Goal: Task Accomplishment & Management: Manage account settings

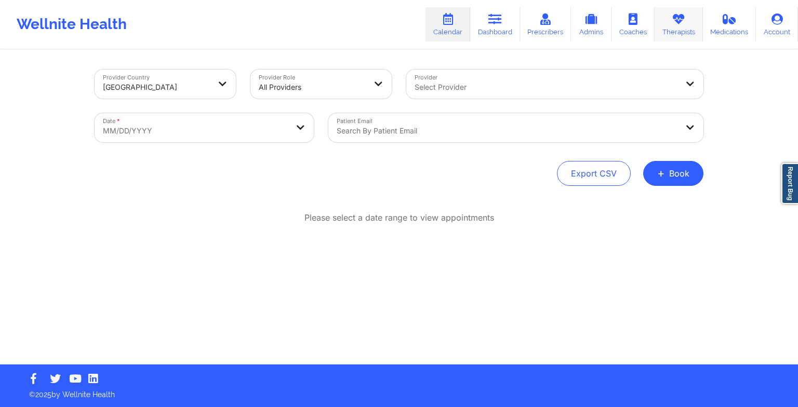
click at [676, 35] on link "Therapists" at bounding box center [679, 24] width 48 height 34
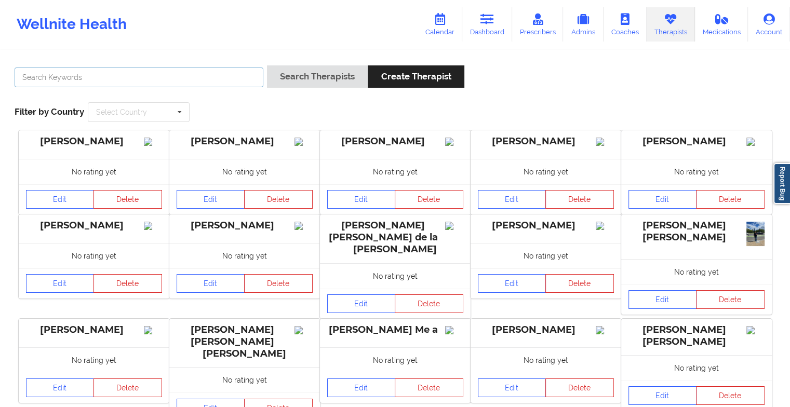
click at [208, 81] on input "text" at bounding box center [139, 78] width 249 height 20
paste input "Stavros Delardas"
type input "Stavros Delardas"
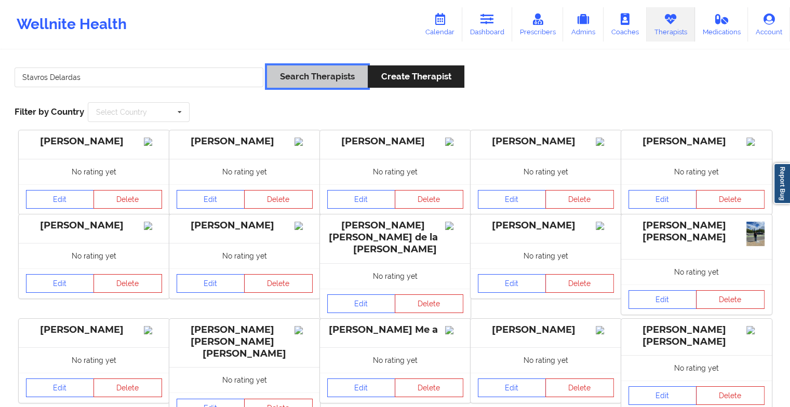
click at [337, 78] on button "Search Therapists" at bounding box center [317, 76] width 101 height 22
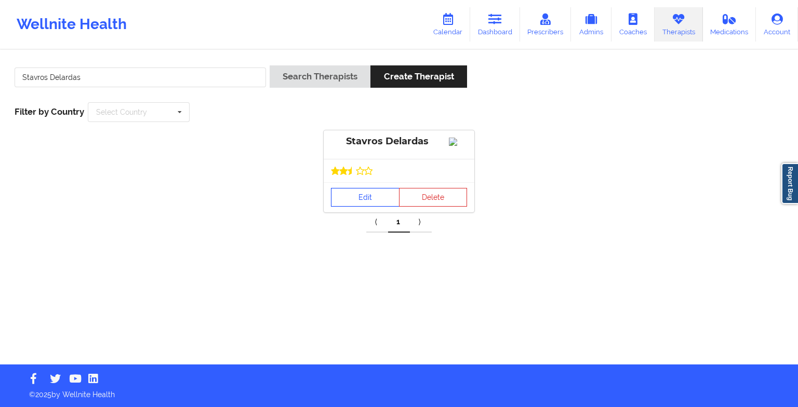
click at [364, 202] on link "Edit" at bounding box center [365, 197] width 69 height 19
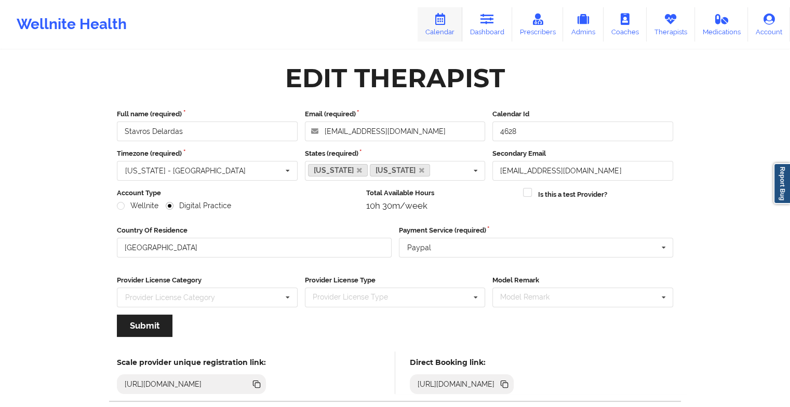
click at [447, 32] on link "Calendar" at bounding box center [440, 24] width 45 height 34
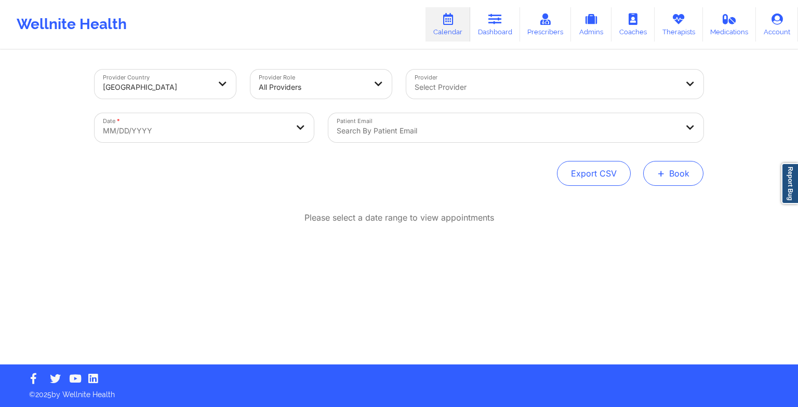
click at [670, 167] on button "+ Book" at bounding box center [673, 173] width 60 height 25
click at [638, 203] on button "Therapy Session" at bounding box center [656, 206] width 80 height 17
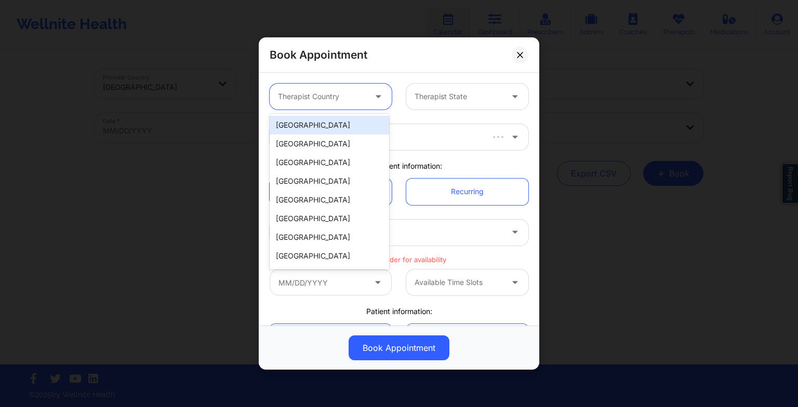
click at [353, 91] on div at bounding box center [322, 96] width 88 height 12
click at [341, 123] on div "[GEOGRAPHIC_DATA]" at bounding box center [330, 125] width 120 height 19
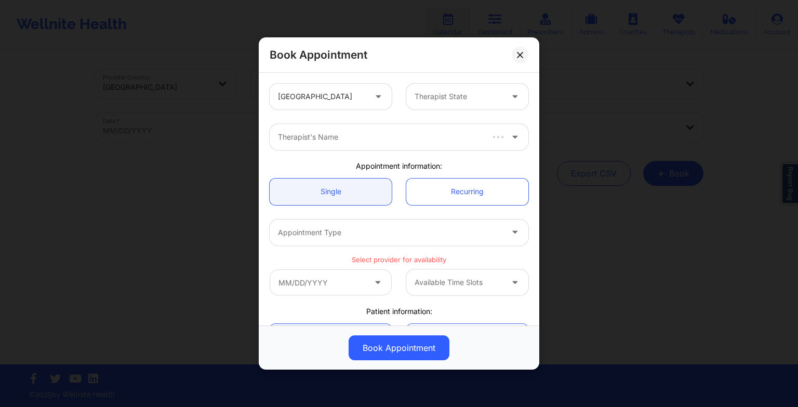
click at [428, 110] on div "United States Therapist State" at bounding box center [398, 96] width 273 height 41
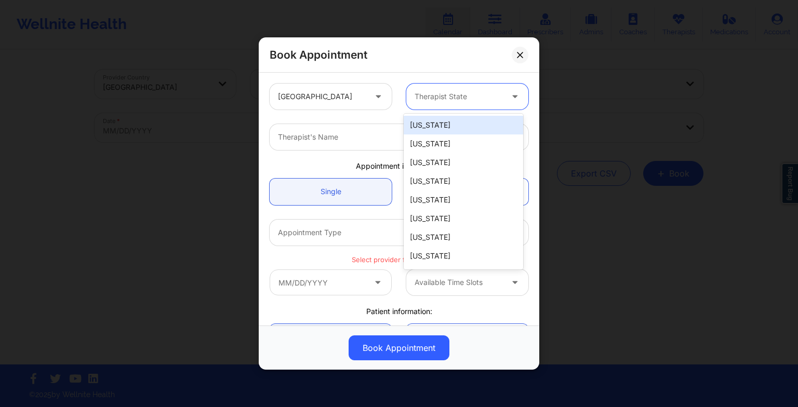
click at [423, 91] on div at bounding box center [459, 96] width 88 height 12
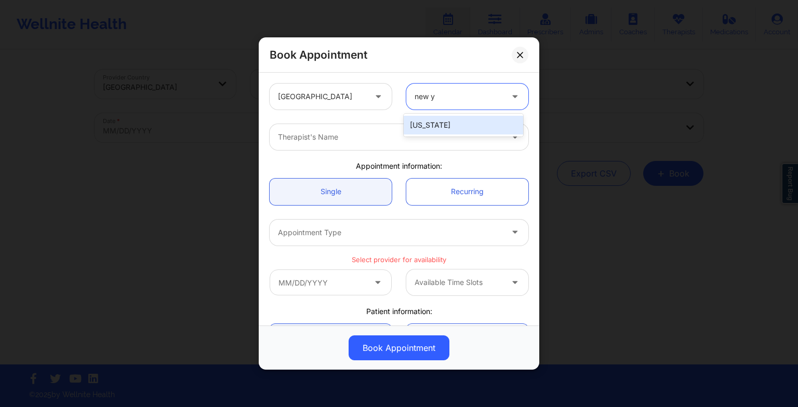
type input "new yo"
click at [427, 125] on div "[US_STATE]" at bounding box center [464, 125] width 120 height 19
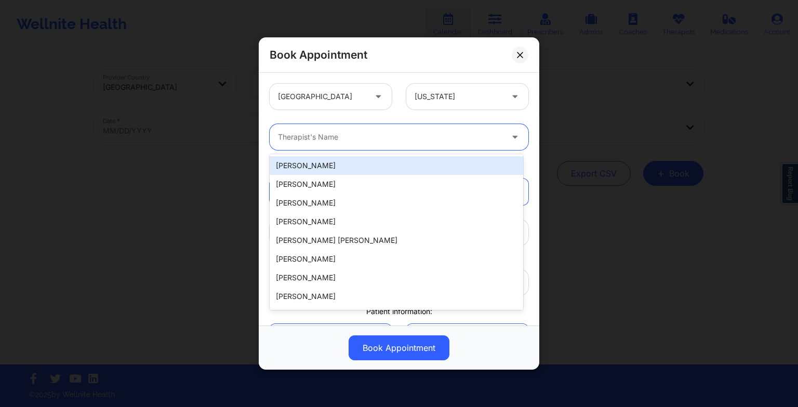
click at [324, 142] on div at bounding box center [390, 137] width 225 height 12
paste input "Stavros Delardas"
type input "Stavros Delardas"
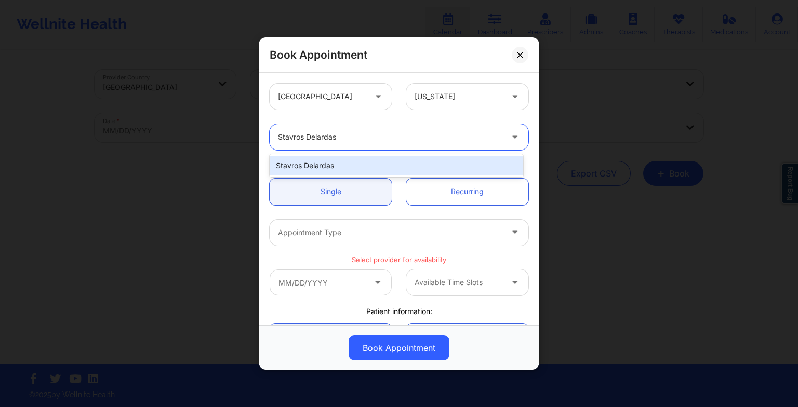
click at [308, 168] on div "Stavros Delardas" at bounding box center [397, 165] width 254 height 19
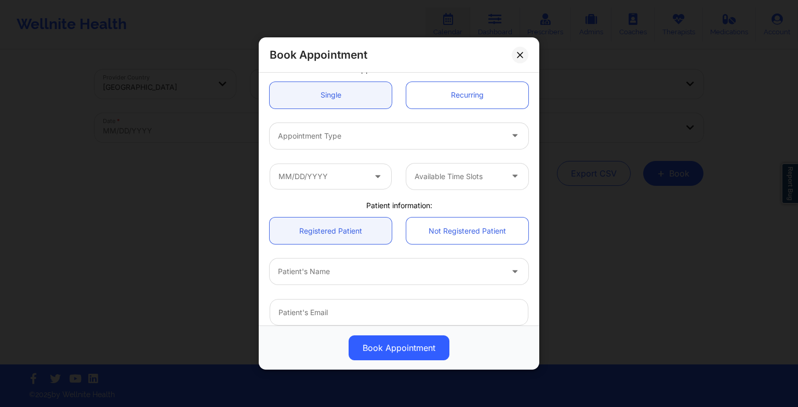
scroll to position [100, 0]
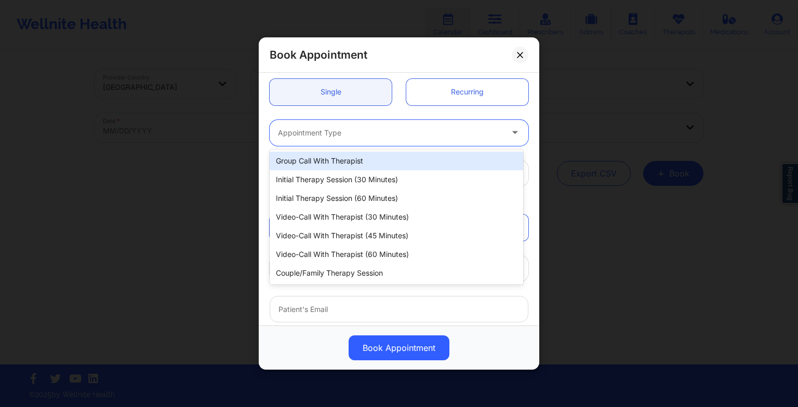
click at [304, 132] on div at bounding box center [390, 133] width 225 height 12
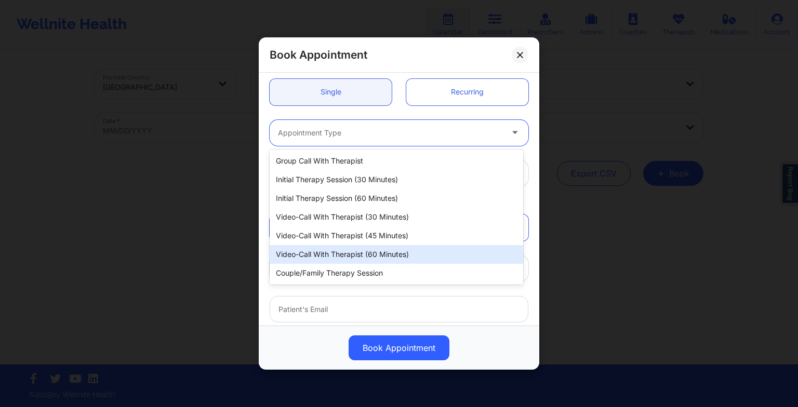
click at [331, 254] on div "Video-Call with Therapist (60 minutes)" at bounding box center [397, 254] width 254 height 19
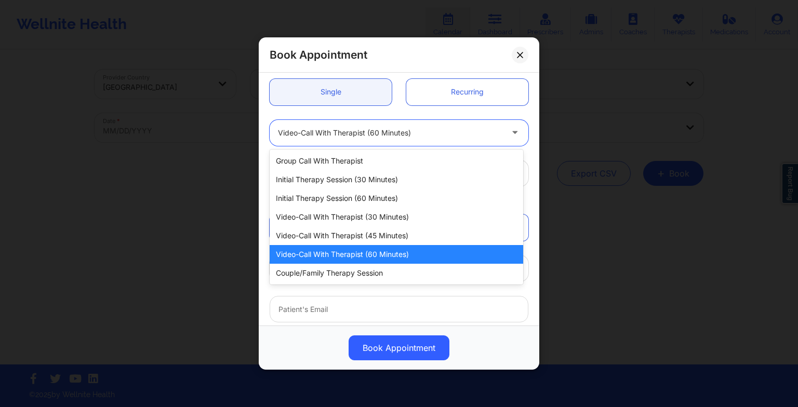
click at [374, 129] on div at bounding box center [390, 133] width 225 height 12
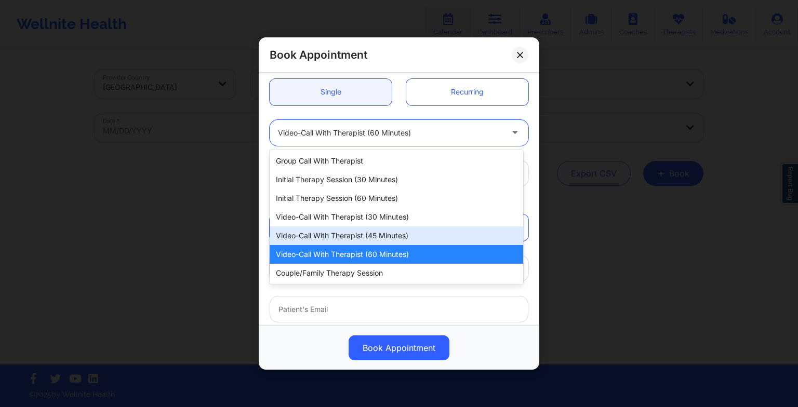
click at [362, 236] on div "Video-Call with Therapist (45 minutes)" at bounding box center [397, 236] width 254 height 19
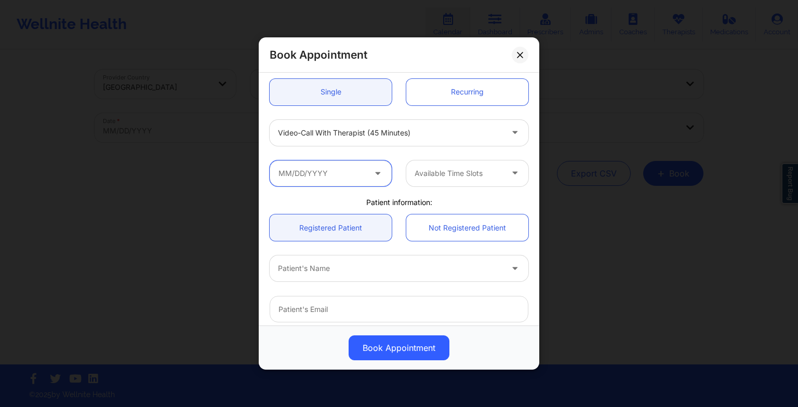
click at [352, 170] on input "text" at bounding box center [331, 174] width 122 height 26
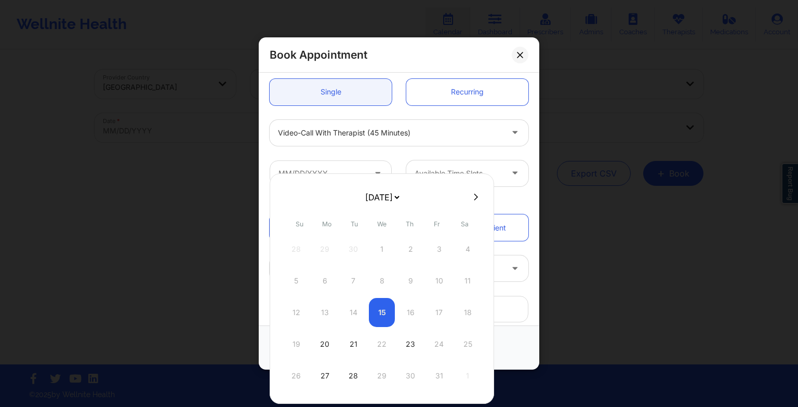
click at [373, 199] on select "[DATE] [DATE] [DATE] [DATE] [DATE] [DATE] [DATE] [DATE] [DATE] [DATE] [DATE] [D…" at bounding box center [382, 197] width 38 height 21
select select "2026-0"
click at [336, 339] on div "19" at bounding box center [325, 344] width 26 height 29
type input "[DATE]"
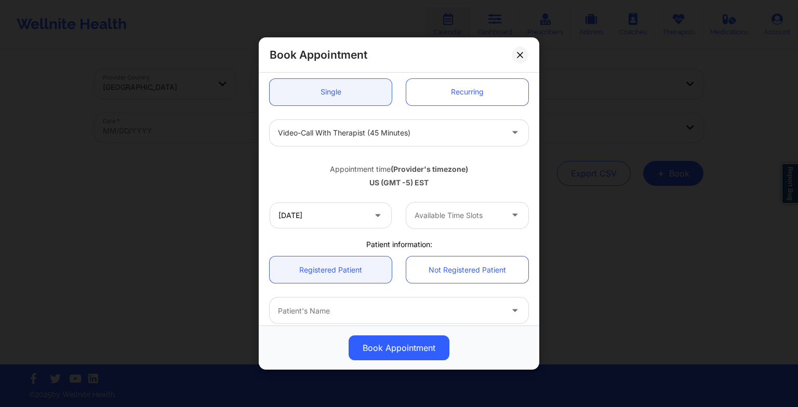
click at [424, 215] on div at bounding box center [459, 215] width 88 height 12
click at [469, 208] on div "Available Time Slots" at bounding box center [454, 216] width 97 height 26
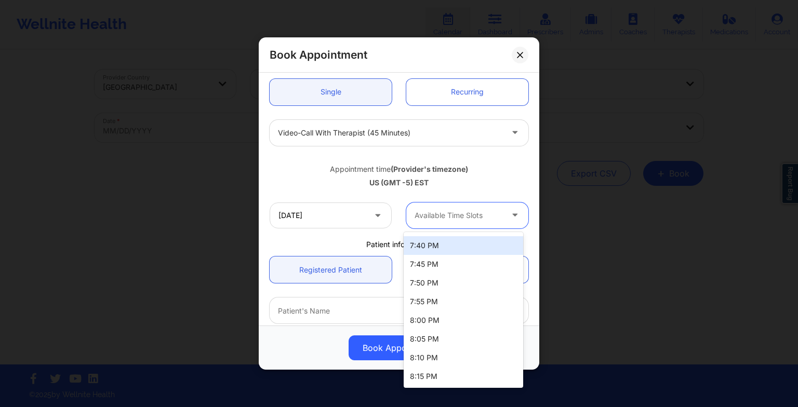
scroll to position [0, 0]
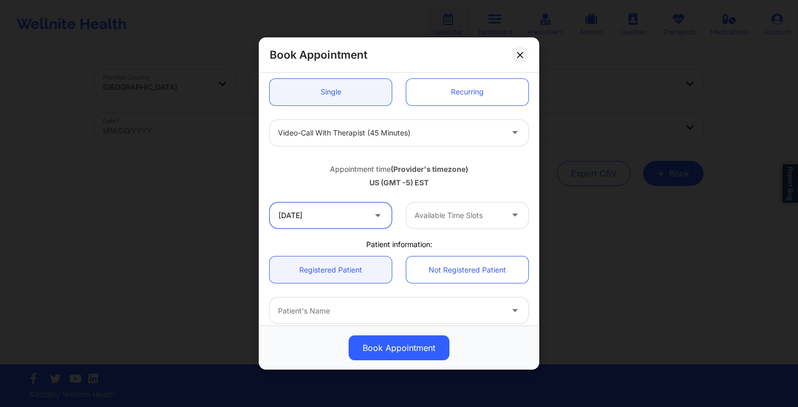
click at [351, 214] on input "[DATE]" at bounding box center [331, 216] width 122 height 26
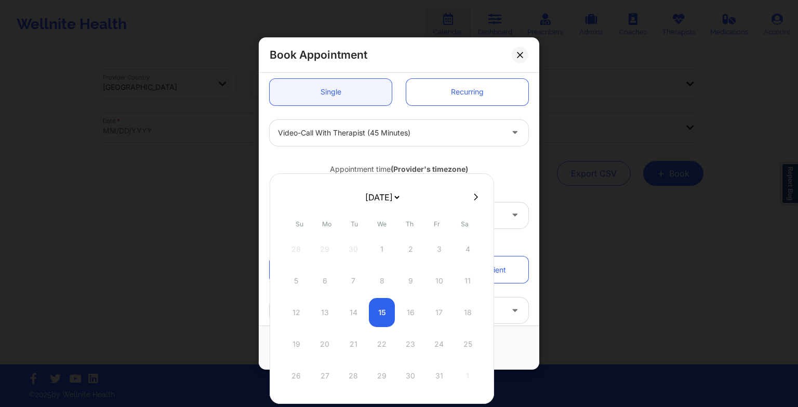
drag, startPoint x: 374, startPoint y: 200, endPoint x: 365, endPoint y: 251, distance: 51.8
click at [365, 251] on div "[DATE] [DATE] [DATE] [DATE] [DATE] [DATE] [DATE] [DATE] [DATE] [DATE] [DATE] [D…" at bounding box center [382, 289] width 225 height 231
select select "2026-0"
click at [326, 307] on div "12" at bounding box center [325, 312] width 26 height 29
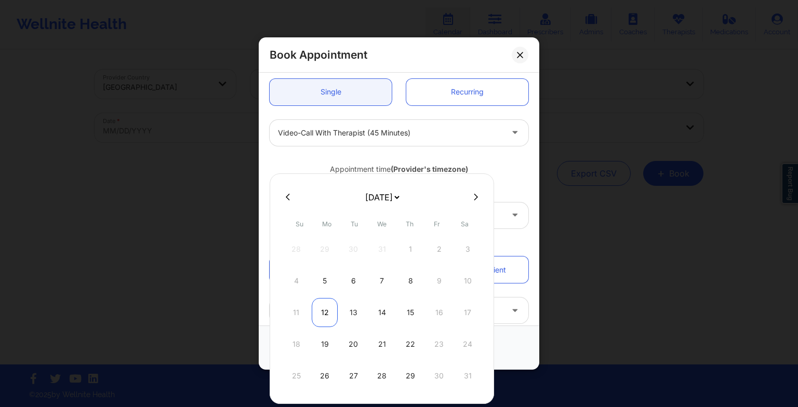
type input "[DATE]"
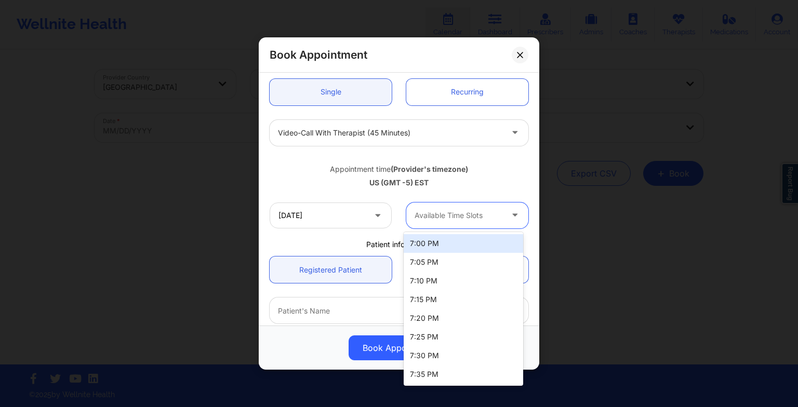
click at [452, 220] on div at bounding box center [459, 215] width 88 height 12
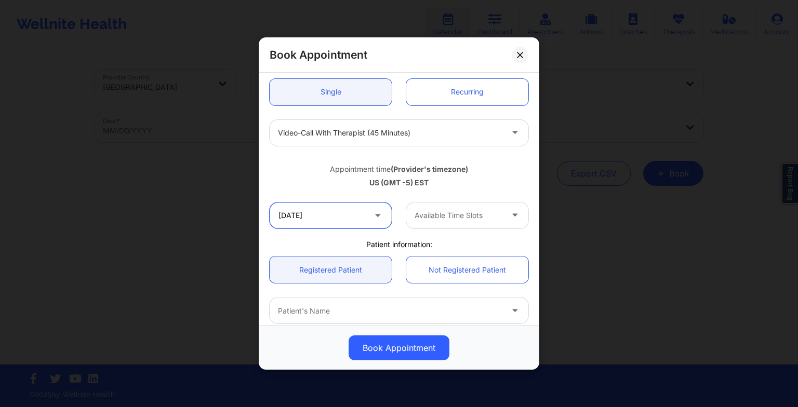
click at [327, 213] on input "[DATE]" at bounding box center [331, 216] width 122 height 26
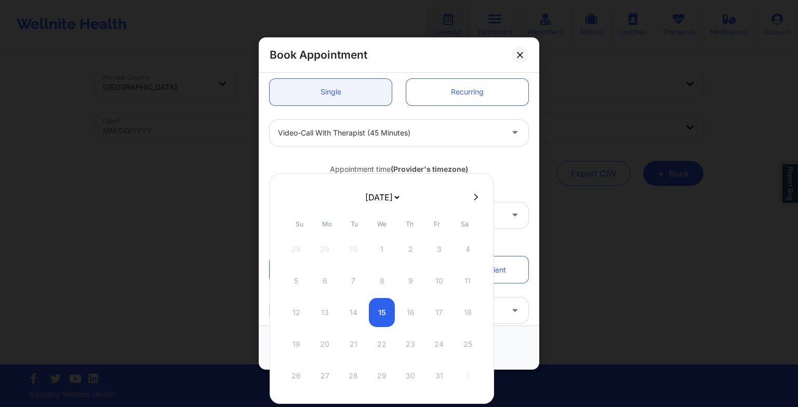
click at [471, 199] on button at bounding box center [476, 197] width 10 height 9
select select "2025-10"
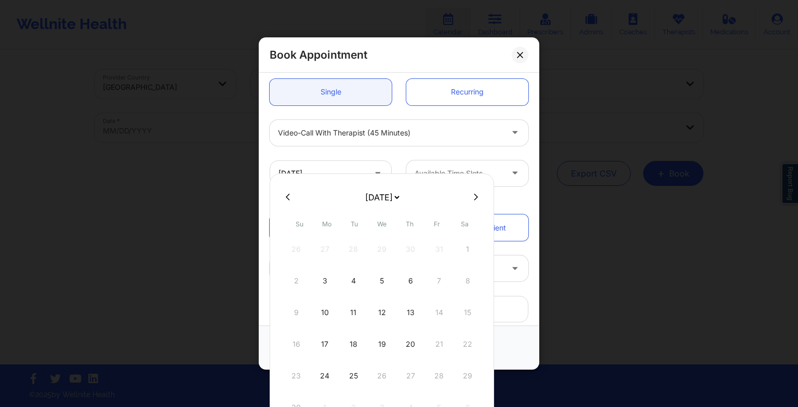
click at [474, 196] on icon at bounding box center [476, 197] width 4 height 8
select select "2025-11"
click at [323, 340] on div "22" at bounding box center [325, 344] width 26 height 29
type input "[DATE]"
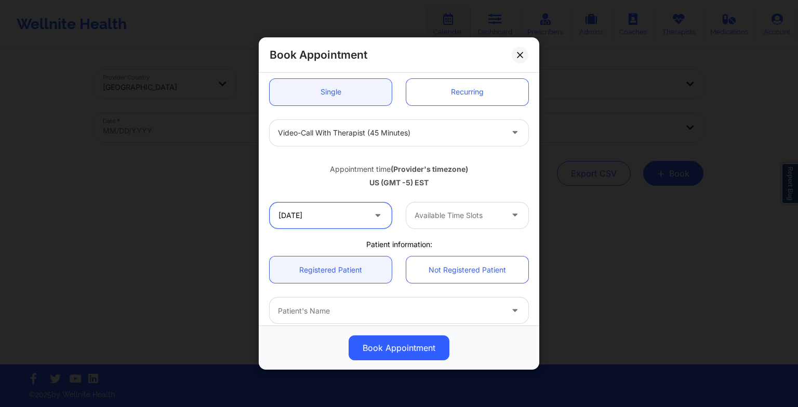
click at [335, 227] on input "[DATE]" at bounding box center [331, 216] width 122 height 26
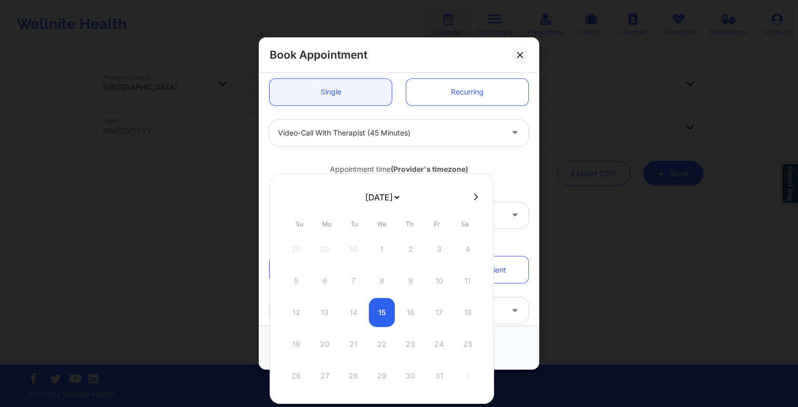
click at [384, 198] on select "[DATE] [DATE] [DATE] [DATE] [DATE] [DATE] [DATE] [DATE] [DATE] [DATE] [DATE] [D…" at bounding box center [382, 197] width 38 height 21
select select "2026-1"
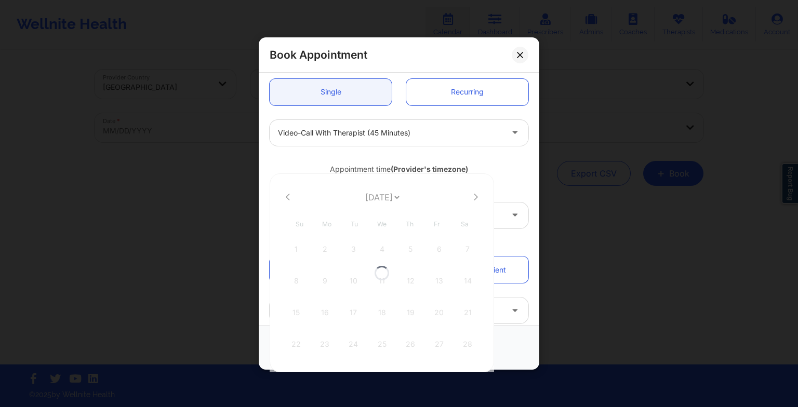
select select "2026-1"
click at [363, 193] on select "[DATE] [DATE] [DATE] [DATE] [DATE] [DATE] [DATE] [DATE] [DATE] [DATE] [DATE] [D…" at bounding box center [382, 197] width 38 height 21
select select "2026-0"
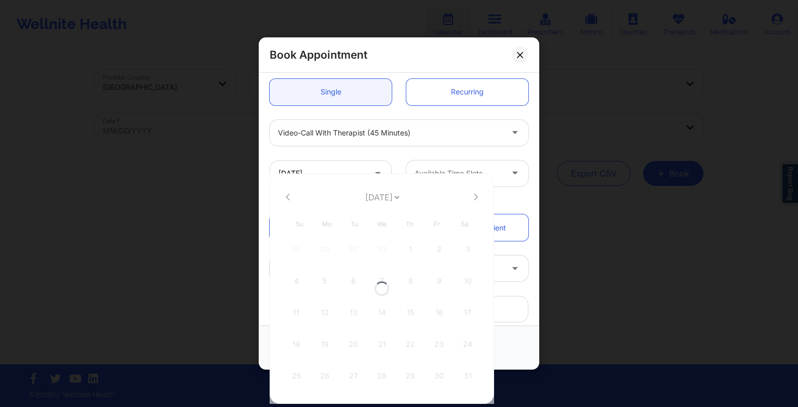
select select "2026-0"
click at [324, 340] on div "19" at bounding box center [325, 344] width 26 height 29
type input "[DATE]"
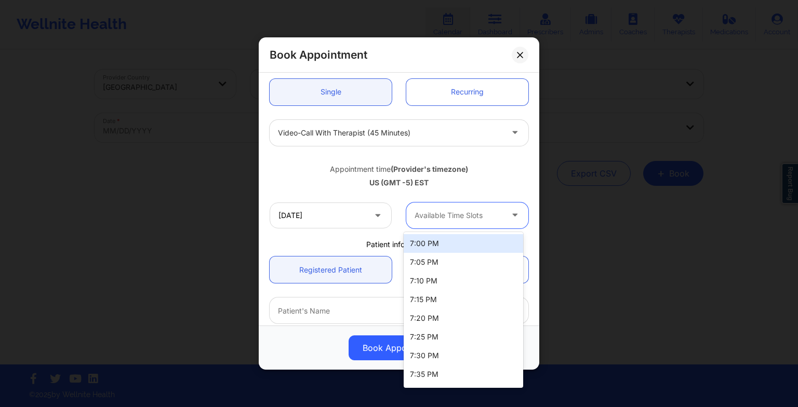
click at [451, 220] on div at bounding box center [459, 215] width 88 height 12
click at [442, 248] on div "7:00 PM" at bounding box center [464, 243] width 120 height 19
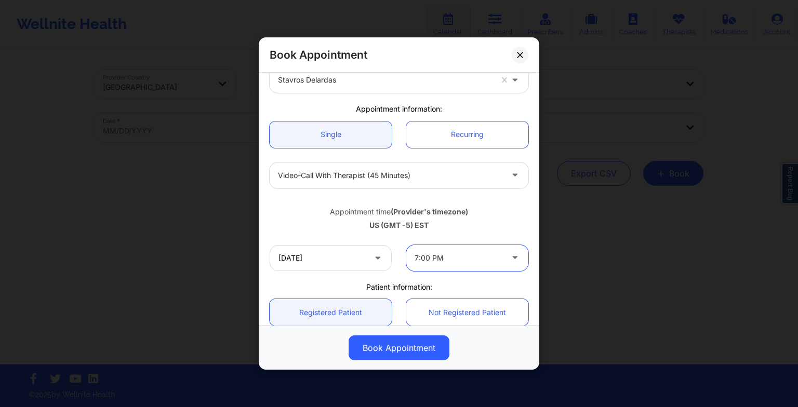
scroll to position [7, 0]
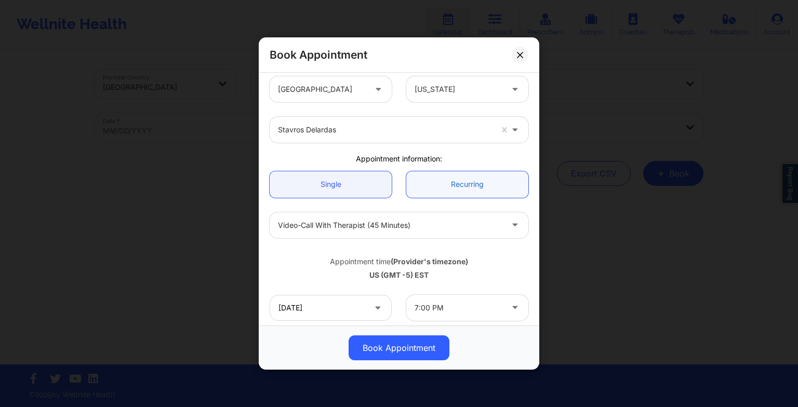
click at [443, 182] on link "Recurring" at bounding box center [467, 185] width 122 height 27
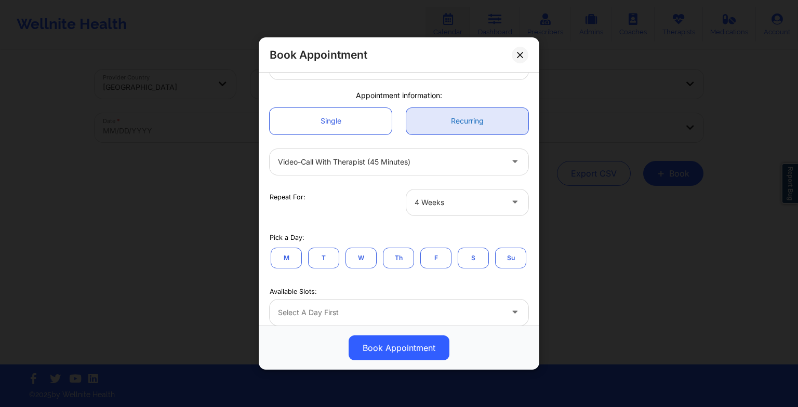
scroll to position [72, 0]
click at [424, 127] on link "Recurring" at bounding box center [467, 120] width 122 height 27
click at [433, 125] on link "Recurring" at bounding box center [467, 120] width 122 height 27
click at [291, 264] on button "M" at bounding box center [286, 256] width 31 height 21
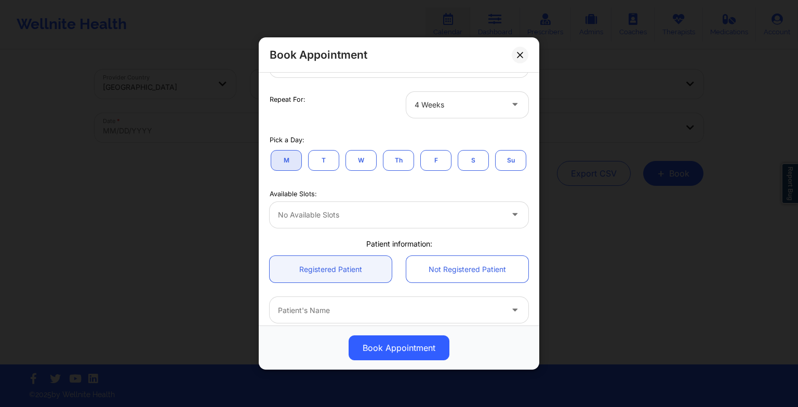
click at [319, 168] on button "T" at bounding box center [323, 160] width 31 height 21
click at [367, 156] on button "W" at bounding box center [361, 160] width 31 height 21
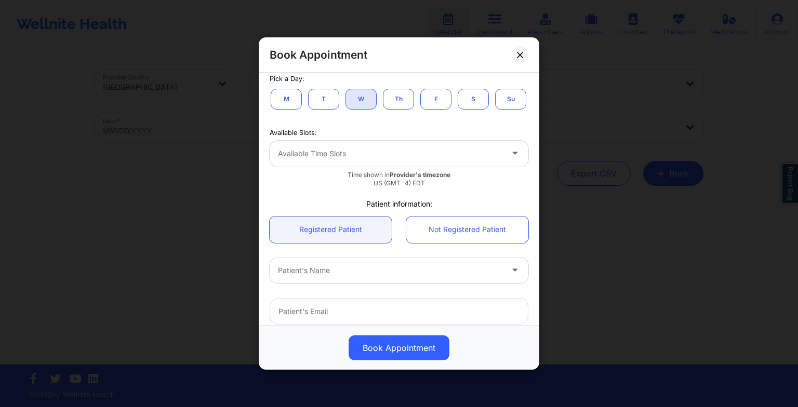
scroll to position [230, 0]
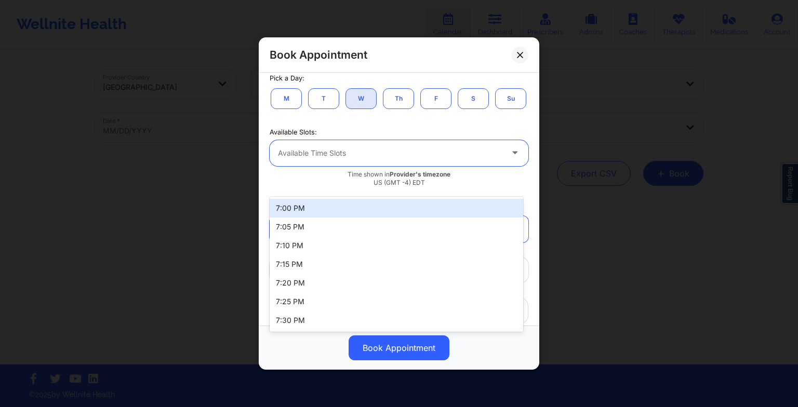
click at [355, 166] on div "Available Time Slots" at bounding box center [387, 153] width 234 height 26
click at [345, 160] on div at bounding box center [390, 153] width 225 height 12
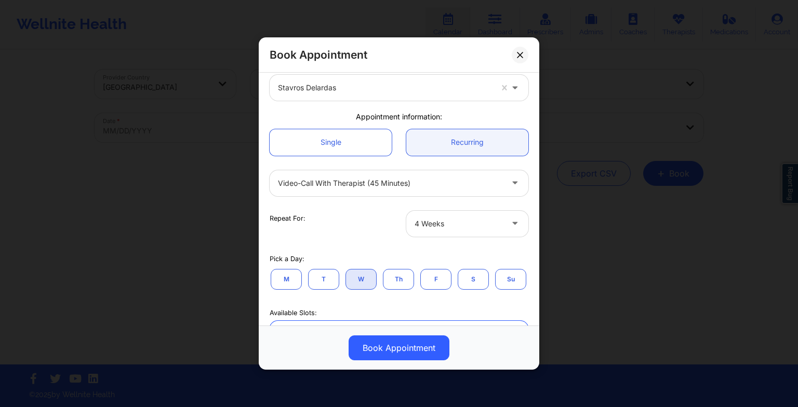
scroll to position [50, 0]
click at [319, 144] on link "Single" at bounding box center [331, 142] width 122 height 27
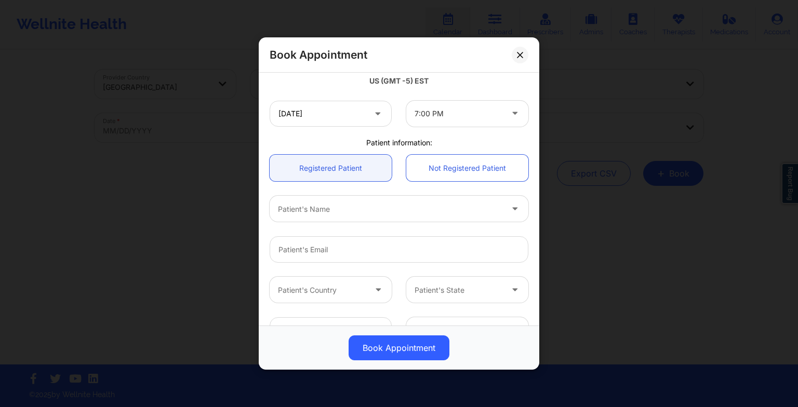
scroll to position [223, 0]
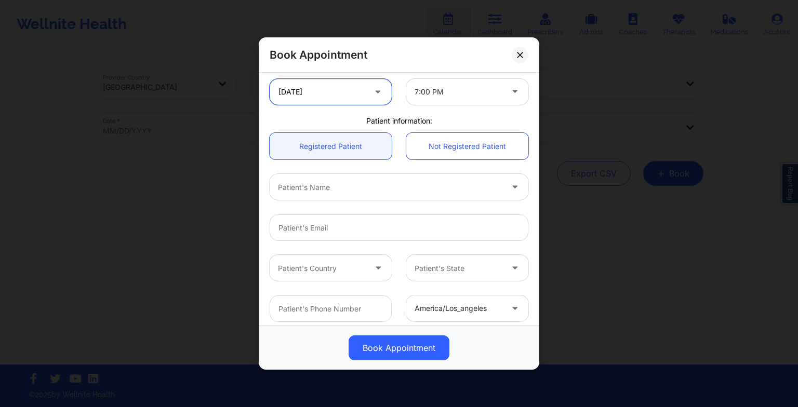
click at [299, 87] on input "[DATE]" at bounding box center [331, 92] width 122 height 26
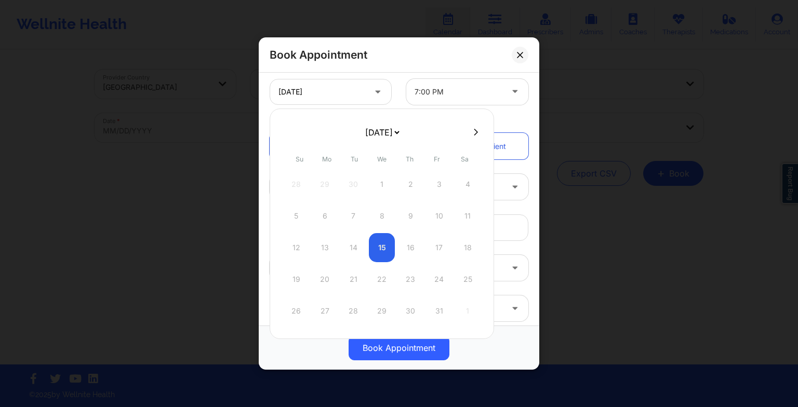
click at [363, 141] on select "[DATE] [DATE] [DATE] [DATE] [DATE] [DATE] [DATE] [DATE] [DATE] [DATE] [DATE] [D…" at bounding box center [382, 132] width 38 height 21
select select "2026-0"
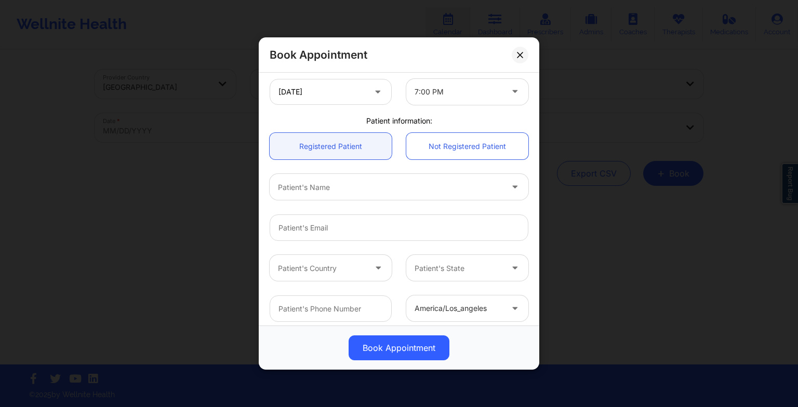
click at [520, 281] on div "Patient's Country Patient's State" at bounding box center [398, 268] width 273 height 41
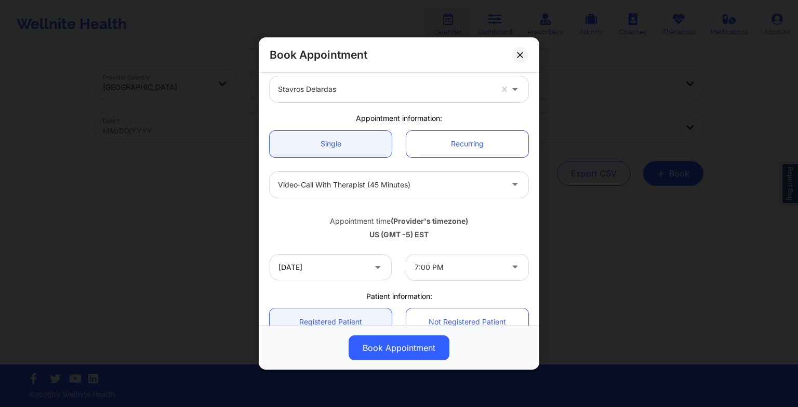
scroll to position [0, 0]
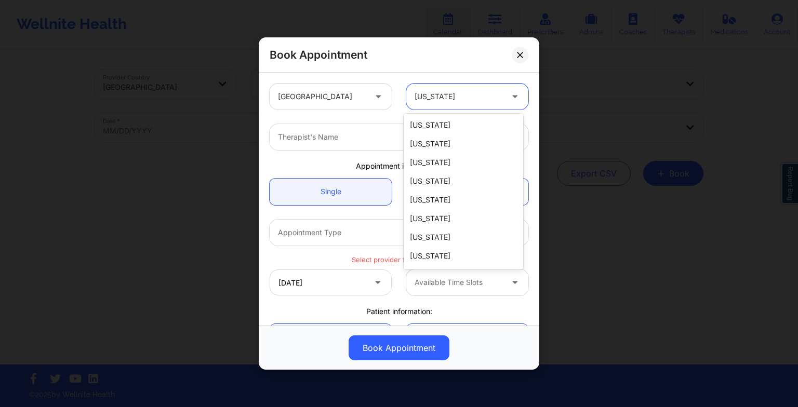
click at [469, 90] on div at bounding box center [459, 96] width 88 height 12
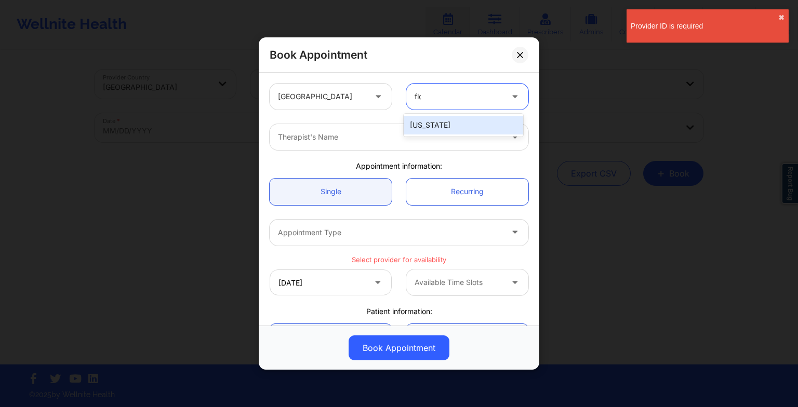
type input "[PERSON_NAME]"
click at [459, 122] on div "[US_STATE]" at bounding box center [464, 125] width 120 height 19
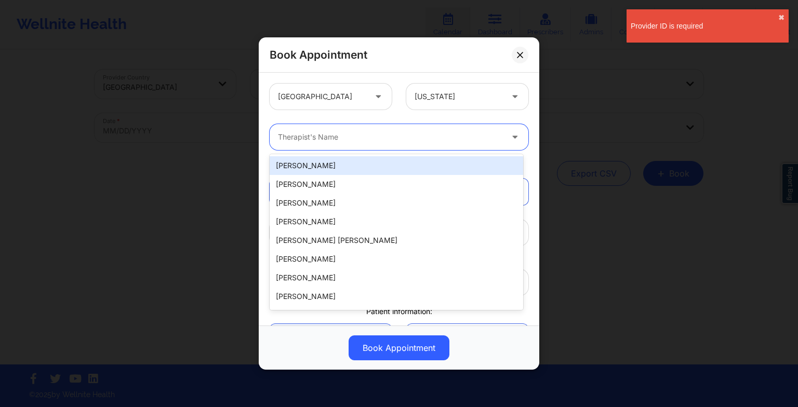
drag, startPoint x: 285, startPoint y: 136, endPoint x: 279, endPoint y: 135, distance: 5.7
click at [279, 135] on div at bounding box center [390, 137] width 225 height 12
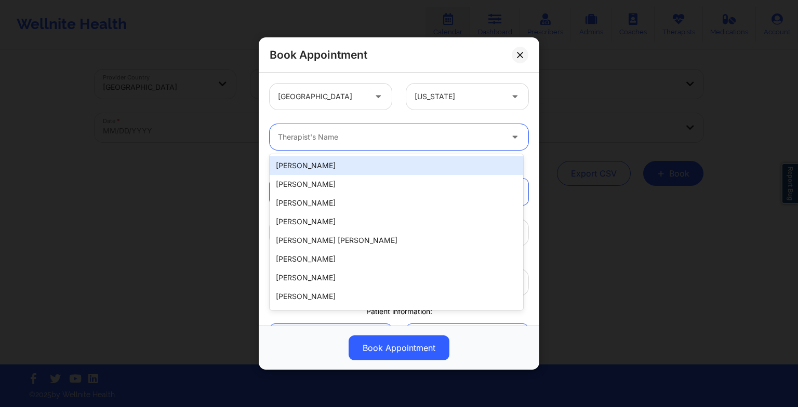
paste input "[US_STATE][PERSON_NAME]"
type input "[US_STATE][PERSON_NAME]"
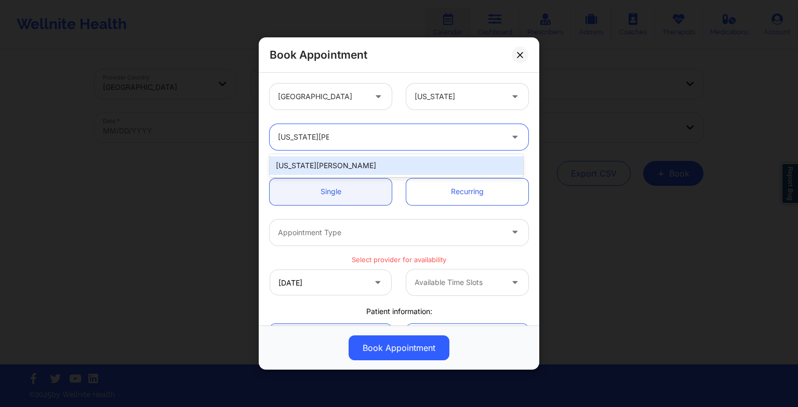
click at [306, 157] on div "[US_STATE][PERSON_NAME]" at bounding box center [397, 165] width 254 height 19
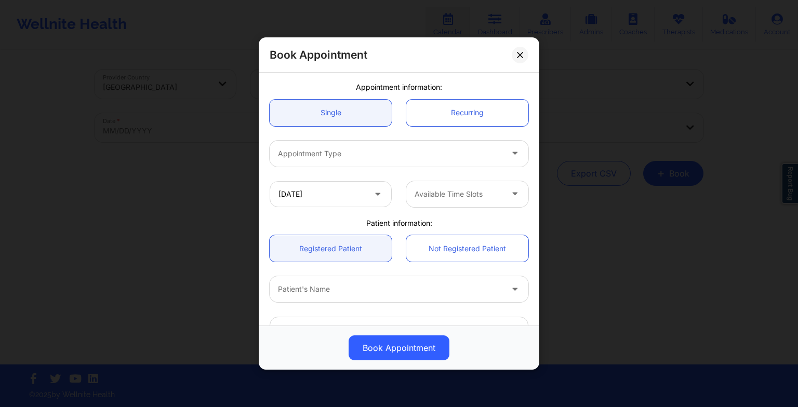
scroll to position [81, 0]
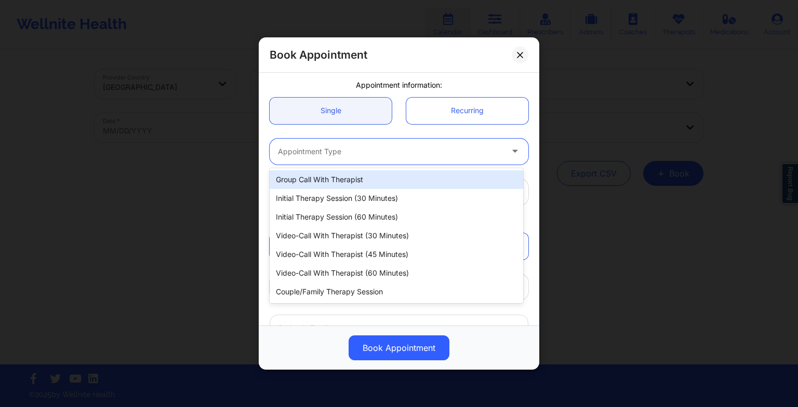
click at [302, 157] on div "Appointment Type" at bounding box center [387, 152] width 234 height 26
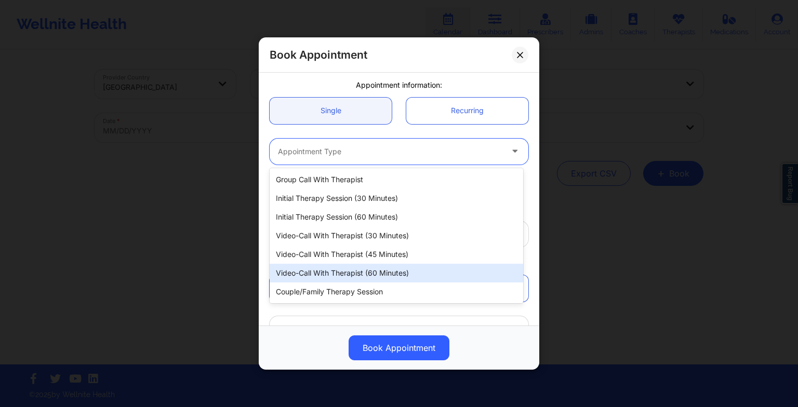
click at [316, 265] on div "Video-Call with Therapist (60 minutes)" at bounding box center [397, 273] width 254 height 19
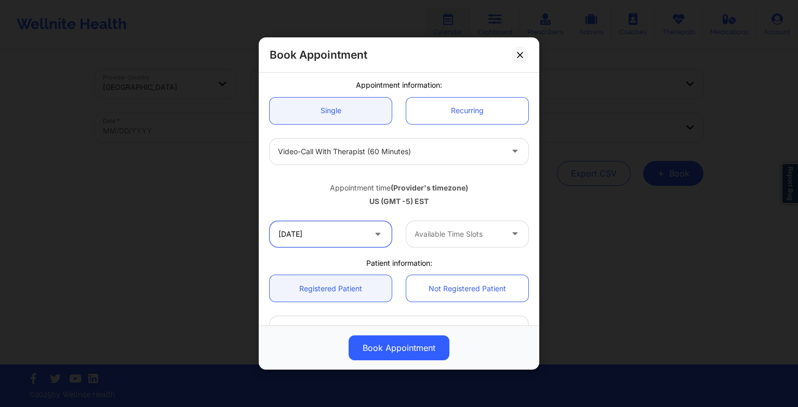
click at [335, 233] on input "[DATE]" at bounding box center [331, 234] width 122 height 26
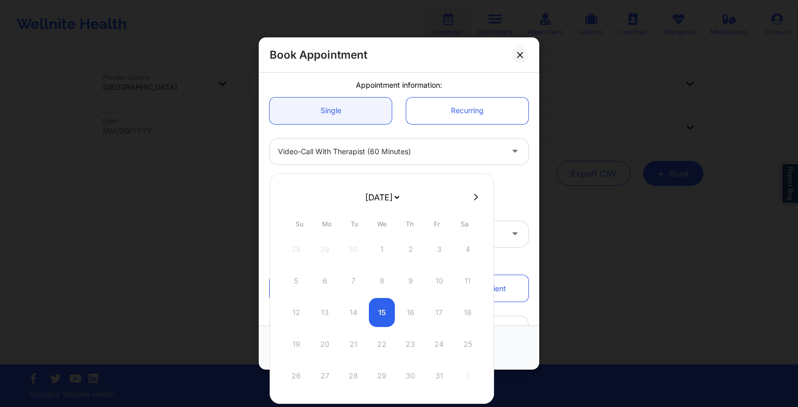
drag, startPoint x: 381, startPoint y: 192, endPoint x: 374, endPoint y: 231, distance: 40.1
click at [374, 231] on div "[DATE] [DATE] [DATE] [DATE] [DATE] [DATE] [DATE] [DATE] [DATE] [DATE] [DATE] [D…" at bounding box center [382, 289] width 225 height 231
select select "2025-10"
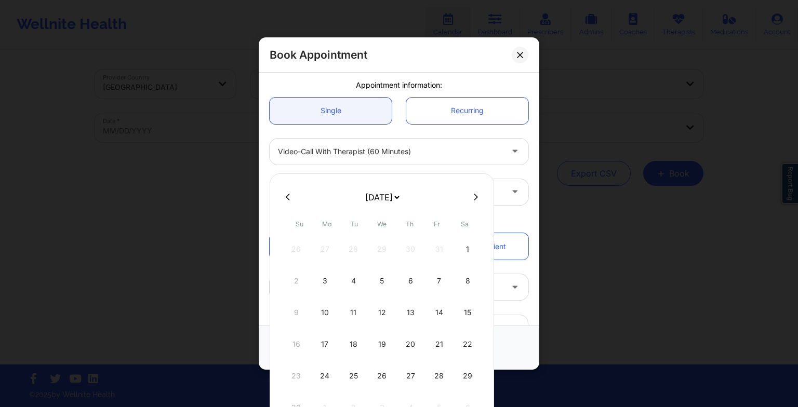
click at [471, 193] on button at bounding box center [476, 197] width 10 height 9
select select "2025-11"
click at [355, 252] on div "2" at bounding box center [353, 249] width 26 height 29
type input "[DATE]"
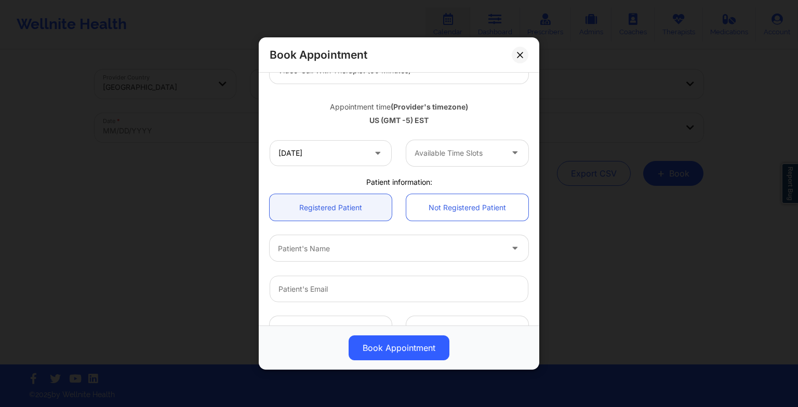
scroll to position [166, 0]
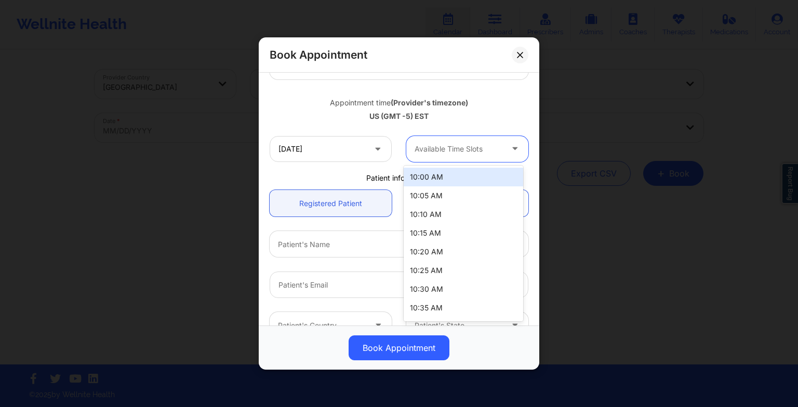
drag, startPoint x: 459, startPoint y: 141, endPoint x: 444, endPoint y: 212, distance: 72.3
click at [444, 212] on body "Wellnite Health Calendar Dashboard Prescribers Admins Coaches Therapists Medica…" at bounding box center [399, 203] width 798 height 407
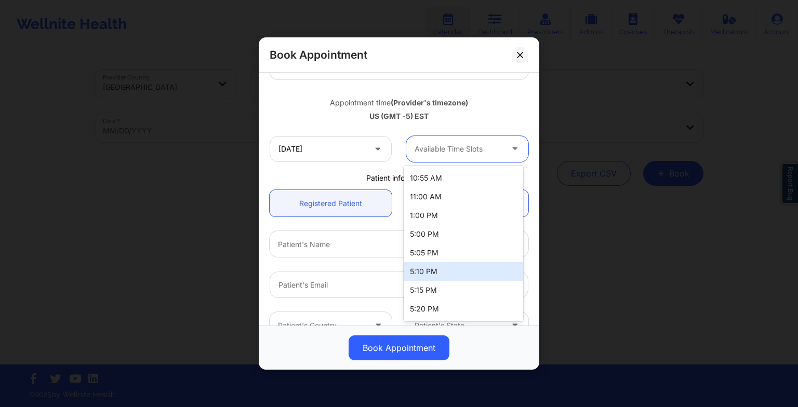
scroll to position [202, 0]
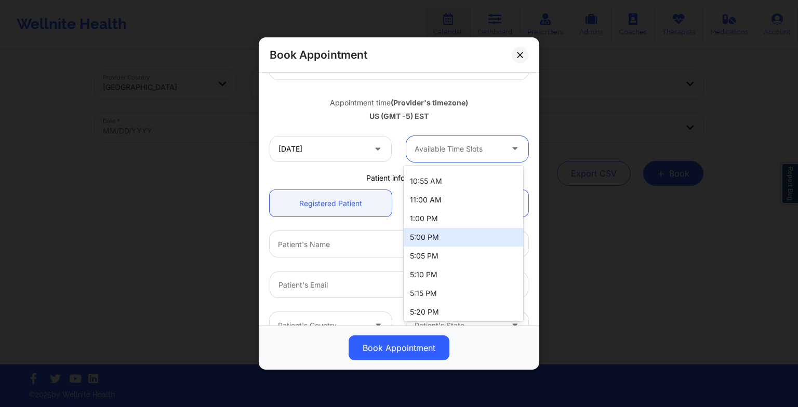
click at [426, 235] on div "5:00 PM" at bounding box center [464, 237] width 120 height 19
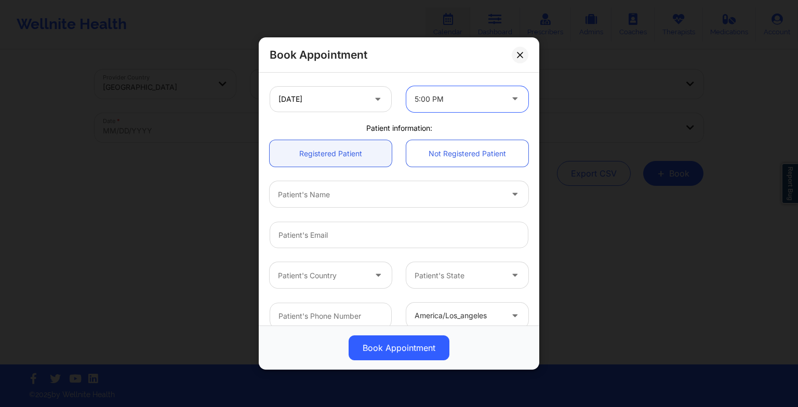
scroll to position [220, 0]
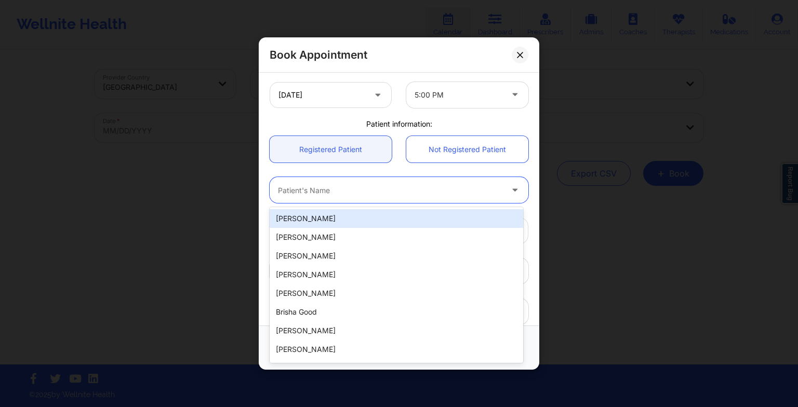
click at [364, 196] on div "Patient's Name" at bounding box center [387, 190] width 234 height 26
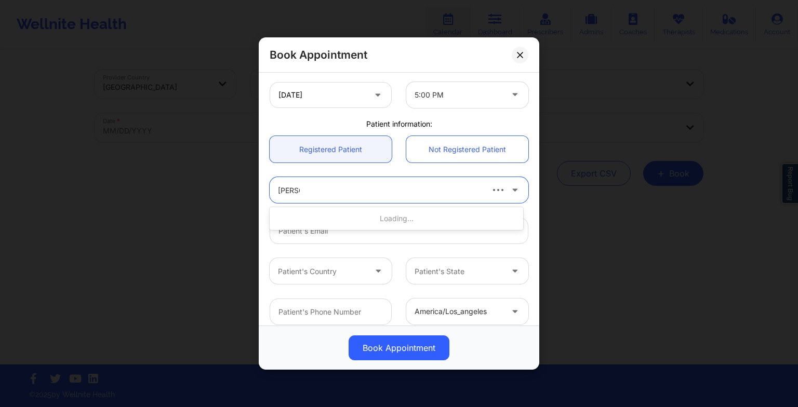
type input "[PERSON_NAME]"
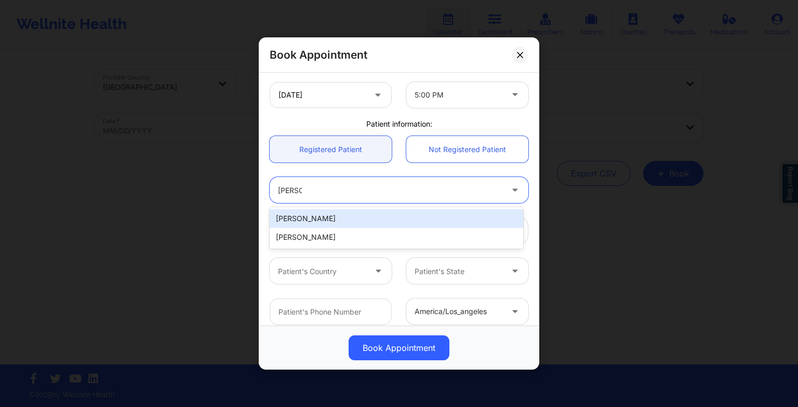
click at [415, 223] on div "[PERSON_NAME]" at bounding box center [397, 218] width 254 height 19
type input "[EMAIL_ADDRESS][DOMAIN_NAME]"
type input "7722673655"
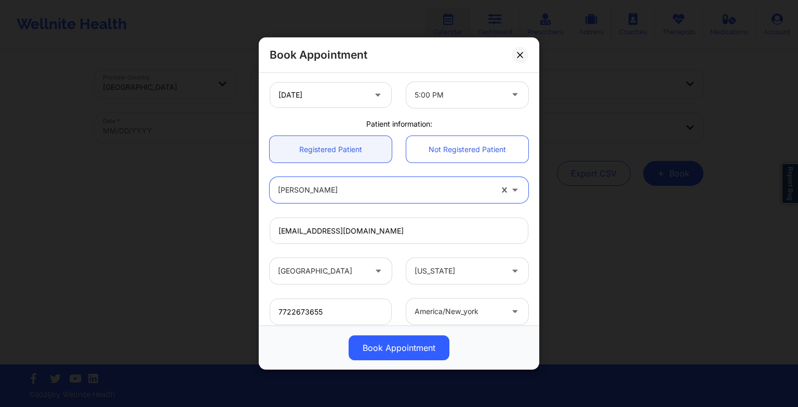
scroll to position [286, 0]
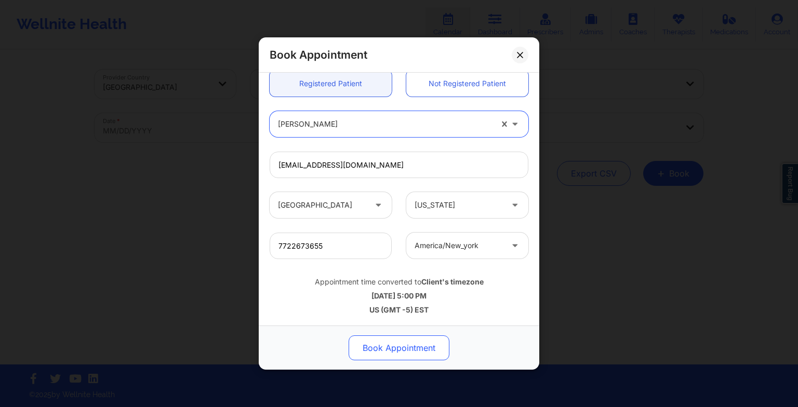
click at [408, 351] on button "Book Appointment" at bounding box center [399, 348] width 101 height 25
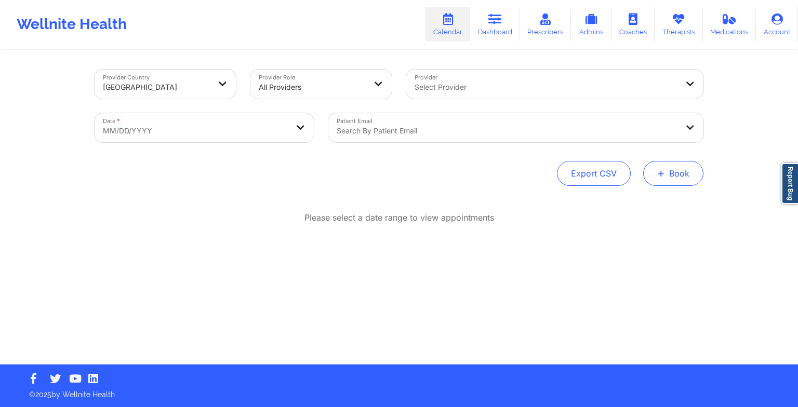
click at [665, 176] on span "+" at bounding box center [661, 173] width 8 height 6
click at [649, 206] on button "Therapy Session" at bounding box center [656, 206] width 80 height 17
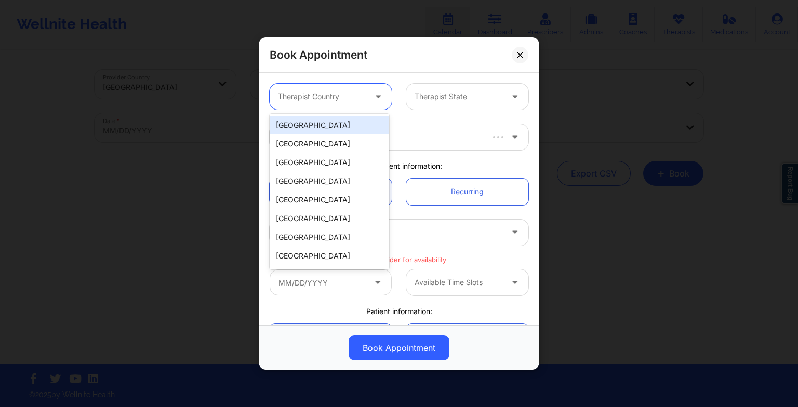
click at [320, 105] on div "Therapist Country" at bounding box center [318, 97] width 97 height 26
click at [320, 122] on div "[GEOGRAPHIC_DATA]" at bounding box center [330, 125] width 120 height 19
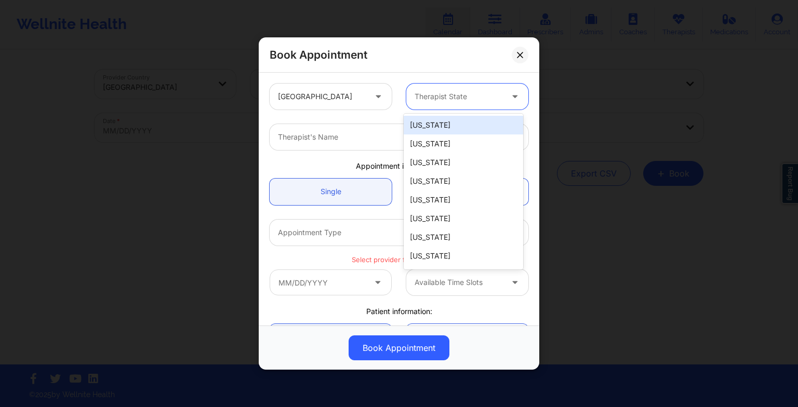
click at [426, 101] on div at bounding box center [459, 96] width 88 height 12
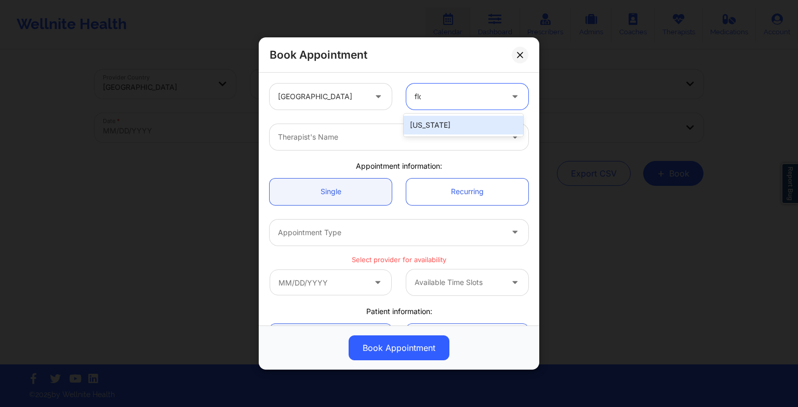
type input "[PERSON_NAME]"
click at [428, 129] on div "[US_STATE]" at bounding box center [464, 125] width 120 height 19
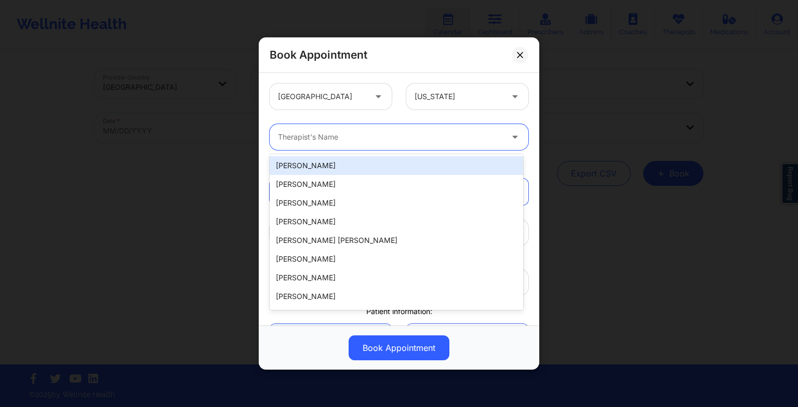
click at [310, 137] on div at bounding box center [390, 137] width 225 height 12
paste input "[US_STATE][PERSON_NAME]"
type input "[US_STATE][PERSON_NAME]"
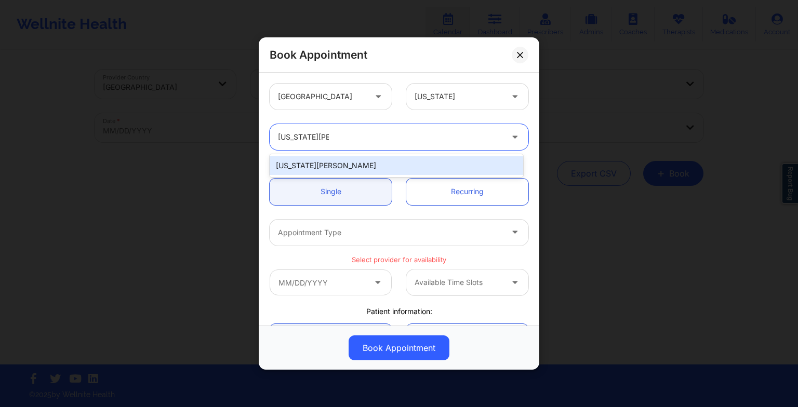
click at [339, 170] on div "[US_STATE][PERSON_NAME]" at bounding box center [397, 165] width 254 height 19
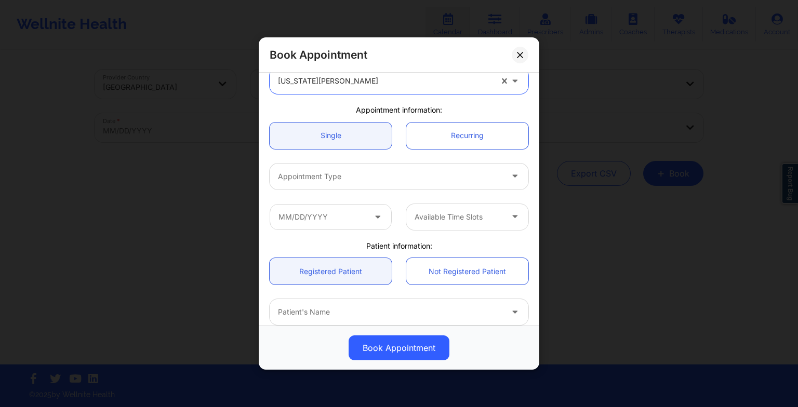
scroll to position [58, 0]
click at [329, 163] on div "Appointment Type" at bounding box center [387, 175] width 234 height 26
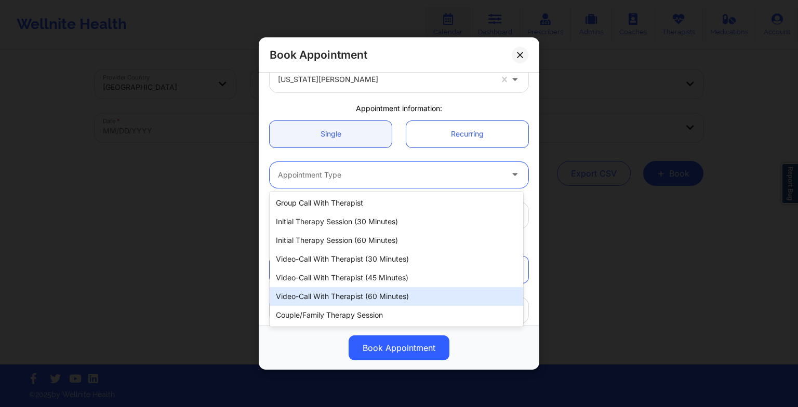
click at [352, 289] on div "Video-Call with Therapist (60 minutes)" at bounding box center [397, 296] width 254 height 19
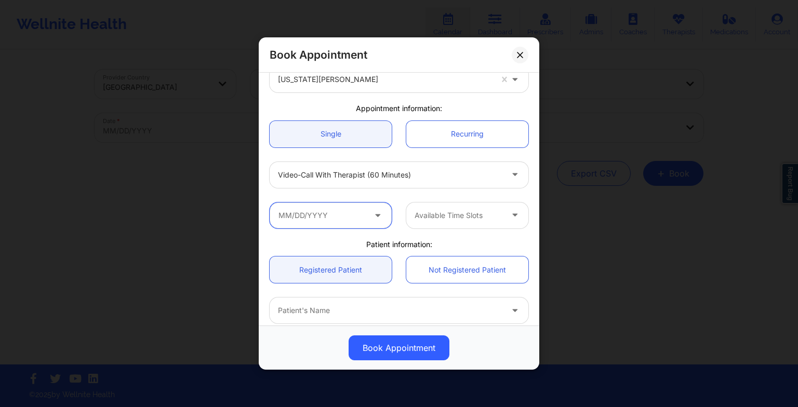
click at [326, 211] on input "text" at bounding box center [331, 216] width 122 height 26
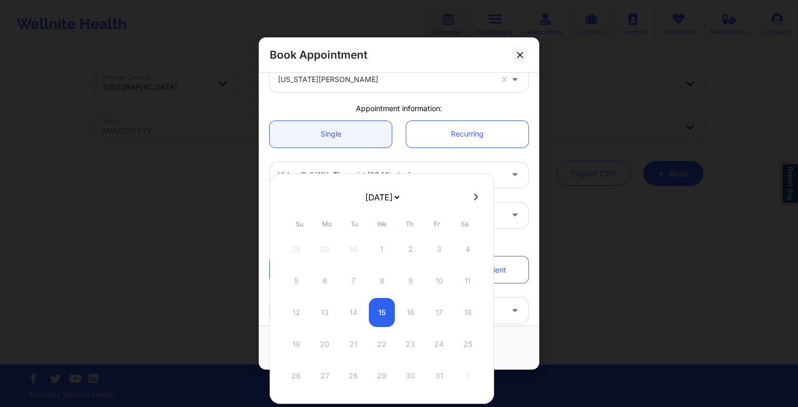
click at [363, 198] on select "[DATE] [DATE] [DATE] [DATE] [DATE] [DATE] [DATE] [DATE] [DATE] [DATE] [DATE] [D…" at bounding box center [382, 197] width 38 height 21
select select "2025-11"
click at [350, 280] on div "9" at bounding box center [353, 281] width 26 height 29
type input "[DATE]"
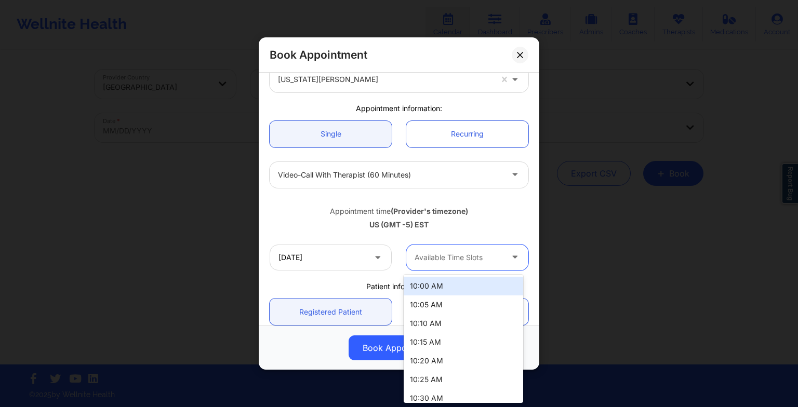
drag, startPoint x: 445, startPoint y: 258, endPoint x: 437, endPoint y: 305, distance: 47.5
click at [437, 305] on body "Wellnite Health Calendar Dashboard Prescribers Admins Coaches Therapists Medica…" at bounding box center [399, 203] width 798 height 407
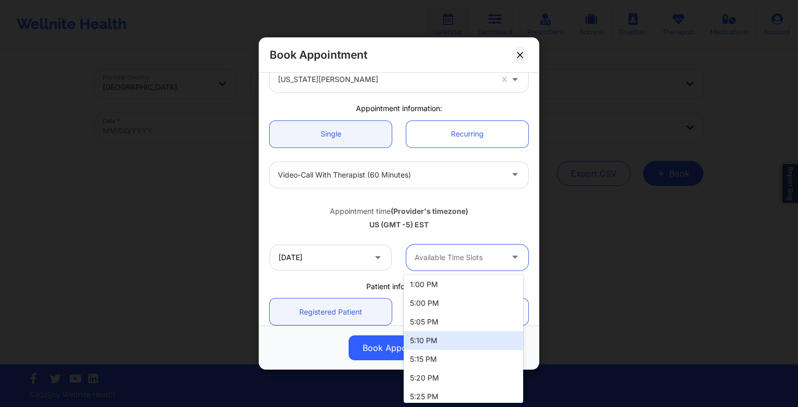
scroll to position [243, 0]
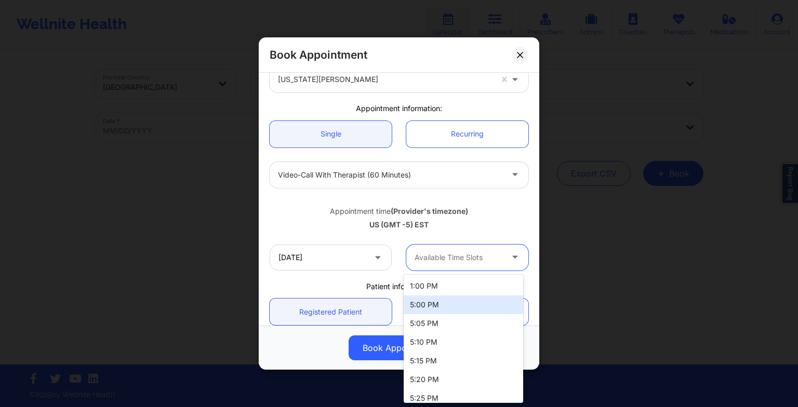
click at [427, 301] on div "5:00 PM" at bounding box center [464, 305] width 120 height 19
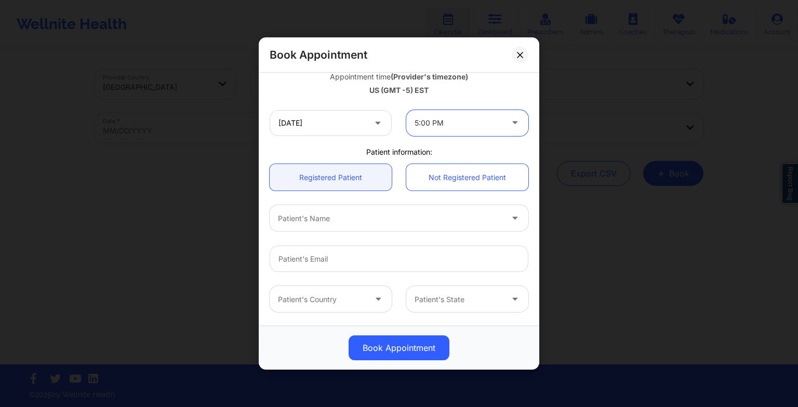
scroll to position [207, 0]
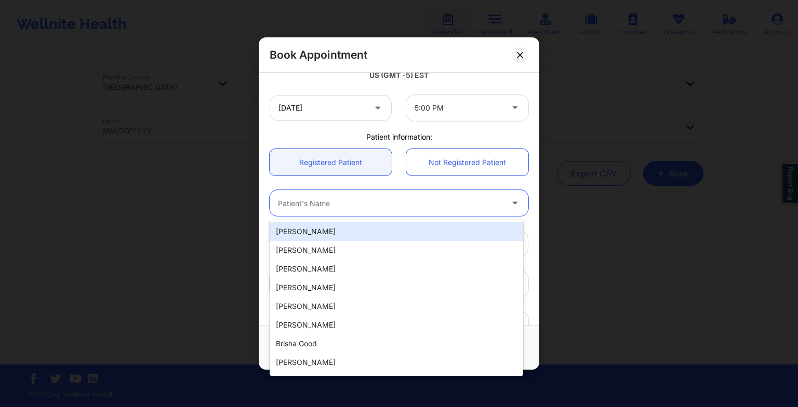
click at [336, 208] on div at bounding box center [390, 203] width 225 height 12
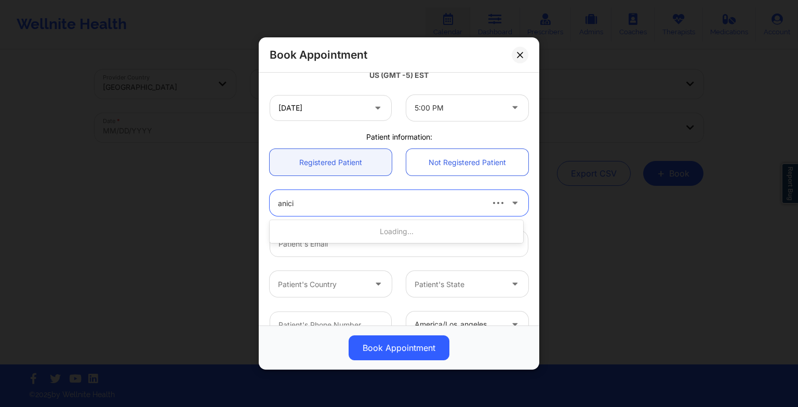
type input "[PERSON_NAME]"
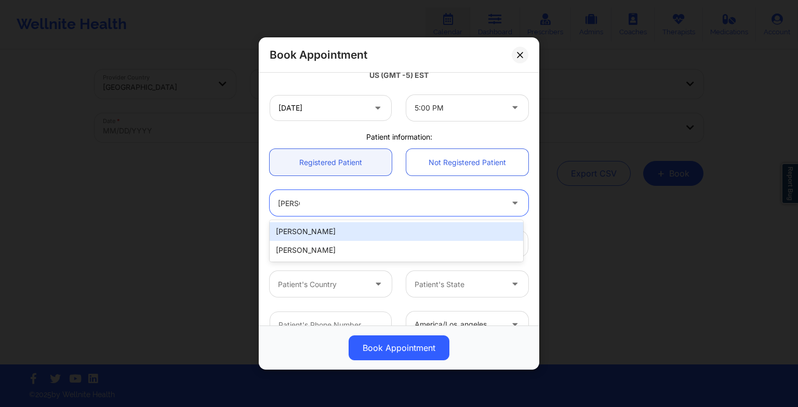
click at [313, 223] on div "[PERSON_NAME]" at bounding box center [397, 231] width 254 height 19
type input "[EMAIL_ADDRESS][DOMAIN_NAME]"
type input "7722673655"
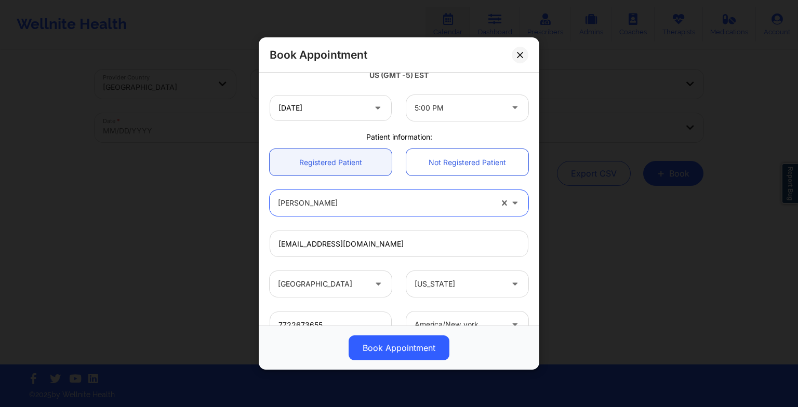
scroll to position [286, 0]
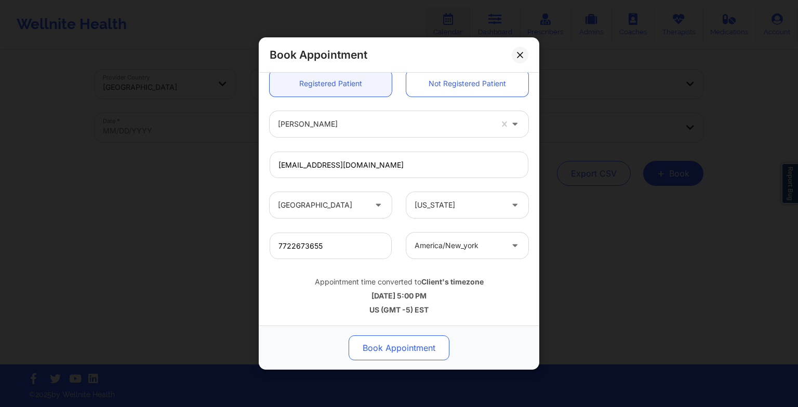
click at [382, 355] on button "Book Appointment" at bounding box center [399, 348] width 101 height 25
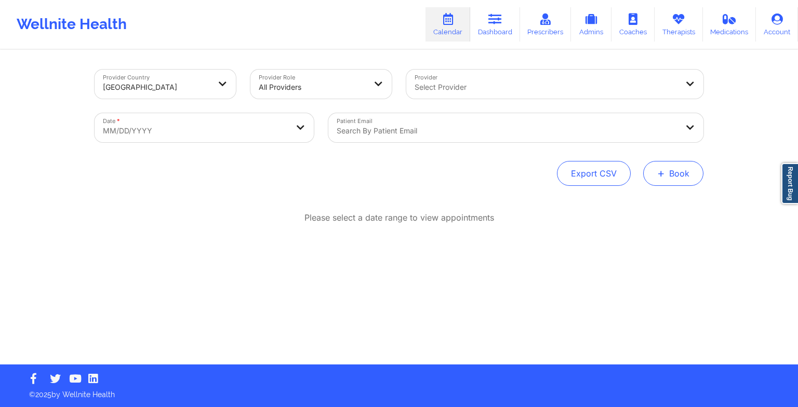
click at [658, 172] on span "+" at bounding box center [661, 173] width 8 height 6
click at [635, 206] on button "Therapy Session" at bounding box center [656, 206] width 80 height 17
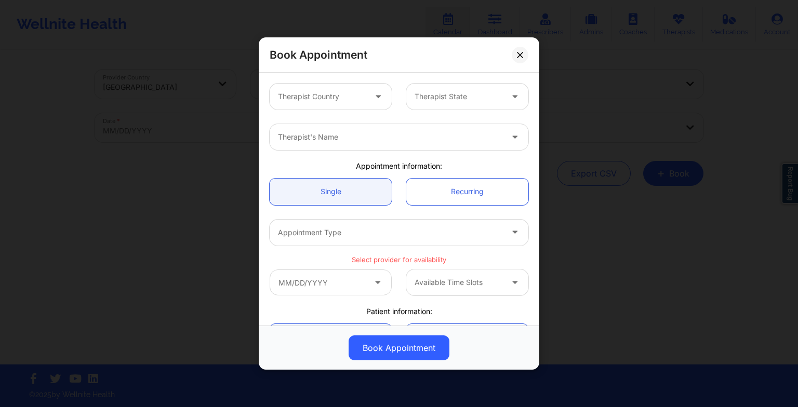
drag, startPoint x: 321, startPoint y: 81, endPoint x: 323, endPoint y: 97, distance: 16.8
click at [323, 97] on div "Therapist Country Therapist State" at bounding box center [398, 96] width 273 height 41
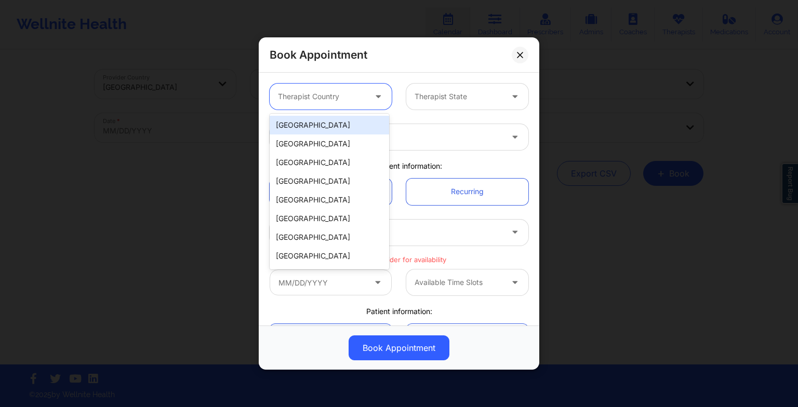
click at [323, 97] on div at bounding box center [322, 96] width 88 height 12
click at [319, 122] on div "[GEOGRAPHIC_DATA]" at bounding box center [330, 125] width 120 height 19
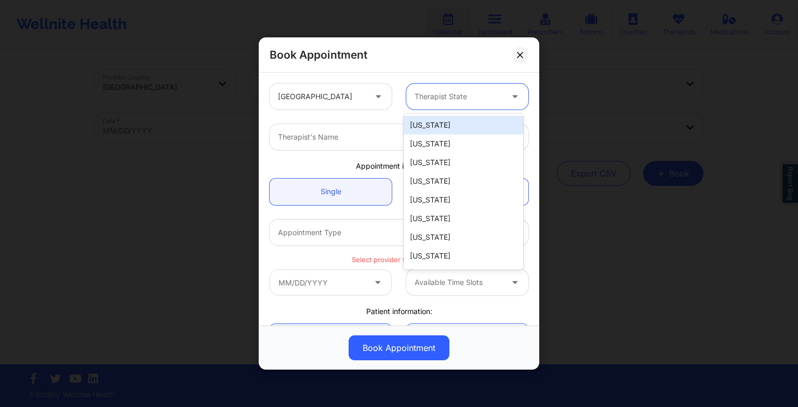
click at [440, 103] on div "Therapist State" at bounding box center [454, 97] width 97 height 26
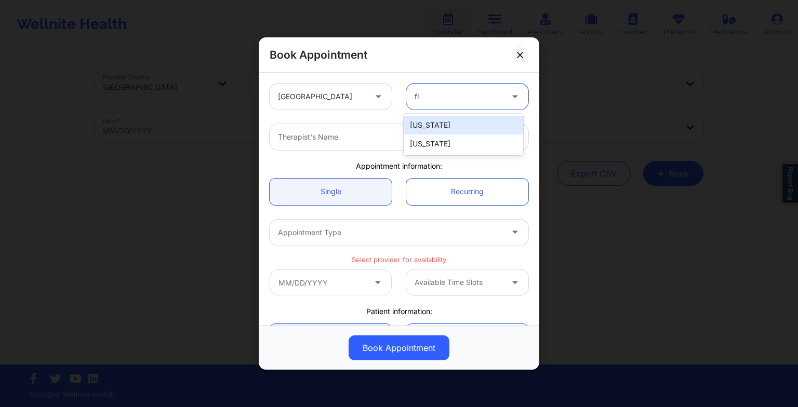
type input "flo"
click at [433, 127] on div "[US_STATE]" at bounding box center [464, 125] width 120 height 19
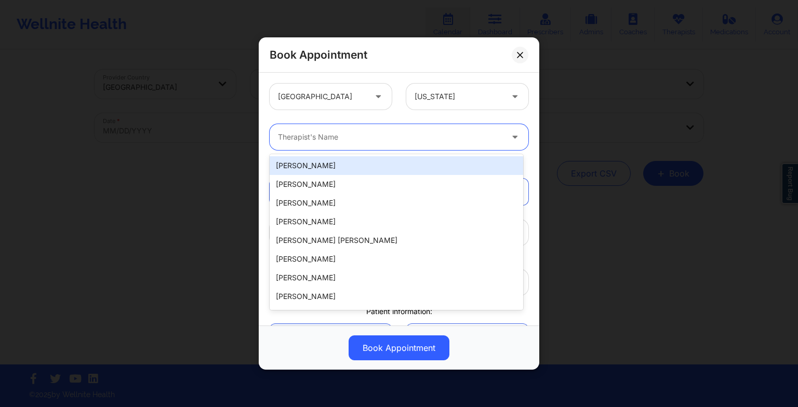
click at [362, 143] on div at bounding box center [390, 137] width 225 height 12
paste input "[US_STATE][PERSON_NAME]"
type input "[US_STATE][PERSON_NAME]"
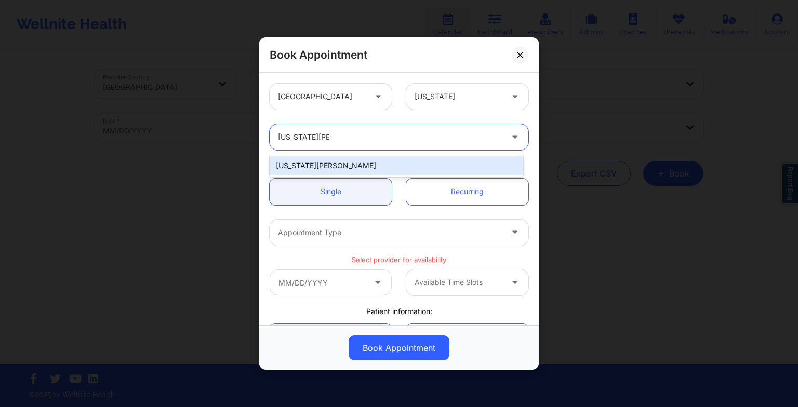
click at [323, 173] on div "[US_STATE][PERSON_NAME]" at bounding box center [397, 165] width 254 height 19
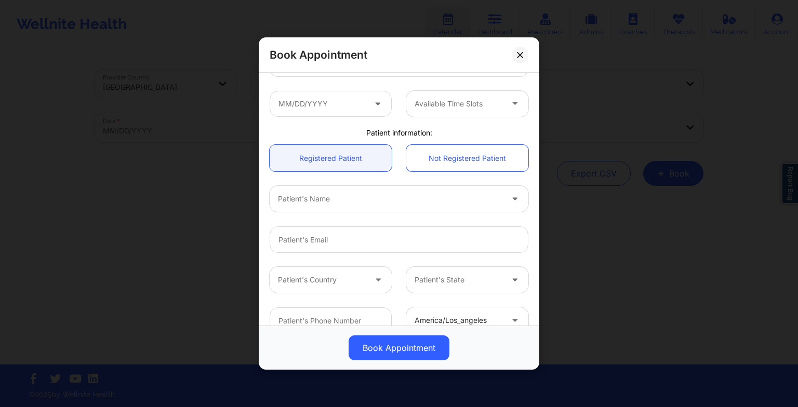
scroll to position [127, 0]
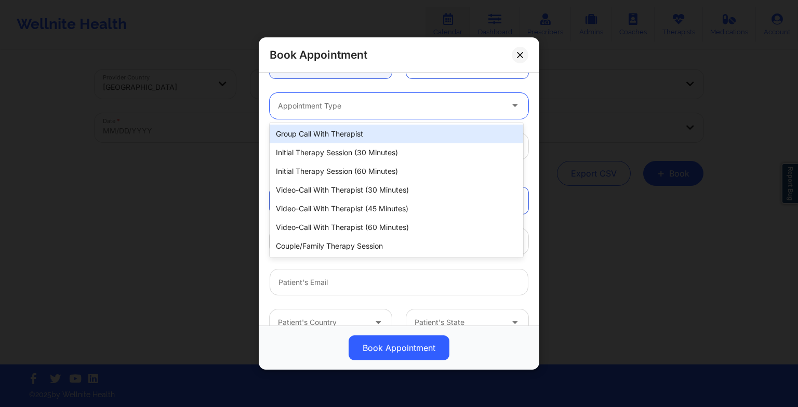
click at [362, 114] on div "Appointment Type" at bounding box center [387, 106] width 234 height 26
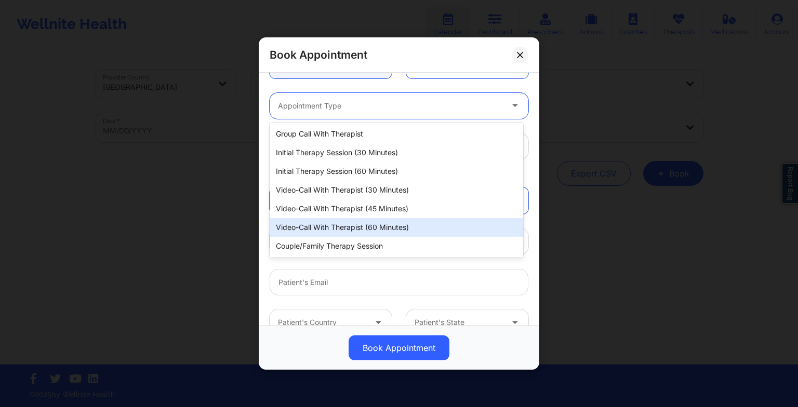
click at [365, 222] on div "Video-Call with Therapist (60 minutes)" at bounding box center [397, 227] width 254 height 19
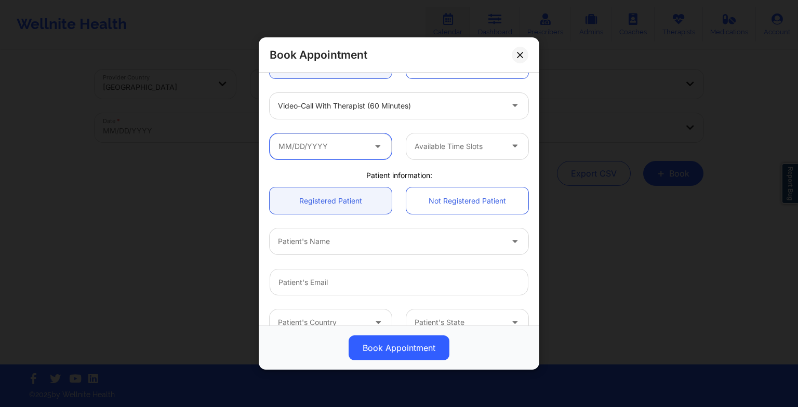
click at [365, 143] on input "text" at bounding box center [331, 147] width 122 height 26
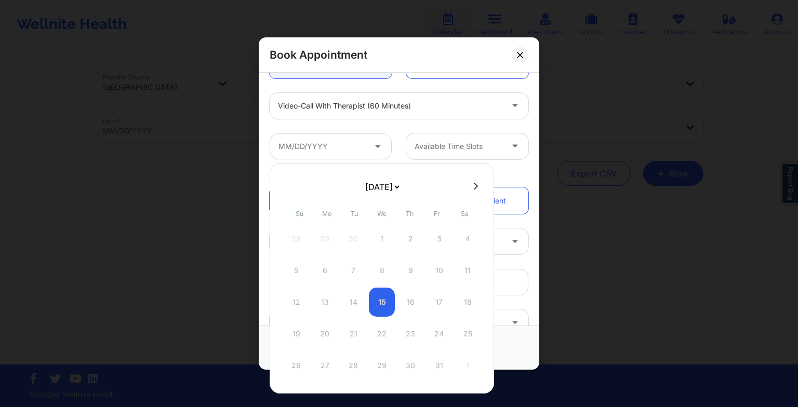
click at [378, 195] on select "[DATE] [DATE] [DATE] [DATE] [DATE] [DATE] [DATE] [DATE] [DATE] [DATE] [DATE] [D…" at bounding box center [382, 187] width 38 height 21
select select "2025-11"
click at [352, 305] on div "16" at bounding box center [353, 302] width 26 height 29
type input "[DATE]"
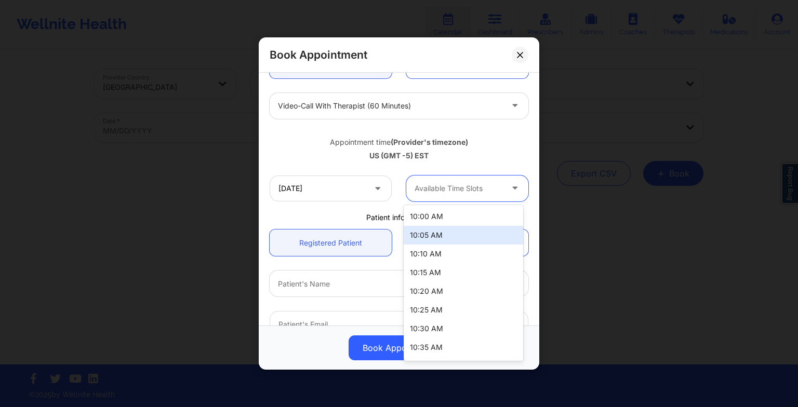
drag, startPoint x: 467, startPoint y: 184, endPoint x: 451, endPoint y: 250, distance: 68.6
click at [451, 250] on body "Wellnite Health Calendar Dashboard Prescribers Admins Coaches Therapists Medica…" at bounding box center [399, 203] width 798 height 407
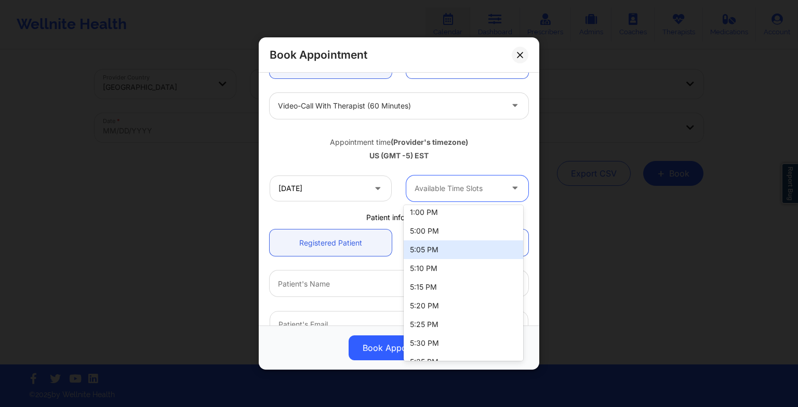
scroll to position [247, 0]
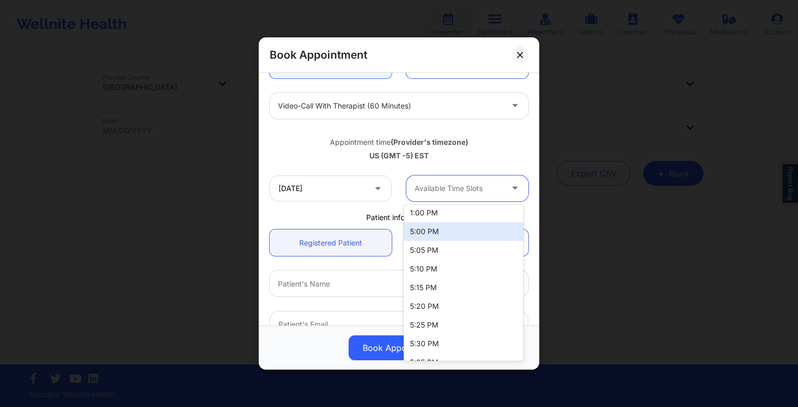
click at [434, 230] on div "5:00 PM" at bounding box center [464, 231] width 120 height 19
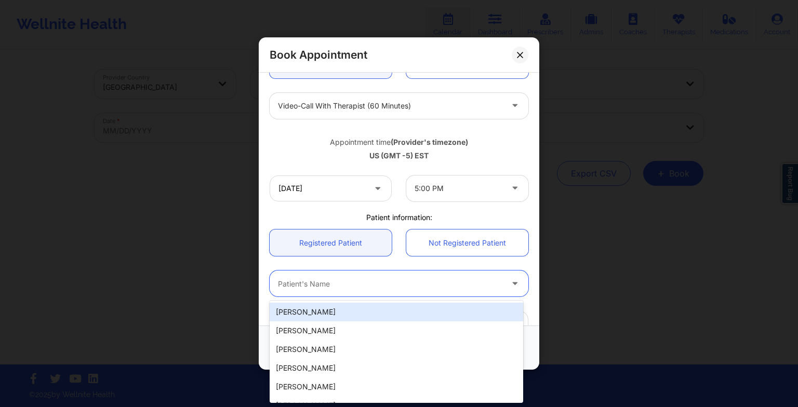
click at [430, 280] on div at bounding box center [390, 284] width 225 height 12
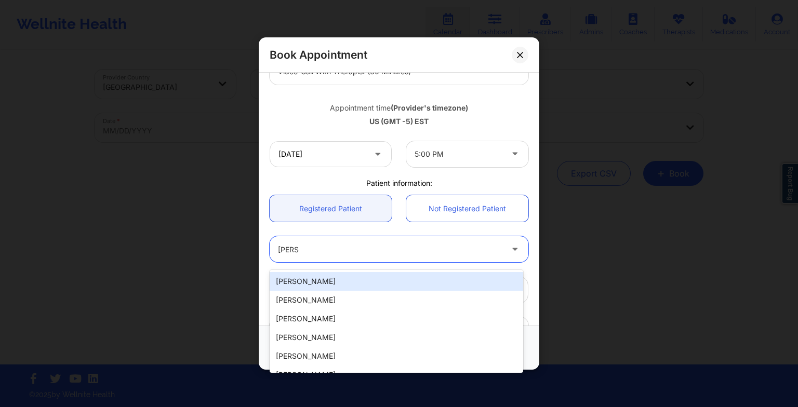
scroll to position [164, 0]
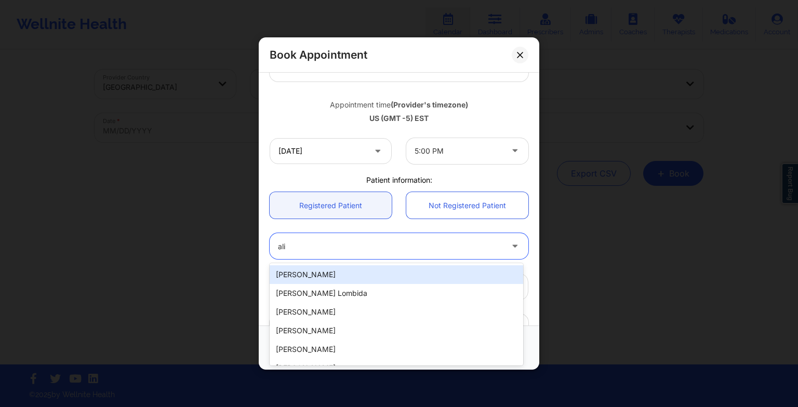
type input "ali"
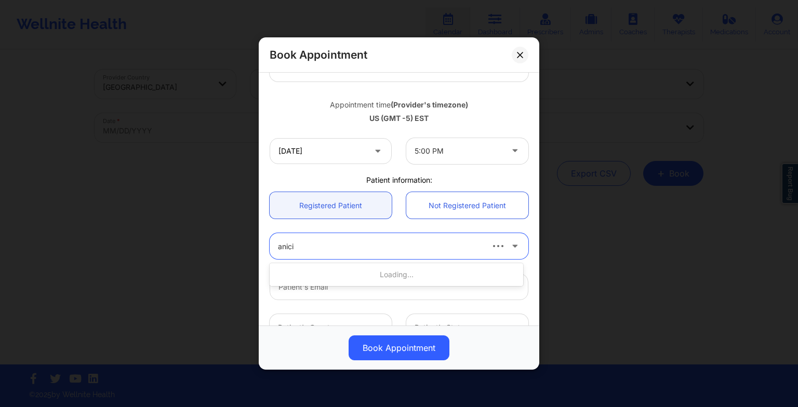
type input "[PERSON_NAME]"
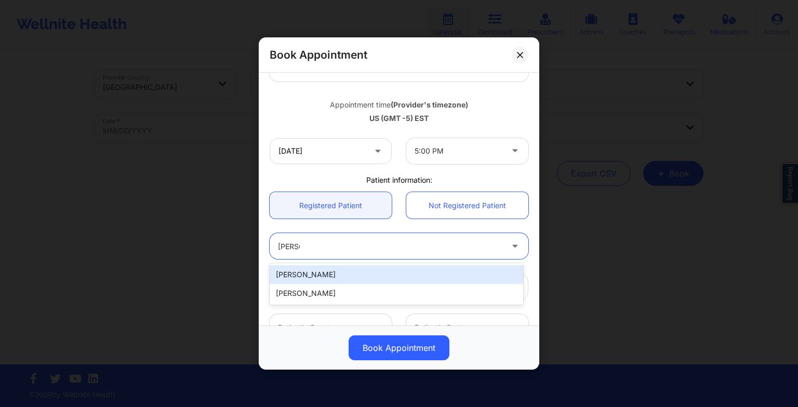
click at [434, 267] on div "[PERSON_NAME]" at bounding box center [397, 275] width 254 height 19
type input "[EMAIL_ADDRESS][DOMAIN_NAME]"
type input "7722673655"
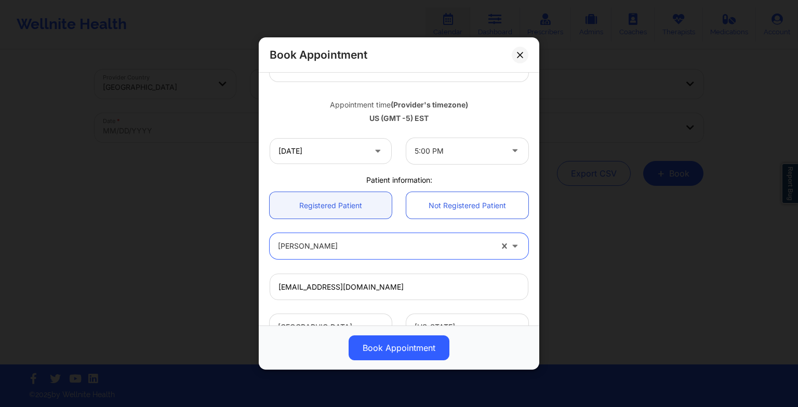
scroll to position [286, 0]
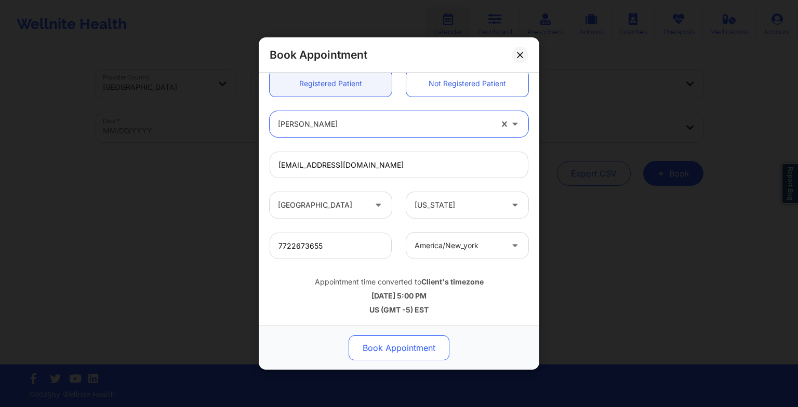
click at [430, 346] on button "Book Appointment" at bounding box center [399, 348] width 101 height 25
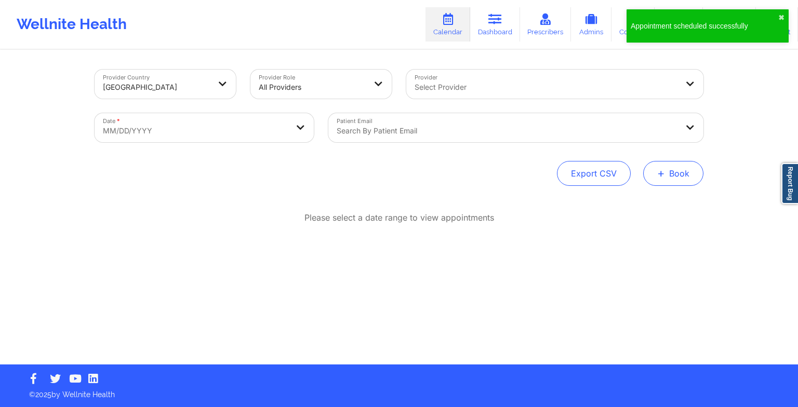
click at [671, 173] on button "+ Book" at bounding box center [673, 173] width 60 height 25
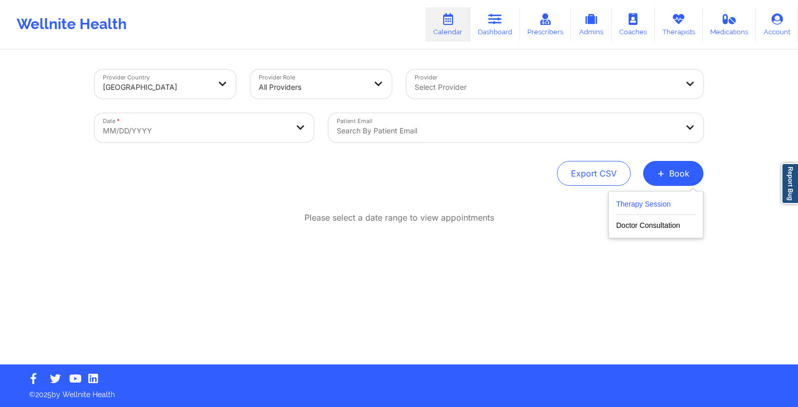
click at [647, 202] on button "Therapy Session" at bounding box center [656, 206] width 80 height 17
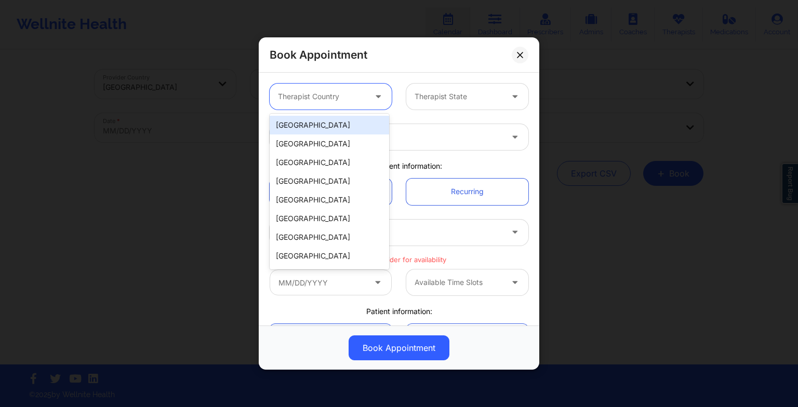
click at [358, 101] on div at bounding box center [322, 96] width 88 height 12
click at [334, 133] on div "[GEOGRAPHIC_DATA]" at bounding box center [330, 125] width 120 height 19
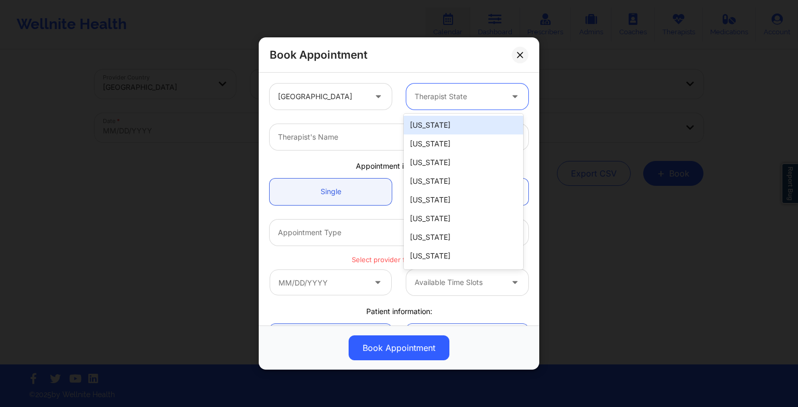
click at [443, 103] on div "Therapist State" at bounding box center [454, 97] width 97 height 26
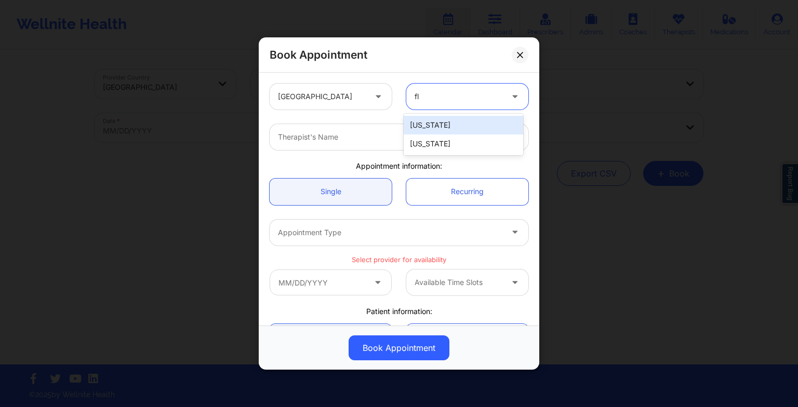
type input "flo"
click at [439, 129] on div "[US_STATE]" at bounding box center [464, 125] width 120 height 19
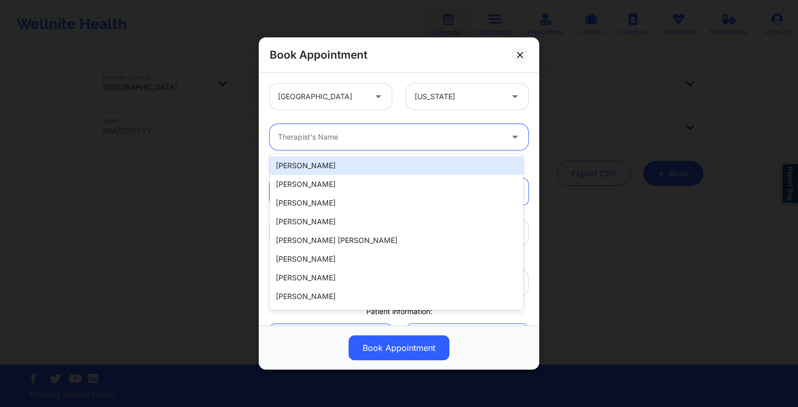
click at [370, 130] on div "Therapist's Name" at bounding box center [387, 137] width 234 height 26
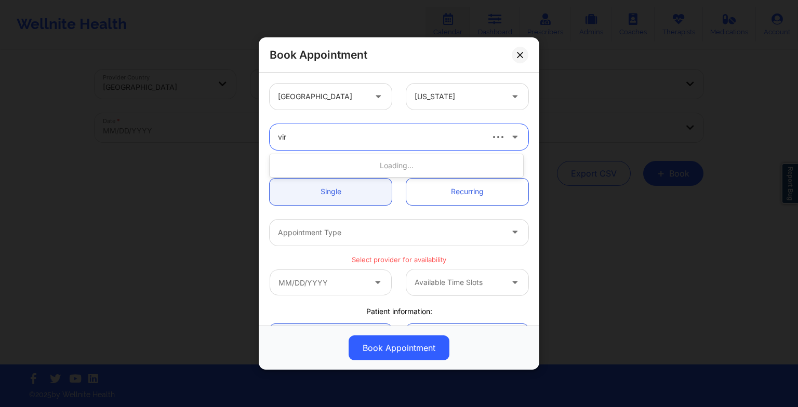
type input "virg"
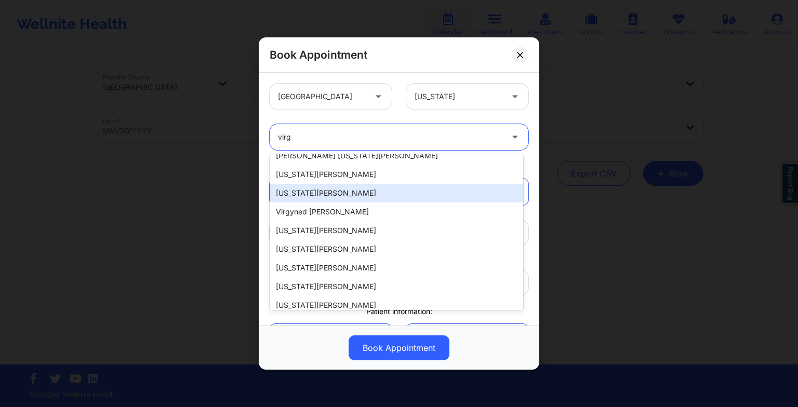
scroll to position [204, 0]
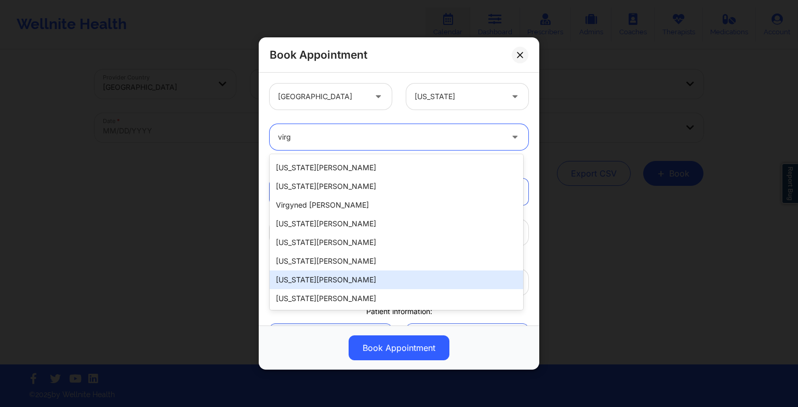
click at [309, 274] on div "[US_STATE][PERSON_NAME]" at bounding box center [397, 280] width 254 height 19
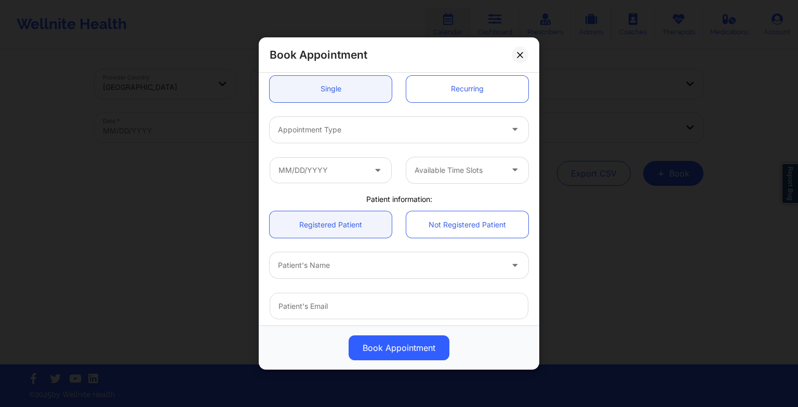
scroll to position [108, 0]
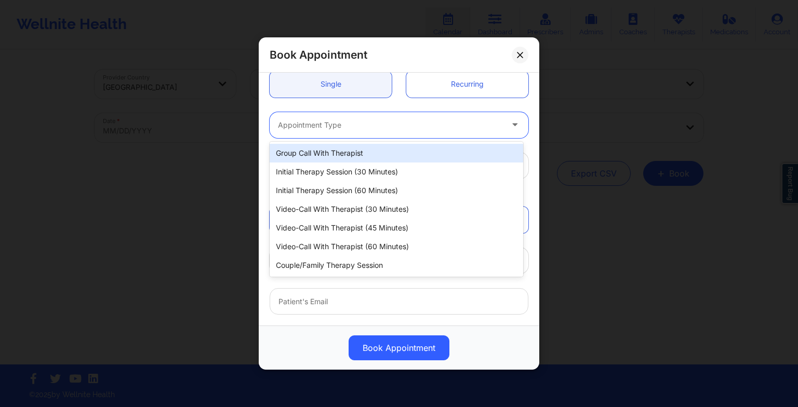
click at [297, 126] on div at bounding box center [390, 125] width 225 height 12
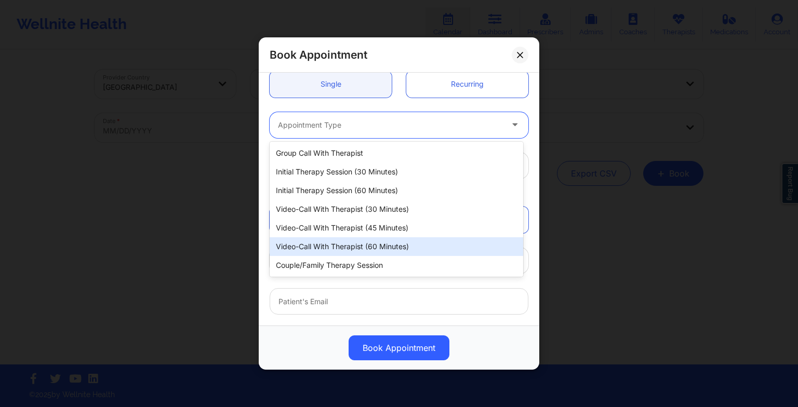
click at [327, 243] on div "Video-Call with Therapist (60 minutes)" at bounding box center [397, 247] width 254 height 19
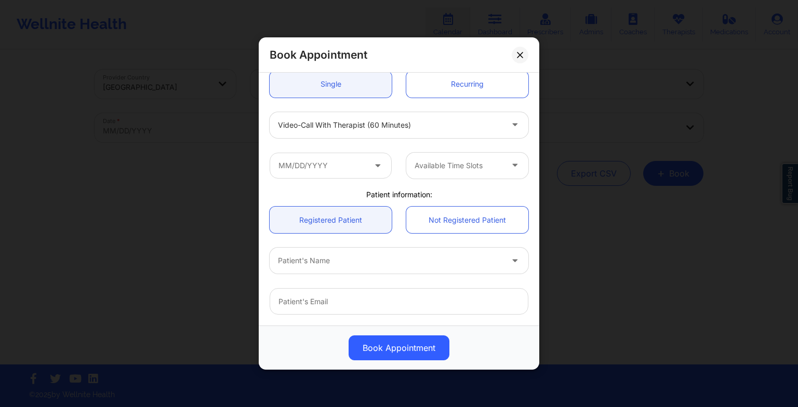
click at [378, 166] on icon at bounding box center [378, 163] width 10 height 9
click at [352, 169] on input "text" at bounding box center [331, 166] width 122 height 26
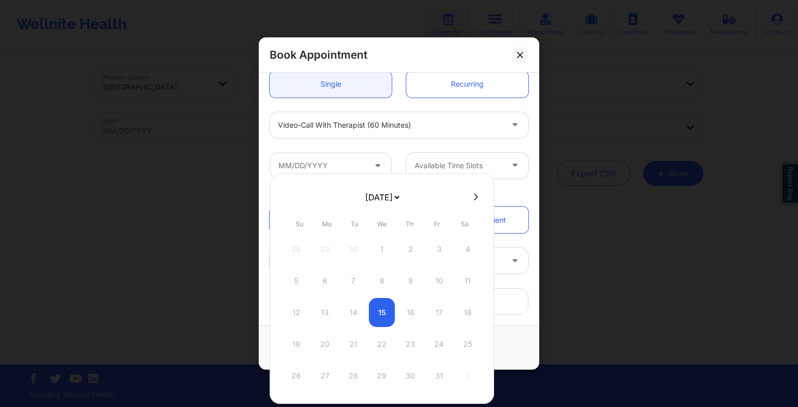
click at [381, 195] on select "[DATE] [DATE] [DATE] [DATE] [DATE] [DATE] [DATE] [DATE] [DATE] [DATE] [DATE] [D…" at bounding box center [382, 197] width 38 height 21
select select "2025-11"
click at [353, 343] on div "23" at bounding box center [353, 344] width 26 height 29
type input "[DATE]"
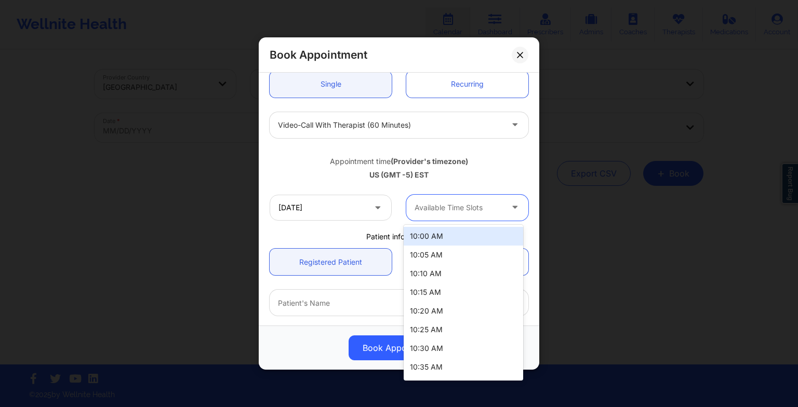
click at [467, 212] on div at bounding box center [459, 208] width 88 height 12
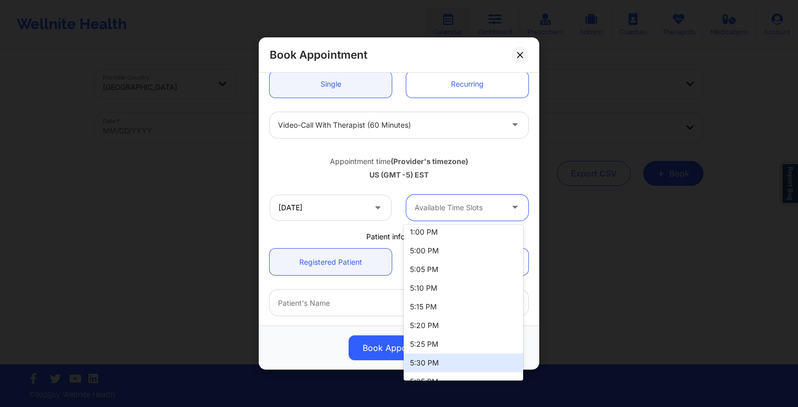
scroll to position [245, 0]
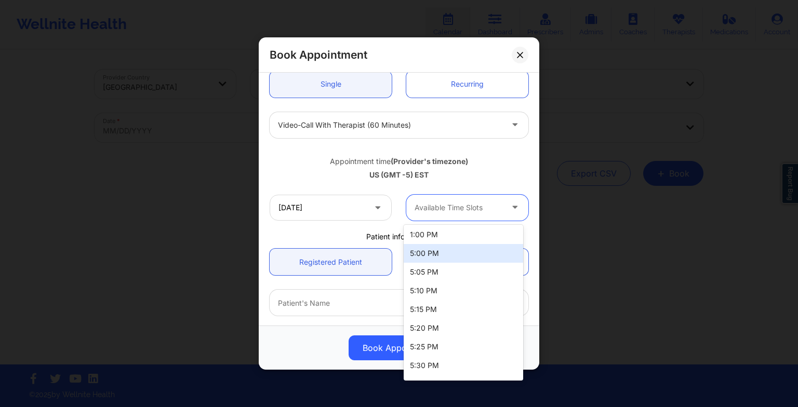
click at [437, 251] on div "5:00 PM" at bounding box center [464, 253] width 120 height 19
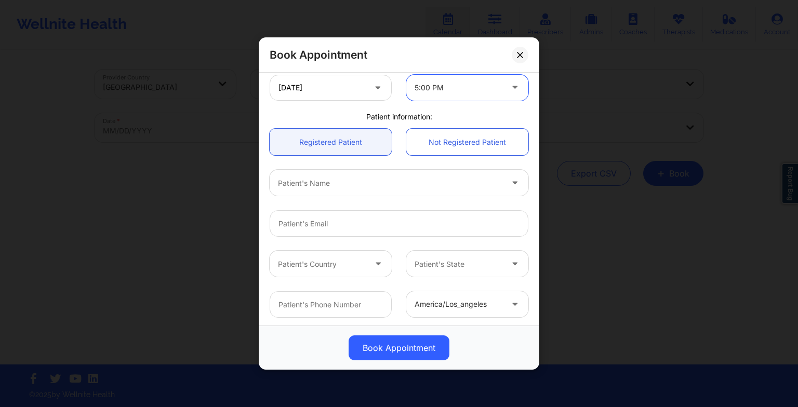
scroll to position [241, 0]
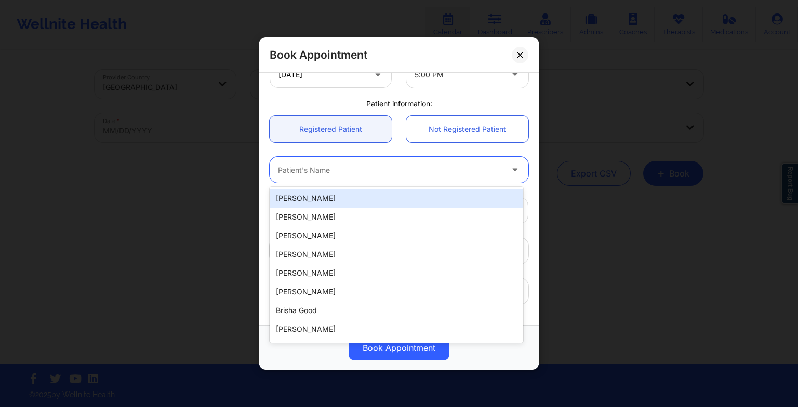
click at [314, 170] on div at bounding box center [390, 170] width 225 height 12
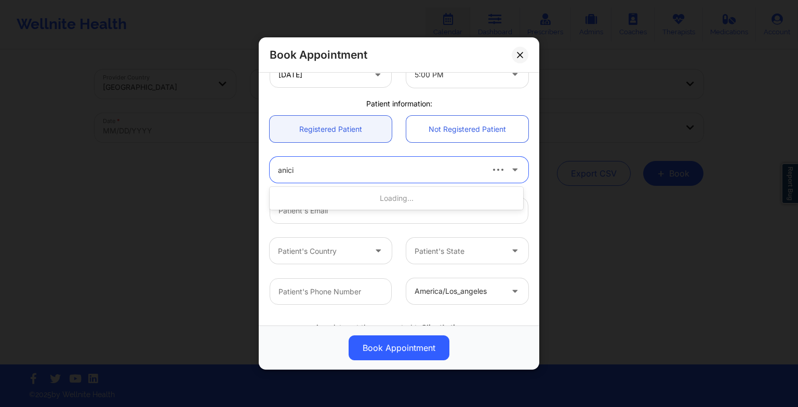
type input "[PERSON_NAME]"
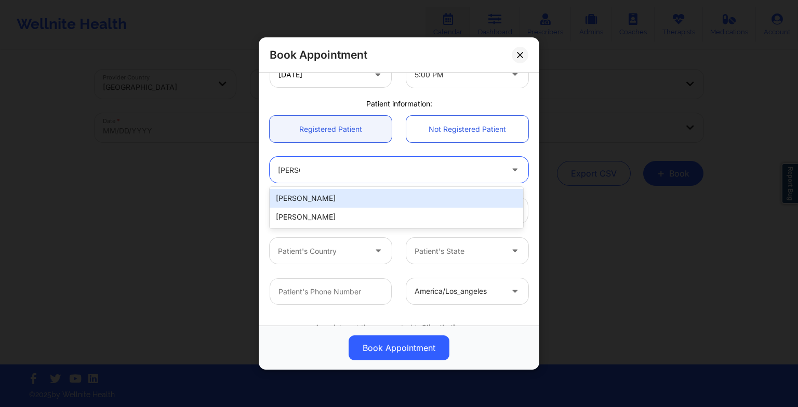
click at [314, 202] on div "[PERSON_NAME]" at bounding box center [397, 198] width 254 height 19
type input "[EMAIL_ADDRESS][DOMAIN_NAME]"
type input "7722673655"
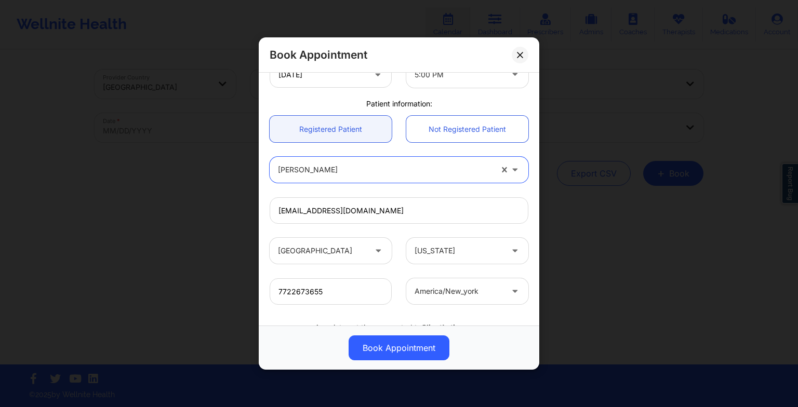
scroll to position [286, 0]
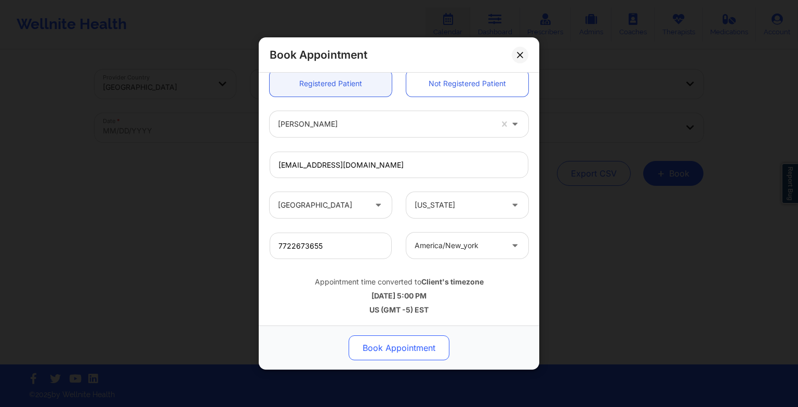
click at [376, 336] on button "Book Appointment" at bounding box center [399, 348] width 101 height 25
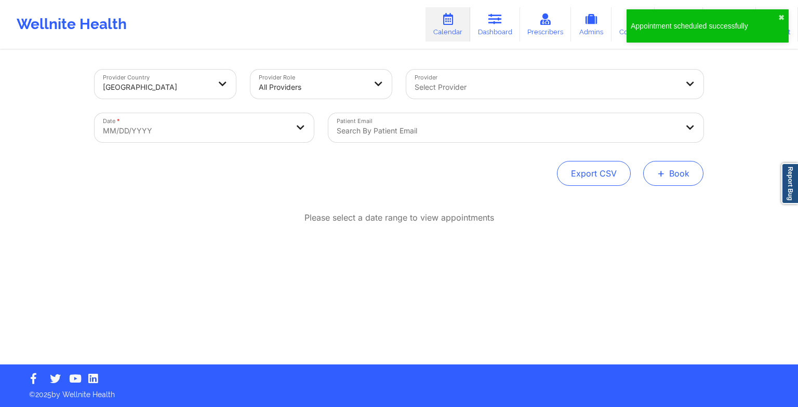
click at [659, 176] on span "+" at bounding box center [661, 173] width 8 height 6
click at [638, 208] on button "Therapy Session" at bounding box center [656, 206] width 80 height 17
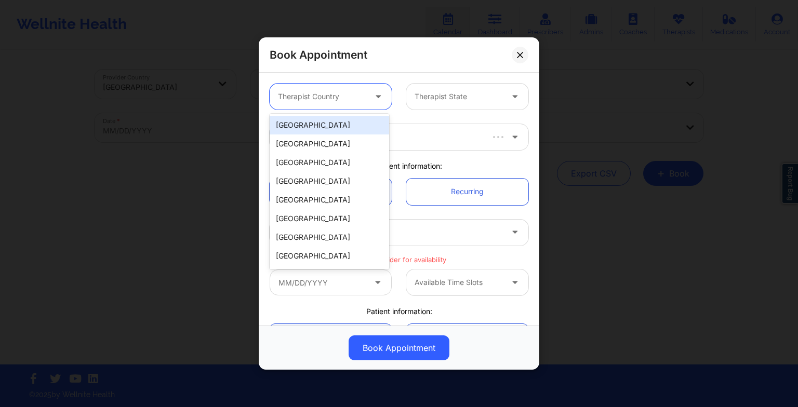
click at [297, 89] on div "Therapist Country" at bounding box center [318, 97] width 97 height 26
click at [313, 130] on div "[GEOGRAPHIC_DATA]" at bounding box center [330, 125] width 120 height 19
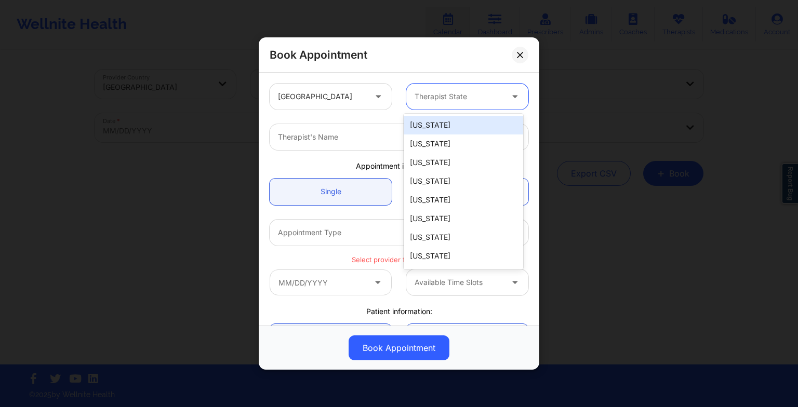
click at [458, 96] on div at bounding box center [459, 96] width 88 height 12
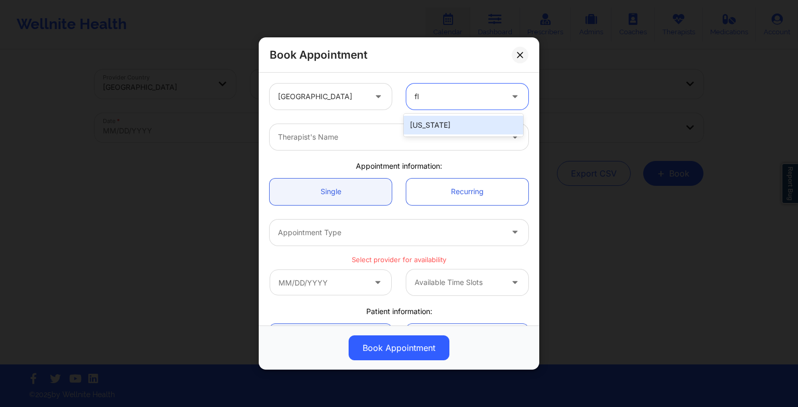
type input "flo"
click at [448, 124] on div "[US_STATE]" at bounding box center [464, 125] width 120 height 19
click at [414, 133] on div at bounding box center [390, 137] width 225 height 12
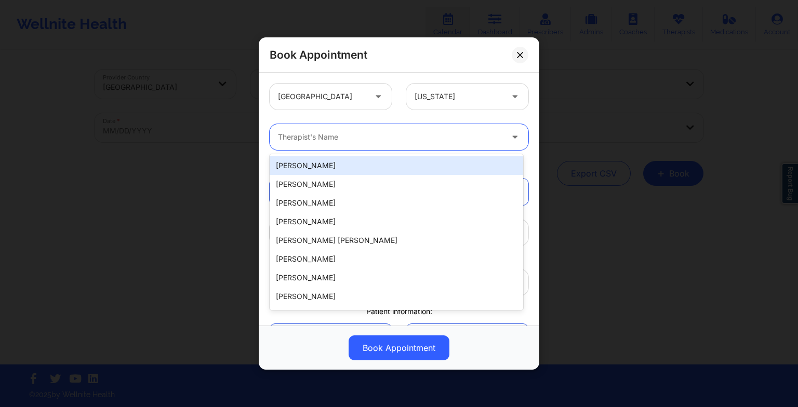
paste input "[US_STATE][PERSON_NAME]"
type input "[US_STATE][PERSON_NAME]"
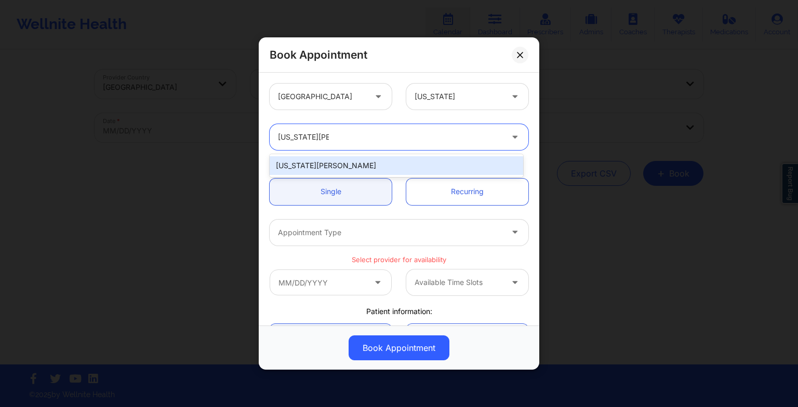
click at [348, 168] on div "[US_STATE][PERSON_NAME]" at bounding box center [397, 165] width 254 height 19
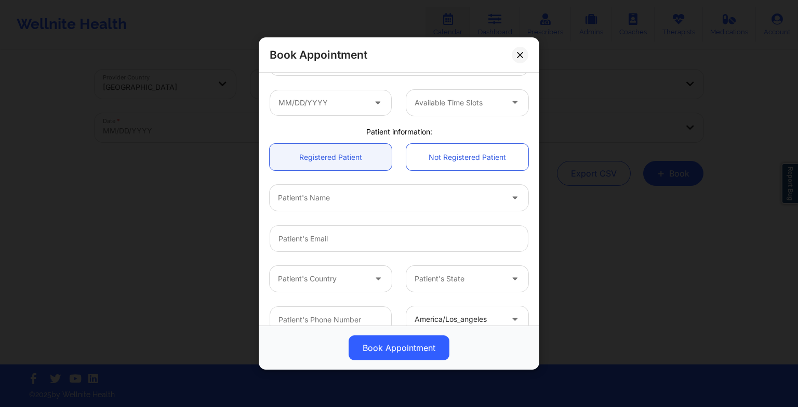
scroll to position [129, 0]
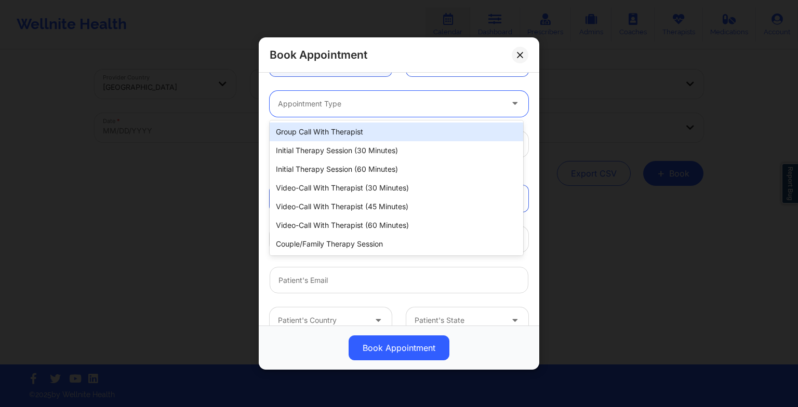
click at [316, 108] on div at bounding box center [390, 104] width 225 height 12
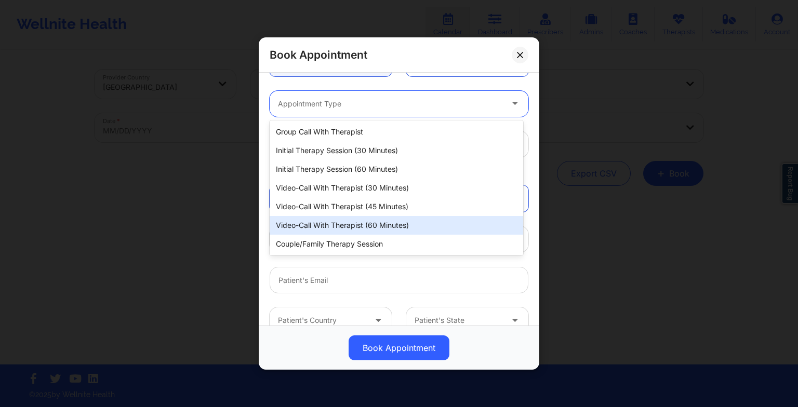
click at [349, 227] on div "Video-Call with Therapist (60 minutes)" at bounding box center [397, 225] width 254 height 19
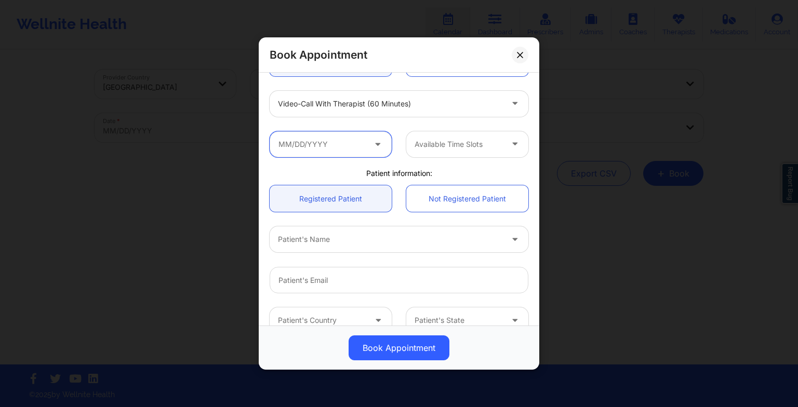
click at [322, 147] on input "text" at bounding box center [331, 144] width 122 height 26
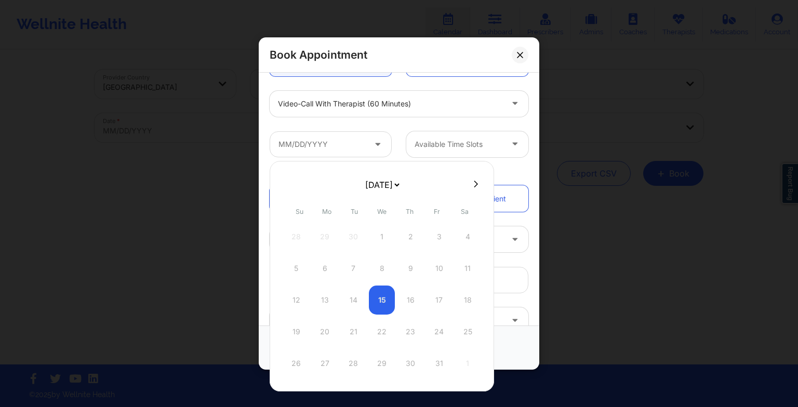
click at [371, 187] on select "[DATE] [DATE] [DATE] [DATE] [DATE] [DATE] [DATE] [DATE] [DATE] [DATE] [DATE] [D…" at bounding box center [382, 185] width 38 height 21
select select "2025-11"
click at [351, 368] on div "30" at bounding box center [353, 363] width 26 height 29
type input "[DATE]"
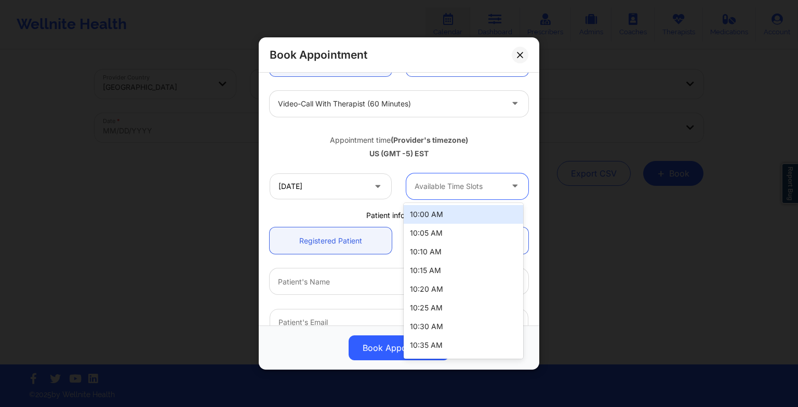
click at [428, 181] on div at bounding box center [459, 186] width 88 height 12
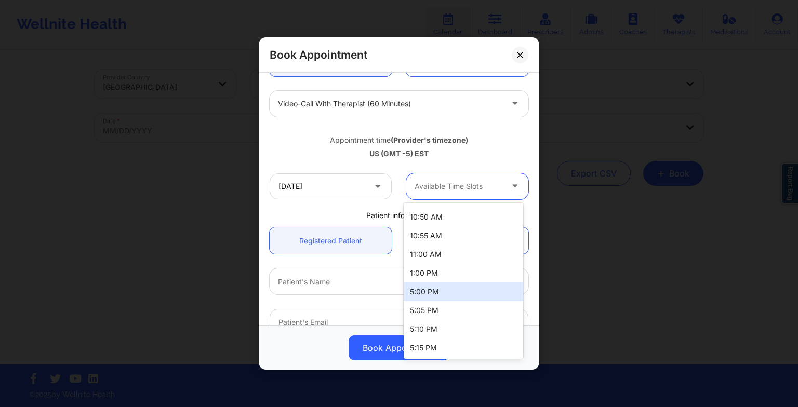
scroll to position [184, 0]
click at [437, 294] on div "5:00 PM" at bounding box center [464, 292] width 120 height 19
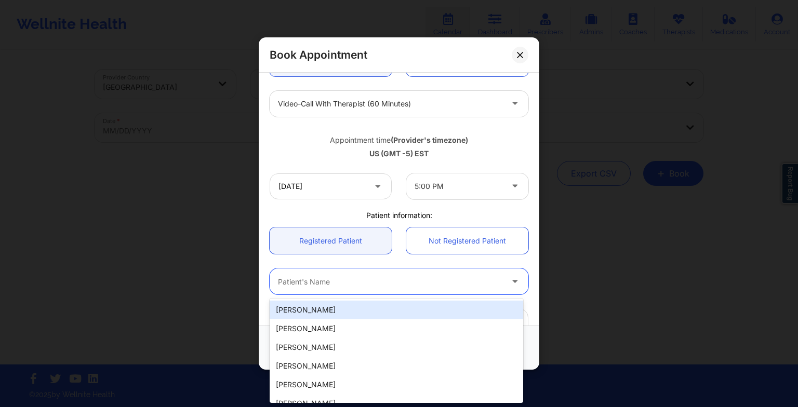
click at [392, 283] on div at bounding box center [390, 281] width 225 height 12
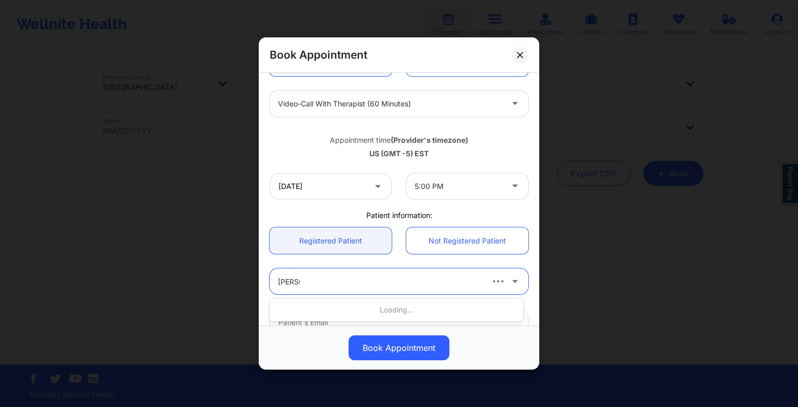
type input "[PERSON_NAME]"
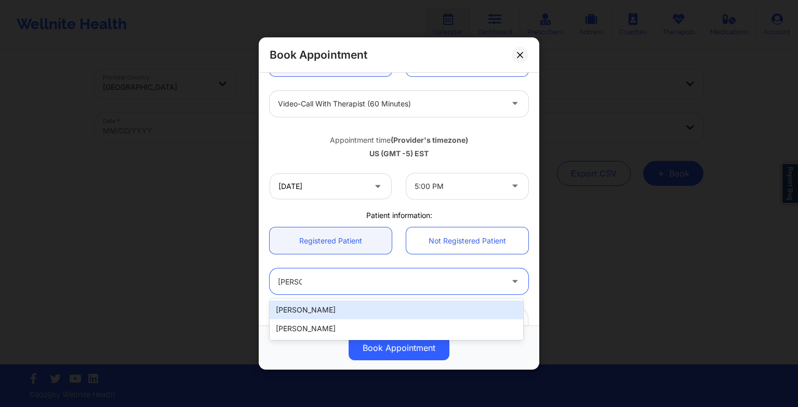
click at [363, 309] on div "[PERSON_NAME]" at bounding box center [397, 310] width 254 height 19
type input "[EMAIL_ADDRESS][DOMAIN_NAME]"
type input "7722673655"
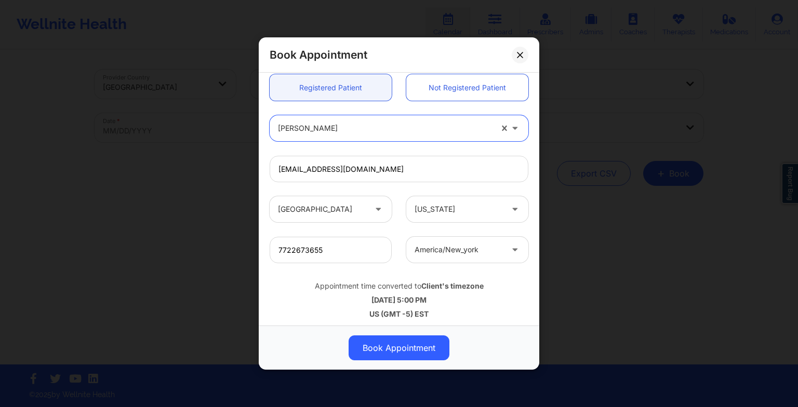
scroll to position [286, 0]
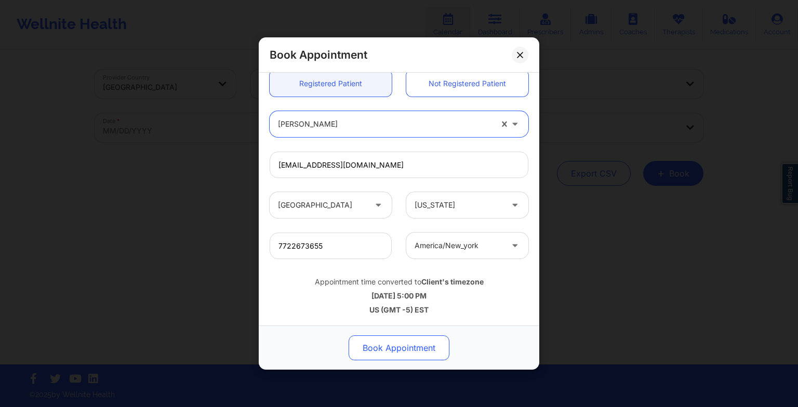
click at [376, 357] on button "Book Appointment" at bounding box center [399, 348] width 101 height 25
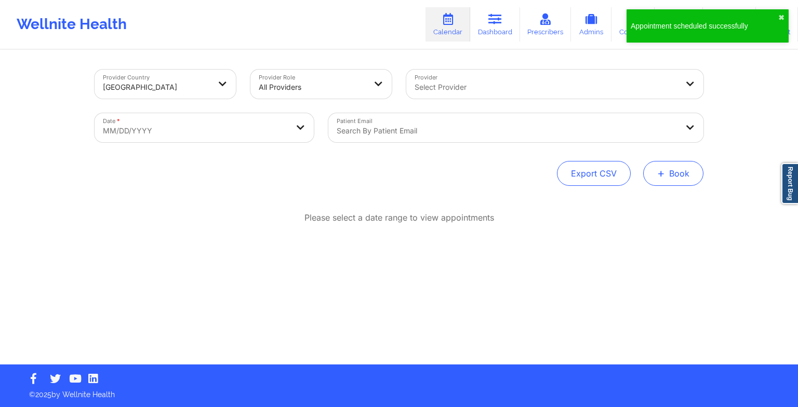
click at [647, 174] on button "+ Book" at bounding box center [673, 173] width 60 height 25
click at [633, 202] on button "Therapy Session" at bounding box center [656, 206] width 80 height 17
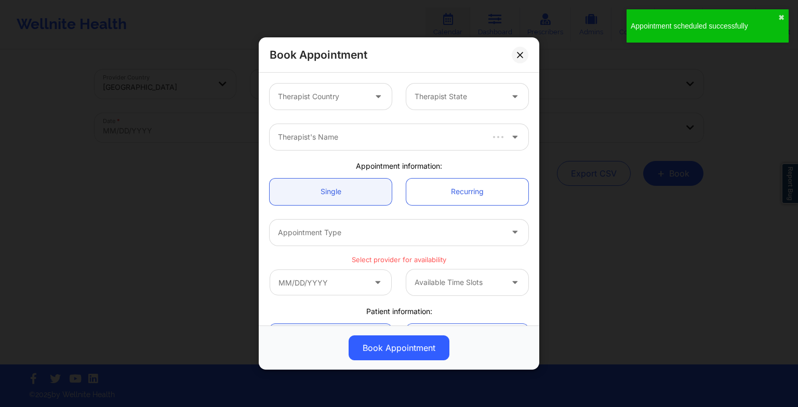
click at [312, 101] on div at bounding box center [322, 96] width 88 height 12
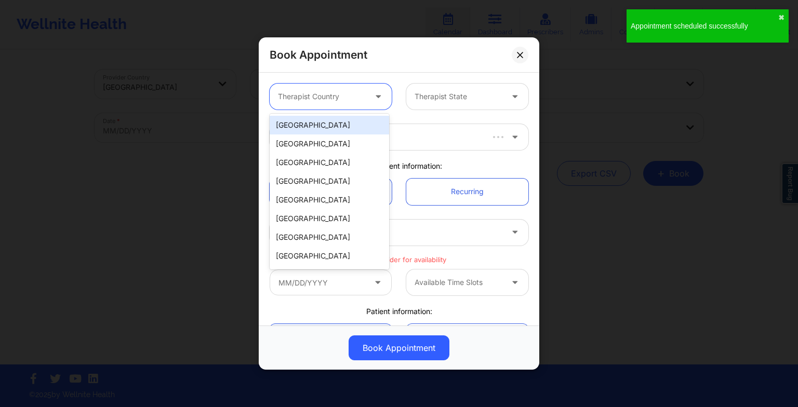
click at [313, 118] on div "[GEOGRAPHIC_DATA]" at bounding box center [330, 125] width 120 height 19
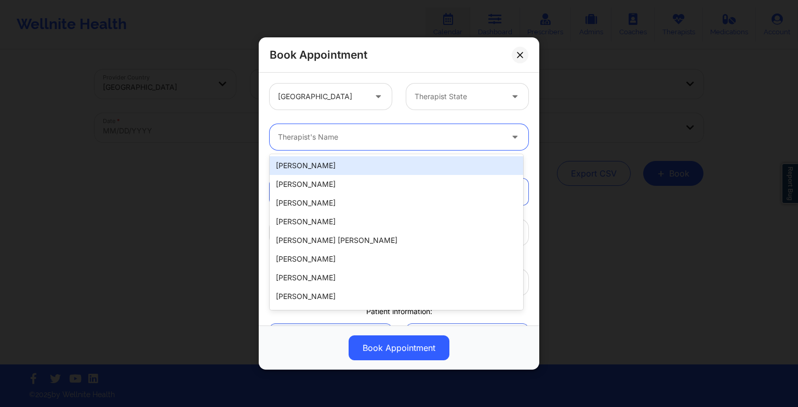
click at [298, 133] on div at bounding box center [390, 137] width 225 height 12
paste input "[PERSON_NAME]"
type input "[PERSON_NAME]"
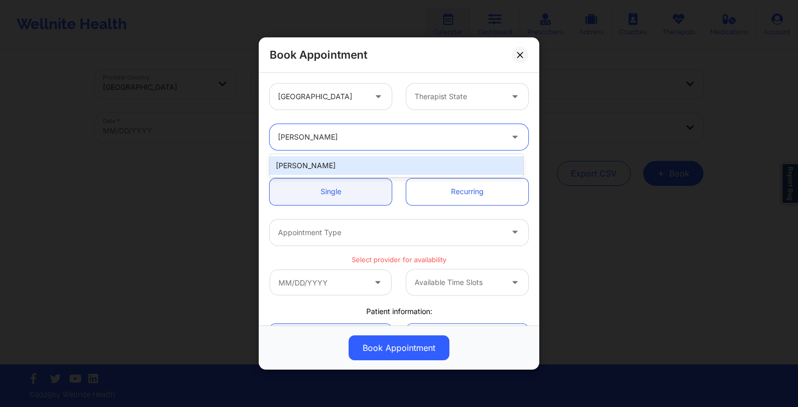
click at [329, 164] on div "[PERSON_NAME]" at bounding box center [397, 165] width 254 height 19
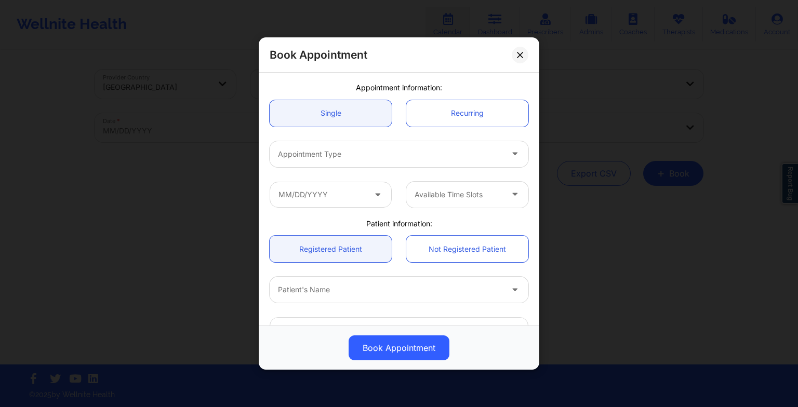
scroll to position [79, 0]
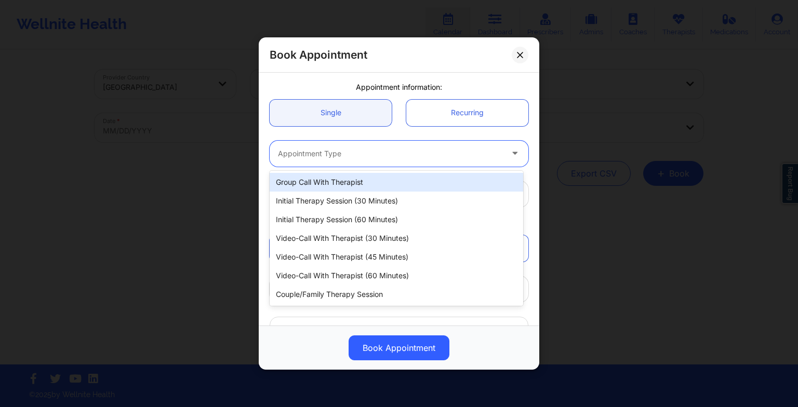
click at [337, 156] on div at bounding box center [390, 154] width 225 height 12
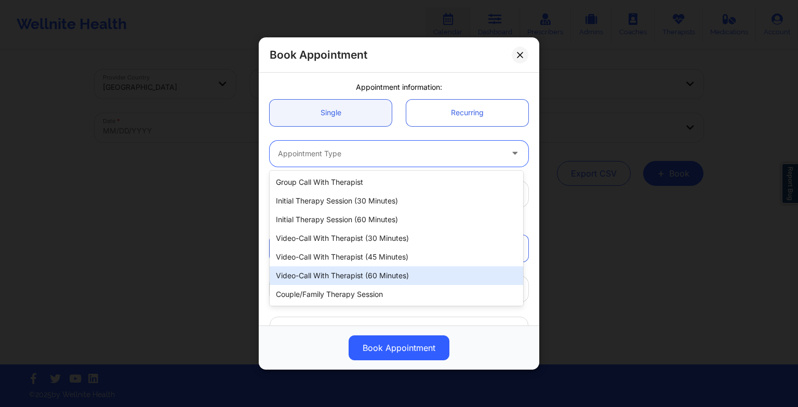
click at [366, 274] on div "Video-Call with Therapist (60 minutes)" at bounding box center [397, 276] width 254 height 19
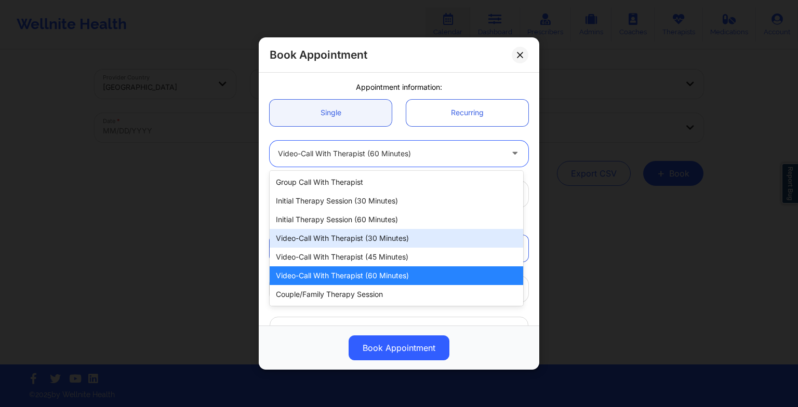
drag, startPoint x: 366, startPoint y: 154, endPoint x: 371, endPoint y: 256, distance: 101.4
click at [371, 256] on body "Wellnite Health Calendar Dashboard Prescribers Admins Coaches Therapists Medica…" at bounding box center [399, 203] width 798 height 407
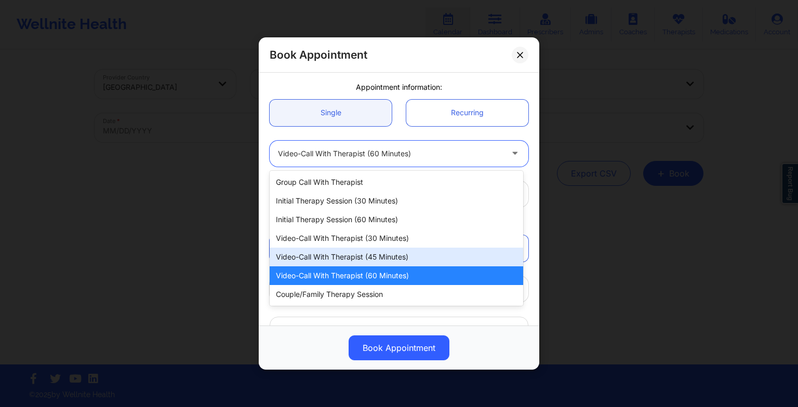
click at [371, 256] on div "Video-Call with Therapist (45 minutes)" at bounding box center [397, 257] width 254 height 19
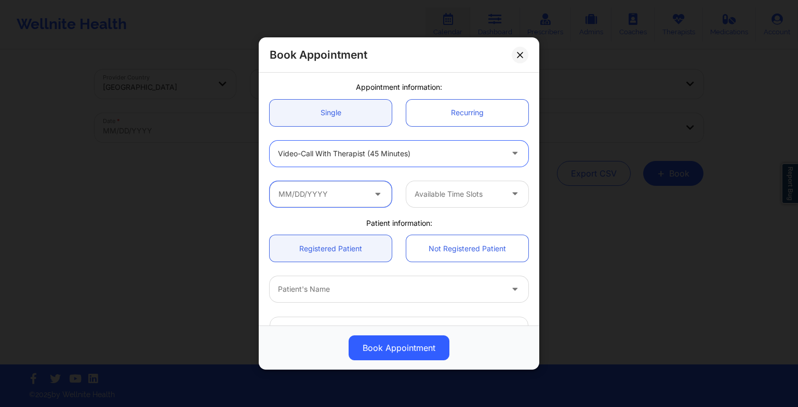
click at [324, 188] on input "text" at bounding box center [331, 194] width 122 height 26
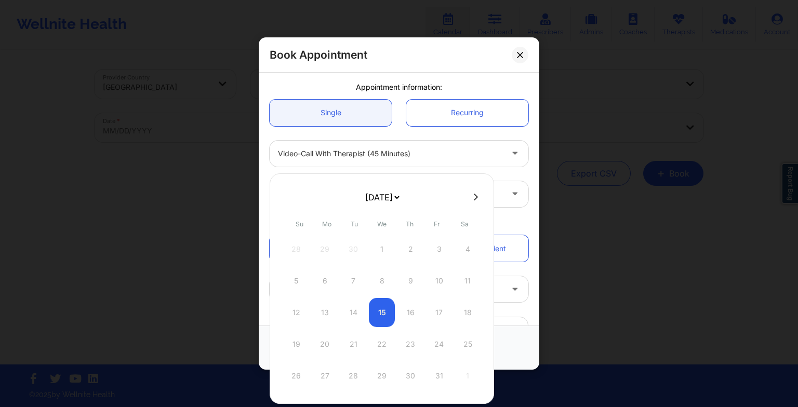
click at [367, 199] on select "[DATE] [DATE] [DATE] [DATE] [DATE] [DATE] [DATE] [DATE] [DATE] [DATE] [DATE] [D…" at bounding box center [382, 197] width 38 height 21
select select "2026-0"
click at [318, 279] on div "5" at bounding box center [325, 281] width 26 height 29
type input "[DATE]"
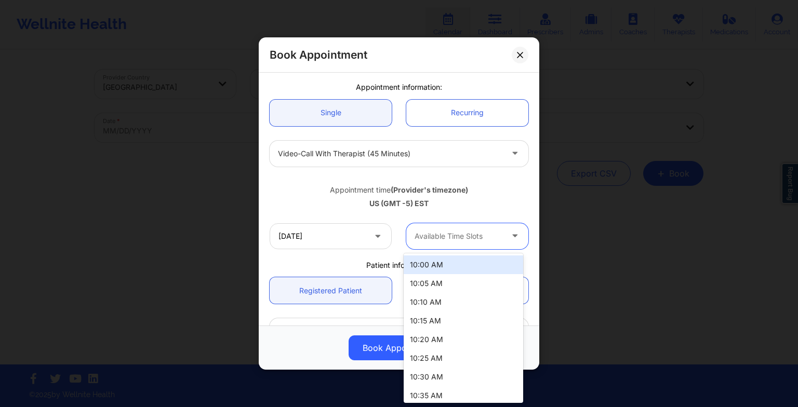
click at [434, 235] on div at bounding box center [459, 236] width 88 height 12
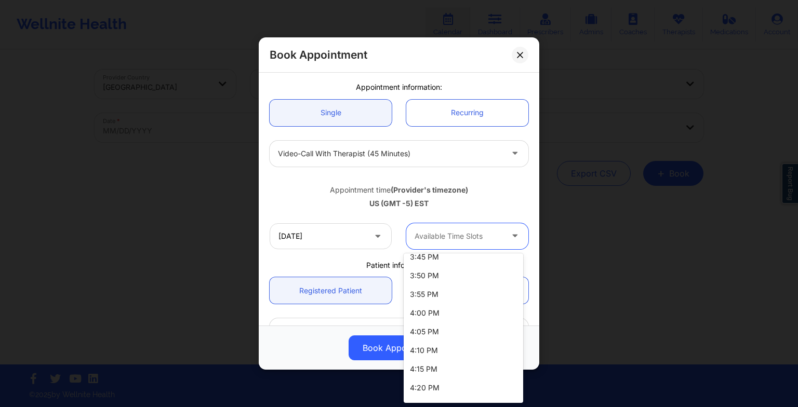
scroll to position [846, 0]
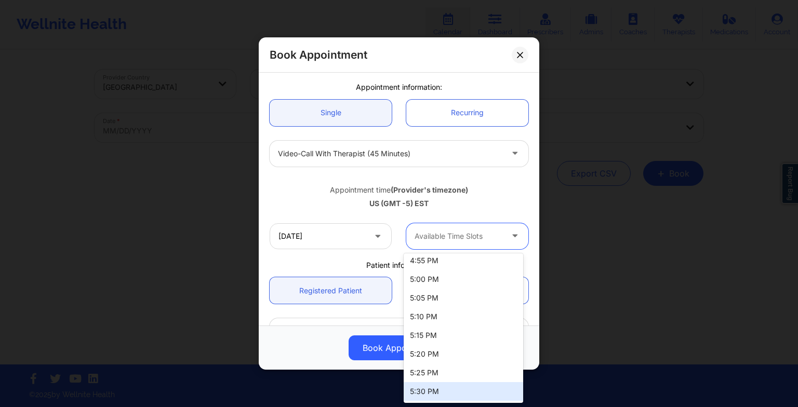
click at [442, 391] on div "5:30 PM" at bounding box center [464, 391] width 120 height 19
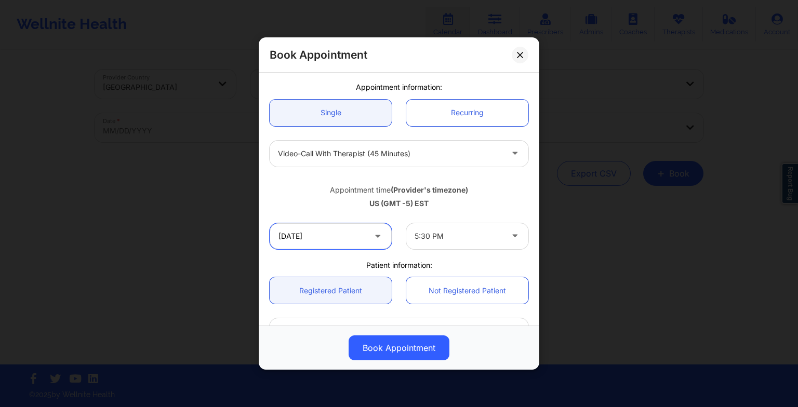
click at [299, 230] on input "[DATE]" at bounding box center [331, 236] width 122 height 26
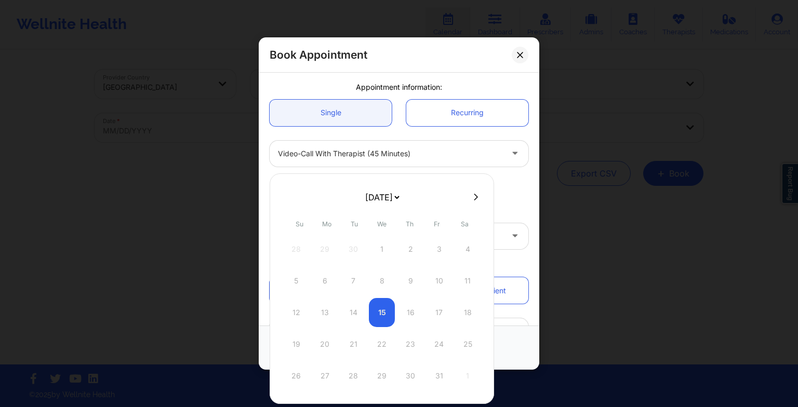
click at [387, 201] on select "[DATE] [DATE] [DATE] [DATE] [DATE] [DATE] [DATE] [DATE] [DATE] [DATE] [DATE] [D…" at bounding box center [382, 197] width 38 height 21
select select "2026-0"
click at [328, 282] on div "5" at bounding box center [325, 281] width 26 height 29
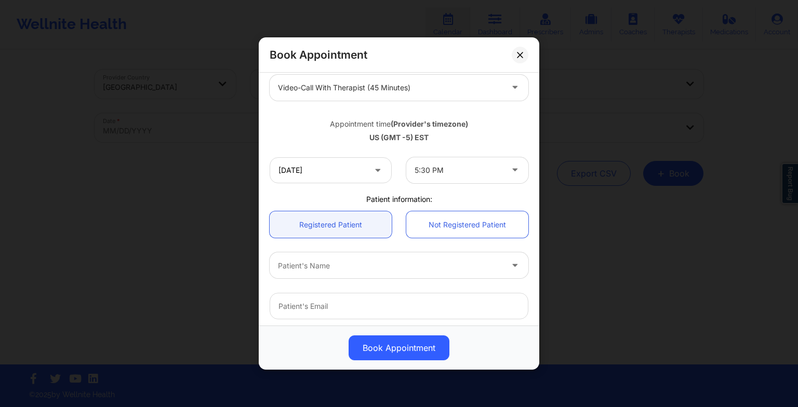
scroll to position [257, 0]
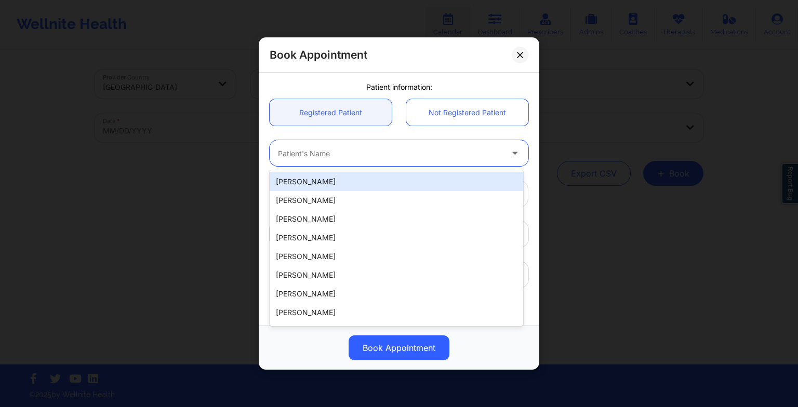
click at [372, 152] on div at bounding box center [390, 153] width 225 height 12
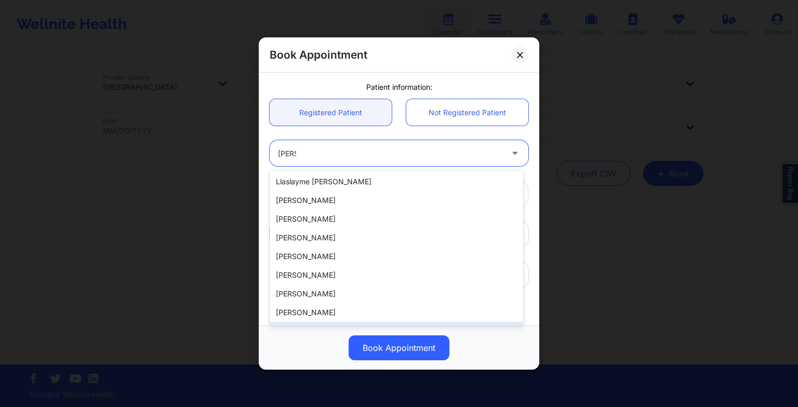
type input "[PERSON_NAME]"
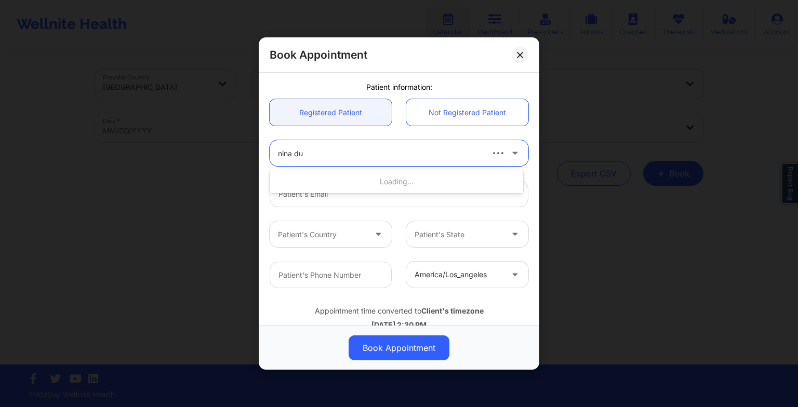
type input "[PERSON_NAME]"
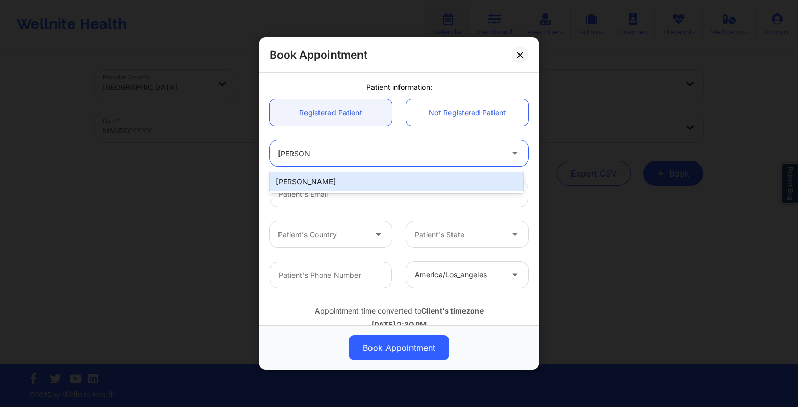
click at [315, 179] on div "[PERSON_NAME]" at bounding box center [397, 182] width 254 height 19
type input "[EMAIL_ADDRESS][DOMAIN_NAME]"
type input "[PHONE_NUMBER]"
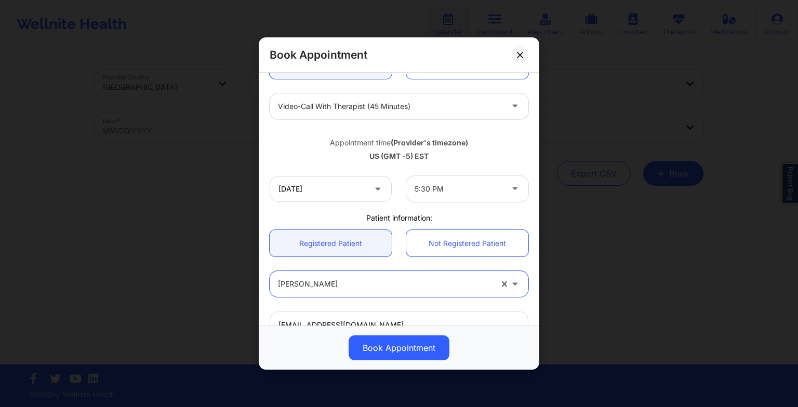
scroll to position [0, 0]
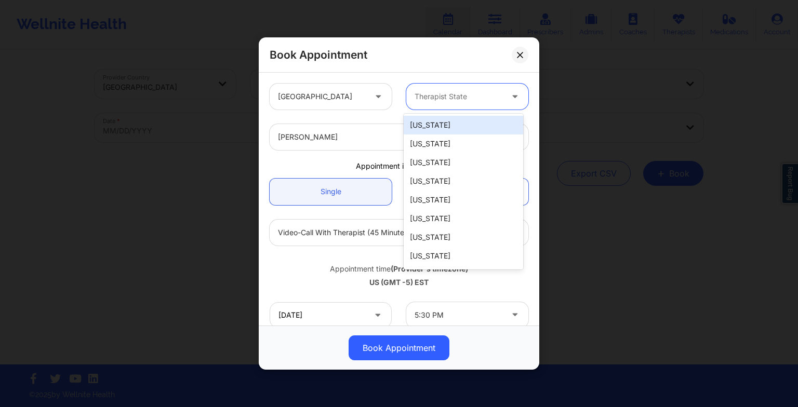
click at [437, 96] on div at bounding box center [459, 96] width 88 height 12
type input "new"
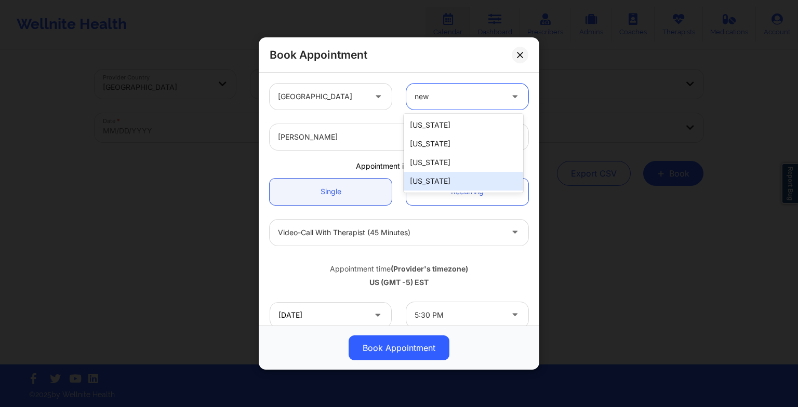
click at [436, 185] on div "[US_STATE]" at bounding box center [464, 181] width 120 height 19
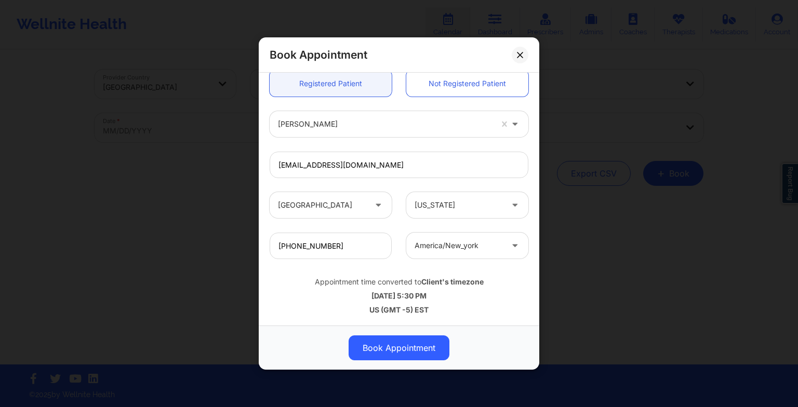
scroll to position [150, 0]
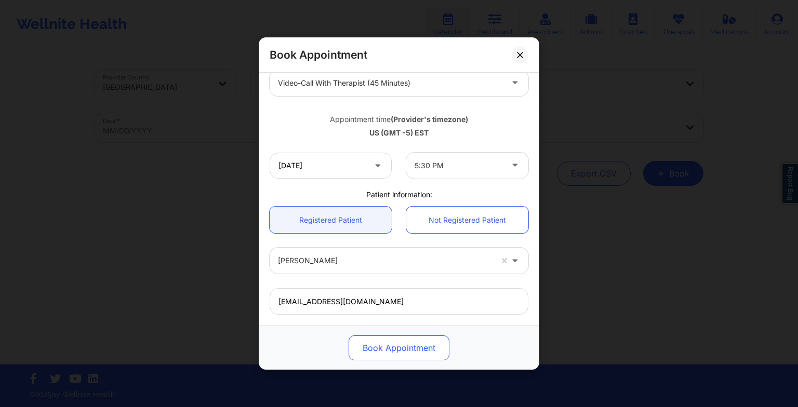
click at [420, 347] on button "Book Appointment" at bounding box center [399, 348] width 101 height 25
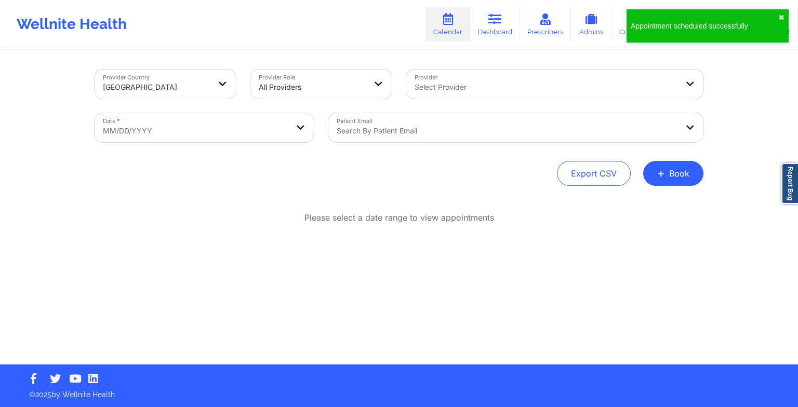
click at [718, 85] on div "Provider Country [GEOGRAPHIC_DATA] Provider Role All Providers Provider Select …" at bounding box center [399, 182] width 798 height 365
click at [784, 15] on button "✖︎" at bounding box center [782, 18] width 6 height 8
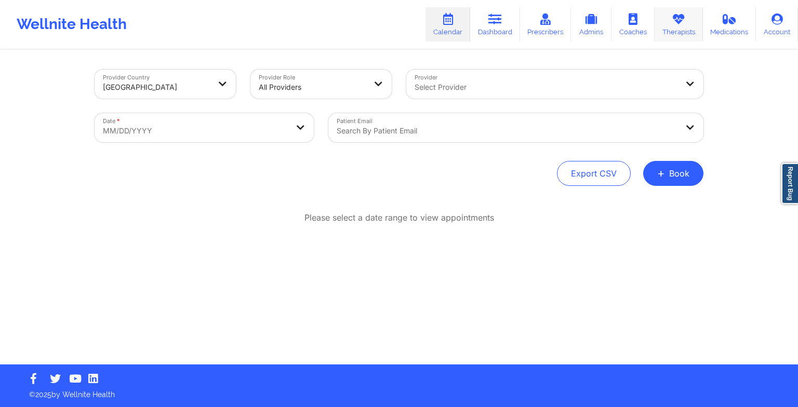
click at [689, 33] on link "Therapists" at bounding box center [679, 24] width 48 height 34
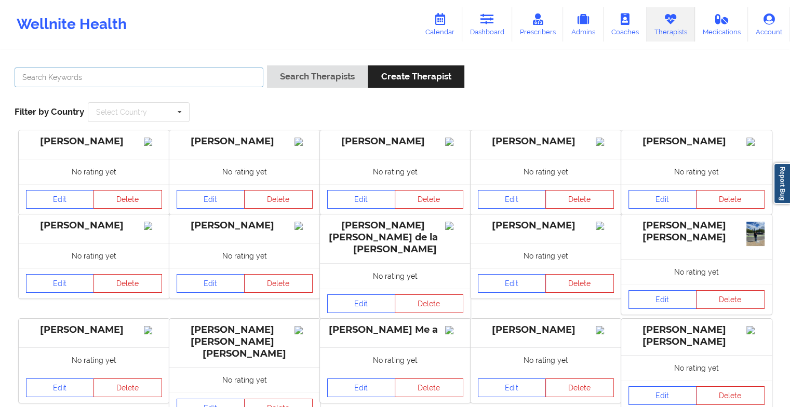
click at [176, 83] on input "text" at bounding box center [139, 78] width 249 height 20
paste input "[PERSON_NAME]"
type input "[PERSON_NAME]"
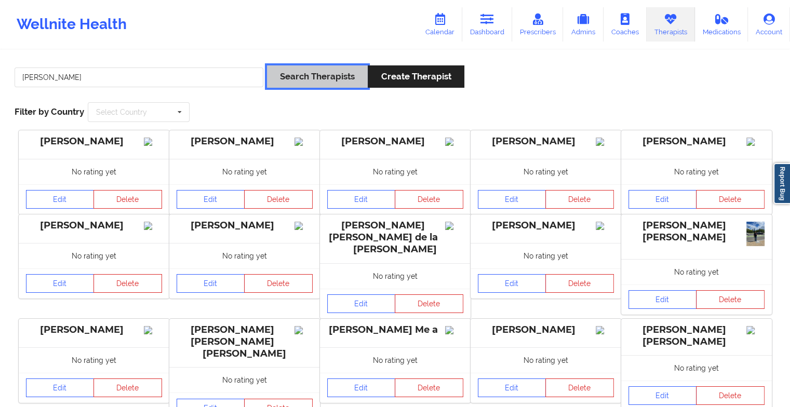
click at [286, 78] on button "Search Therapists" at bounding box center [317, 76] width 101 height 22
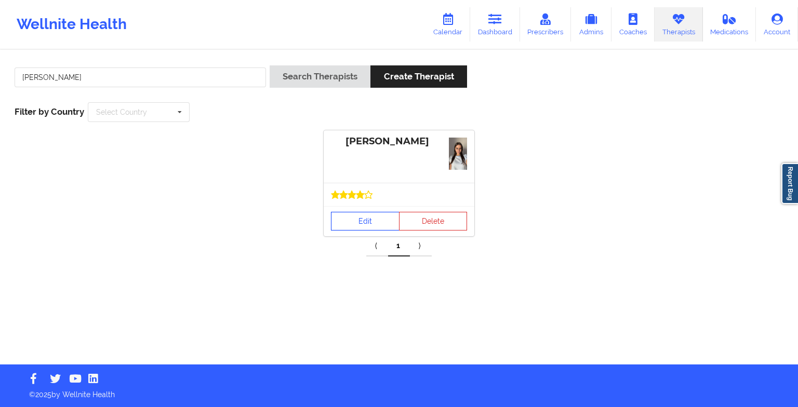
click at [342, 216] on link "Edit" at bounding box center [365, 221] width 69 height 19
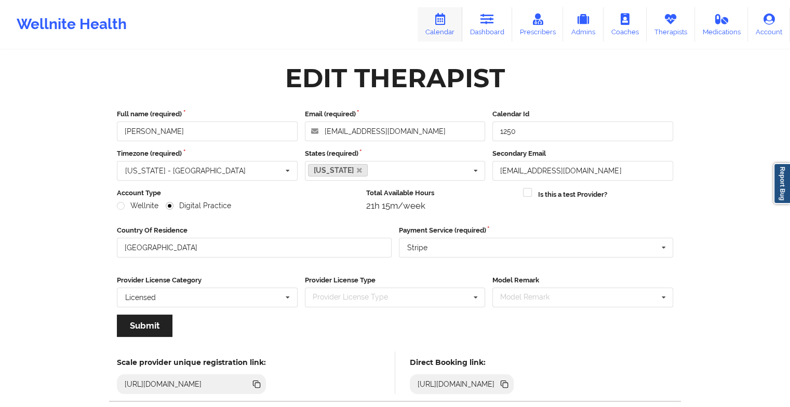
click at [439, 27] on link "Calendar" at bounding box center [440, 24] width 45 height 34
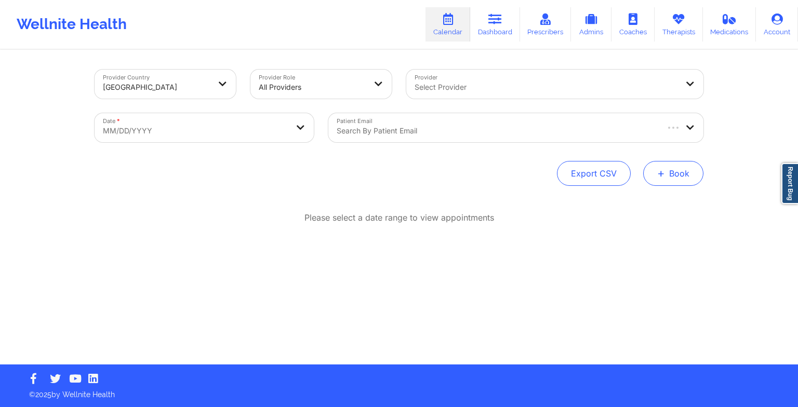
click at [656, 163] on button "+ Book" at bounding box center [673, 173] width 60 height 25
click at [655, 202] on button "Therapy Session" at bounding box center [656, 206] width 80 height 17
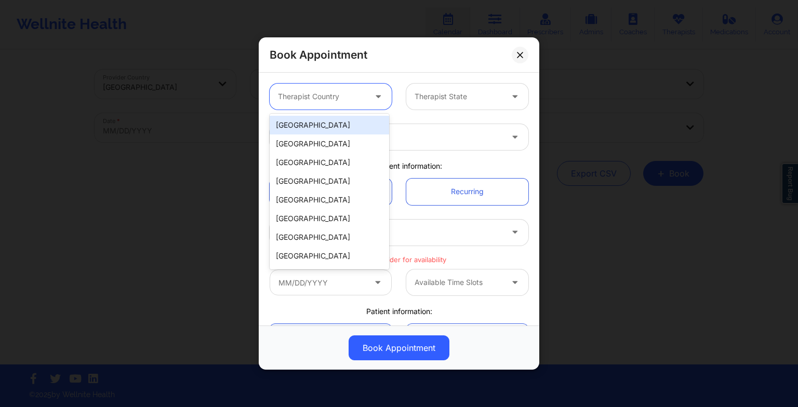
click at [347, 108] on div "Therapist Country" at bounding box center [318, 97] width 97 height 26
click at [333, 130] on div "[GEOGRAPHIC_DATA]" at bounding box center [330, 125] width 120 height 19
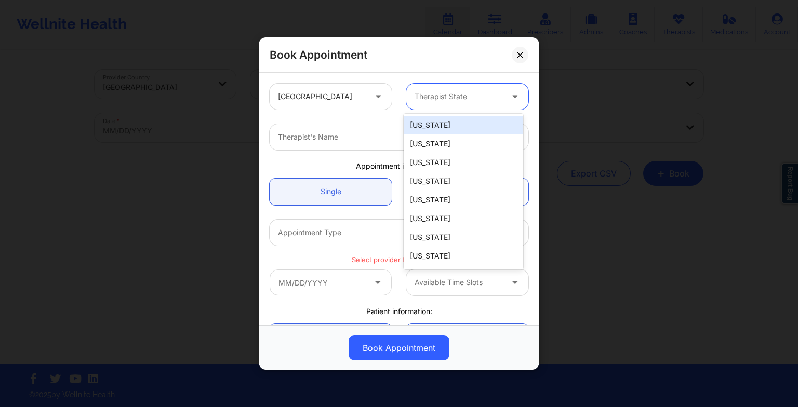
click at [426, 106] on div "Therapist State" at bounding box center [454, 97] width 97 height 26
type input "new"
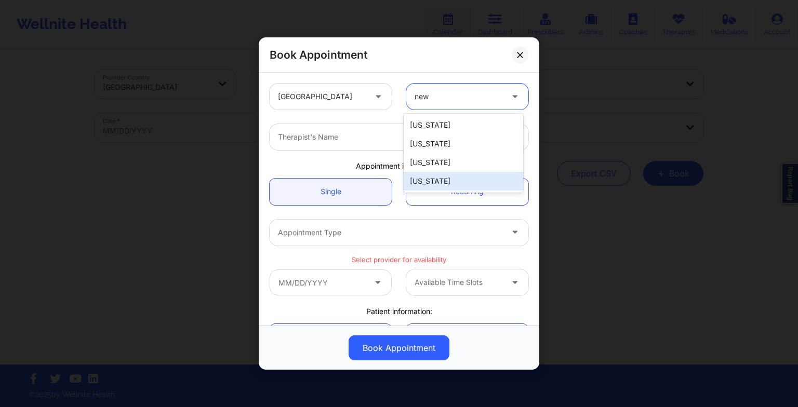
click at [431, 177] on div "[US_STATE]" at bounding box center [464, 181] width 120 height 19
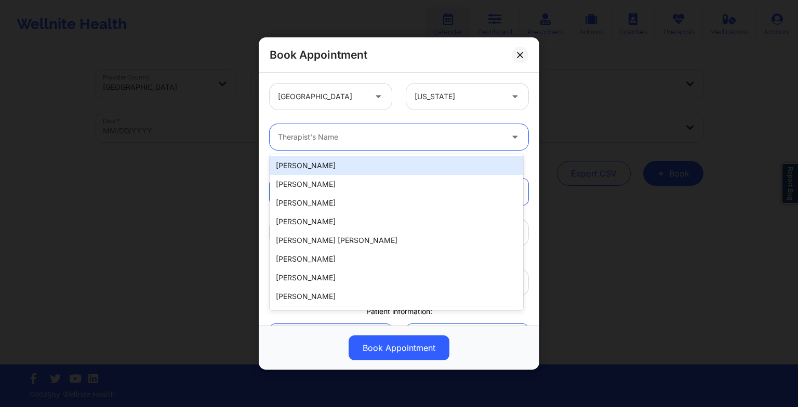
drag, startPoint x: 287, startPoint y: 135, endPoint x: 279, endPoint y: 135, distance: 8.3
click at [279, 135] on div at bounding box center [390, 137] width 225 height 12
paste input "[PERSON_NAME]"
type input "[PERSON_NAME]"
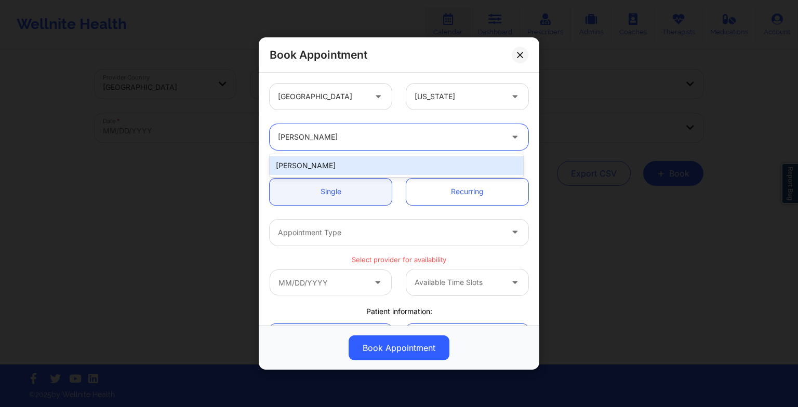
click at [315, 168] on div "[PERSON_NAME]" at bounding box center [397, 165] width 254 height 19
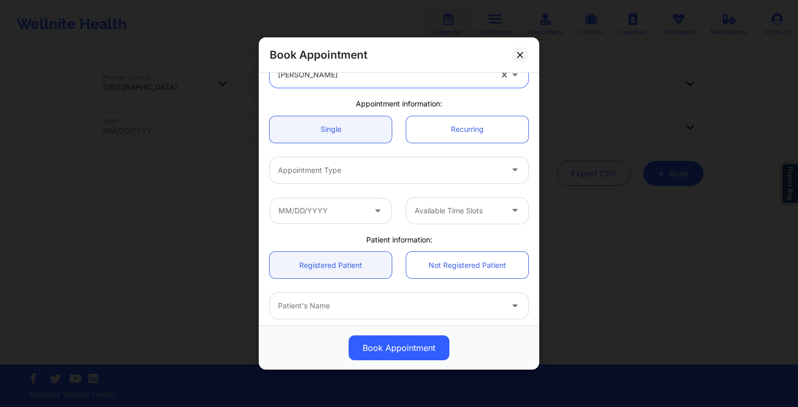
scroll to position [64, 0]
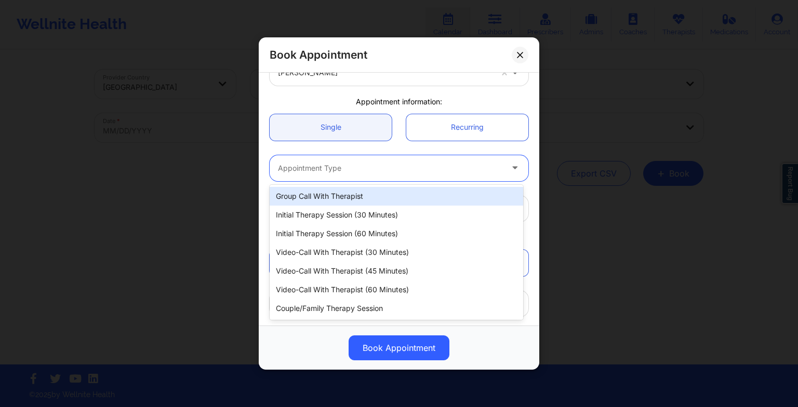
click at [315, 168] on div at bounding box center [390, 168] width 225 height 12
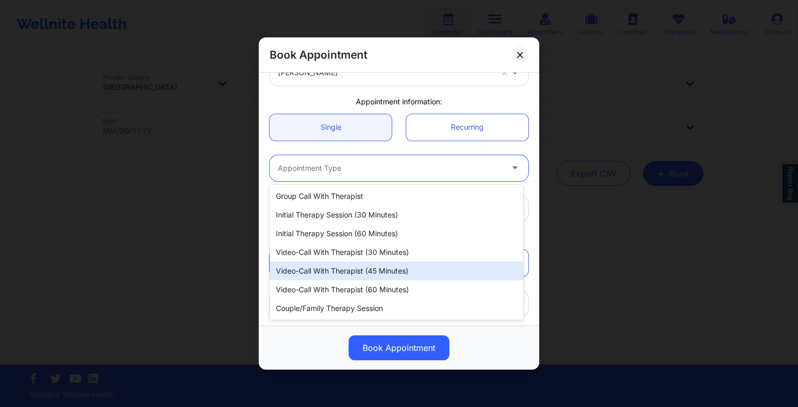
click at [347, 270] on div "Video-Call with Therapist (45 minutes)" at bounding box center [397, 271] width 254 height 19
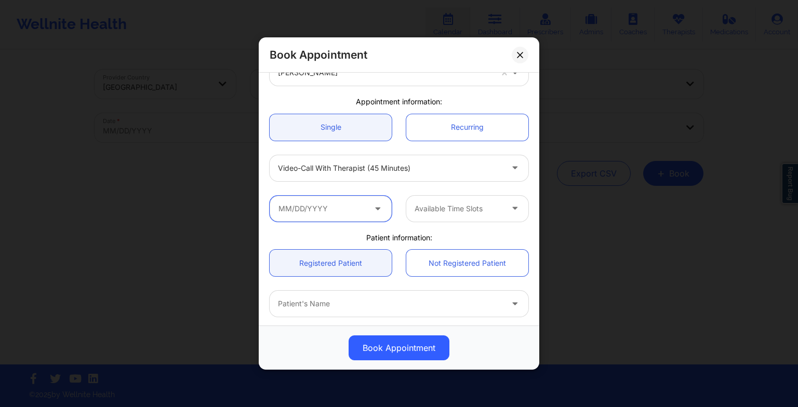
click at [349, 215] on input "text" at bounding box center [331, 209] width 122 height 26
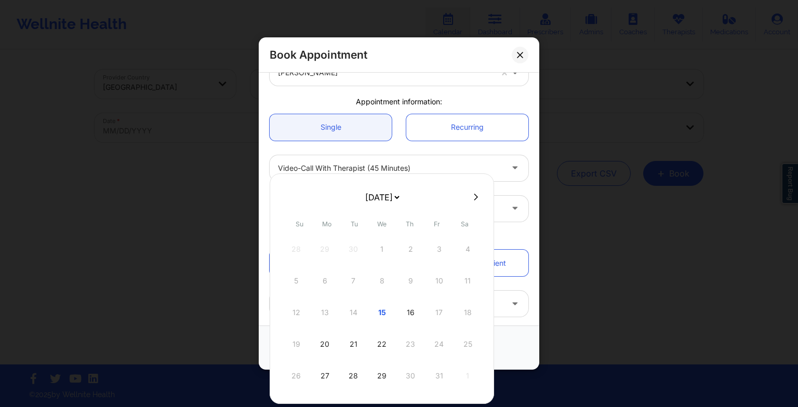
click at [386, 192] on select "[DATE] [DATE] [DATE] [DATE] [DATE] [DATE] [DATE] [DATE] [DATE] [DATE] [DATE] [D…" at bounding box center [382, 197] width 38 height 21
select select "2026-0"
click at [330, 313] on div "12" at bounding box center [325, 312] width 26 height 29
type input "[DATE]"
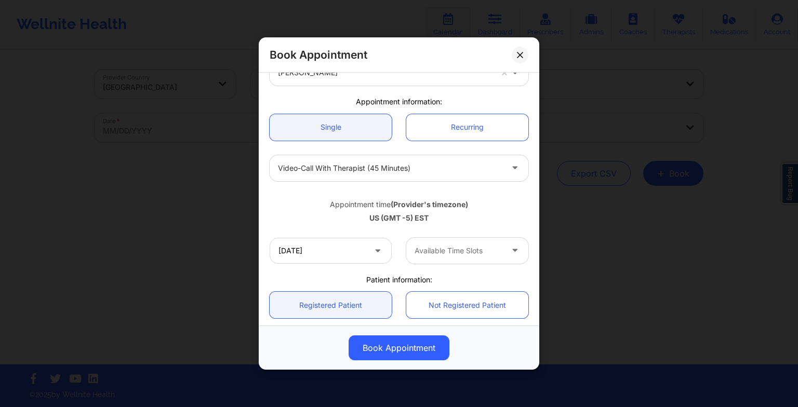
scroll to position [113, 0]
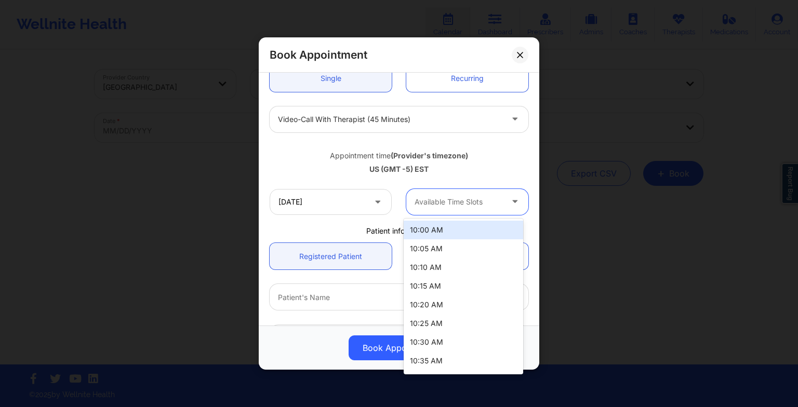
click at [428, 209] on div "Available Time Slots" at bounding box center [454, 202] width 97 height 26
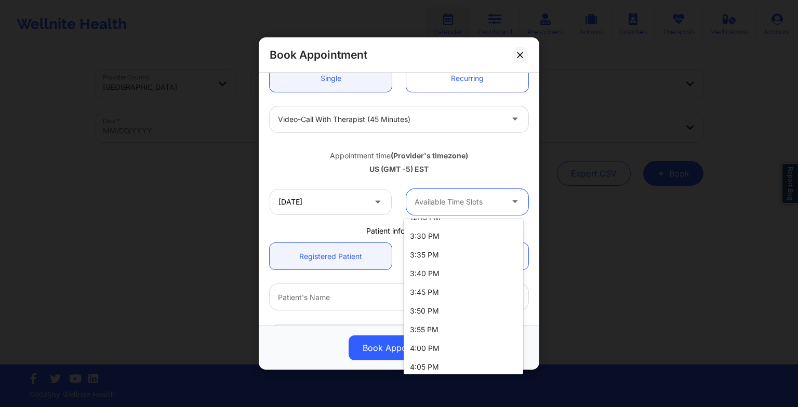
scroll to position [840, 0]
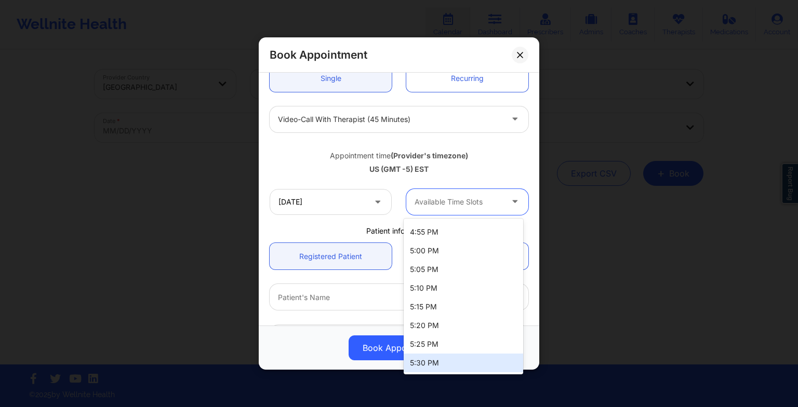
click at [430, 366] on div "5:30 PM" at bounding box center [464, 363] width 120 height 19
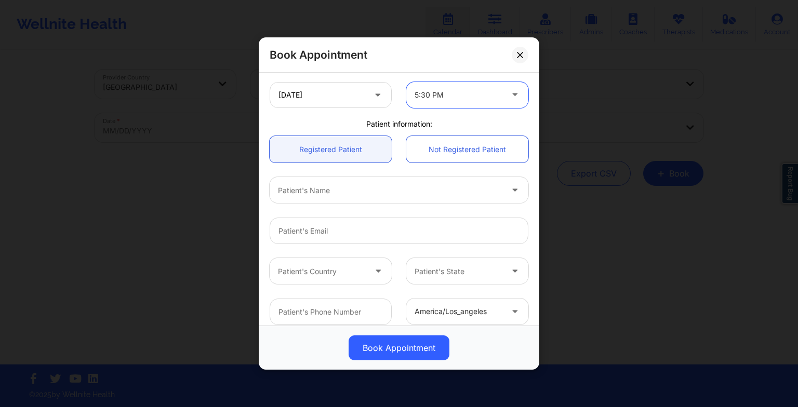
scroll to position [223, 0]
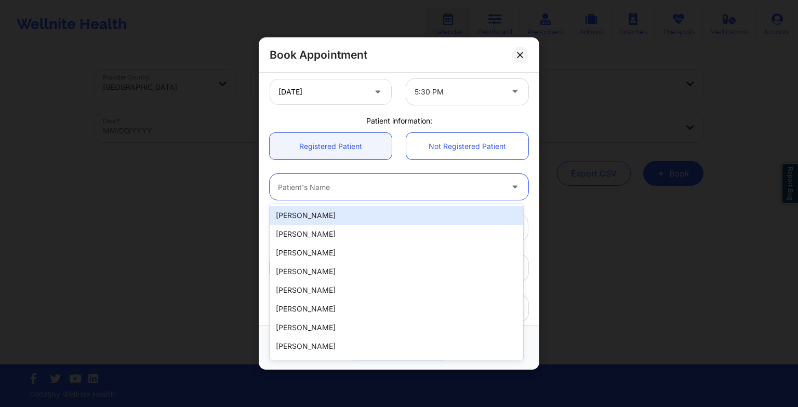
click at [328, 192] on div at bounding box center [390, 187] width 225 height 12
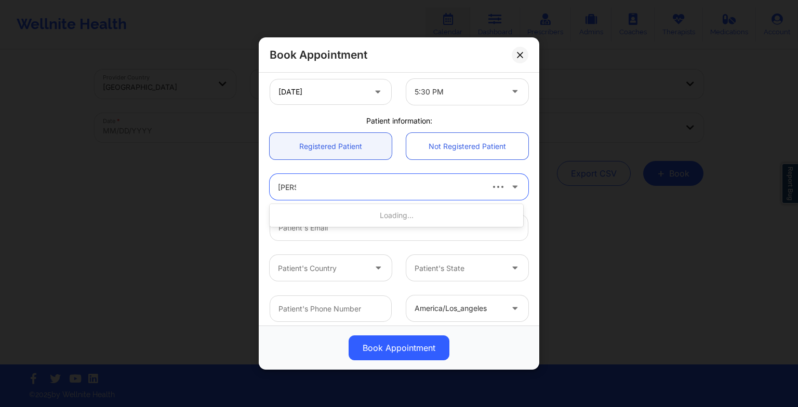
type input "[PERSON_NAME]"
click at [320, 218] on div "[PERSON_NAME]" at bounding box center [397, 215] width 254 height 19
type input "[EMAIL_ADDRESS][DOMAIN_NAME]"
type input "[PHONE_NUMBER]"
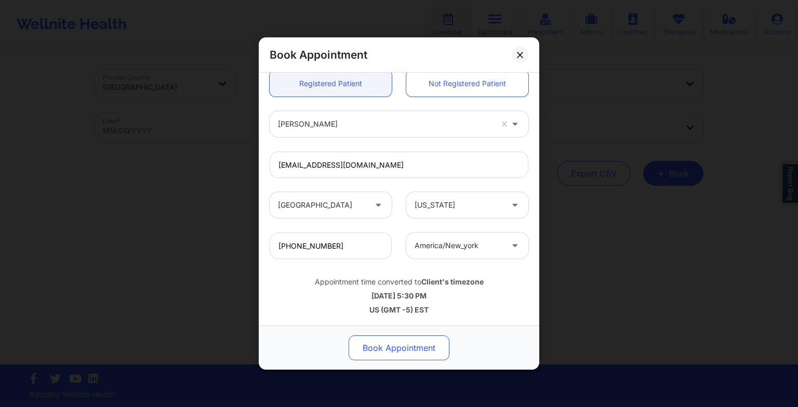
click at [395, 358] on button "Book Appointment" at bounding box center [399, 348] width 101 height 25
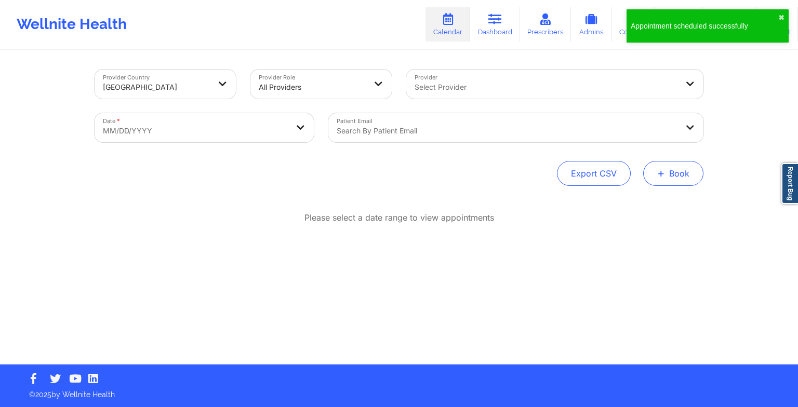
click at [674, 177] on button "+ Book" at bounding box center [673, 173] width 60 height 25
click at [651, 208] on button "Therapy Session" at bounding box center [656, 206] width 80 height 17
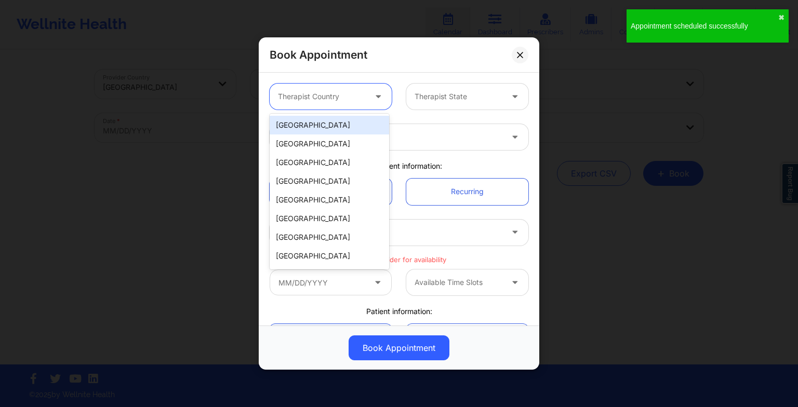
click at [305, 94] on div at bounding box center [322, 96] width 88 height 12
click at [309, 132] on div "[GEOGRAPHIC_DATA]" at bounding box center [330, 125] width 120 height 19
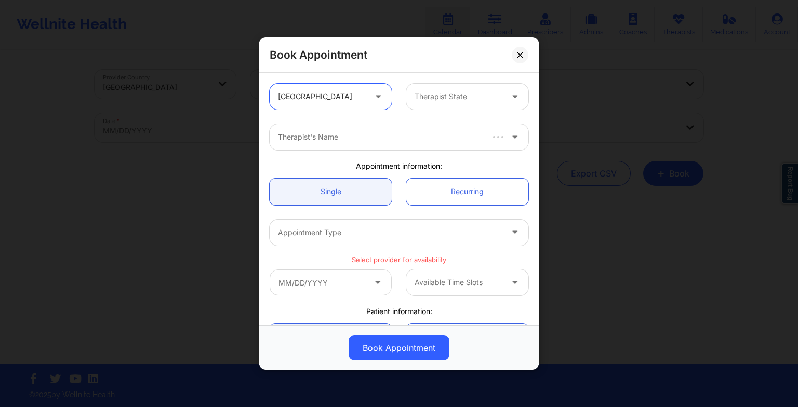
click at [450, 91] on div at bounding box center [459, 96] width 88 height 12
type input "new yor"
click at [443, 129] on div "[US_STATE]" at bounding box center [464, 125] width 120 height 19
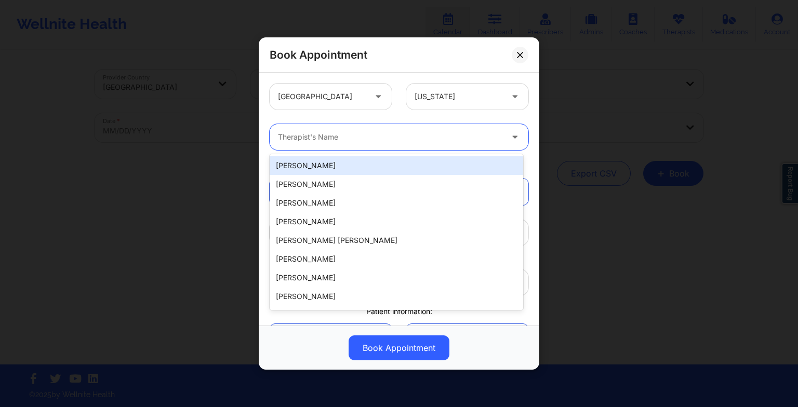
click at [298, 147] on div "Therapist's Name" at bounding box center [387, 137] width 234 height 26
click at [280, 136] on input "Provider" at bounding box center [279, 137] width 2 height 10
paste input "[PERSON_NAME]"
type input "[PERSON_NAME]"
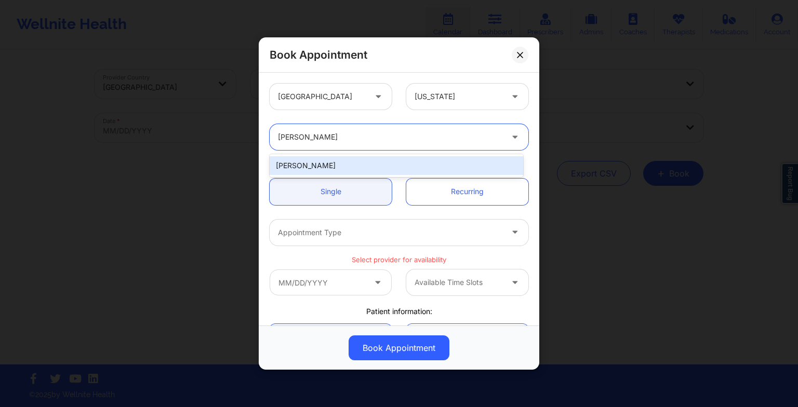
click at [308, 167] on div "[PERSON_NAME]" at bounding box center [397, 165] width 254 height 19
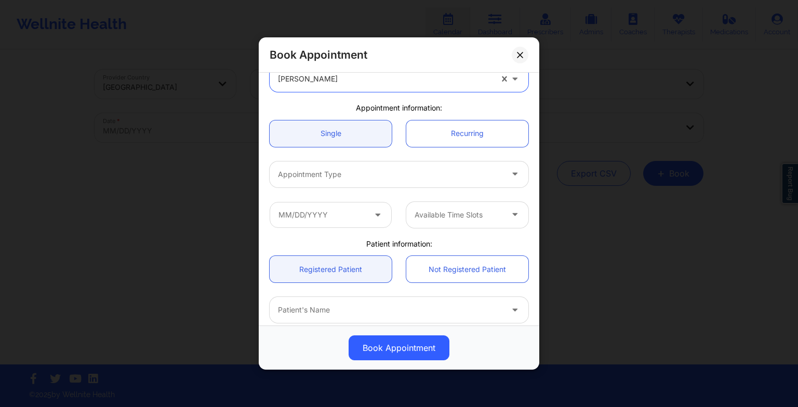
scroll to position [62, 0]
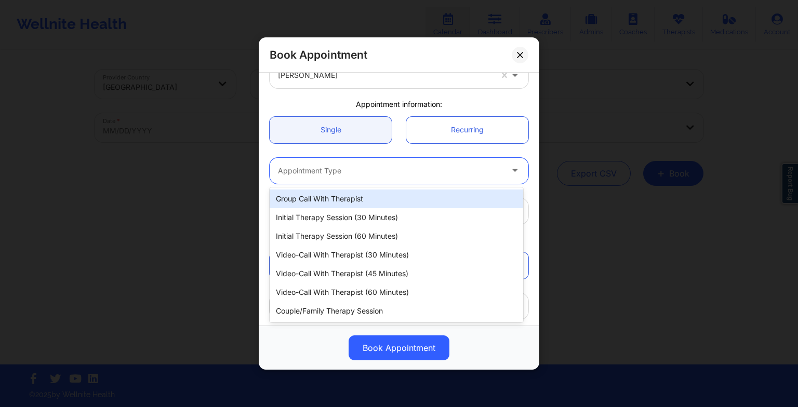
click at [308, 167] on div at bounding box center [390, 171] width 225 height 12
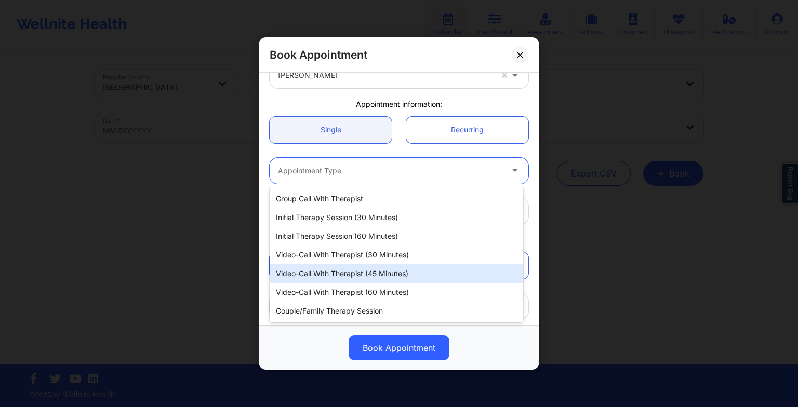
click at [327, 270] on div "Video-Call with Therapist (45 minutes)" at bounding box center [397, 274] width 254 height 19
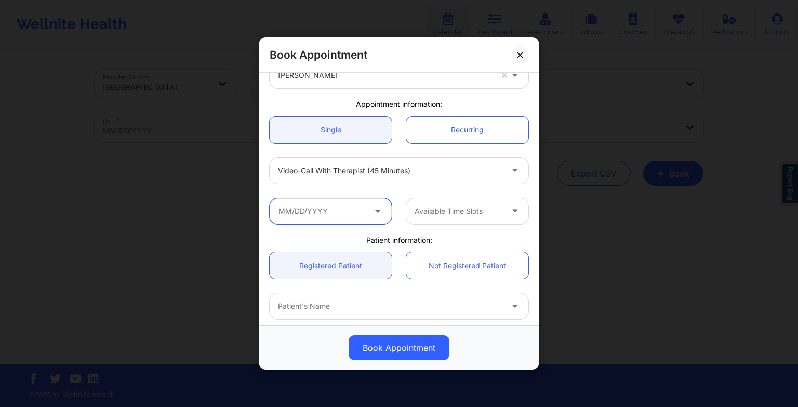
click at [320, 214] on input "text" at bounding box center [331, 212] width 122 height 26
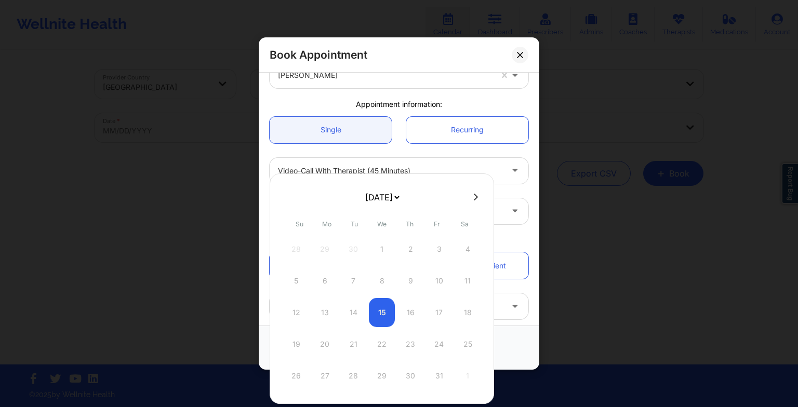
click at [370, 196] on select "[DATE] [DATE] [DATE] [DATE] [DATE] [DATE] [DATE] [DATE] [DATE] [DATE] [DATE] [D…" at bounding box center [382, 197] width 38 height 21
select select "2026-0"
click at [329, 341] on div "19" at bounding box center [325, 344] width 26 height 29
type input "[DATE]"
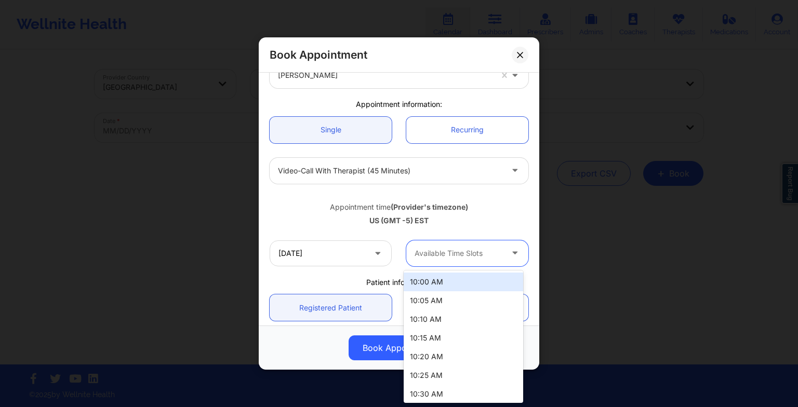
click at [441, 255] on div at bounding box center [459, 253] width 88 height 12
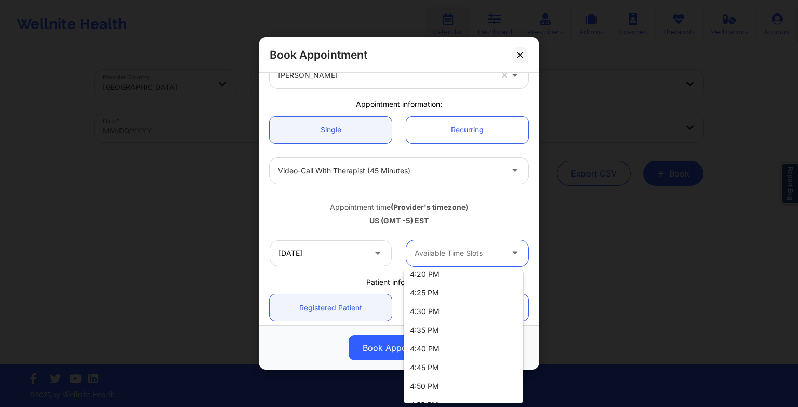
scroll to position [863, 0]
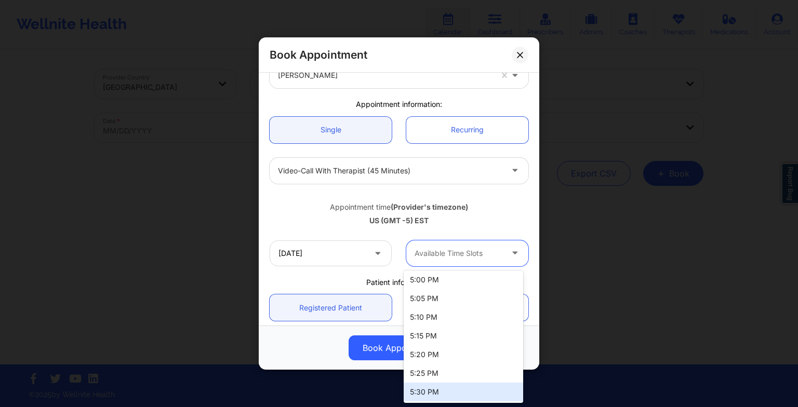
click at [433, 398] on div "5:30 PM" at bounding box center [464, 392] width 120 height 19
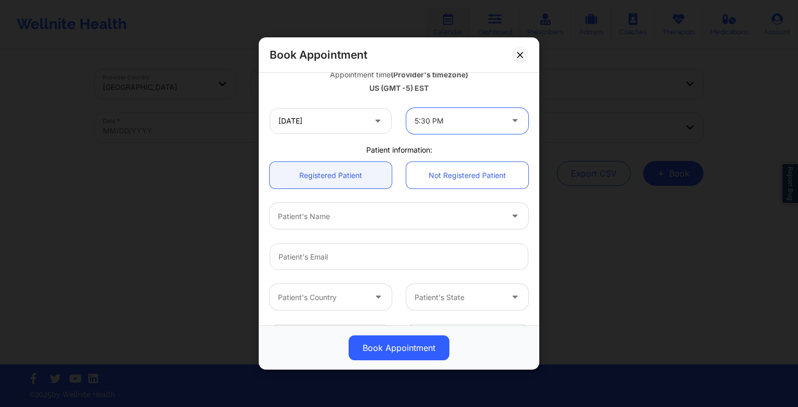
scroll to position [195, 0]
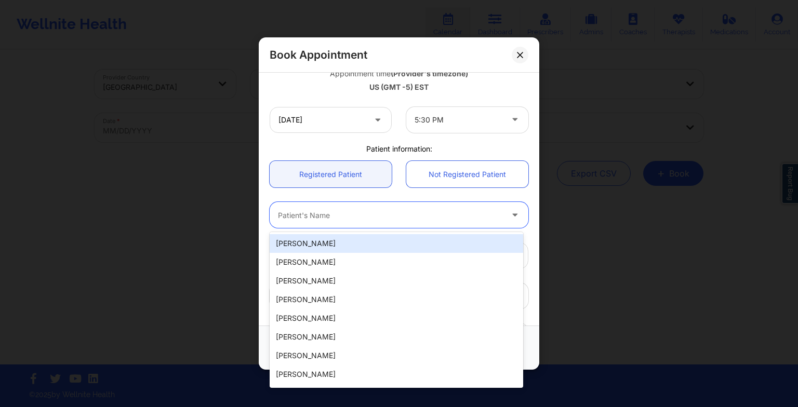
click at [360, 227] on div "Patient's Name" at bounding box center [387, 215] width 234 height 26
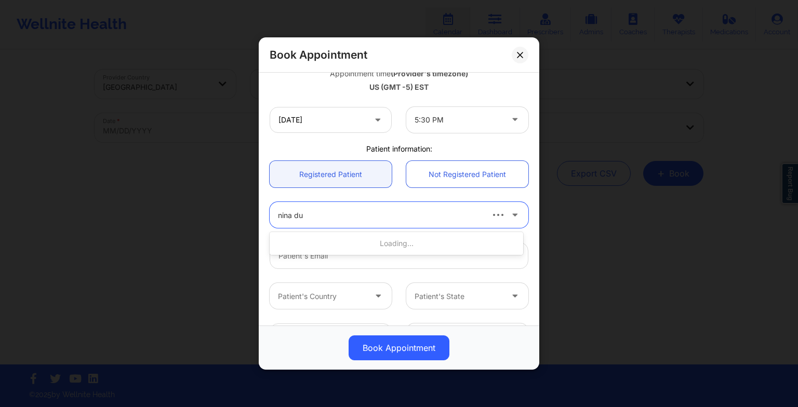
type input "[PERSON_NAME]"
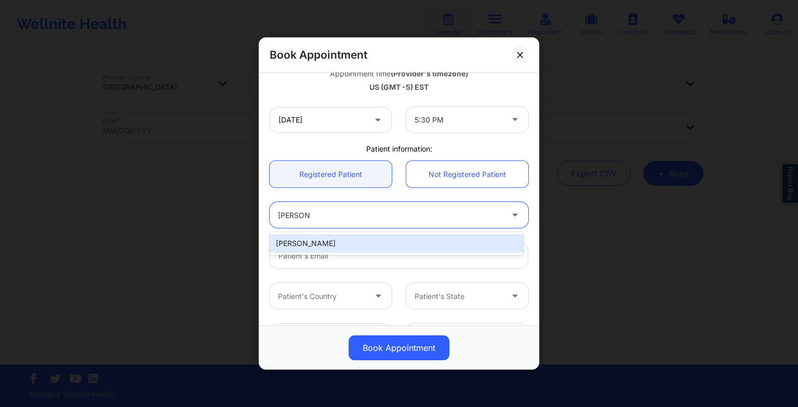
click at [349, 241] on div "[PERSON_NAME]" at bounding box center [397, 243] width 254 height 19
type input "[EMAIL_ADDRESS][DOMAIN_NAME]"
type input "[PHONE_NUMBER]"
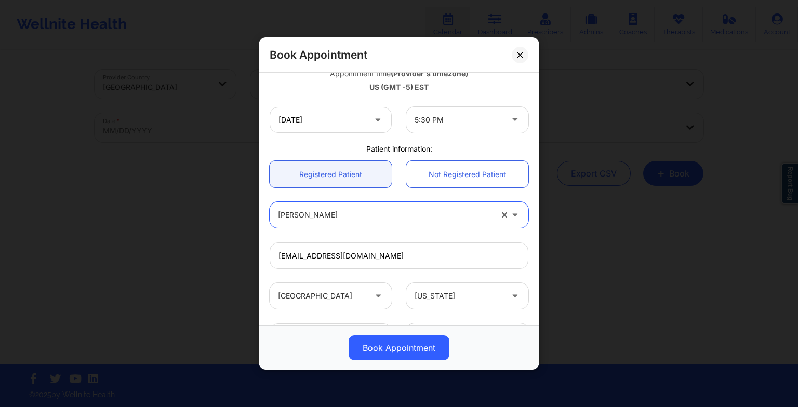
scroll to position [286, 0]
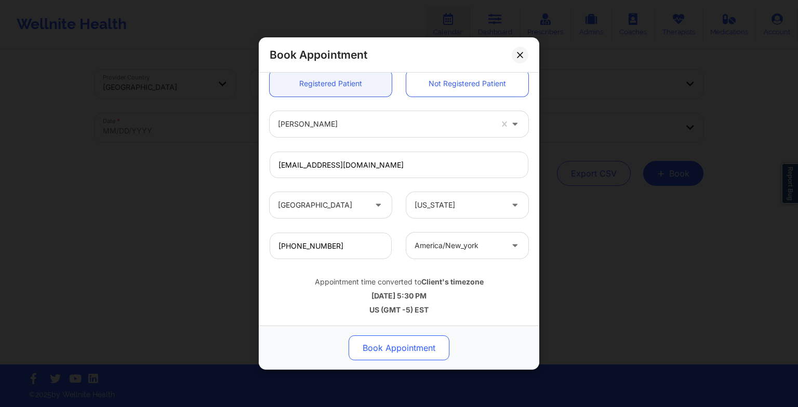
click at [381, 351] on button "Book Appointment" at bounding box center [399, 348] width 101 height 25
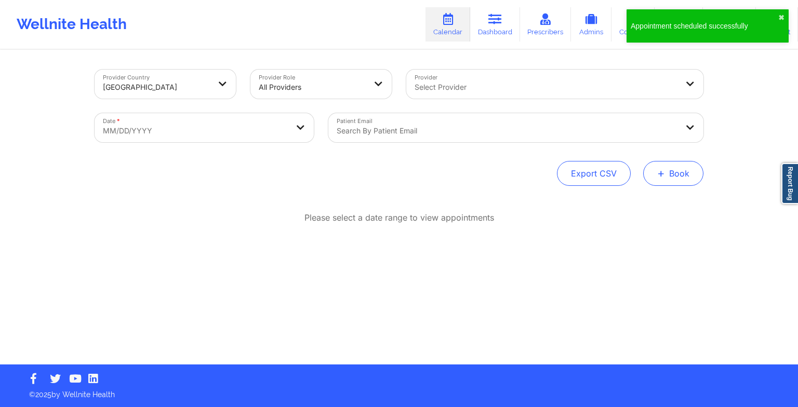
click at [669, 165] on button "+ Book" at bounding box center [673, 173] width 60 height 25
click at [635, 205] on button "Therapy Session" at bounding box center [656, 206] width 80 height 17
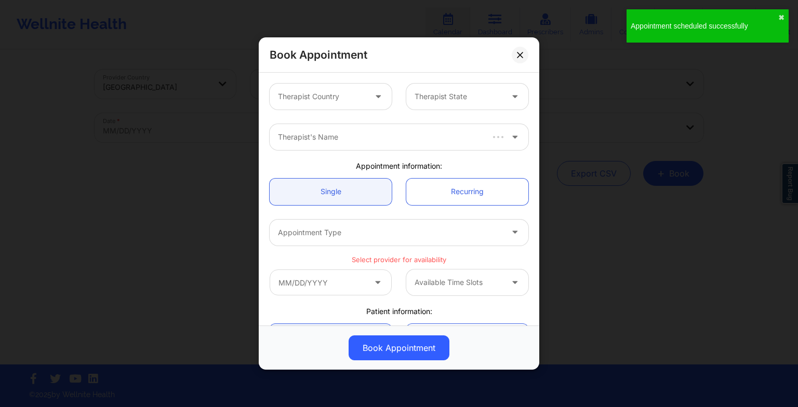
click at [335, 101] on div at bounding box center [322, 96] width 88 height 12
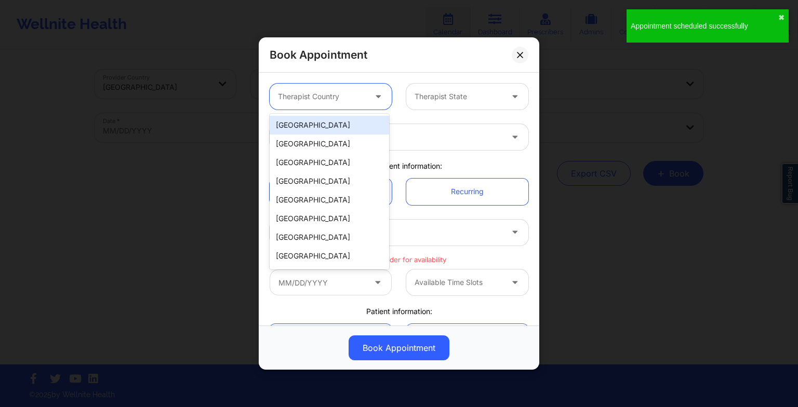
click at [315, 122] on div "[GEOGRAPHIC_DATA]" at bounding box center [330, 125] width 120 height 19
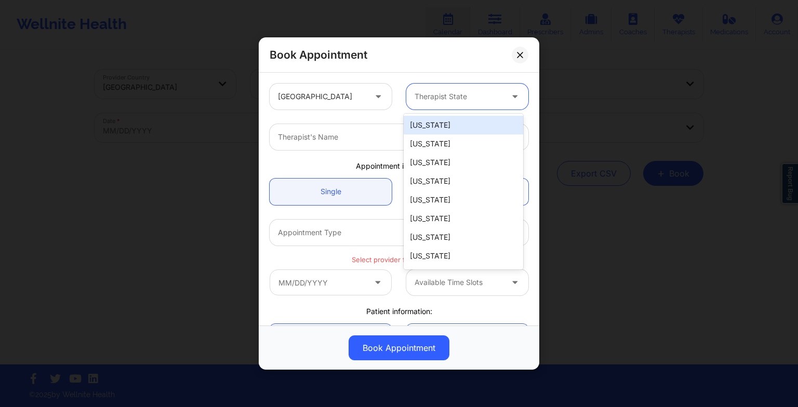
click at [439, 86] on div "Therapist State" at bounding box center [454, 97] width 97 height 26
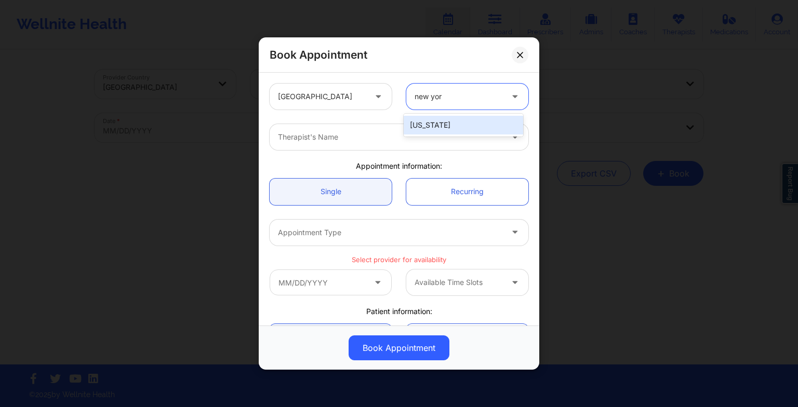
type input "[US_STATE]"
click at [429, 124] on div "[US_STATE]" at bounding box center [464, 125] width 120 height 19
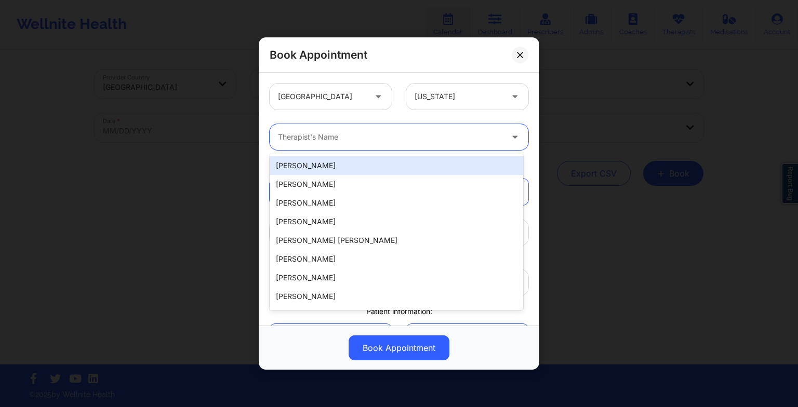
click at [387, 135] on div at bounding box center [390, 137] width 225 height 12
paste input "[PERSON_NAME]"
type input "[PERSON_NAME]"
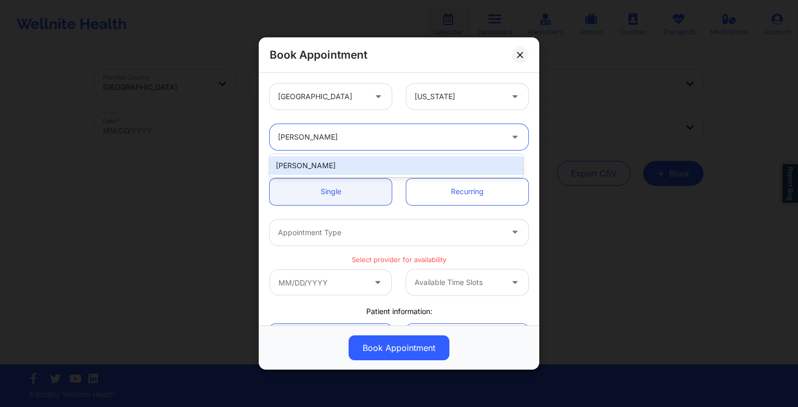
click at [327, 163] on div "[PERSON_NAME]" at bounding box center [397, 165] width 254 height 19
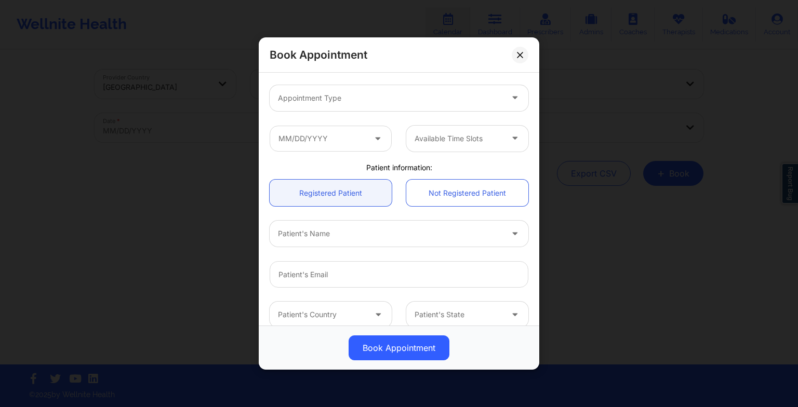
scroll to position [149, 0]
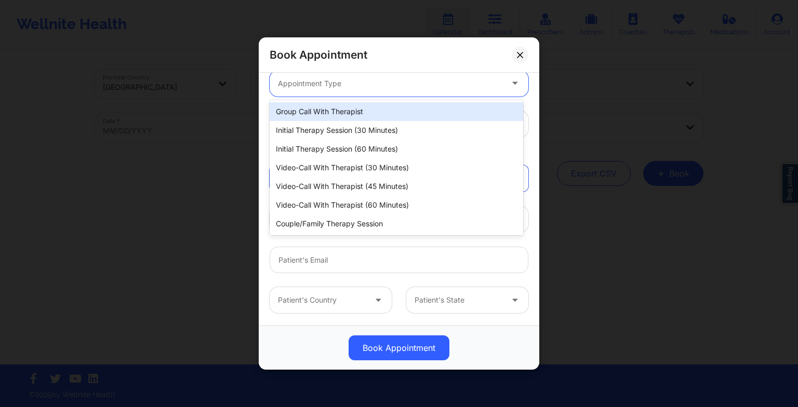
click at [305, 79] on div at bounding box center [390, 83] width 225 height 12
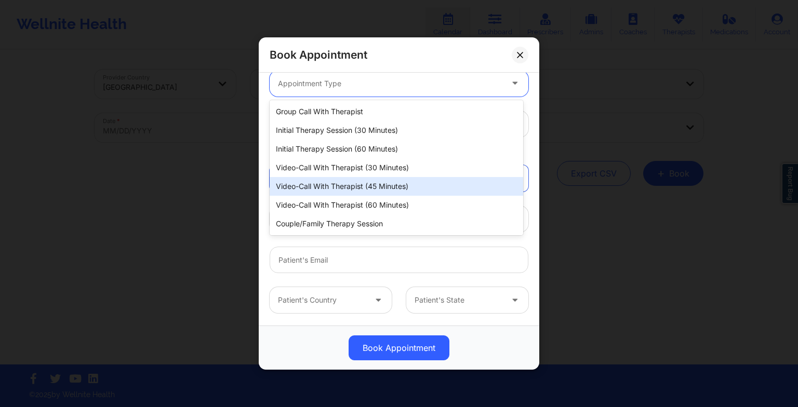
click at [366, 177] on div "Video-Call with Therapist (45 minutes)" at bounding box center [397, 186] width 254 height 19
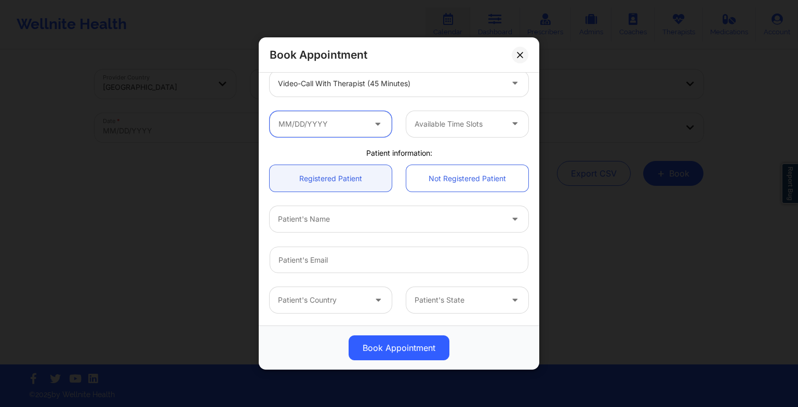
click at [333, 127] on input "text" at bounding box center [331, 124] width 122 height 26
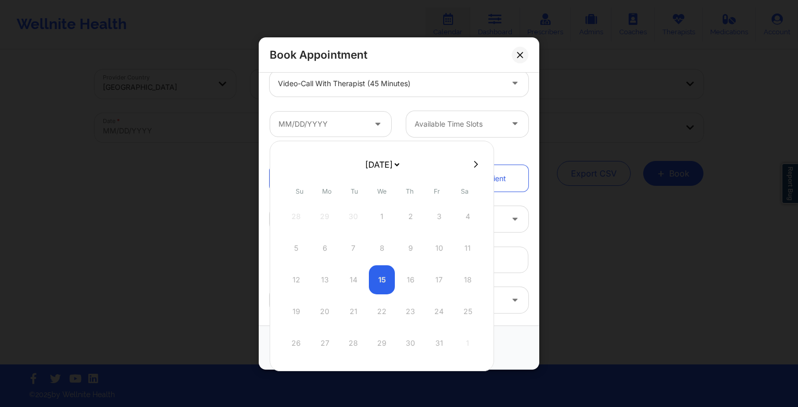
click at [389, 160] on select "[DATE] [DATE] [DATE] [DATE] [DATE] [DATE] [DATE] [DATE] [DATE] [DATE] [DATE] [D…" at bounding box center [382, 164] width 38 height 21
select select "2026-0"
click at [329, 345] on div "26" at bounding box center [325, 343] width 26 height 29
type input "[DATE]"
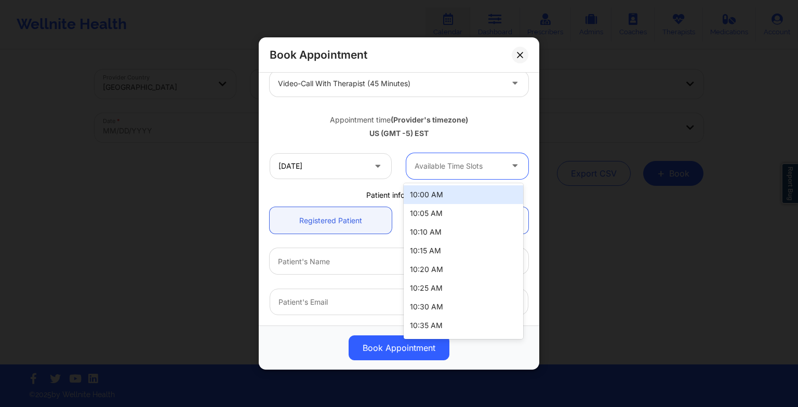
drag, startPoint x: 429, startPoint y: 161, endPoint x: 434, endPoint y: 278, distance: 117.0
click at [434, 278] on body "Wellnite Health Calendar Dashboard Prescribers Admins Coaches Therapists Medica…" at bounding box center [399, 203] width 798 height 407
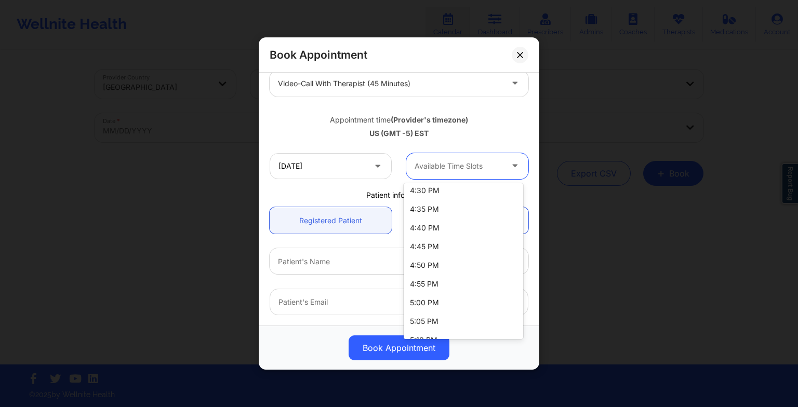
scroll to position [840, 0]
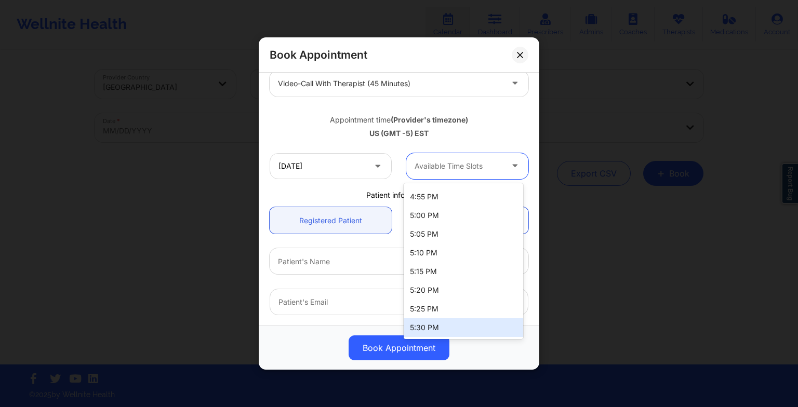
click at [430, 331] on div "5:30 PM" at bounding box center [464, 328] width 120 height 19
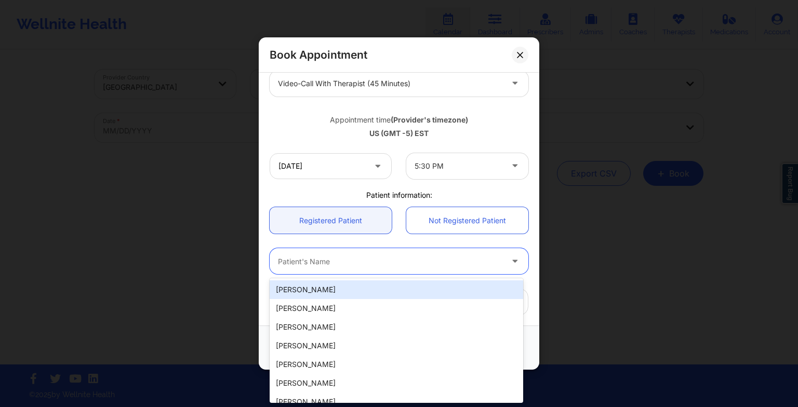
click at [322, 266] on div at bounding box center [390, 261] width 225 height 12
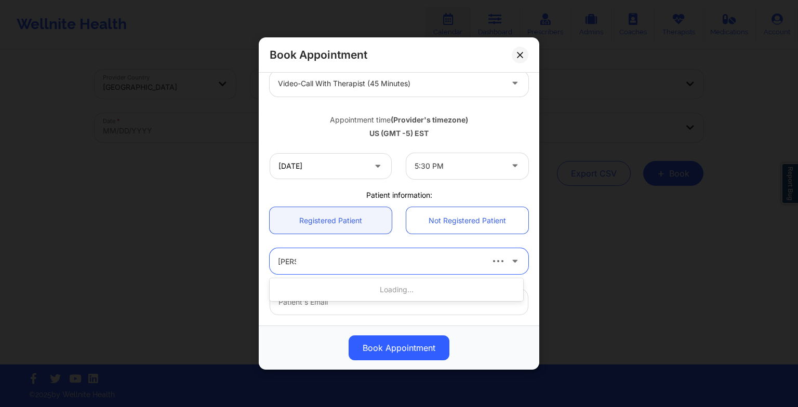
type input "[PERSON_NAME]"
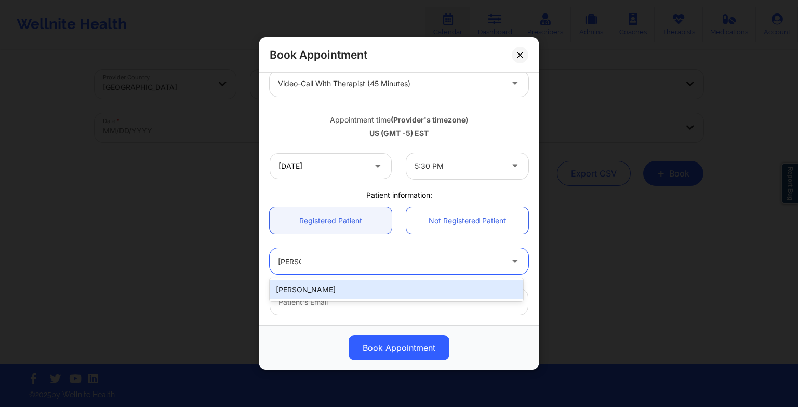
click at [308, 292] on div "[PERSON_NAME]" at bounding box center [397, 290] width 254 height 19
type input "[EMAIL_ADDRESS][DOMAIN_NAME]"
type input "[PHONE_NUMBER]"
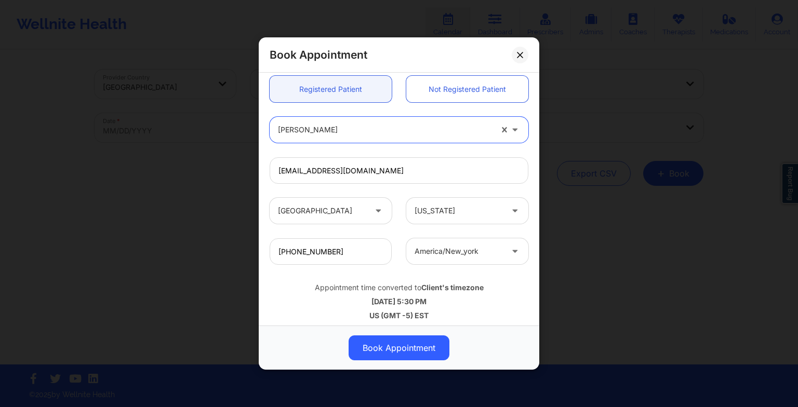
scroll to position [286, 0]
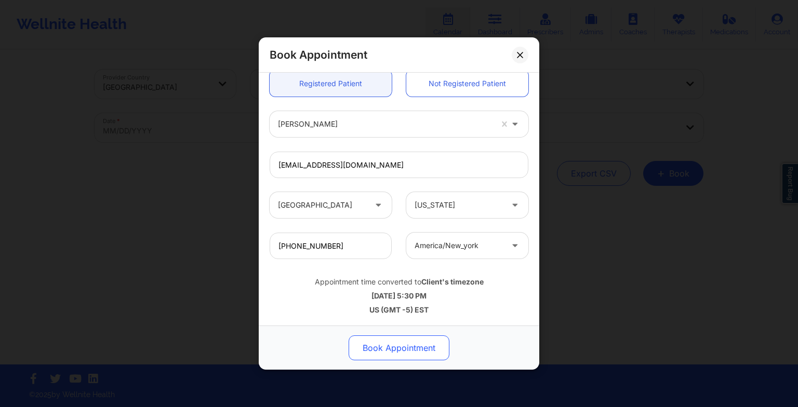
click at [379, 352] on button "Book Appointment" at bounding box center [399, 348] width 101 height 25
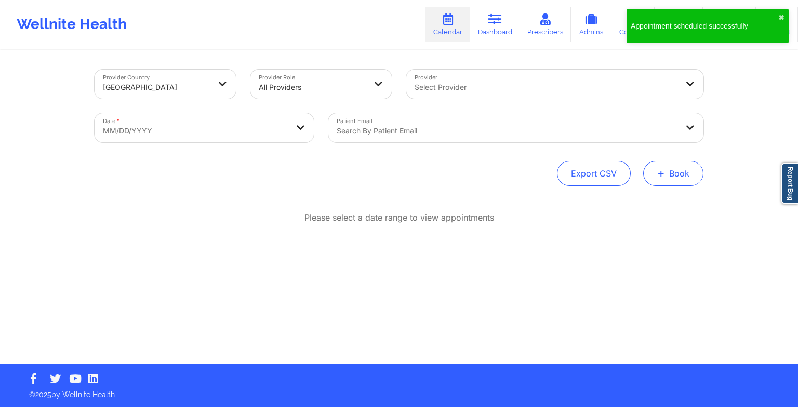
click at [659, 170] on span "+" at bounding box center [661, 173] width 8 height 6
click at [646, 203] on button "Therapy Session" at bounding box center [656, 206] width 80 height 17
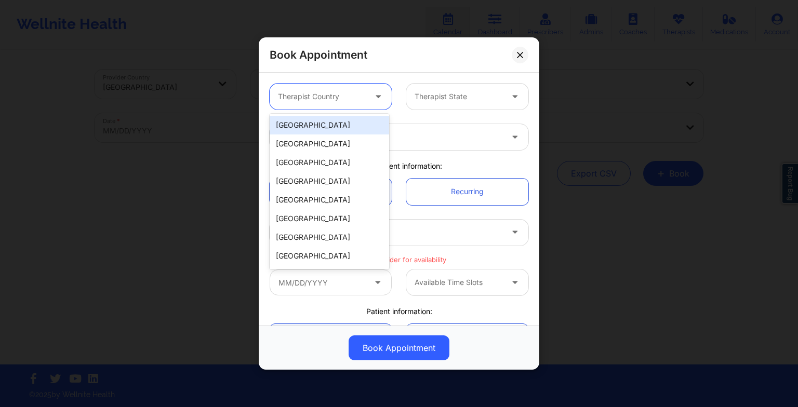
drag, startPoint x: 358, startPoint y: 101, endPoint x: 344, endPoint y: 134, distance: 35.1
click at [344, 134] on body "Appointment scheduled successfully ✖︎ Wellnite Health Calendar Dashboard Prescr…" at bounding box center [399, 203] width 798 height 407
click at [344, 134] on div "[GEOGRAPHIC_DATA]" at bounding box center [330, 125] width 120 height 19
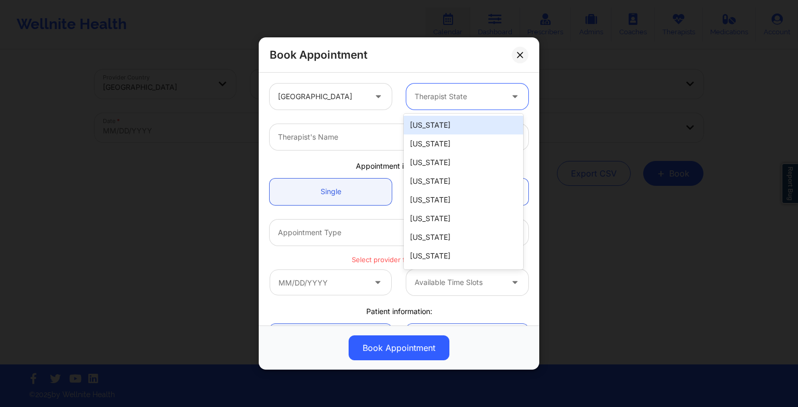
click at [430, 108] on div "Therapist State" at bounding box center [454, 97] width 97 height 26
type input "new"
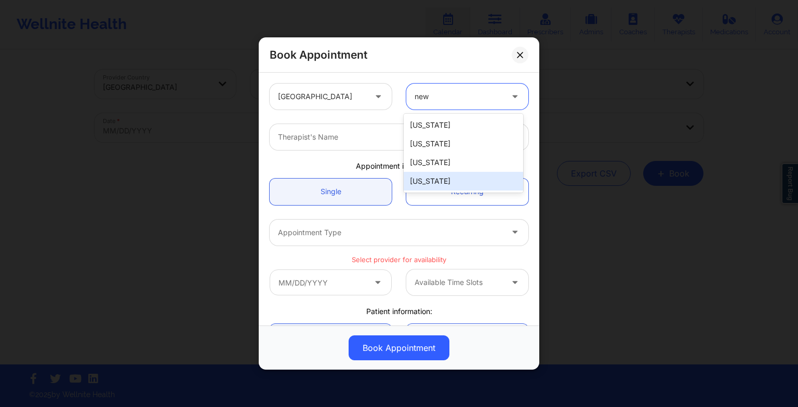
click at [430, 185] on div "[US_STATE]" at bounding box center [464, 181] width 120 height 19
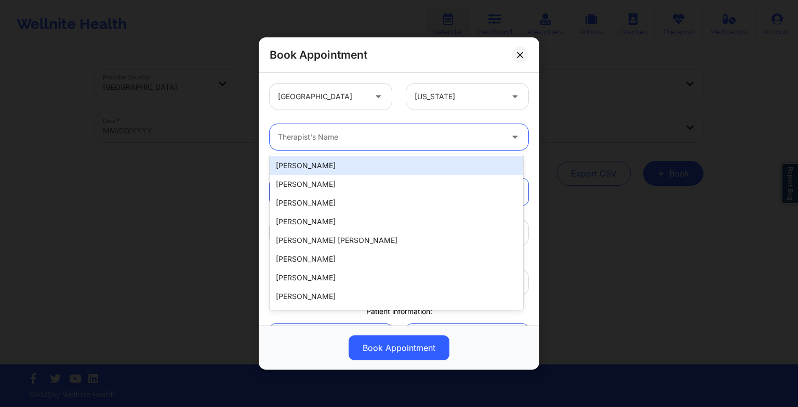
click at [319, 140] on div at bounding box center [390, 137] width 225 height 12
paste input "[PERSON_NAME]"
type input "[PERSON_NAME]"
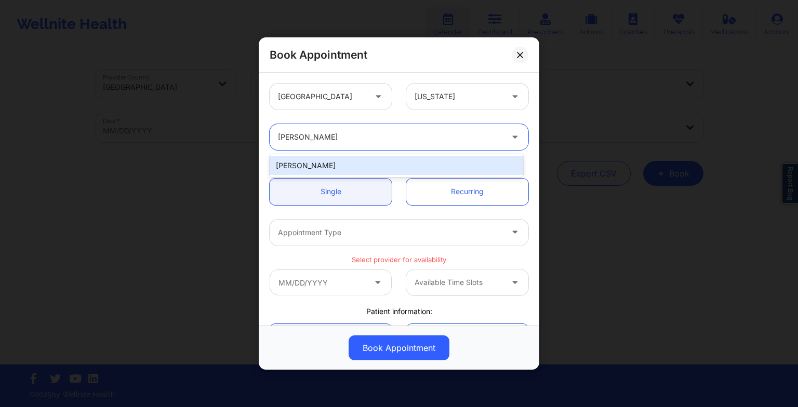
click at [336, 171] on div "[PERSON_NAME]" at bounding box center [397, 165] width 254 height 19
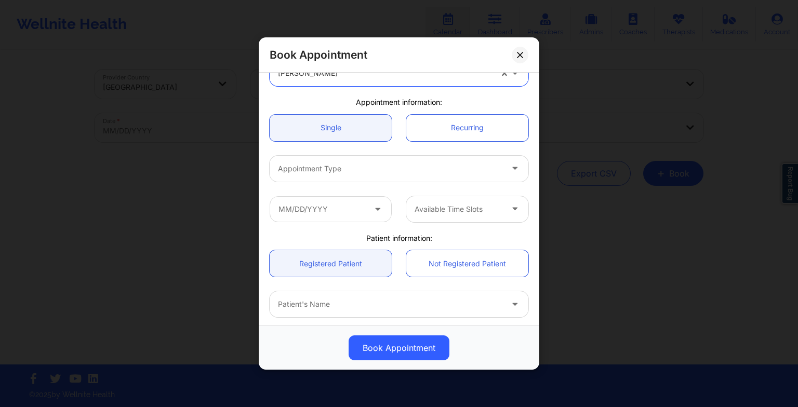
scroll to position [64, 0]
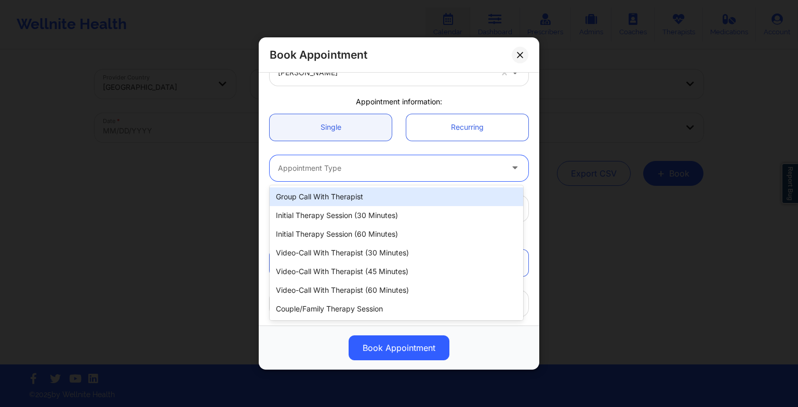
click at [326, 171] on div at bounding box center [390, 168] width 225 height 12
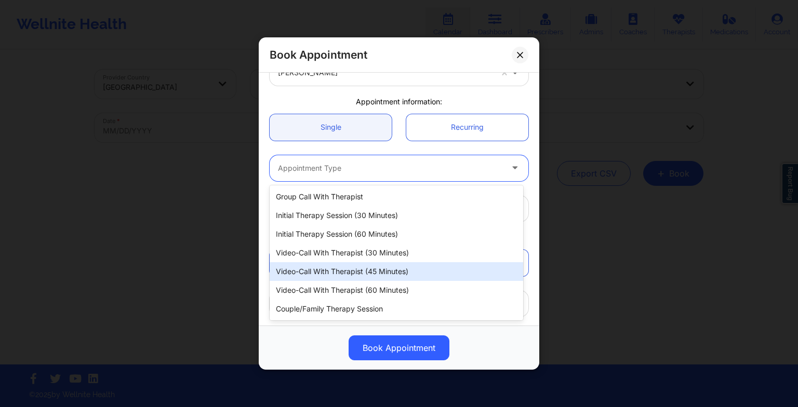
click at [345, 268] on div "Video-Call with Therapist (45 minutes)" at bounding box center [397, 271] width 254 height 19
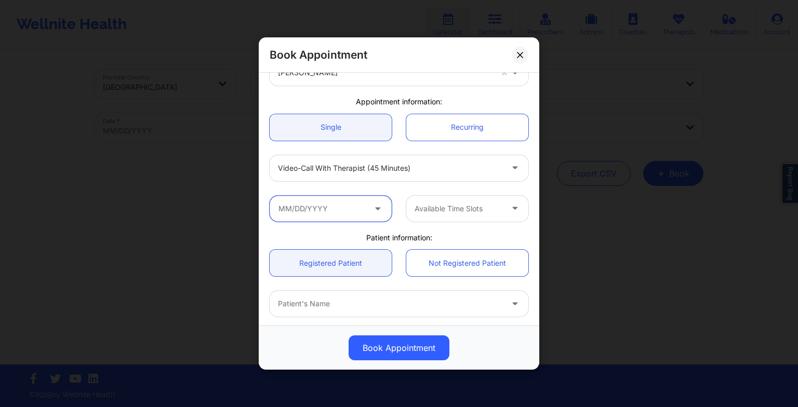
click at [334, 216] on input "text" at bounding box center [331, 209] width 122 height 26
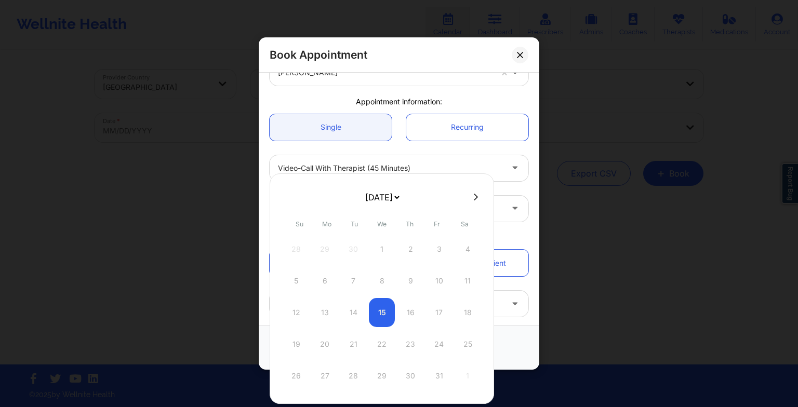
drag, startPoint x: 399, startPoint y: 210, endPoint x: 399, endPoint y: 202, distance: 7.8
click at [399, 202] on select "[DATE] [DATE] [DATE] [DATE] [DATE] [DATE] [DATE] [DATE] [DATE] [DATE] [DATE] [D…" at bounding box center [382, 197] width 38 height 21
select select "2026-1"
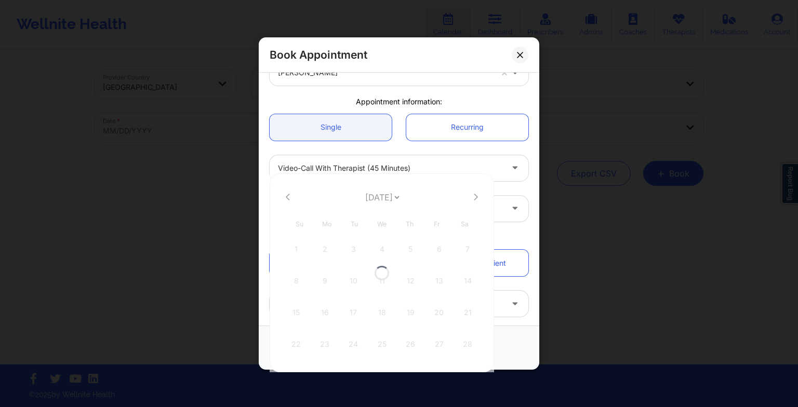
select select "2026-1"
click at [328, 258] on div "2" at bounding box center [325, 249] width 26 height 29
type input "[DATE]"
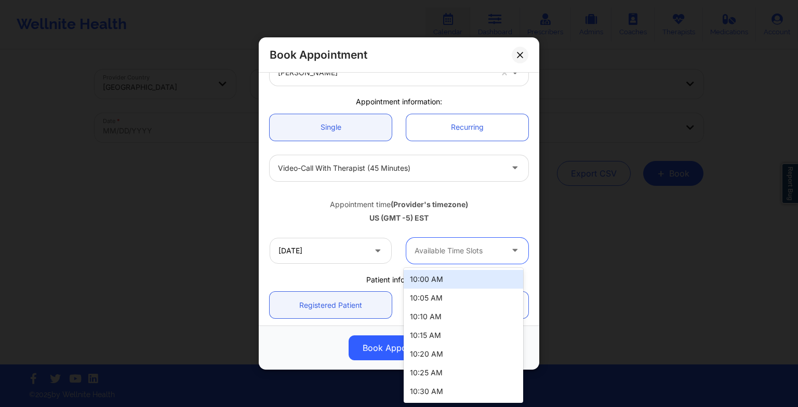
click at [428, 258] on div "Available Time Slots" at bounding box center [454, 251] width 97 height 26
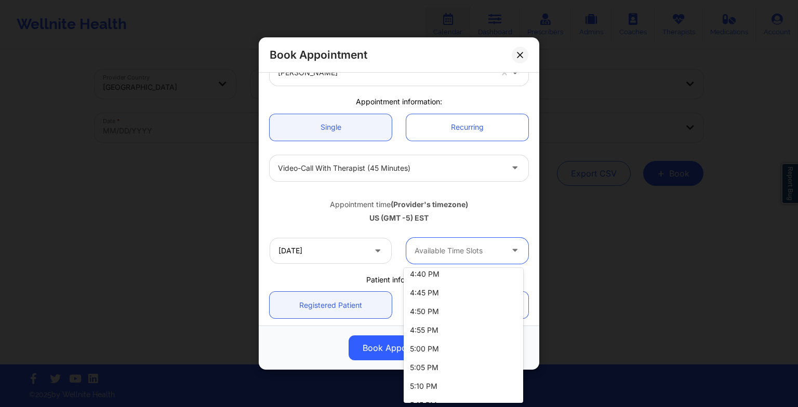
scroll to position [861, 0]
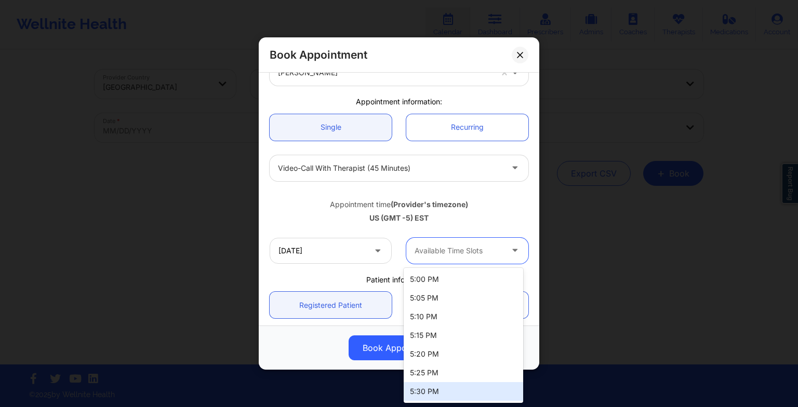
click at [430, 387] on div "5:30 PM" at bounding box center [464, 391] width 120 height 19
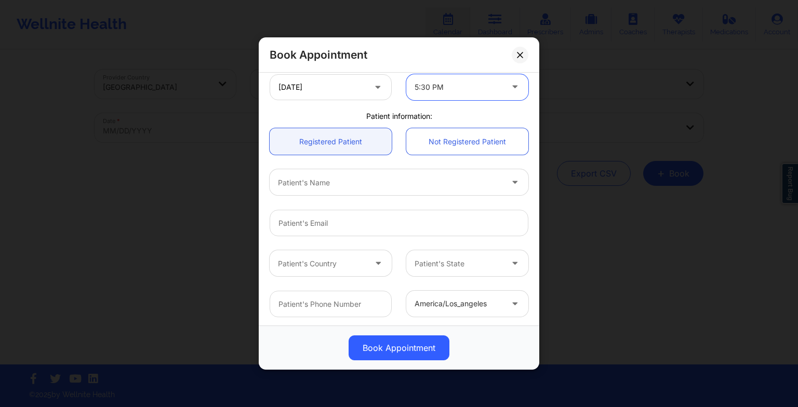
scroll to position [238, 0]
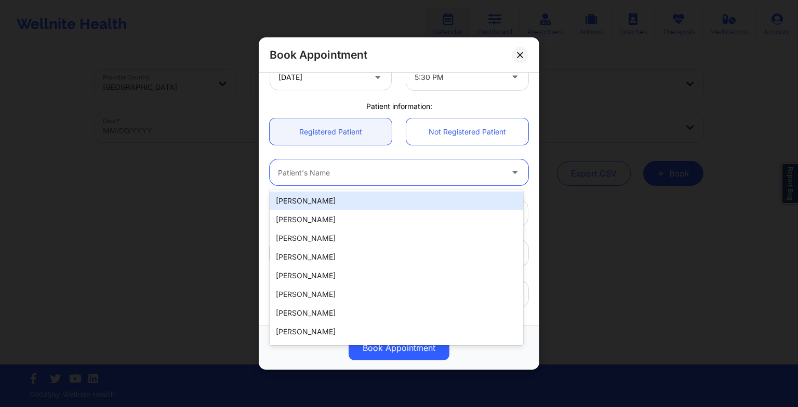
click at [326, 181] on div "Patient's Name" at bounding box center [387, 173] width 234 height 26
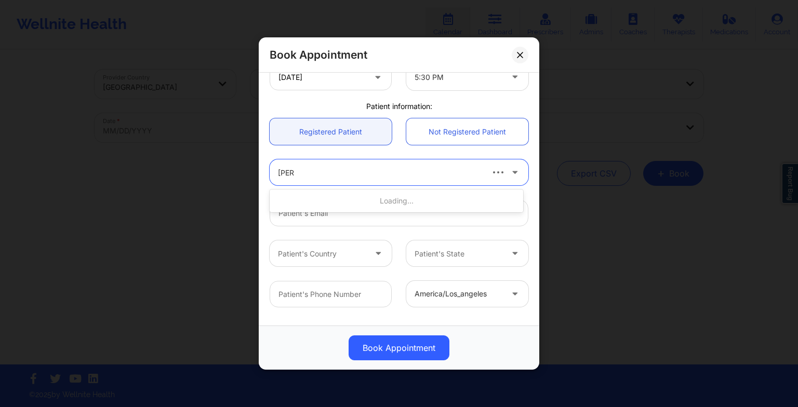
type input "[PERSON_NAME]"
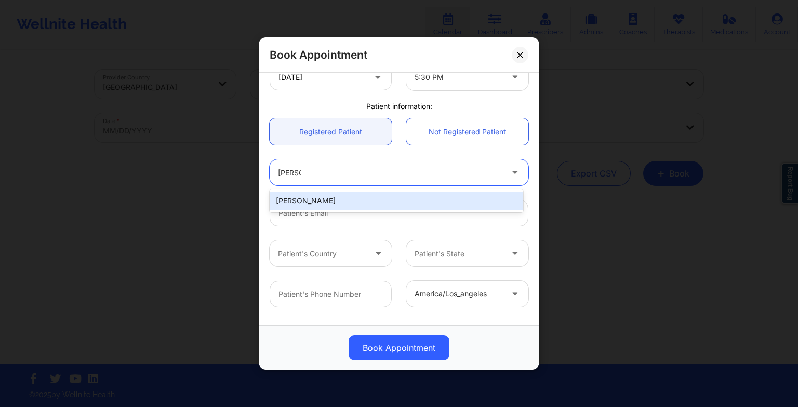
click at [318, 196] on div "[PERSON_NAME]" at bounding box center [397, 201] width 254 height 19
type input "[EMAIL_ADDRESS][DOMAIN_NAME]"
type input "[PHONE_NUMBER]"
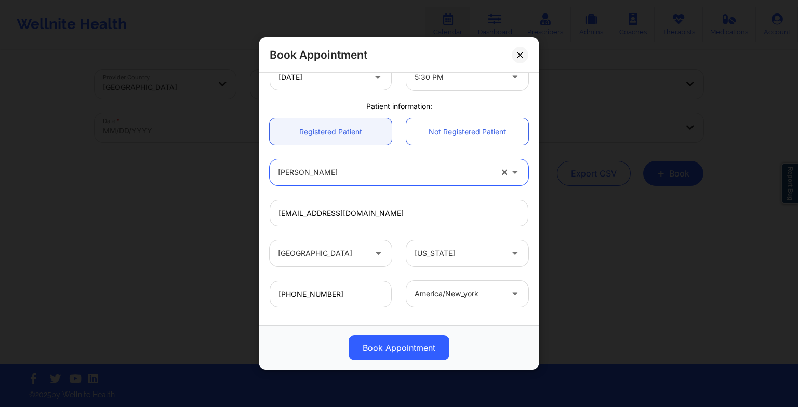
scroll to position [286, 0]
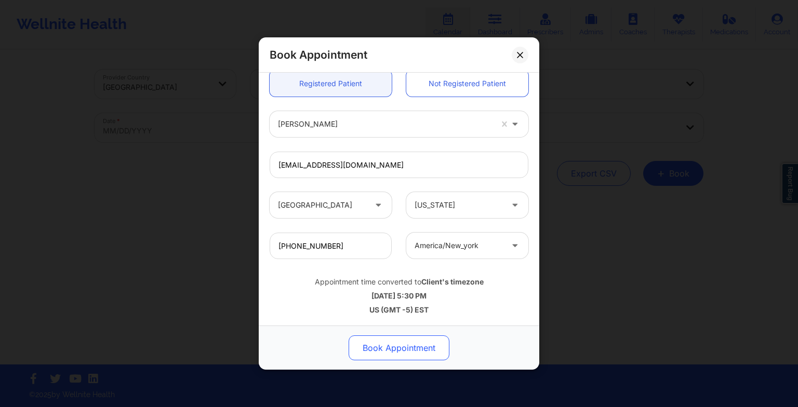
click at [425, 350] on button "Book Appointment" at bounding box center [399, 348] width 101 height 25
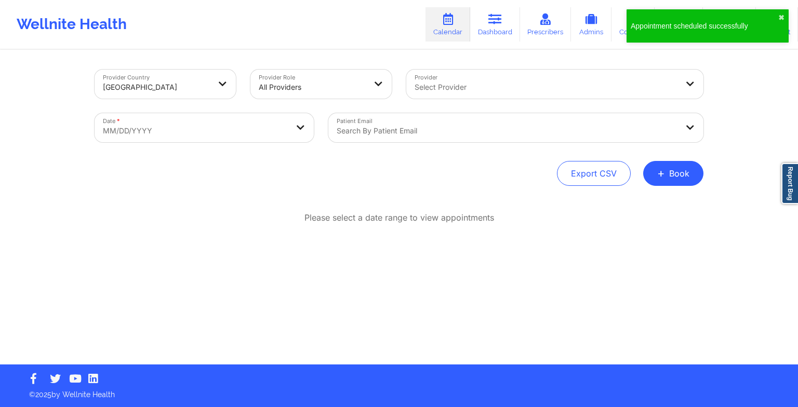
click at [738, 70] on div "Provider Country [GEOGRAPHIC_DATA] Provider Role All Providers Provider Select …" at bounding box center [399, 182] width 798 height 365
click at [780, 16] on button "✖︎" at bounding box center [782, 18] width 6 height 8
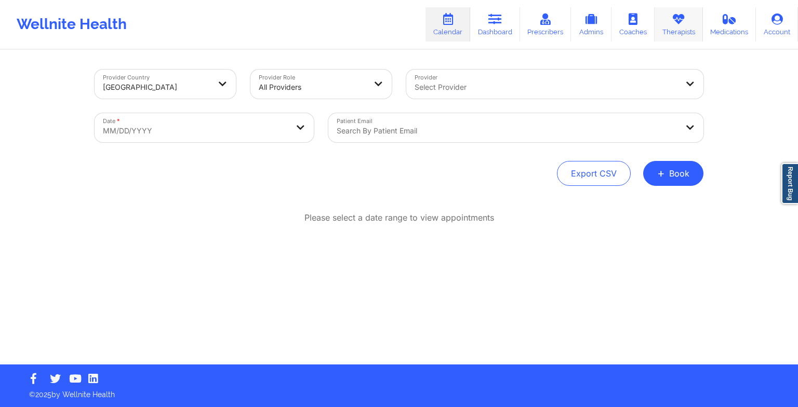
click at [688, 23] on link "Therapists" at bounding box center [679, 24] width 48 height 34
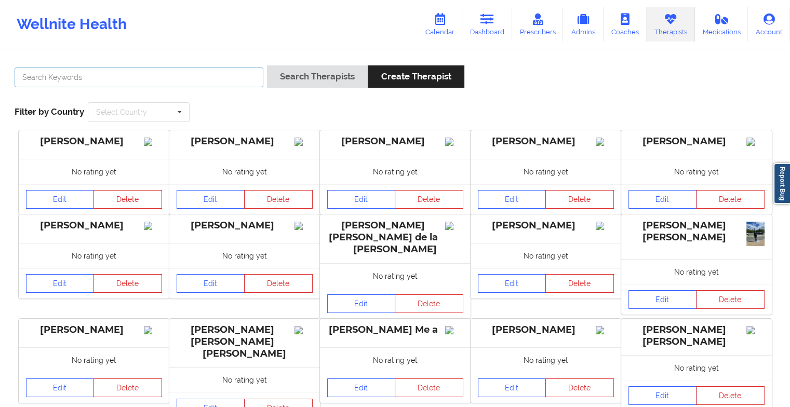
click at [212, 79] on input "text" at bounding box center [139, 78] width 249 height 20
paste input "[PERSON_NAME]"
type input "[PERSON_NAME]"
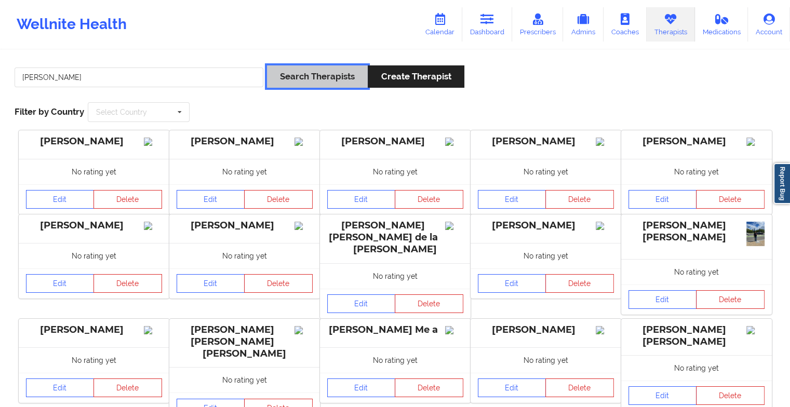
click at [318, 77] on button "Search Therapists" at bounding box center [317, 76] width 101 height 22
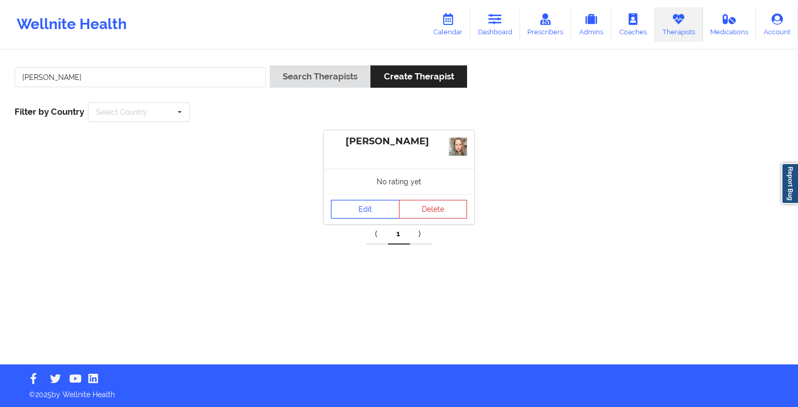
click at [366, 206] on link "Edit" at bounding box center [365, 209] width 69 height 19
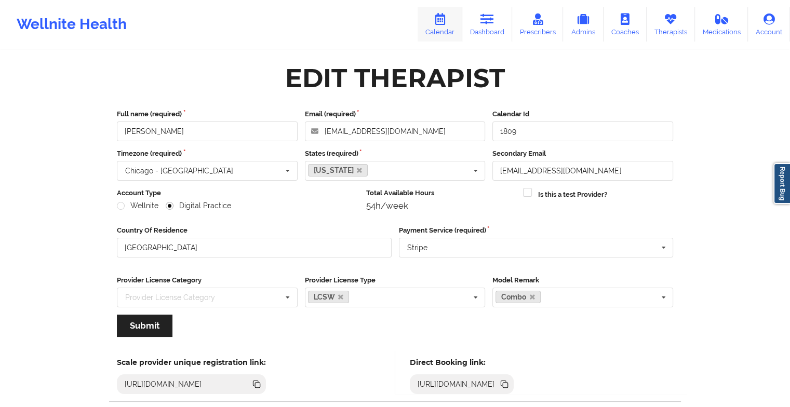
click at [447, 30] on link "Calendar" at bounding box center [440, 24] width 45 height 34
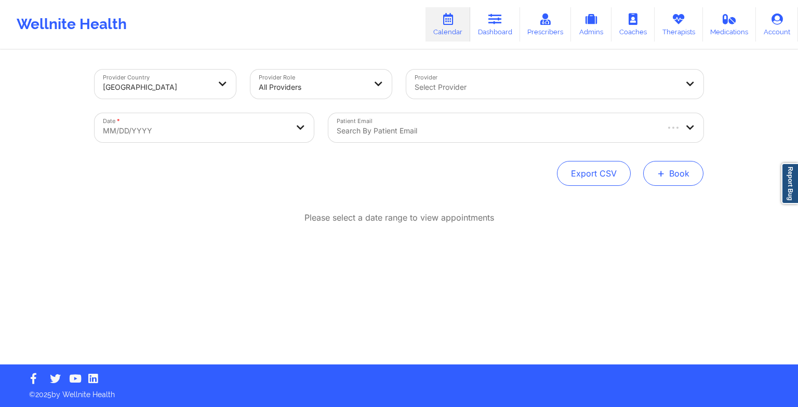
click at [662, 176] on span "+" at bounding box center [661, 173] width 8 height 6
click at [628, 200] on button "Therapy Session" at bounding box center [656, 206] width 80 height 17
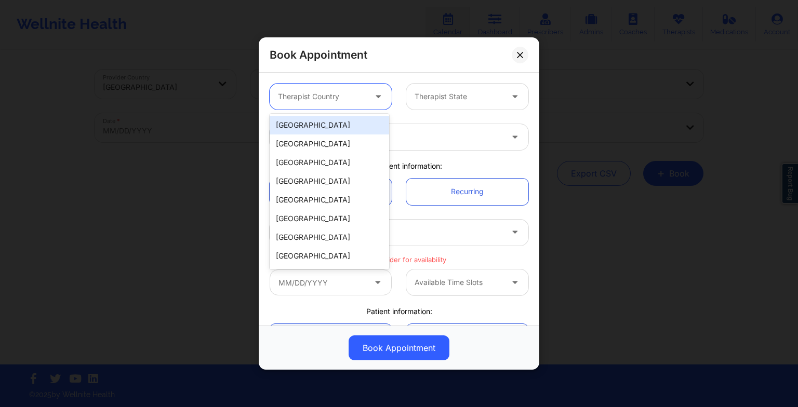
click at [367, 96] on div at bounding box center [379, 97] width 25 height 26
click at [357, 123] on div "[GEOGRAPHIC_DATA]" at bounding box center [330, 125] width 120 height 19
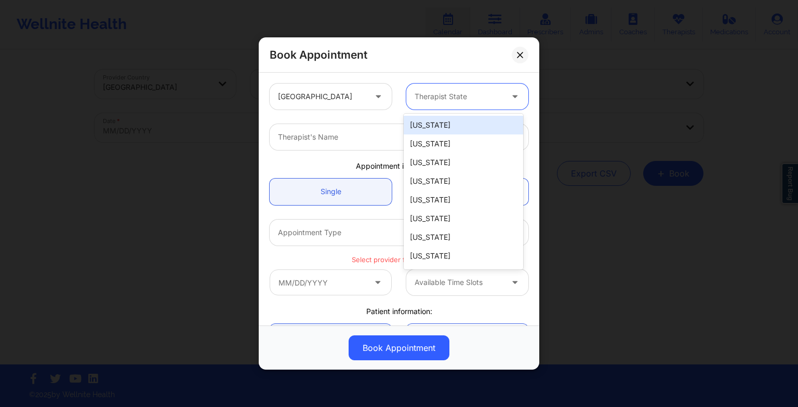
click at [427, 99] on div at bounding box center [459, 96] width 88 height 12
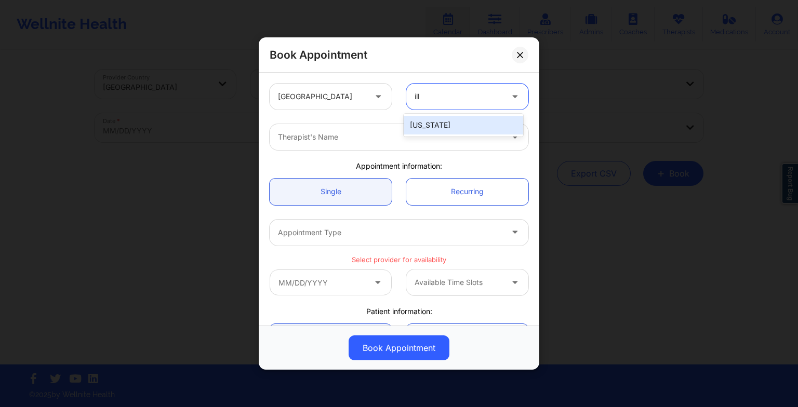
type input "illi"
click at [428, 135] on div "[US_STATE]" at bounding box center [464, 125] width 120 height 23
click at [421, 131] on div "[US_STATE]" at bounding box center [464, 125] width 120 height 19
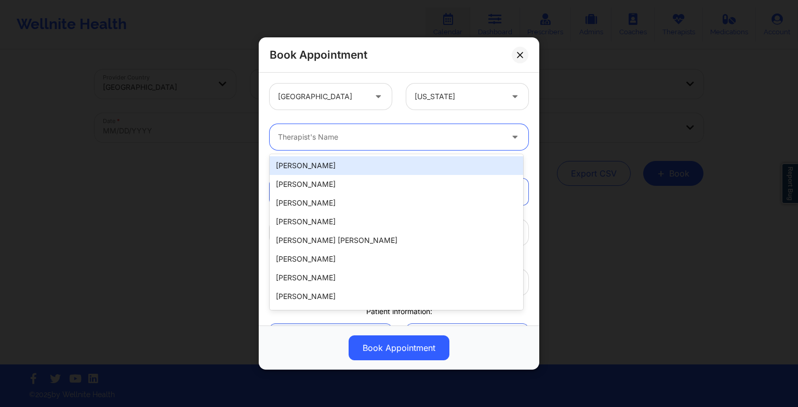
click at [281, 139] on div at bounding box center [390, 137] width 225 height 12
paste input "[PERSON_NAME]"
type input "[PERSON_NAME]"
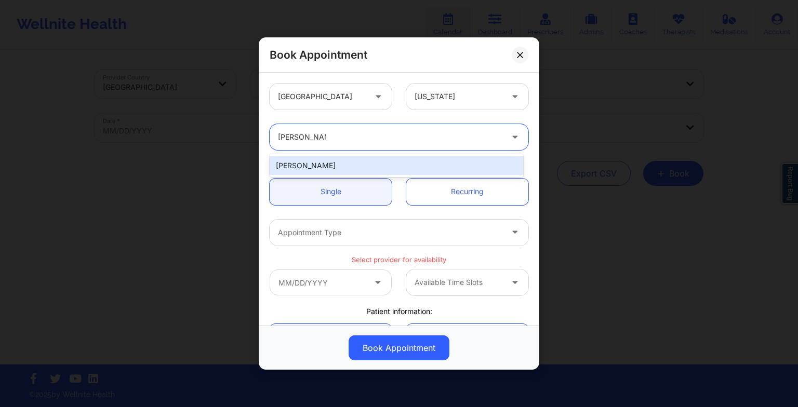
click at [301, 165] on div "[PERSON_NAME]" at bounding box center [397, 165] width 254 height 19
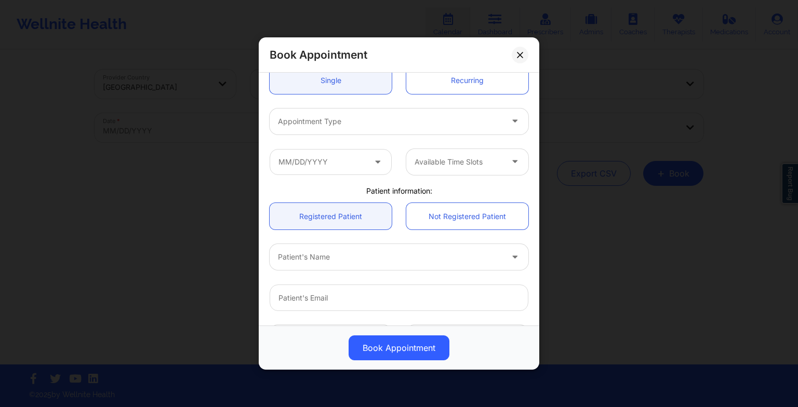
scroll to position [118, 0]
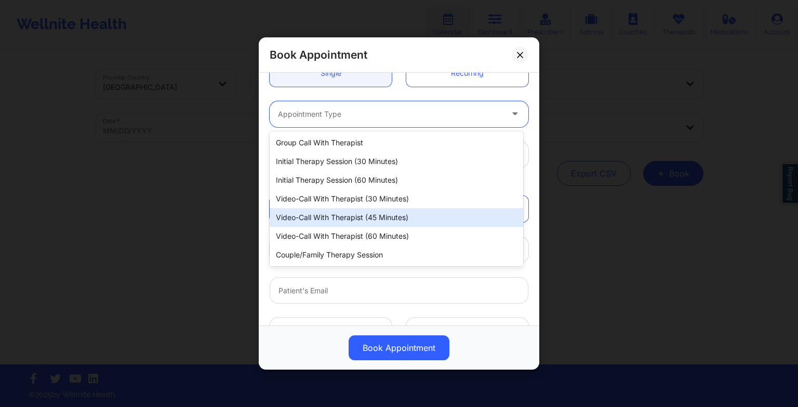
drag, startPoint x: 288, startPoint y: 116, endPoint x: 305, endPoint y: 224, distance: 108.9
click at [305, 224] on body "Wellnite Health Calendar Dashboard Prescribers Admins Coaches Therapists Medica…" at bounding box center [399, 203] width 798 height 407
click at [302, 221] on div "Video-Call with Therapist (45 minutes)" at bounding box center [397, 217] width 254 height 19
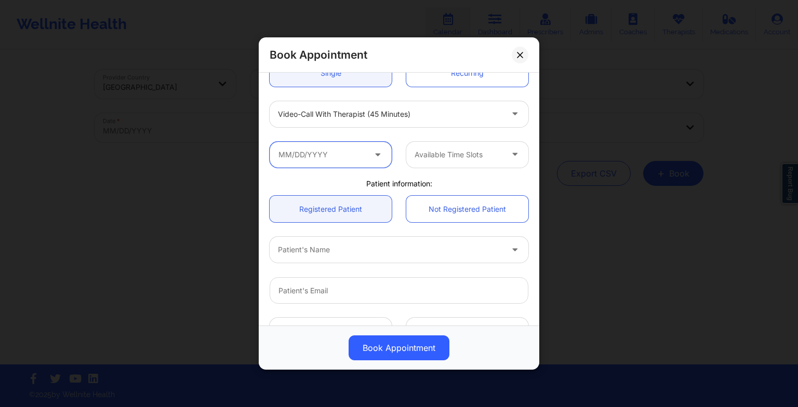
click at [328, 155] on input "text" at bounding box center [331, 155] width 122 height 26
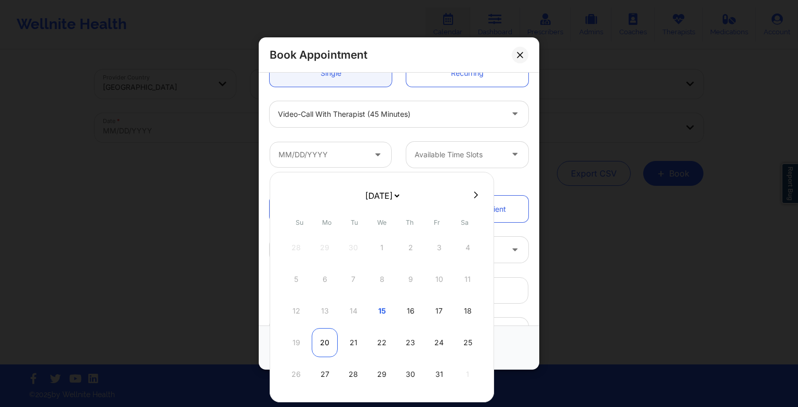
click at [323, 335] on div "20" at bounding box center [325, 342] width 26 height 29
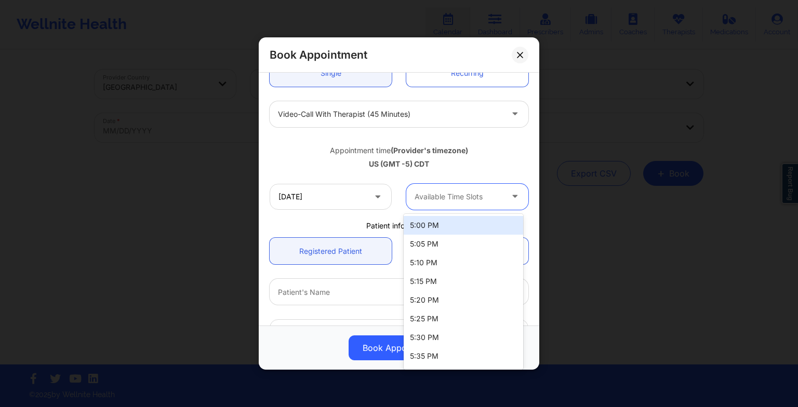
click at [453, 203] on div "Available Time Slots" at bounding box center [454, 197] width 97 height 26
click at [450, 221] on div "5:00 PM" at bounding box center [464, 225] width 120 height 19
drag, startPoint x: 447, startPoint y: 199, endPoint x: 443, endPoint y: 265, distance: 66.6
click at [443, 265] on body "Wellnite Health Calendar Dashboard Prescribers Admins Coaches Therapists Medica…" at bounding box center [399, 203] width 798 height 407
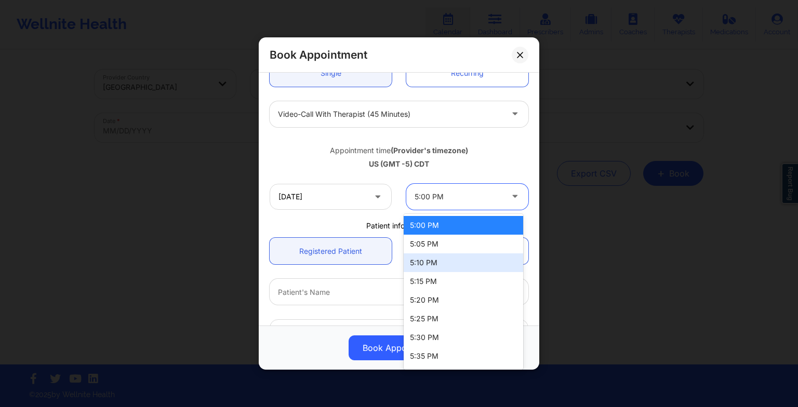
scroll to position [62, 0]
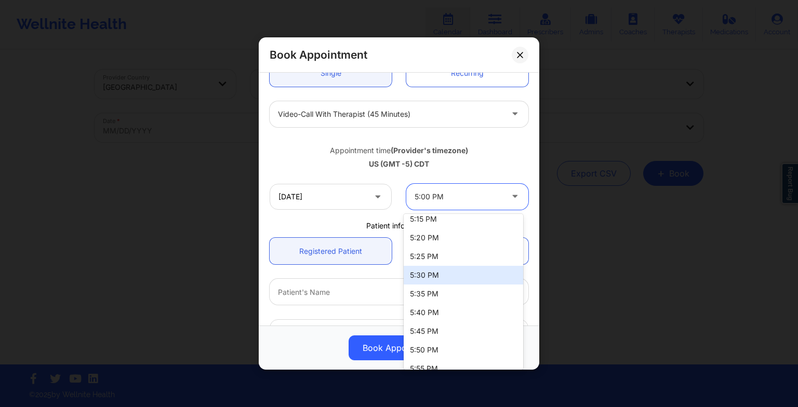
click at [437, 281] on div "5:30 PM" at bounding box center [464, 275] width 120 height 19
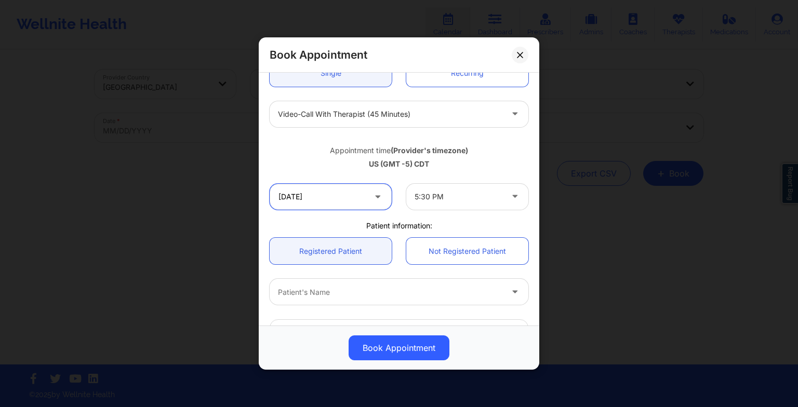
click at [362, 200] on input "[DATE]" at bounding box center [331, 197] width 122 height 26
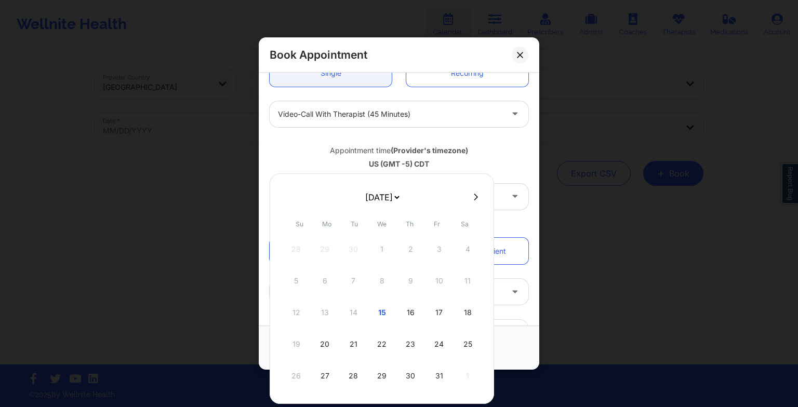
click at [484, 186] on div "[DATE] [DATE] [DATE] [DATE] [DATE] [DATE] [DATE] [DATE] [DATE] [DATE] [DATE] [D…" at bounding box center [382, 289] width 225 height 231
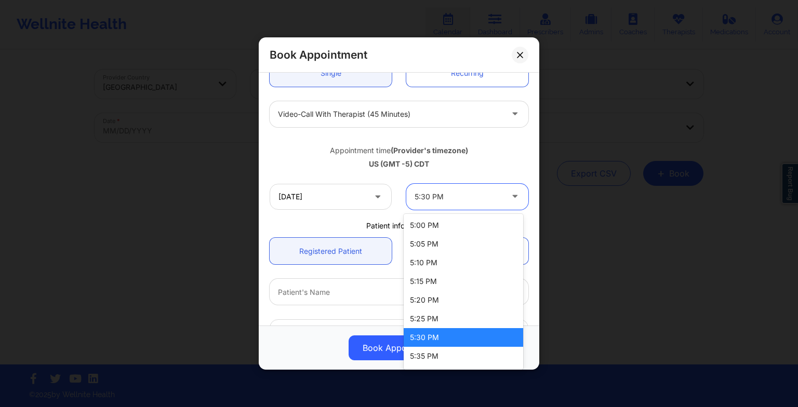
click at [510, 197] on icon at bounding box center [515, 194] width 10 height 9
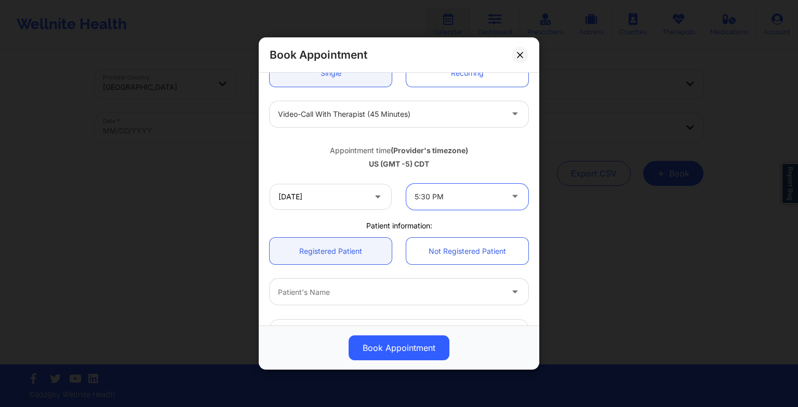
click at [510, 197] on icon at bounding box center [515, 194] width 10 height 9
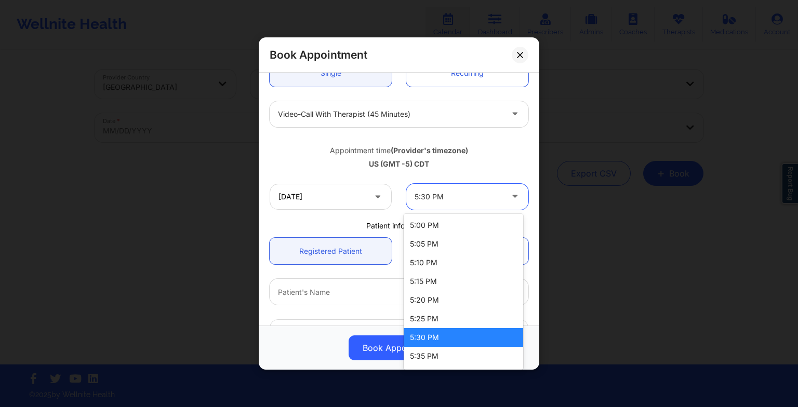
click at [510, 197] on icon at bounding box center [515, 194] width 10 height 9
click at [467, 231] on div "5:00 PM" at bounding box center [464, 225] width 120 height 19
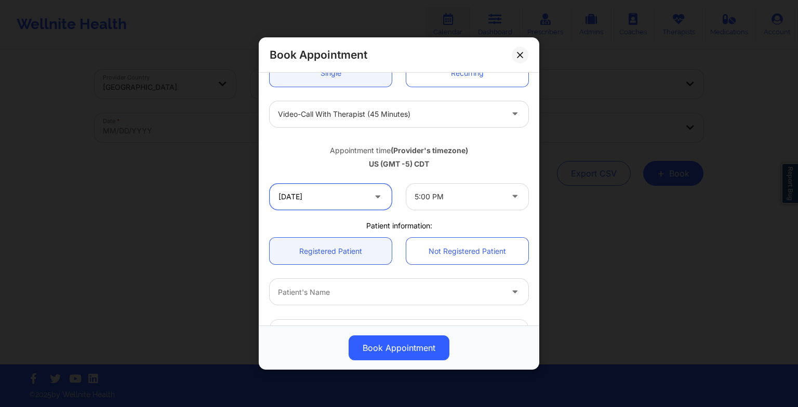
click at [364, 191] on input "[DATE]" at bounding box center [331, 197] width 122 height 26
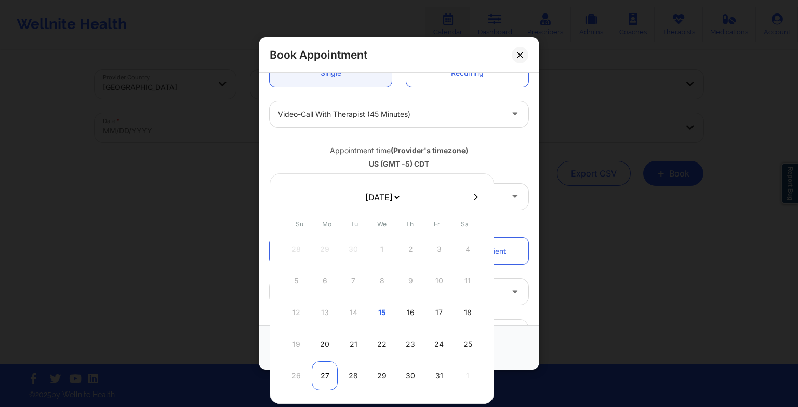
click at [324, 380] on div "27" at bounding box center [325, 376] width 26 height 29
type input "[DATE]"
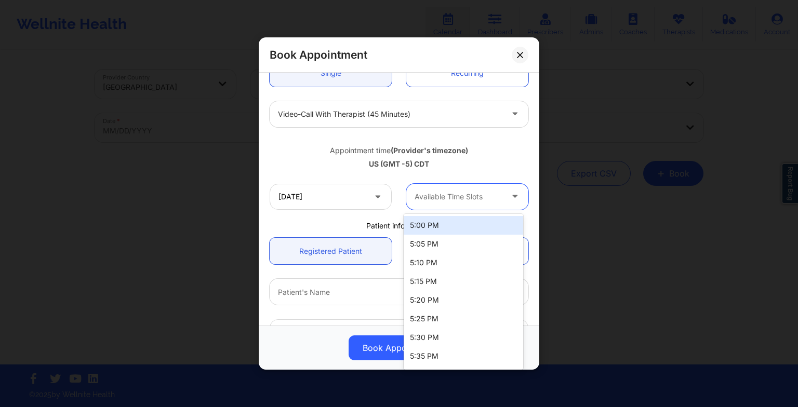
drag, startPoint x: 485, startPoint y: 203, endPoint x: 468, endPoint y: 226, distance: 28.2
click at [468, 226] on body "Wellnite Health Calendar Dashboard Prescribers Admins Coaches Therapists Medica…" at bounding box center [399, 203] width 798 height 407
click at [468, 226] on div "5:00 PM" at bounding box center [464, 225] width 120 height 19
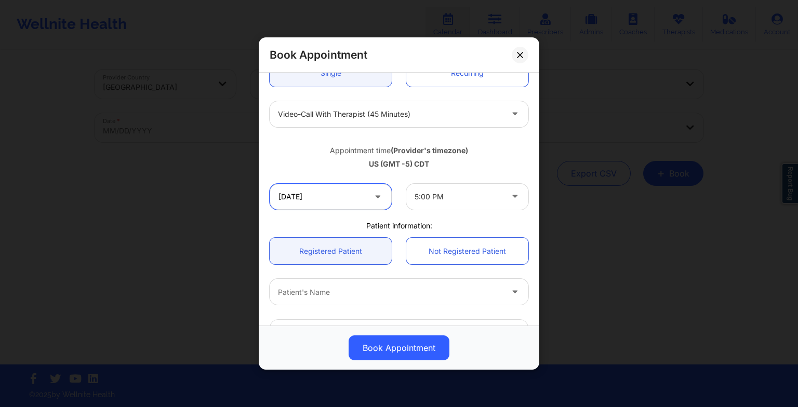
click at [352, 203] on input "[DATE]" at bounding box center [331, 197] width 122 height 26
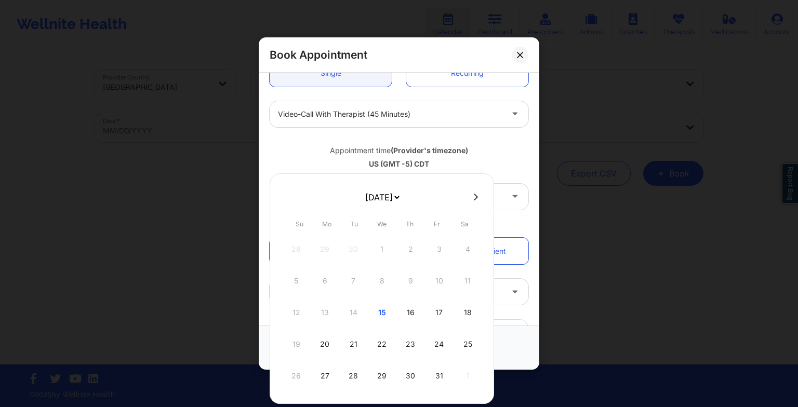
click at [521, 328] on div "Book Appointment" at bounding box center [399, 348] width 281 height 44
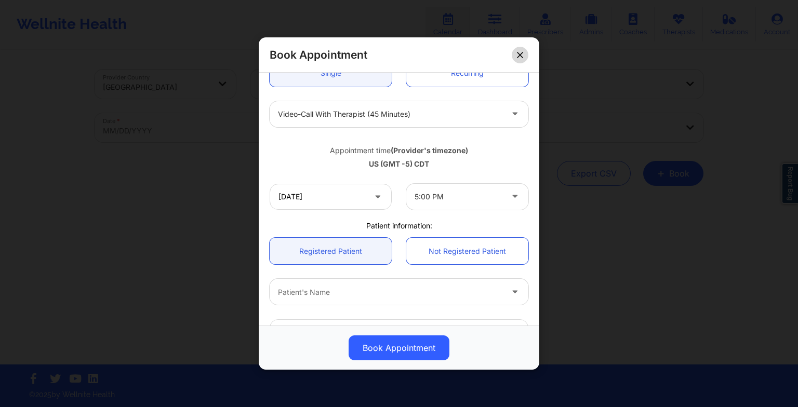
click at [519, 58] on button at bounding box center [520, 54] width 17 height 17
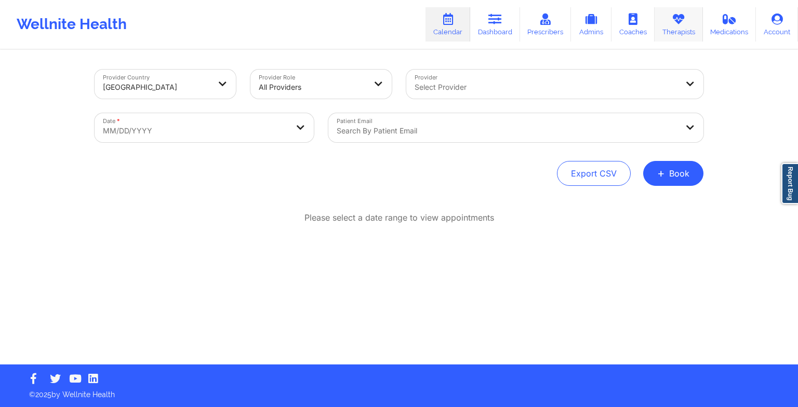
click at [672, 27] on link "Therapists" at bounding box center [679, 24] width 48 height 34
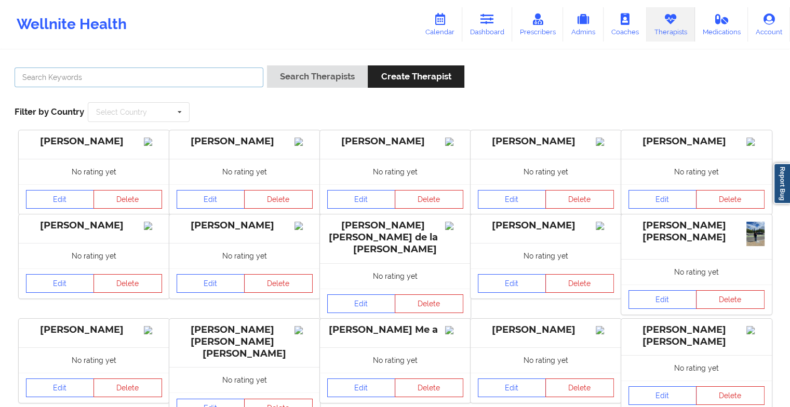
click at [216, 85] on input "text" at bounding box center [139, 78] width 249 height 20
paste input "[PERSON_NAME]"
type input "[PERSON_NAME]"
click at [307, 63] on div "[PERSON_NAME] Search Therapists Create Therapist Filter by Country Select Count…" at bounding box center [395, 93] width 776 height 71
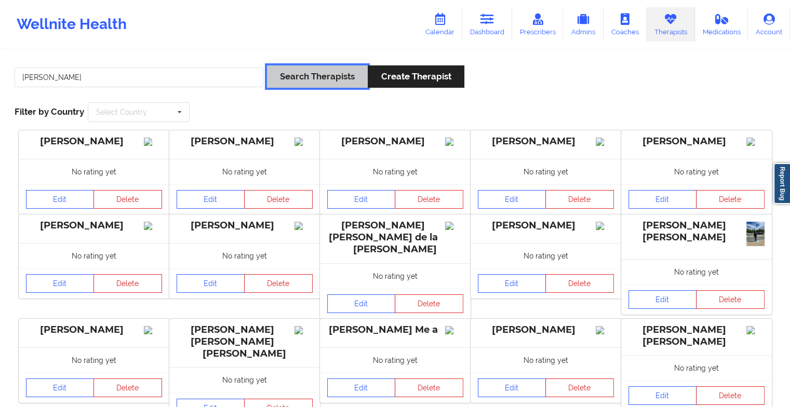
click at [312, 79] on button "Search Therapists" at bounding box center [317, 76] width 101 height 22
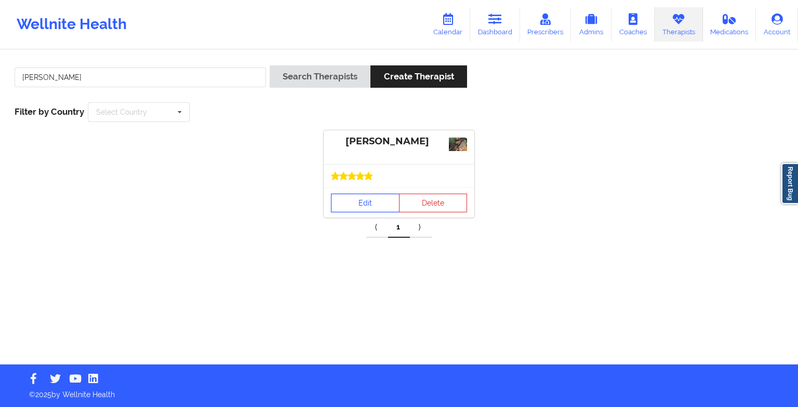
click at [378, 195] on link "Edit" at bounding box center [365, 203] width 69 height 19
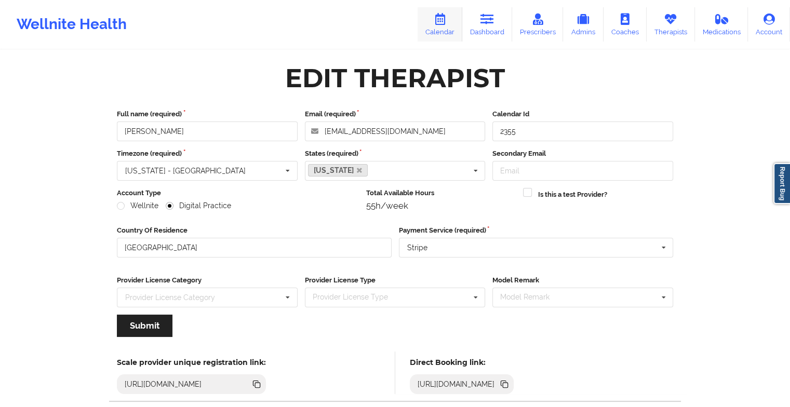
click at [447, 16] on icon at bounding box center [440, 19] width 14 height 11
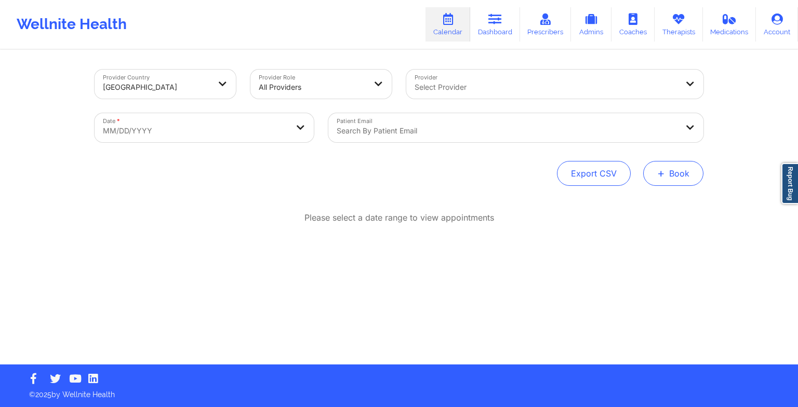
drag, startPoint x: 683, startPoint y: 174, endPoint x: 654, endPoint y: 180, distance: 30.3
click at [654, 180] on button "+ Book" at bounding box center [673, 173] width 60 height 25
drag, startPoint x: 654, startPoint y: 180, endPoint x: 640, endPoint y: 208, distance: 31.4
click at [640, 208] on body "Wellnite Health Calendar Dashboard Prescribers Admins Coaches Therapists Medica…" at bounding box center [399, 203] width 798 height 407
click at [640, 208] on div "Provider Country [GEOGRAPHIC_DATA] Provider Role All Providers Provider Select …" at bounding box center [399, 208] width 624 height 314
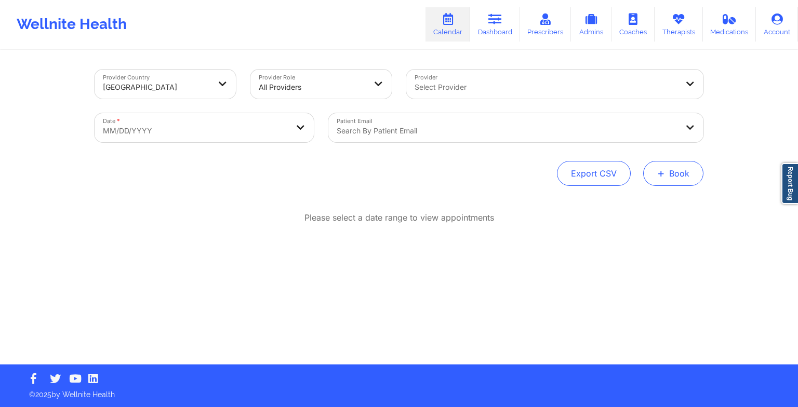
click at [667, 168] on button "+ Book" at bounding box center [673, 173] width 60 height 25
click at [642, 207] on button "Therapy Session" at bounding box center [656, 206] width 80 height 17
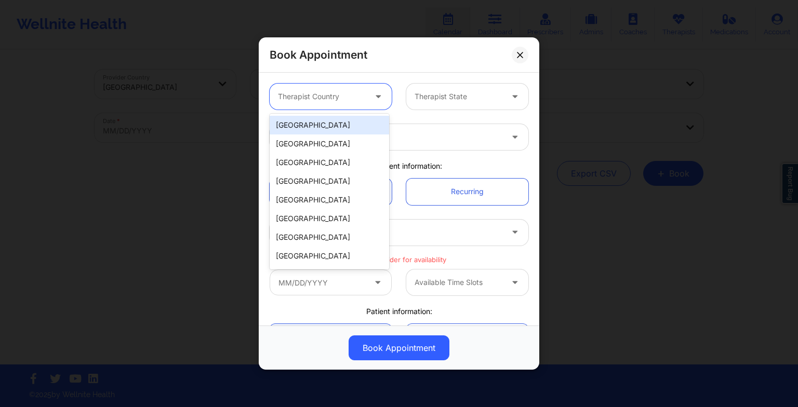
click at [345, 104] on div "Therapist Country" at bounding box center [318, 97] width 97 height 26
click at [340, 128] on div "[GEOGRAPHIC_DATA]" at bounding box center [330, 125] width 120 height 19
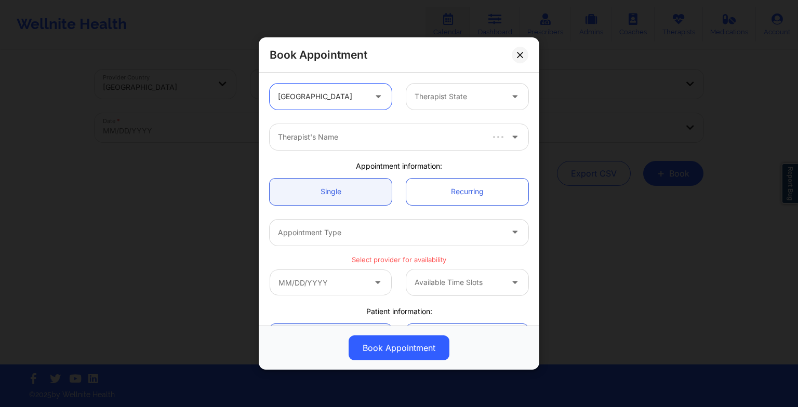
click at [447, 85] on div "Therapist State" at bounding box center [454, 97] width 97 height 26
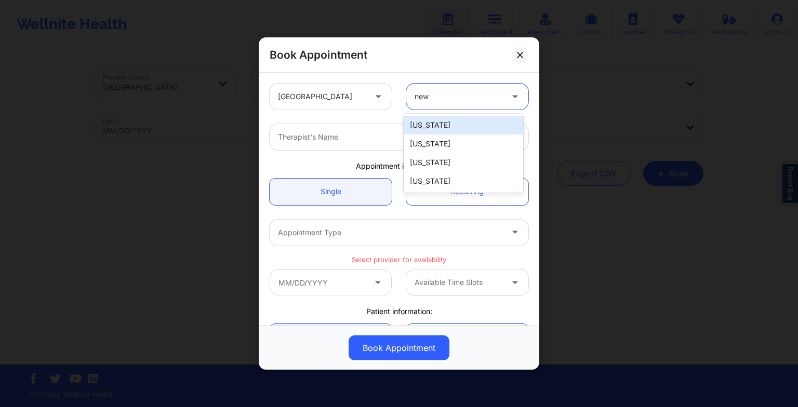
type input "new"
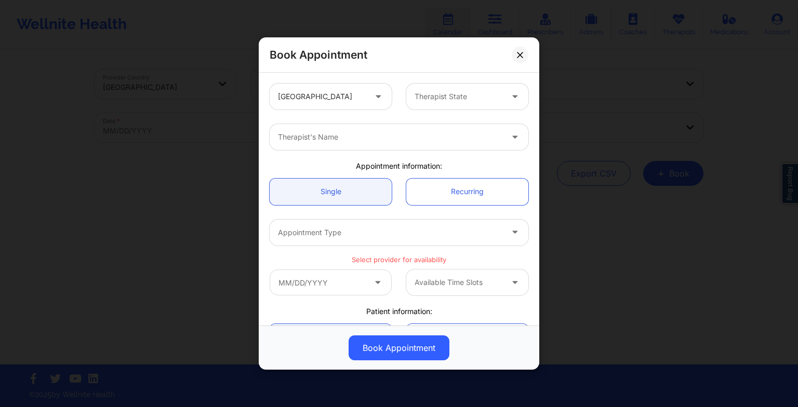
click at [408, 78] on div "United States Therapist State" at bounding box center [398, 96] width 273 height 41
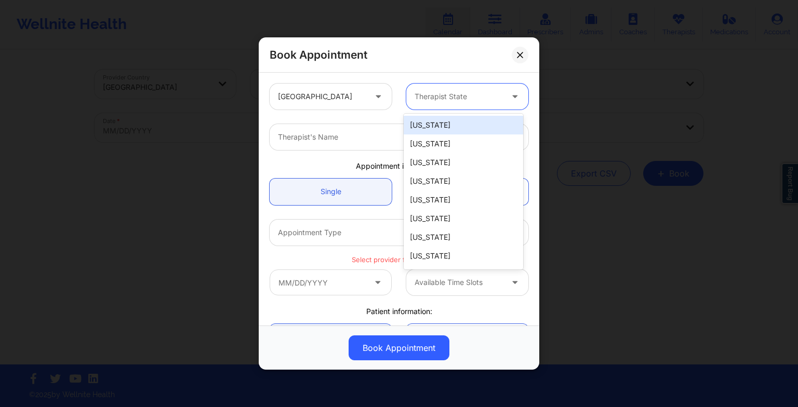
click at [415, 98] on input "text" at bounding box center [416, 96] width 2 height 10
type input "new"
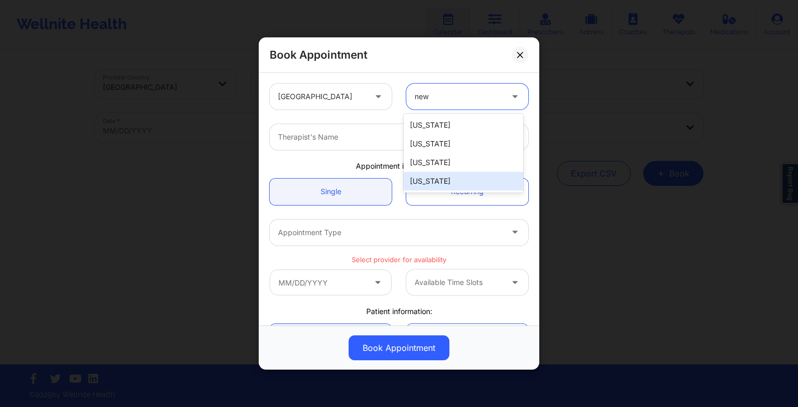
click at [434, 175] on div "[US_STATE]" at bounding box center [464, 181] width 120 height 19
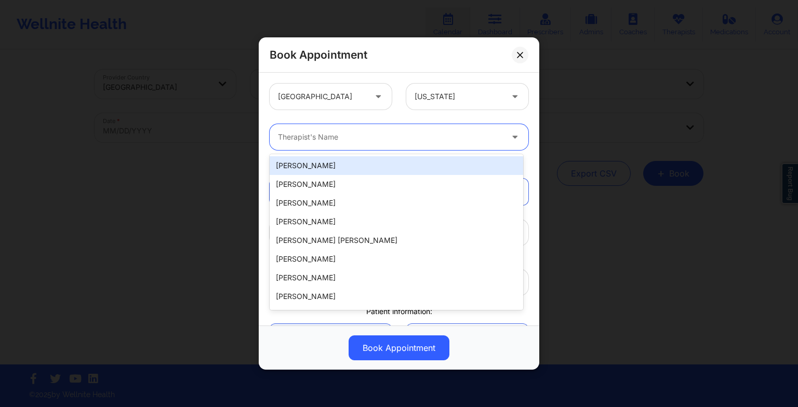
click at [349, 137] on div at bounding box center [390, 137] width 225 height 12
paste input "[PERSON_NAME]"
type input "[PERSON_NAME]"
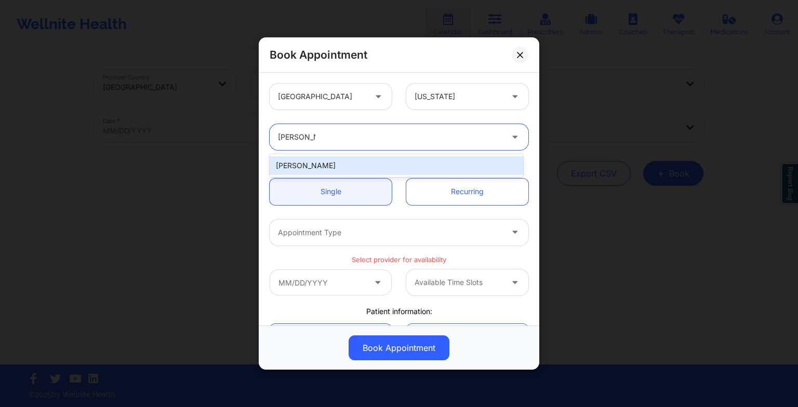
click at [330, 163] on div "[PERSON_NAME]" at bounding box center [397, 165] width 254 height 19
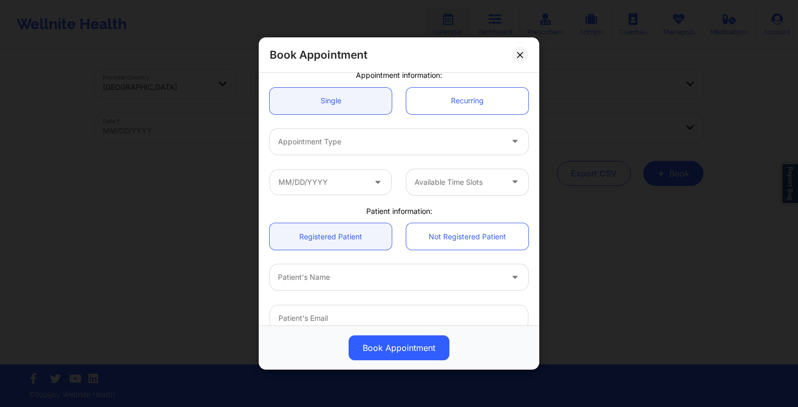
scroll to position [96, 0]
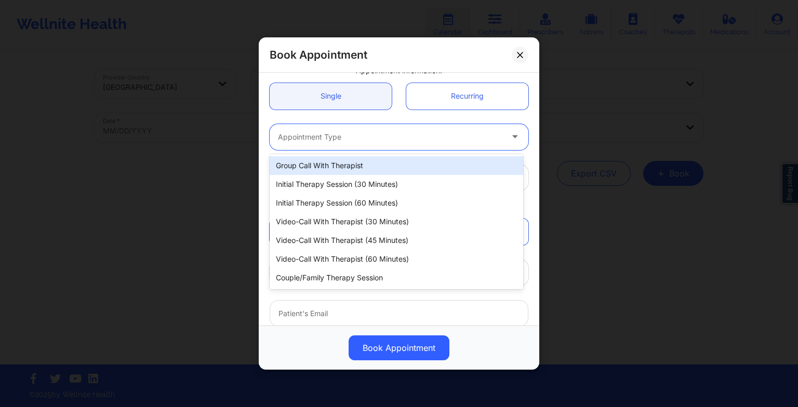
click at [310, 140] on div at bounding box center [390, 137] width 225 height 12
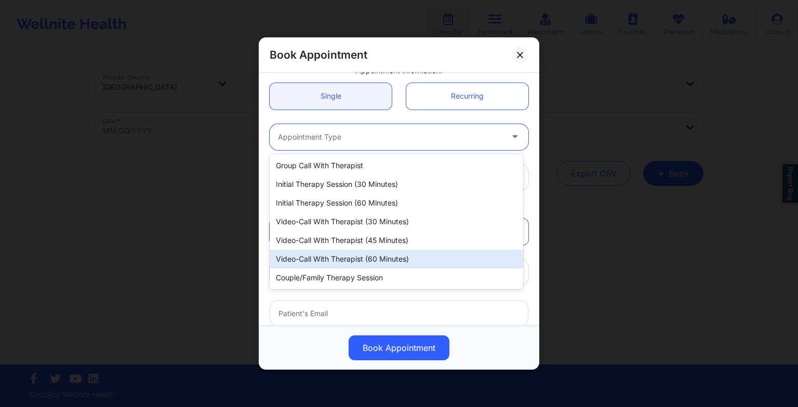
click at [322, 256] on div "Video-Call with Therapist (60 minutes)" at bounding box center [397, 259] width 254 height 19
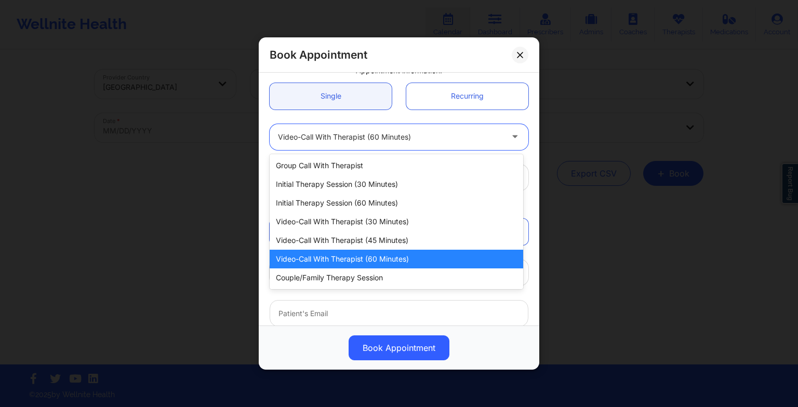
click at [363, 140] on div at bounding box center [390, 137] width 225 height 12
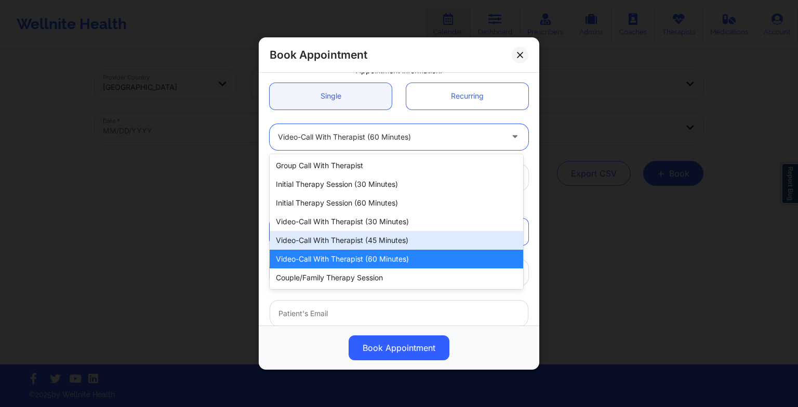
click at [384, 243] on div "Video-Call with Therapist (45 minutes)" at bounding box center [397, 240] width 254 height 19
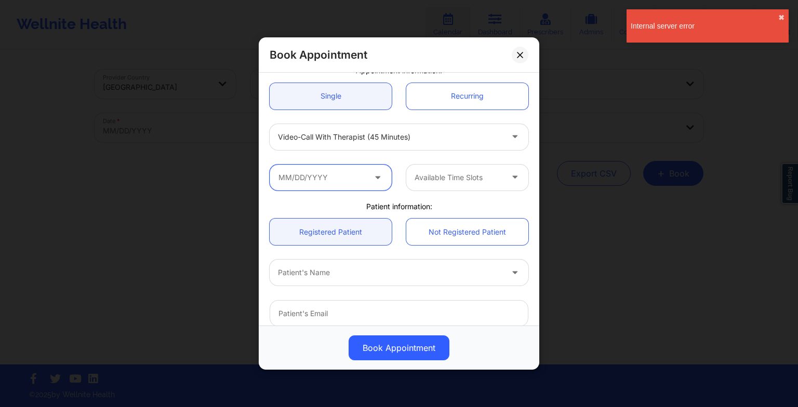
click at [327, 175] on input "text" at bounding box center [331, 178] width 122 height 26
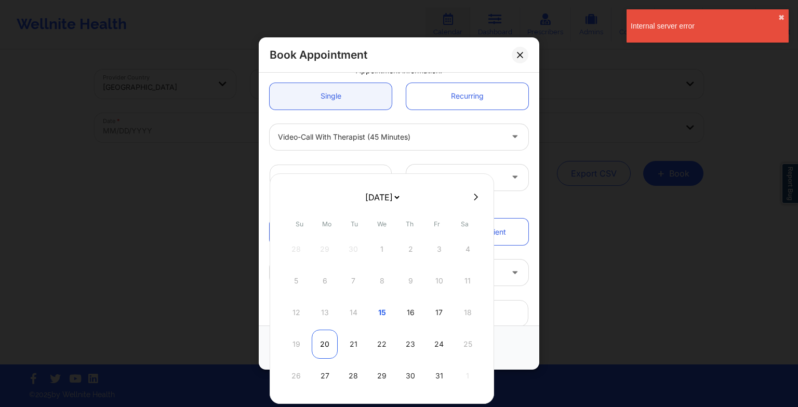
click at [324, 349] on div "20" at bounding box center [325, 344] width 26 height 29
type input "[DATE]"
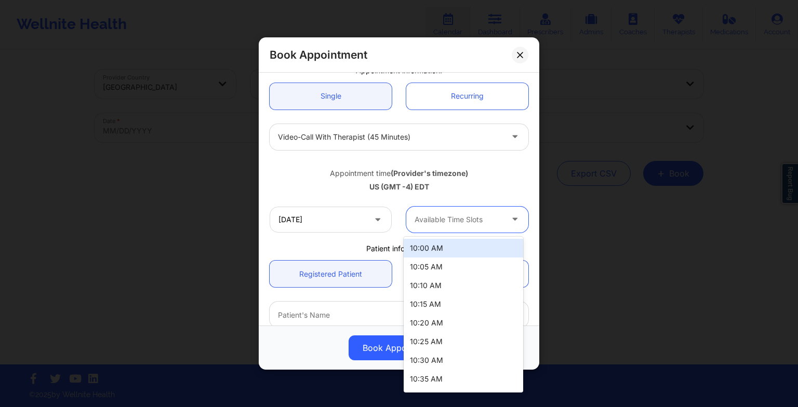
click at [444, 228] on div "Available Time Slots" at bounding box center [454, 220] width 97 height 26
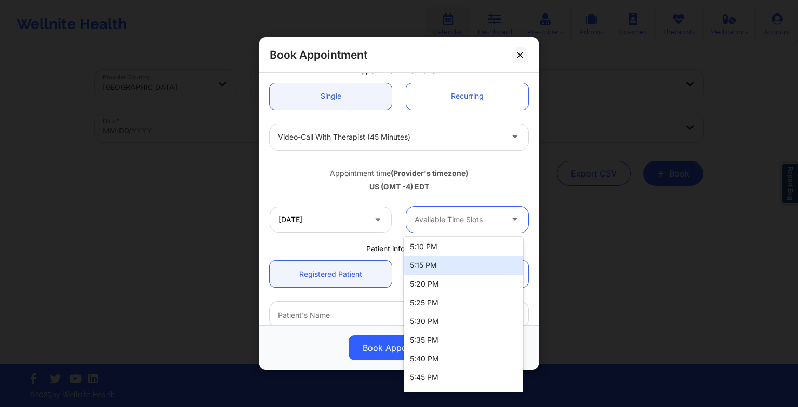
scroll to position [1617, 0]
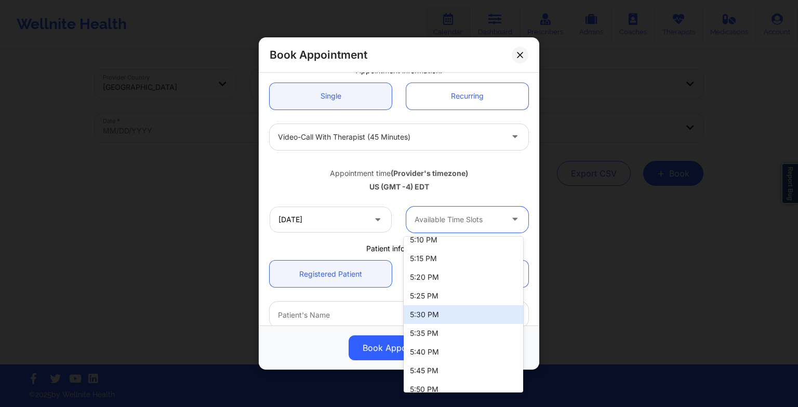
click at [434, 312] on div "5:30 PM" at bounding box center [464, 315] width 120 height 19
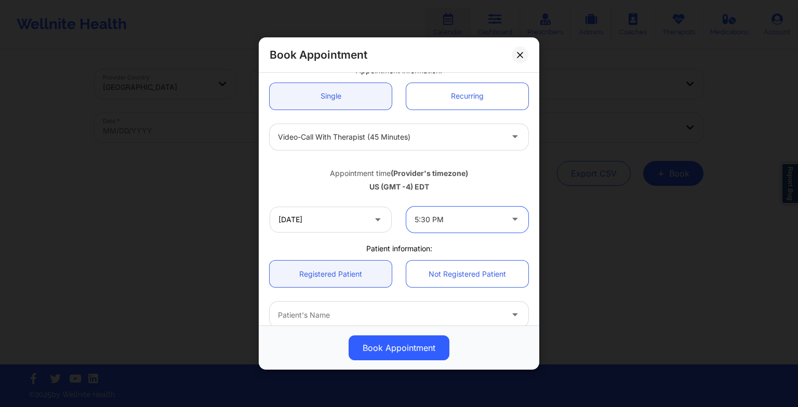
click at [524, 62] on div "Book Appointment" at bounding box center [399, 54] width 281 height 35
click at [520, 56] on icon at bounding box center [520, 54] width 6 height 6
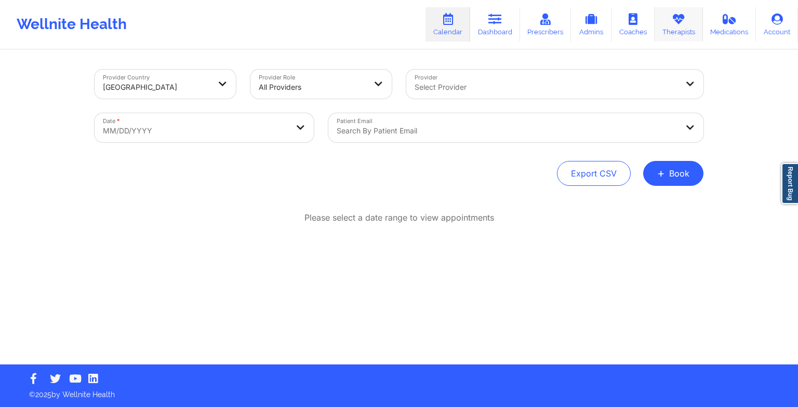
click at [683, 22] on icon at bounding box center [679, 19] width 14 height 11
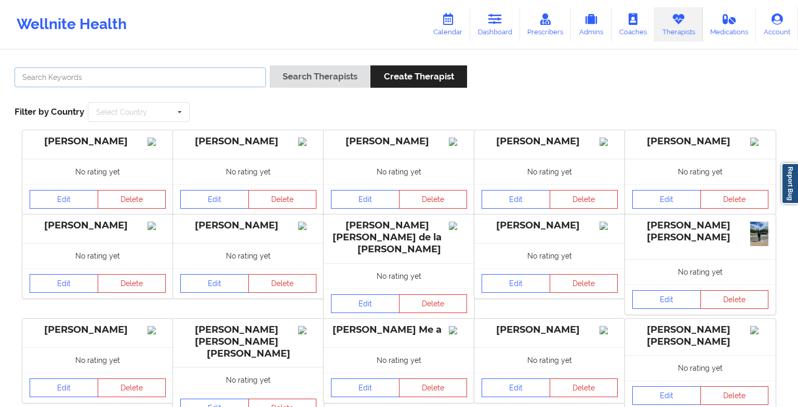
click at [205, 79] on input "text" at bounding box center [141, 78] width 252 height 20
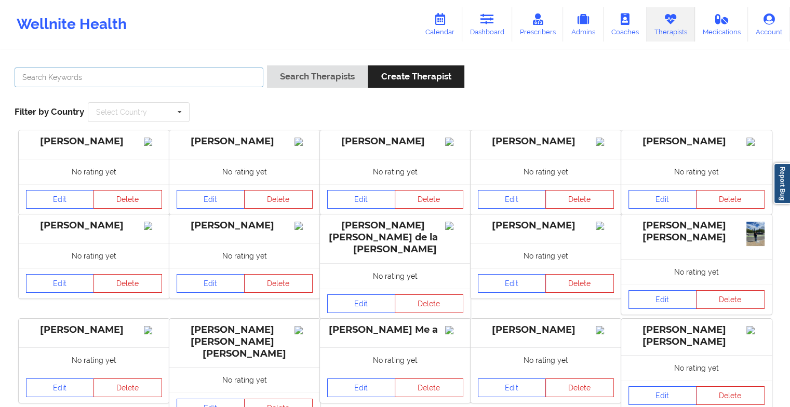
paste input "[PERSON_NAME]"
type input "[PERSON_NAME]"
click at [294, 88] on div "Search Therapists Create Therapist" at bounding box center [365, 80] width 197 height 30
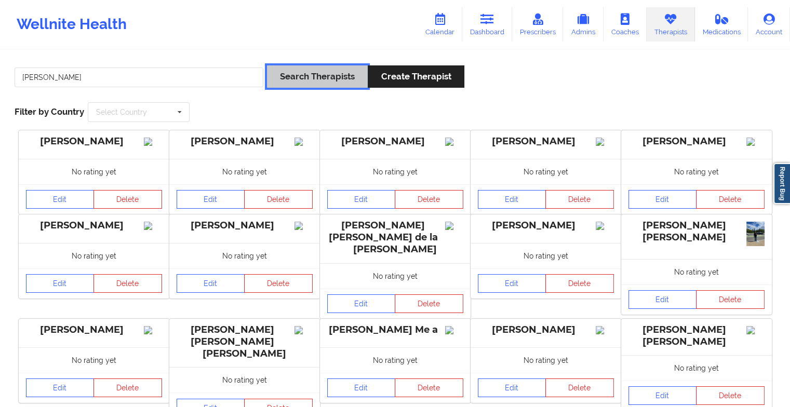
click at [289, 77] on button "Search Therapists" at bounding box center [317, 76] width 101 height 22
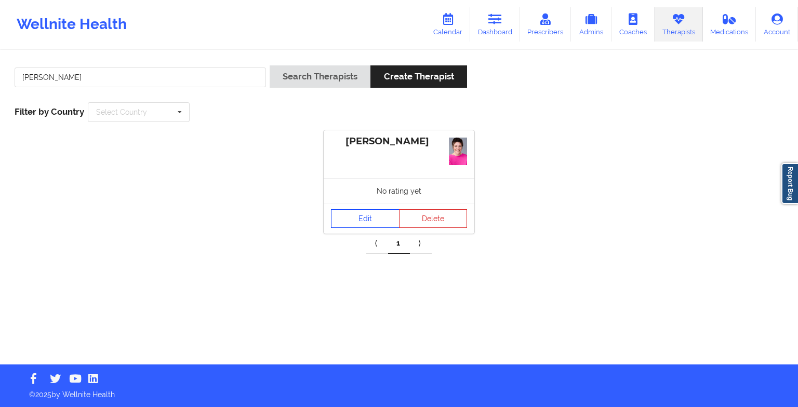
click at [349, 209] on link "Edit" at bounding box center [365, 218] width 69 height 19
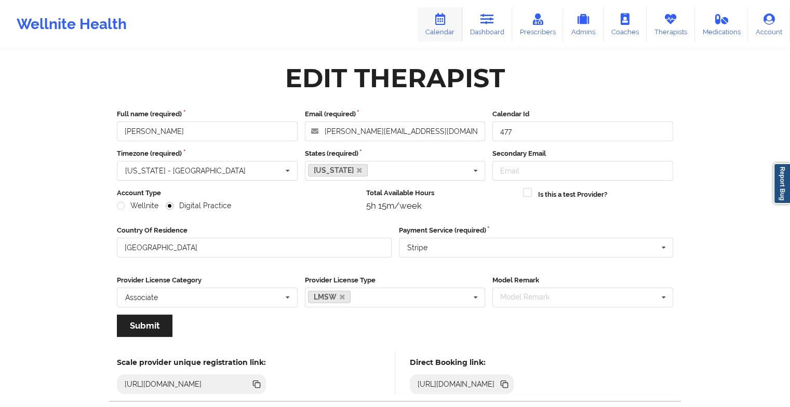
click at [438, 26] on link "Calendar" at bounding box center [440, 24] width 45 height 34
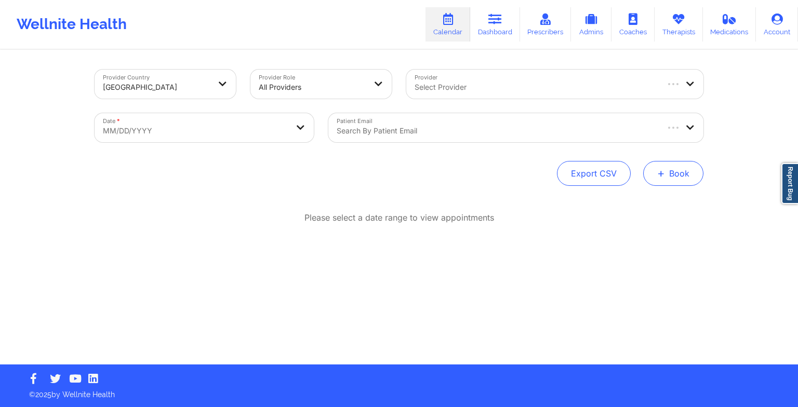
click at [654, 173] on button "+ Book" at bounding box center [673, 173] width 60 height 25
click at [647, 212] on button "Therapy Session" at bounding box center [656, 206] width 80 height 17
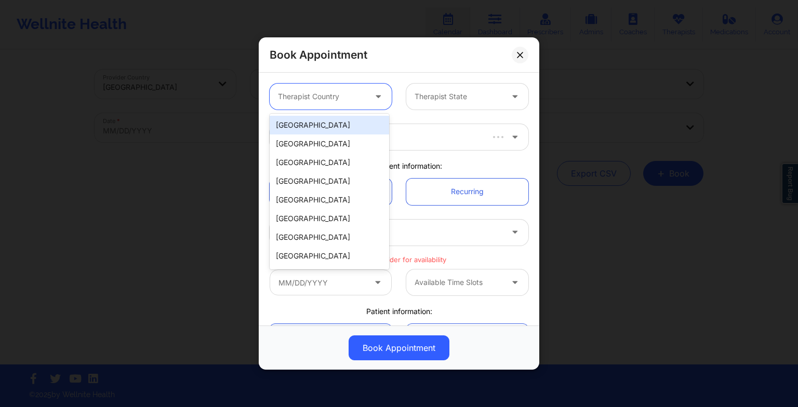
click at [337, 90] on div at bounding box center [322, 96] width 88 height 12
click at [339, 116] on div "[GEOGRAPHIC_DATA]" at bounding box center [330, 125] width 120 height 19
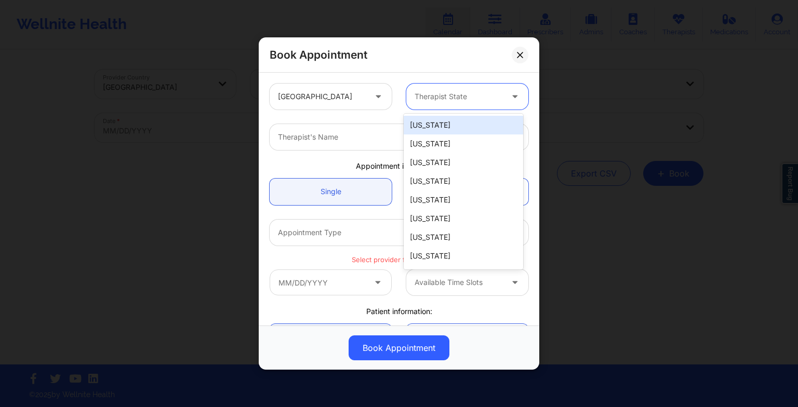
click at [433, 103] on div "Therapist State" at bounding box center [454, 97] width 97 height 26
type input "new"
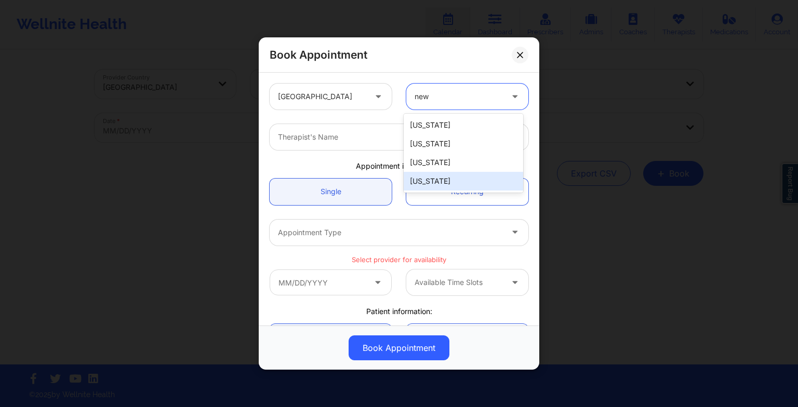
click at [432, 180] on div "[US_STATE]" at bounding box center [464, 181] width 120 height 19
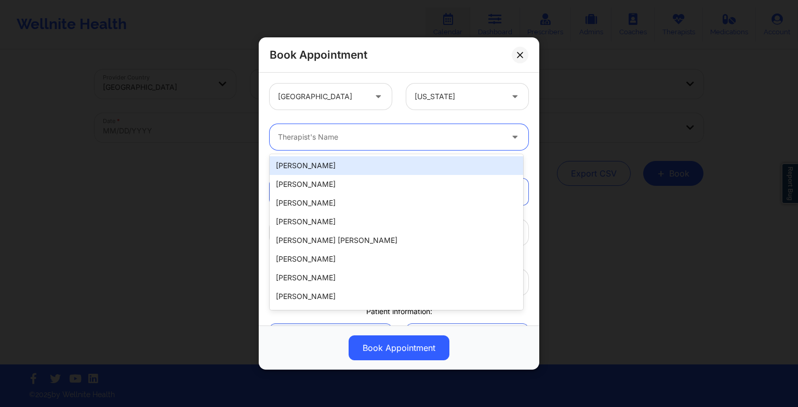
drag, startPoint x: 343, startPoint y: 135, endPoint x: 279, endPoint y: 133, distance: 64.5
click at [279, 133] on div at bounding box center [390, 137] width 225 height 12
paste input "[PERSON_NAME]"
type input "[PERSON_NAME]"
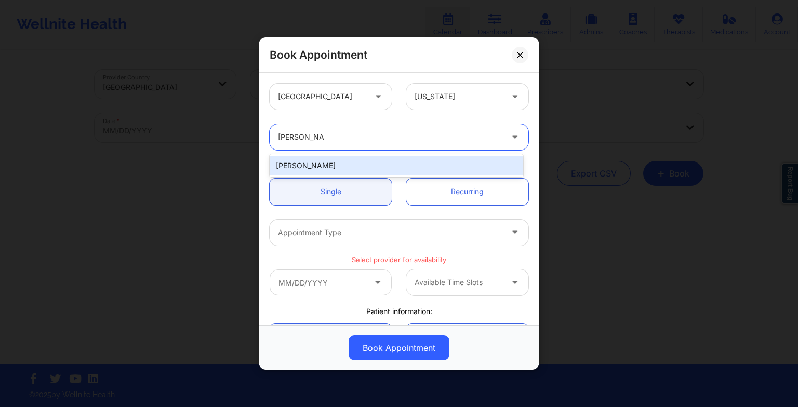
click at [333, 159] on div "[PERSON_NAME]" at bounding box center [397, 165] width 254 height 19
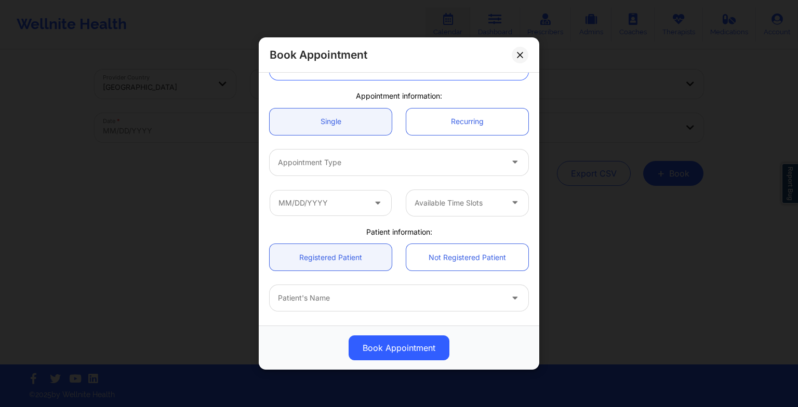
scroll to position [72, 0]
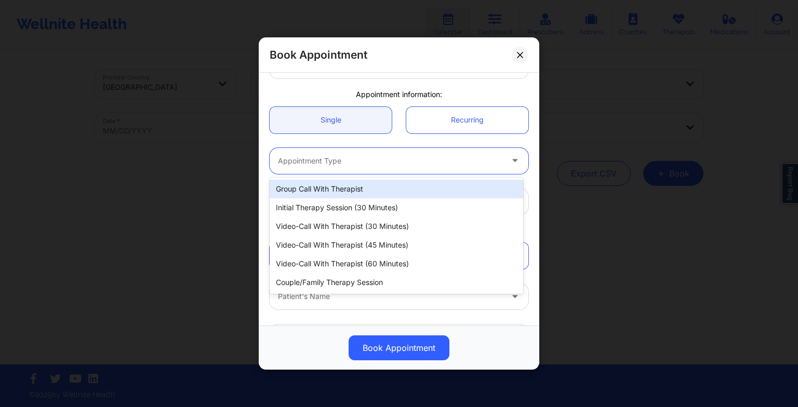
click at [333, 159] on div at bounding box center [390, 161] width 225 height 12
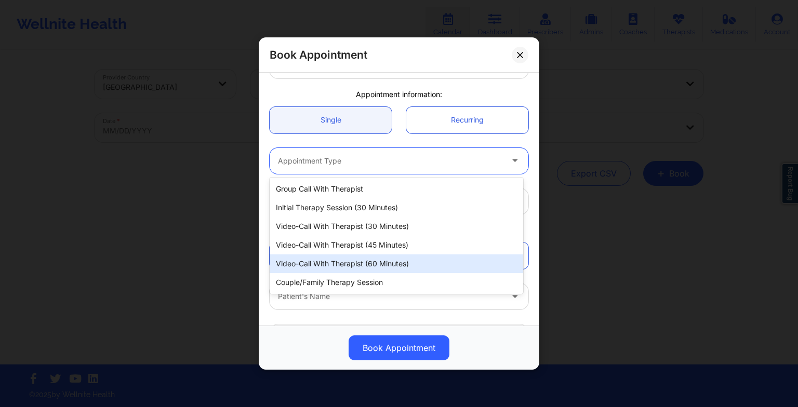
click at [348, 256] on div "Video-Call with Therapist (60 minutes)" at bounding box center [397, 264] width 254 height 19
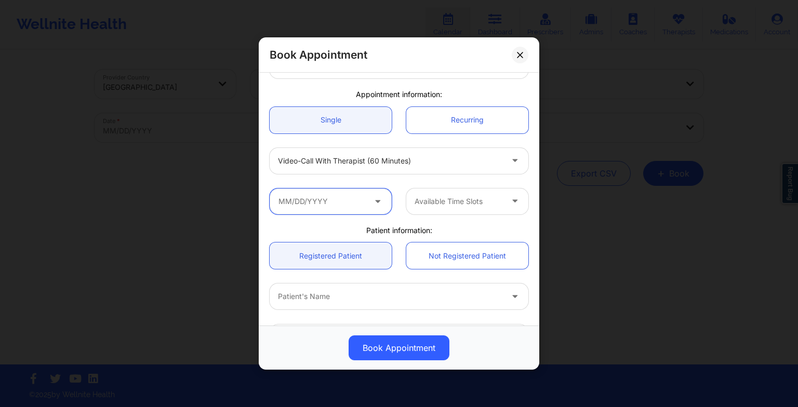
click at [359, 189] on input "text" at bounding box center [331, 202] width 122 height 26
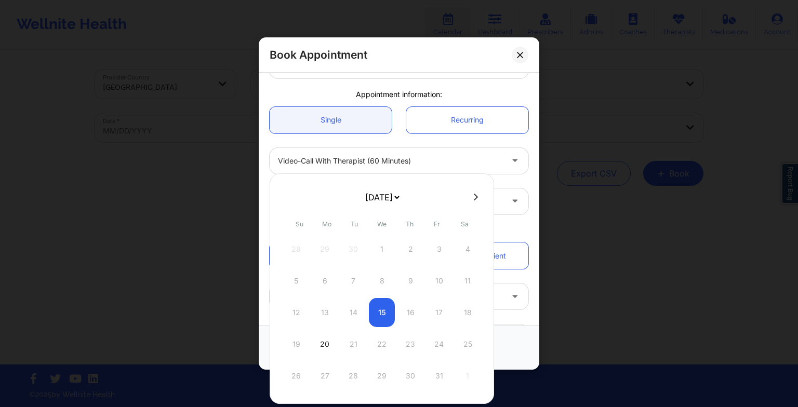
click at [397, 203] on select "[DATE] [DATE] [DATE] [DATE] [DATE] [DATE] [DATE] [DATE] [DATE] [DATE] [DATE] [D…" at bounding box center [382, 197] width 38 height 21
select select "2025-10"
click at [323, 273] on div "3" at bounding box center [325, 281] width 26 height 29
type input "[DATE]"
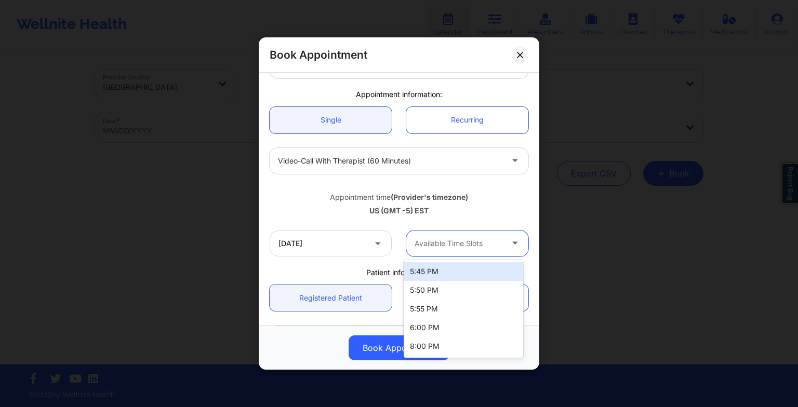
drag, startPoint x: 484, startPoint y: 239, endPoint x: 445, endPoint y: 347, distance: 115.1
click at [445, 347] on body "Wellnite Health Calendar Dashboard Prescribers Admins Coaches Therapists Medica…" at bounding box center [399, 203] width 798 height 407
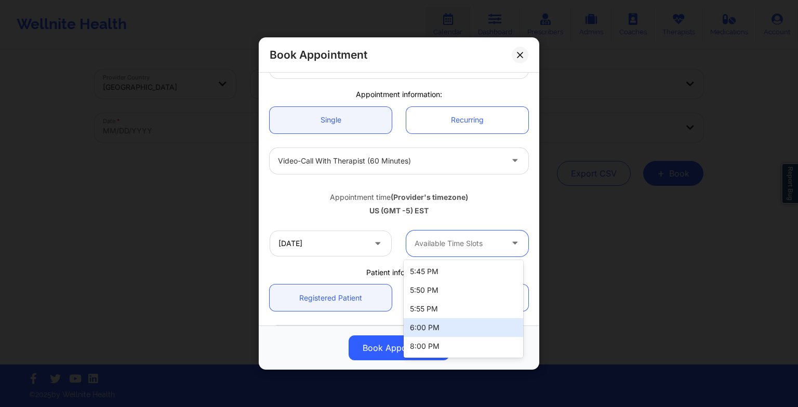
click at [441, 331] on div "6:00 PM" at bounding box center [464, 328] width 120 height 19
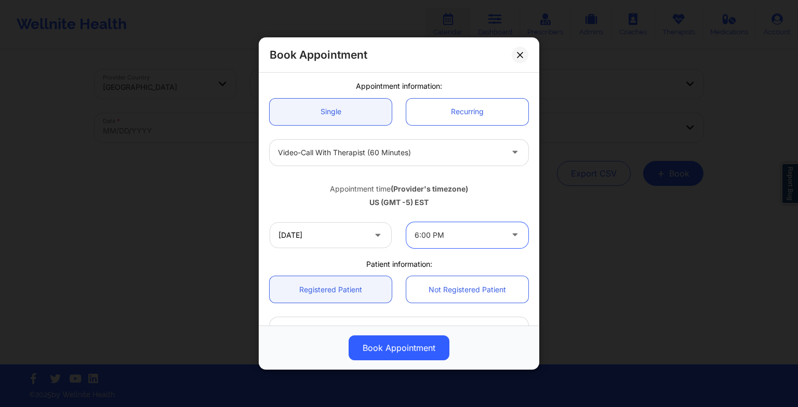
scroll to position [0, 0]
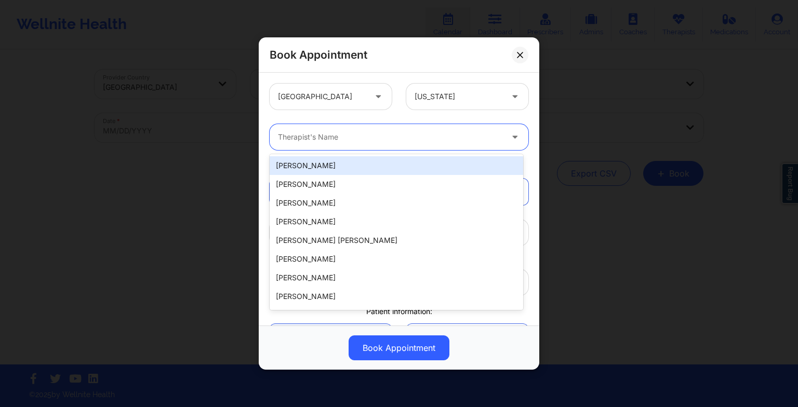
paste input "[PERSON_NAME]"
type input "[PERSON_NAME]"
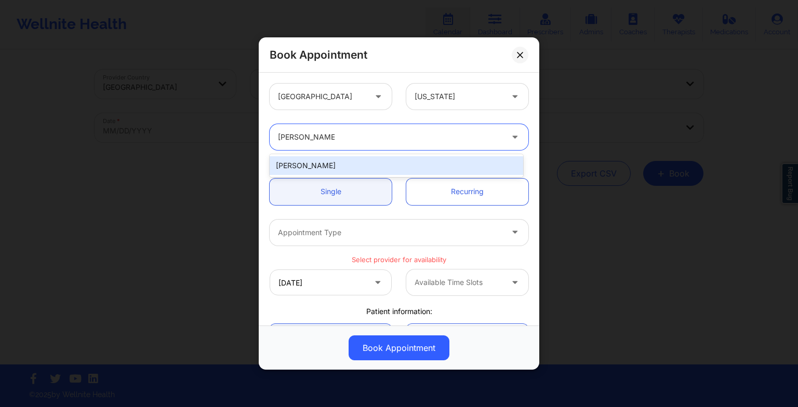
click at [333, 166] on div "[PERSON_NAME]" at bounding box center [397, 165] width 254 height 19
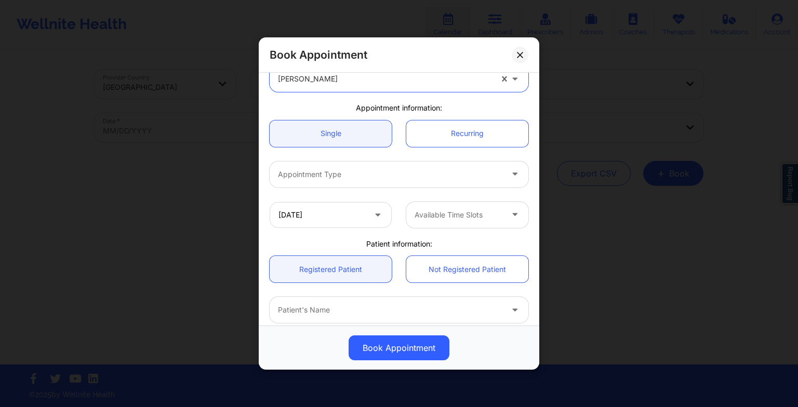
scroll to position [60, 0]
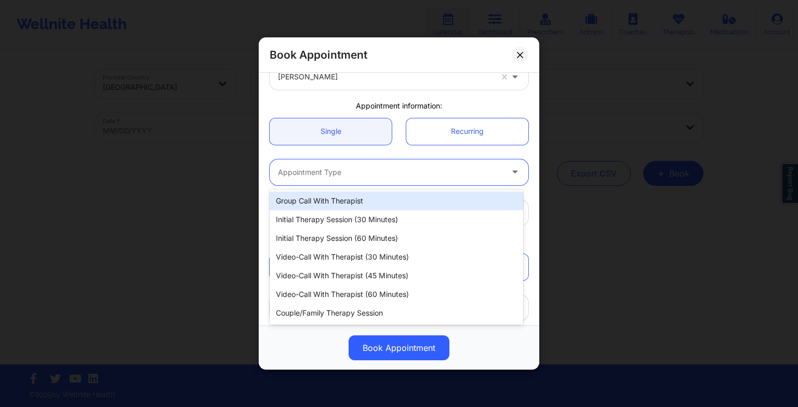
click at [324, 176] on div at bounding box center [390, 172] width 225 height 12
click at [336, 292] on div "Video-Call with Therapist (60 minutes)" at bounding box center [397, 294] width 254 height 19
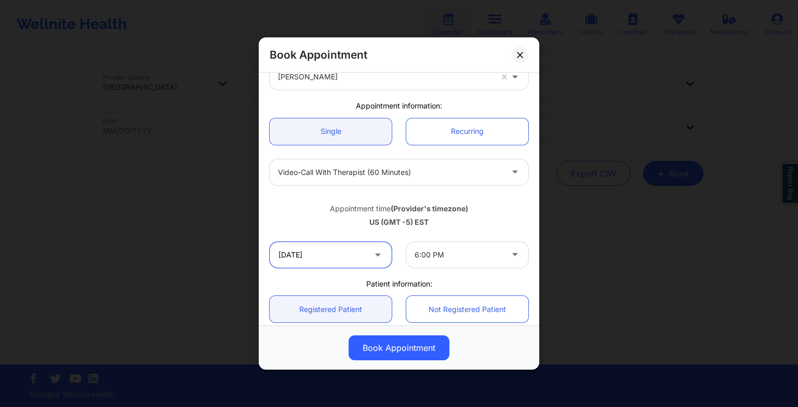
click at [337, 253] on input "[DATE]" at bounding box center [331, 255] width 122 height 26
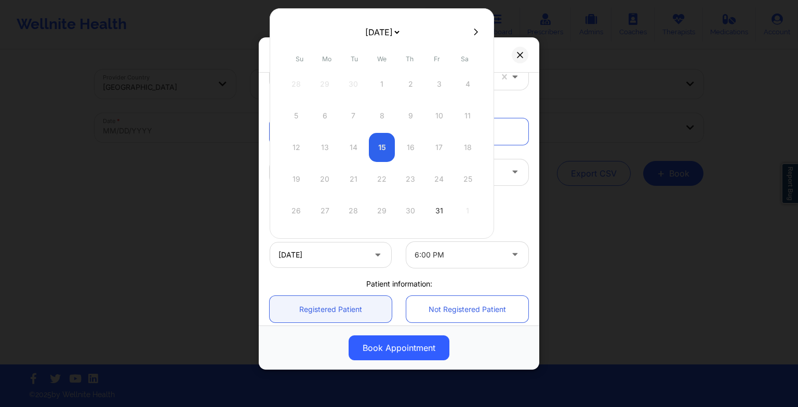
drag, startPoint x: 374, startPoint y: 29, endPoint x: 374, endPoint y: 81, distance: 52.0
click at [374, 81] on div "[DATE] [DATE] [DATE] [DATE] [DATE] [DATE] [DATE] [DATE] [DATE] [DATE] [DATE] [D…" at bounding box center [382, 123] width 225 height 231
select select "2025-11"
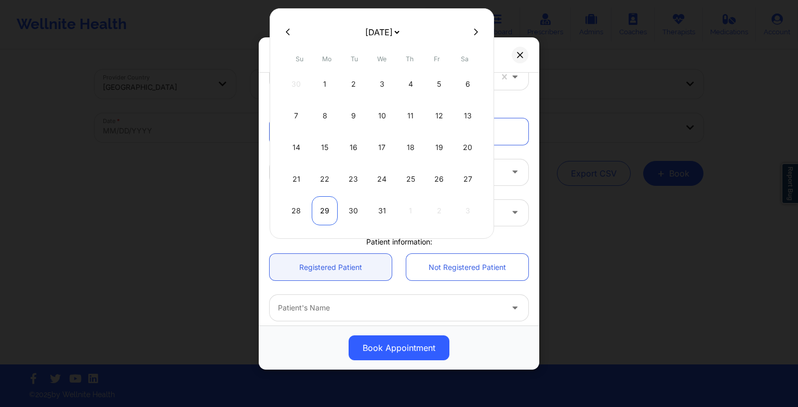
click at [328, 203] on div "29" at bounding box center [325, 210] width 26 height 29
type input "[DATE]"
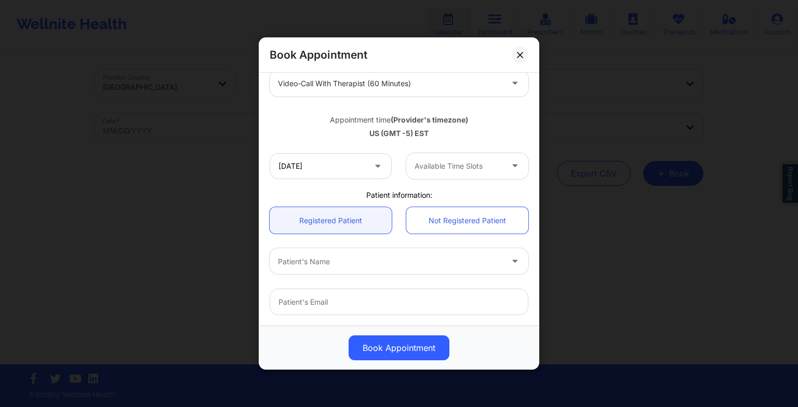
scroll to position [150, 0]
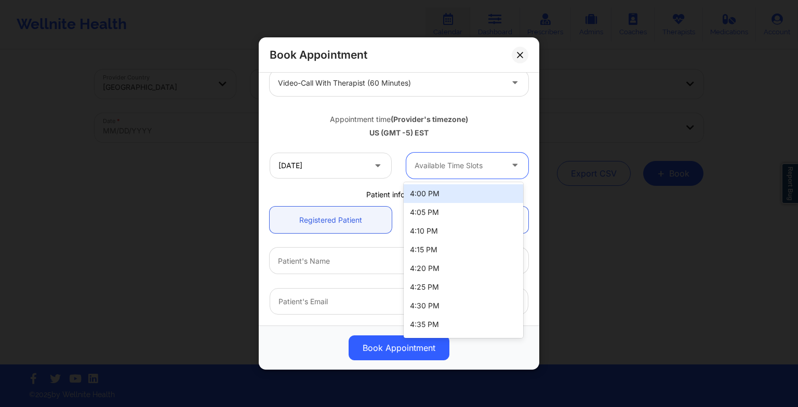
click at [451, 163] on div at bounding box center [459, 166] width 88 height 12
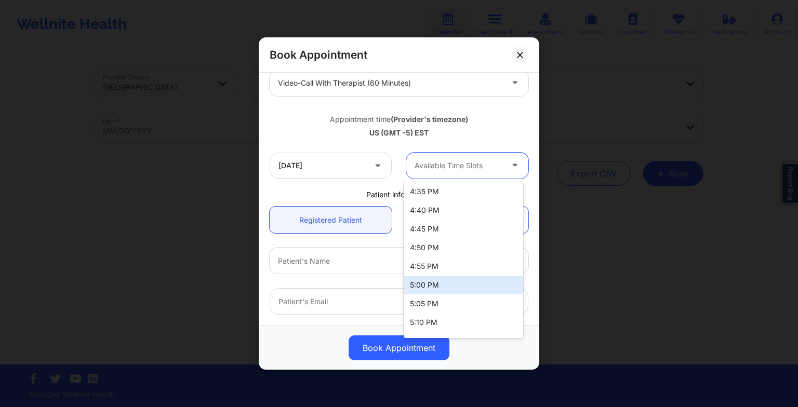
click at [439, 283] on div "5:00 PM" at bounding box center [464, 285] width 120 height 19
click at [476, 154] on div "5:00 PM" at bounding box center [459, 166] width 88 height 26
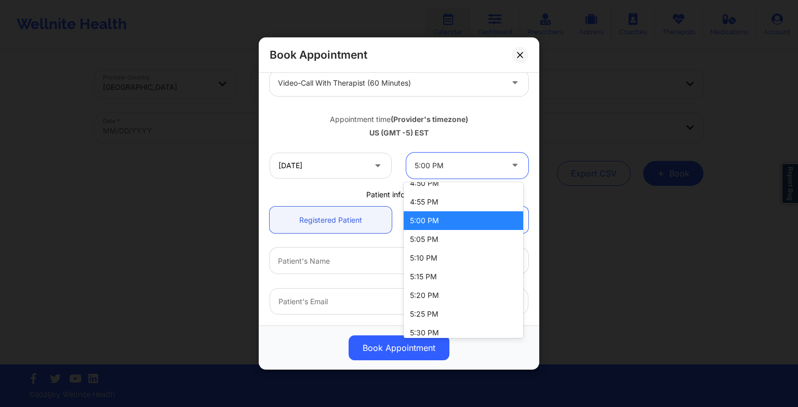
scroll to position [316, 0]
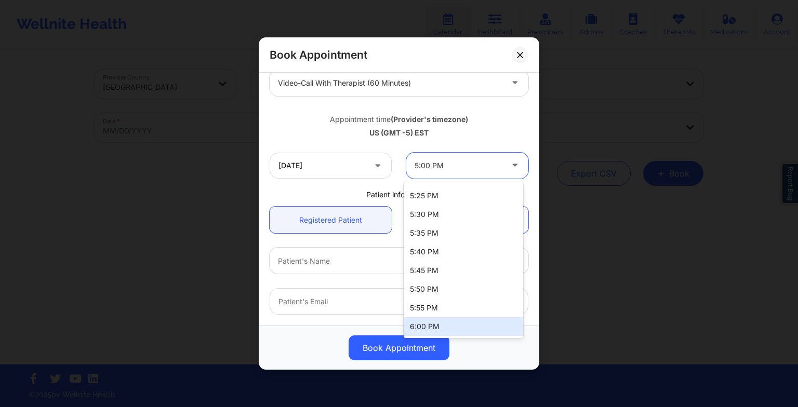
click at [462, 324] on div "6:00 PM" at bounding box center [464, 327] width 120 height 19
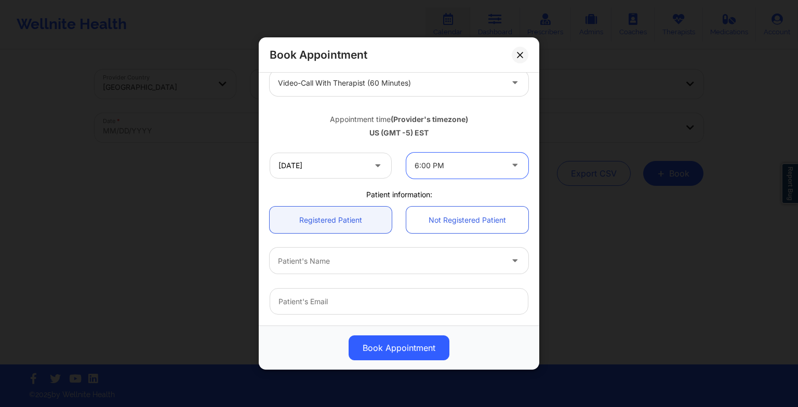
scroll to position [178, 0]
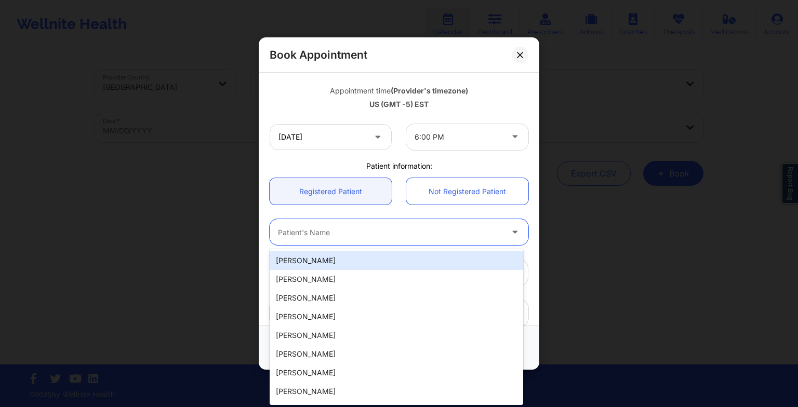
click at [375, 241] on div "Patient's Name" at bounding box center [387, 232] width 234 height 26
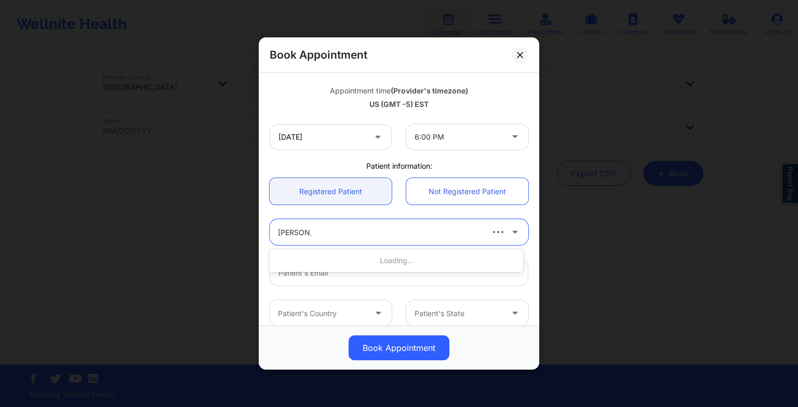
type input "[PERSON_NAME]"
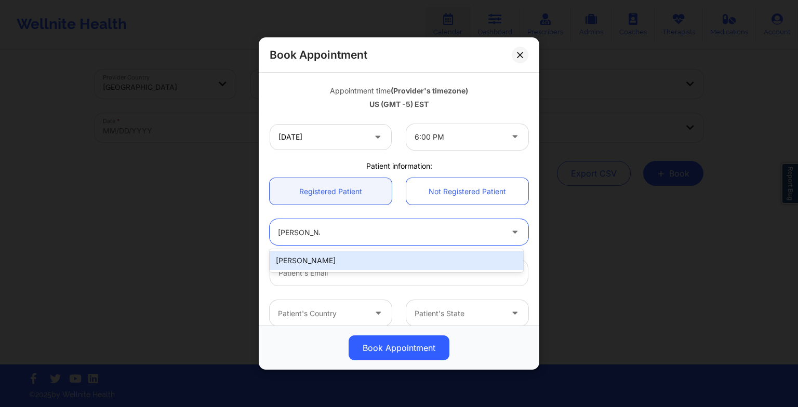
click at [513, 261] on div "[PERSON_NAME]" at bounding box center [397, 261] width 254 height 19
type input "[EMAIL_ADDRESS][DOMAIN_NAME]"
type input "[PHONE_NUMBER]"
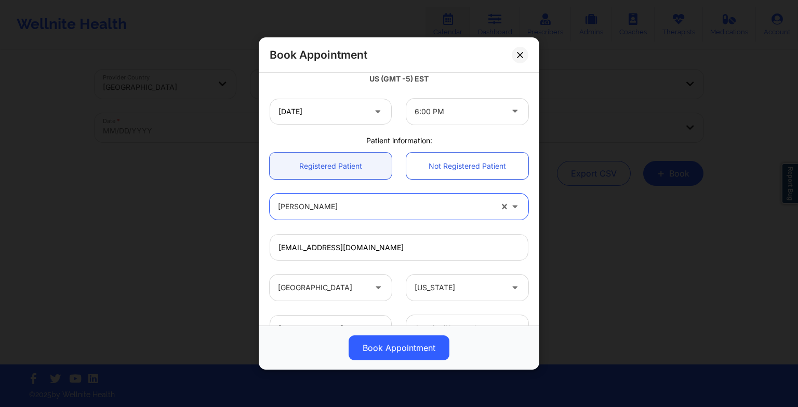
scroll to position [144, 0]
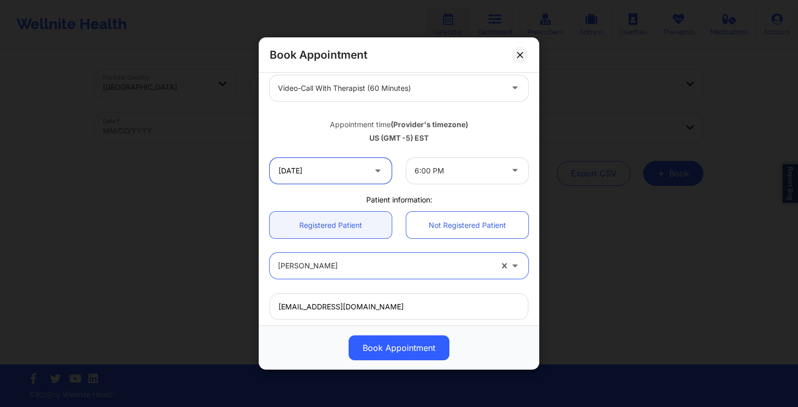
click at [314, 167] on input "[DATE]" at bounding box center [331, 171] width 122 height 26
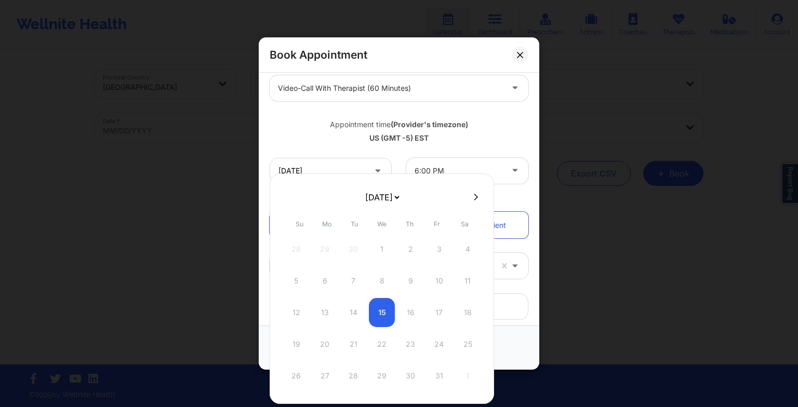
click at [378, 196] on select "[DATE] [DATE] [DATE] [DATE] [DATE] [DATE] [DATE] [DATE] [DATE] [DATE] [DATE] [D…" at bounding box center [382, 197] width 38 height 21
select select "2025-11"
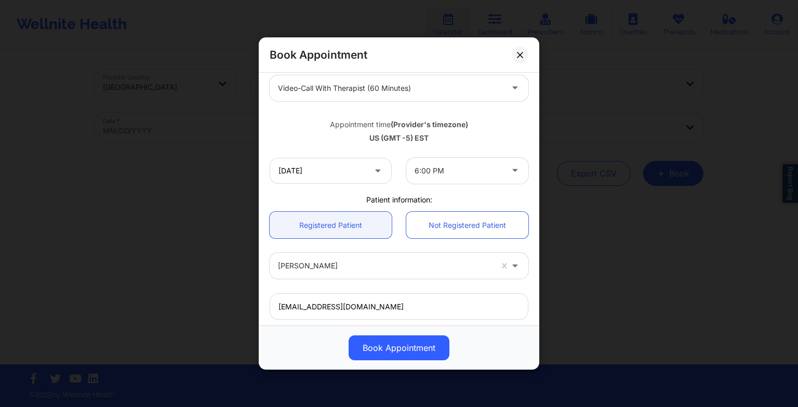
click at [507, 192] on div "[GEOGRAPHIC_DATA] [US_STATE] [PERSON_NAME] Appointment information: Single Recu…" at bounding box center [398, 198] width 273 height 532
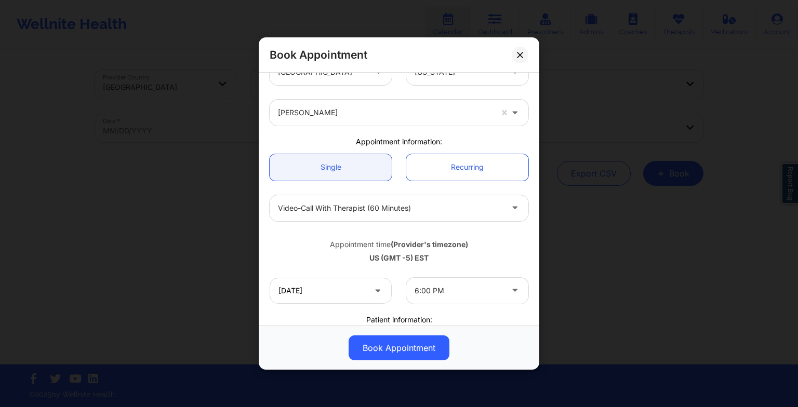
scroll to position [9, 0]
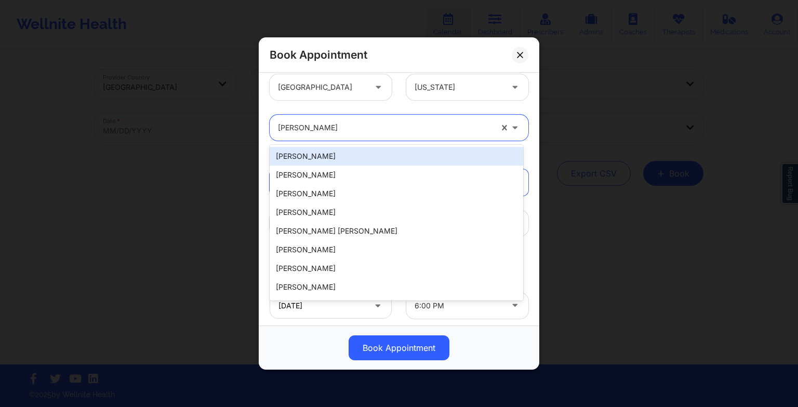
click at [403, 133] on div at bounding box center [385, 128] width 214 height 12
click at [279, 127] on input "Provider" at bounding box center [279, 128] width 2 height 10
paste input "[PERSON_NAME]"
type input "[PERSON_NAME]"
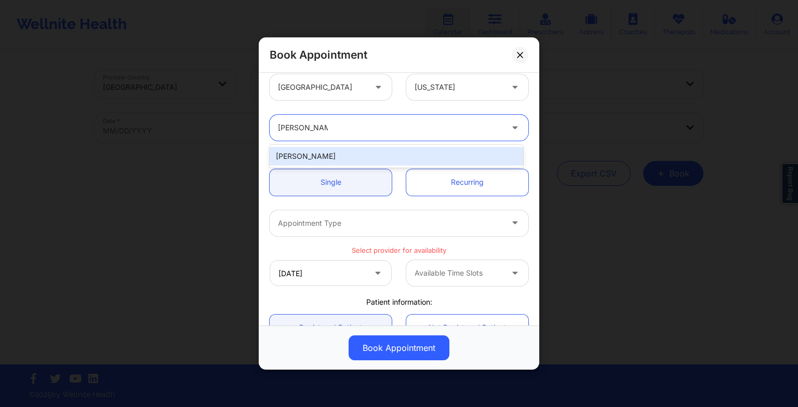
click at [315, 156] on div "[PERSON_NAME]" at bounding box center [397, 156] width 254 height 19
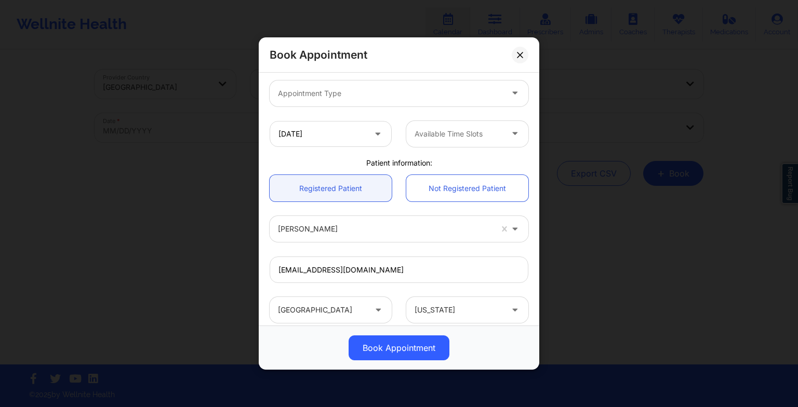
scroll to position [141, 0]
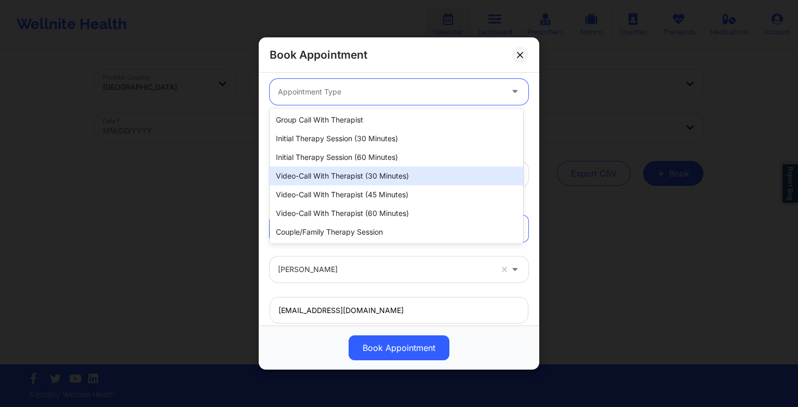
drag, startPoint x: 303, startPoint y: 87, endPoint x: 348, endPoint y: 191, distance: 112.9
click at [348, 191] on body "Wellnite Health Calendar Dashboard Prescribers Admins Coaches Therapists Medica…" at bounding box center [399, 203] width 798 height 407
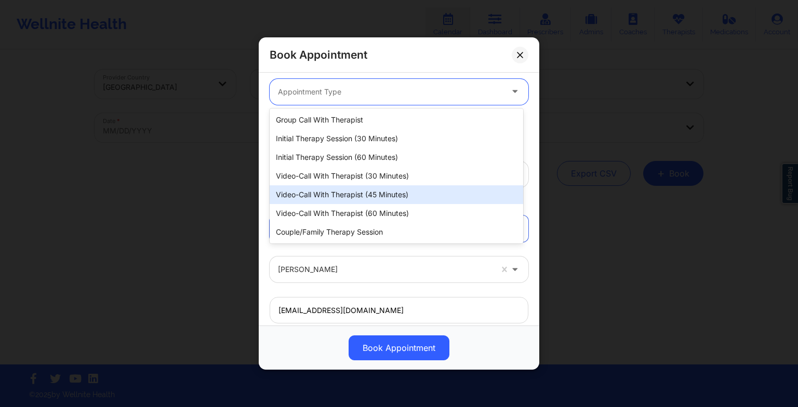
click at [348, 191] on div "Video-Call with Therapist (45 minutes)" at bounding box center [397, 195] width 254 height 19
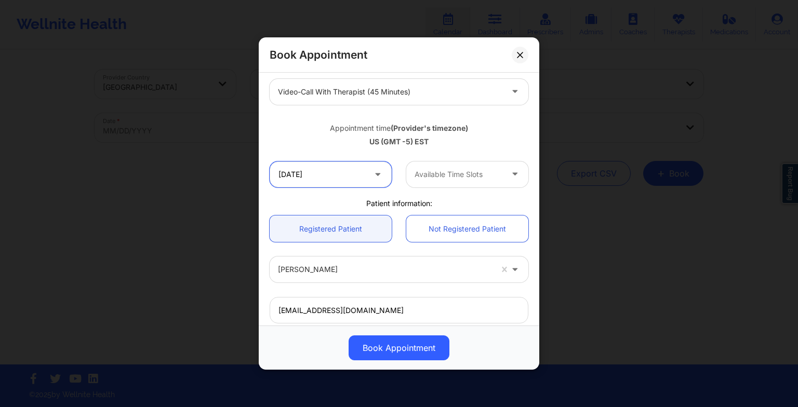
click at [345, 175] on input "[DATE]" at bounding box center [331, 175] width 122 height 26
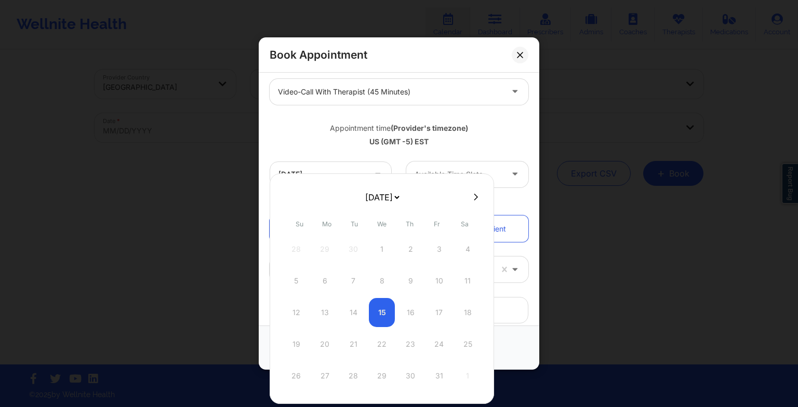
click at [376, 200] on select "[DATE] [DATE] [DATE] [DATE] [DATE] [DATE] [DATE] [DATE] [DATE] [DATE] [DATE] [D…" at bounding box center [382, 197] width 38 height 21
select select "2026-0"
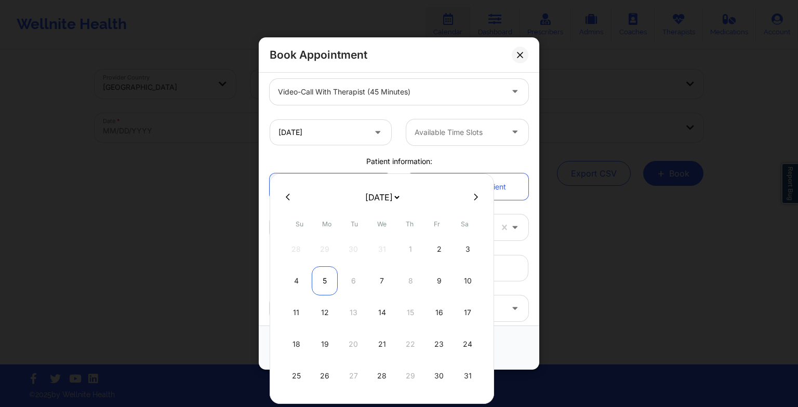
click at [326, 278] on div "5" at bounding box center [325, 281] width 26 height 29
type input "[DATE]"
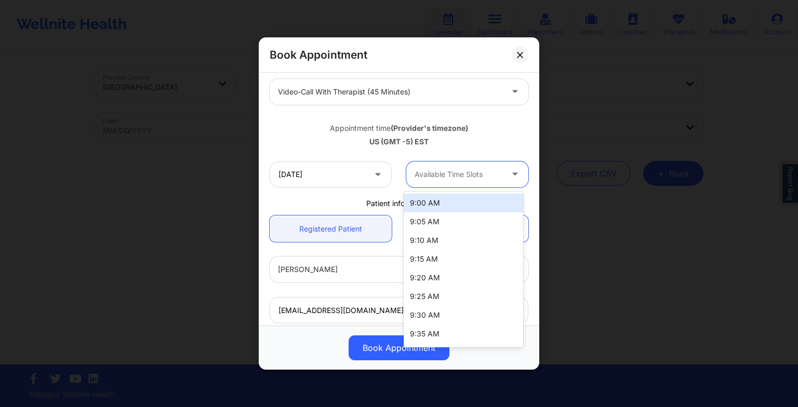
click at [438, 179] on div at bounding box center [459, 174] width 88 height 12
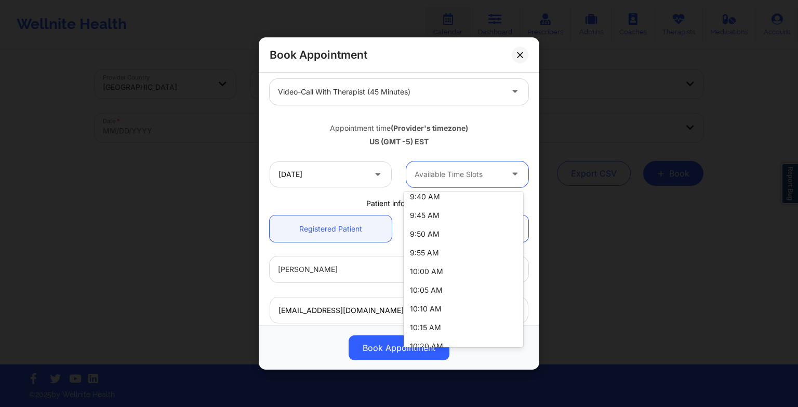
scroll to position [372, 0]
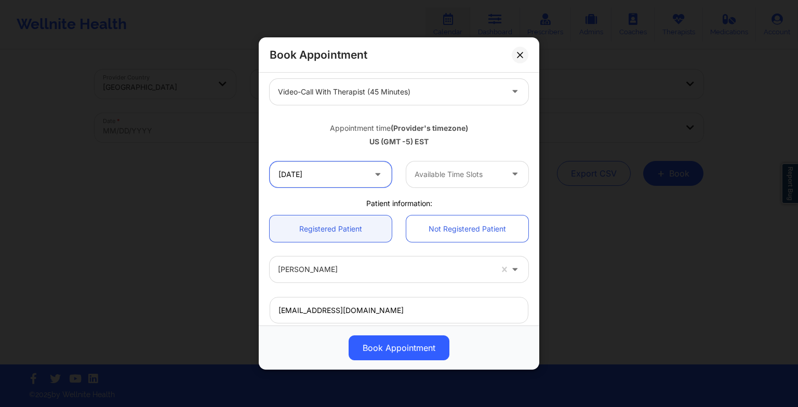
click at [329, 164] on input "[DATE]" at bounding box center [331, 175] width 122 height 26
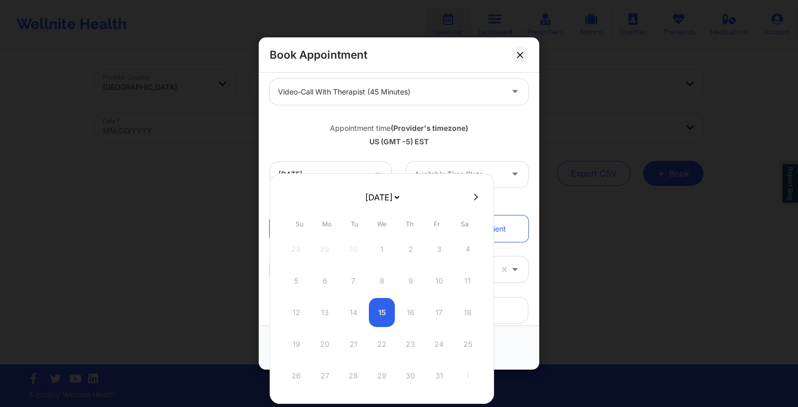
click at [374, 204] on select "[DATE] [DATE] [DATE] [DATE] [DATE] [DATE] [DATE] [DATE] [DATE] [DATE] [DATE] [D…" at bounding box center [382, 197] width 38 height 21
select select "2026-0"
click at [472, 243] on div "3" at bounding box center [468, 249] width 26 height 29
type input "[DATE]"
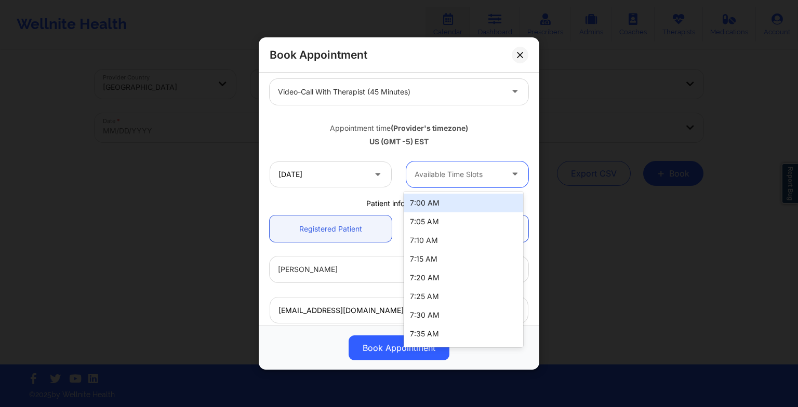
drag, startPoint x: 449, startPoint y: 179, endPoint x: 446, endPoint y: 236, distance: 57.7
click at [446, 236] on body "Wellnite Health Calendar Dashboard Prescribers Admins Coaches Therapists Medica…" at bounding box center [399, 203] width 798 height 407
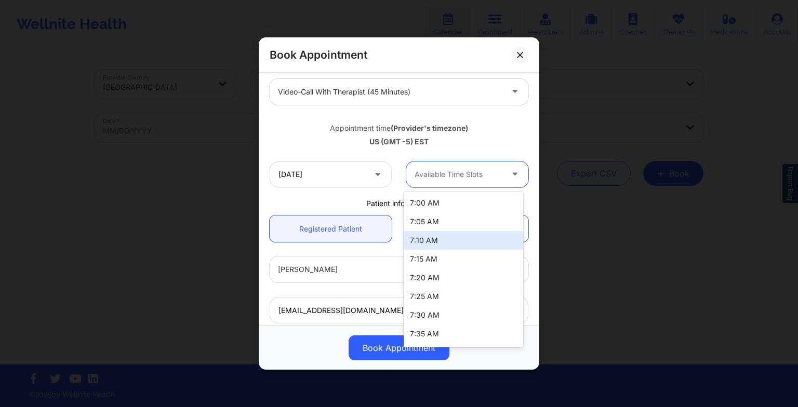
scroll to position [148, 0]
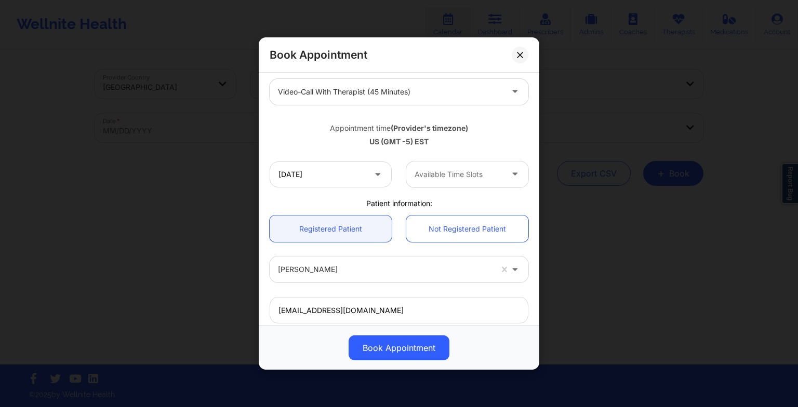
click at [475, 139] on div "US (GMT -5) EST" at bounding box center [399, 142] width 259 height 10
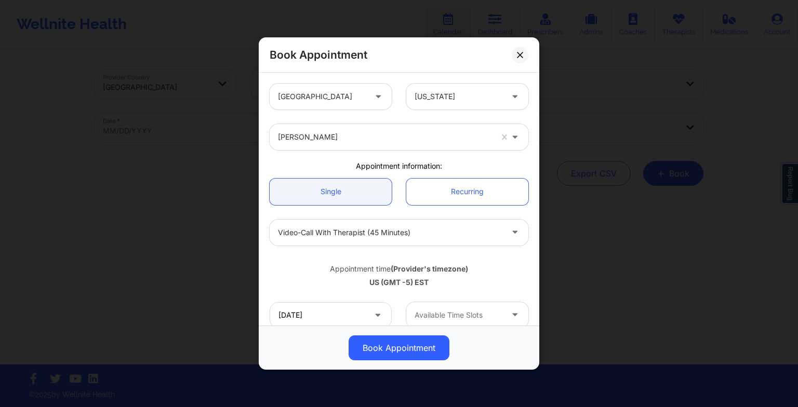
click at [509, 49] on div "Book Appointment" at bounding box center [399, 54] width 281 height 35
click at [464, 194] on link "Recurring" at bounding box center [467, 192] width 122 height 27
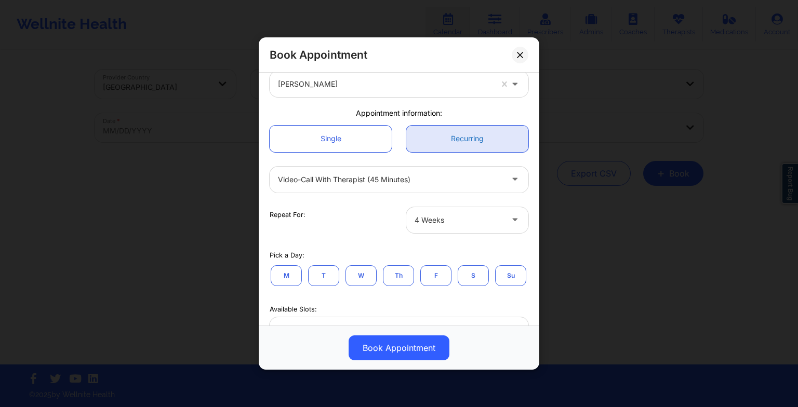
scroll to position [56, 0]
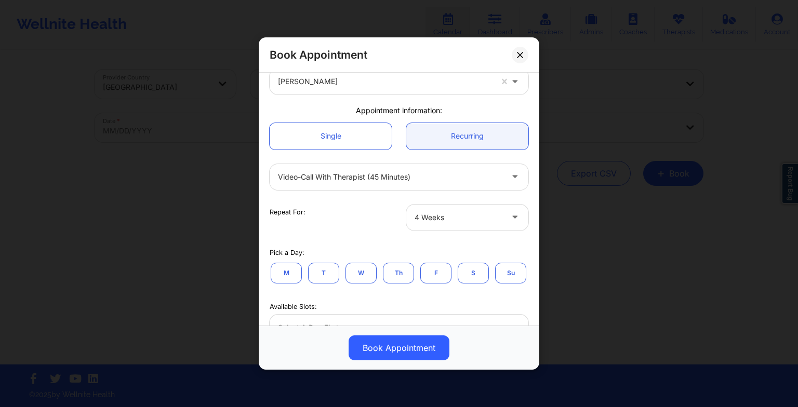
click at [297, 281] on button "M" at bounding box center [286, 272] width 31 height 21
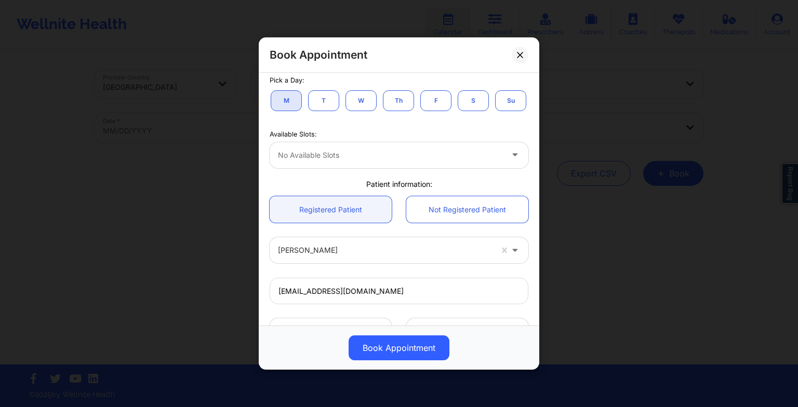
scroll to position [229, 0]
click at [325, 103] on button "T" at bounding box center [323, 99] width 31 height 21
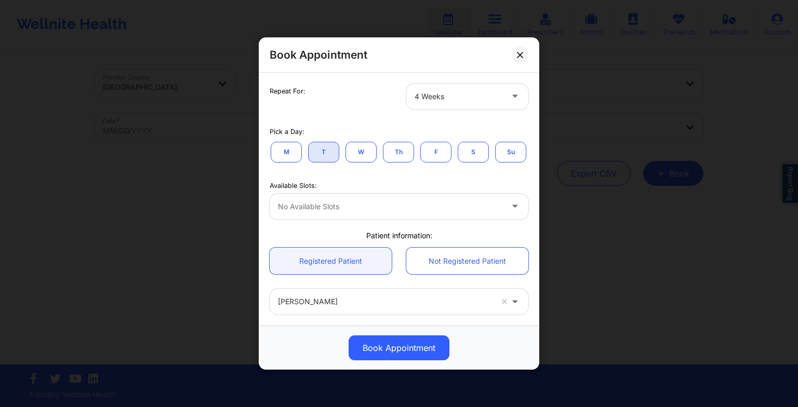
scroll to position [177, 0]
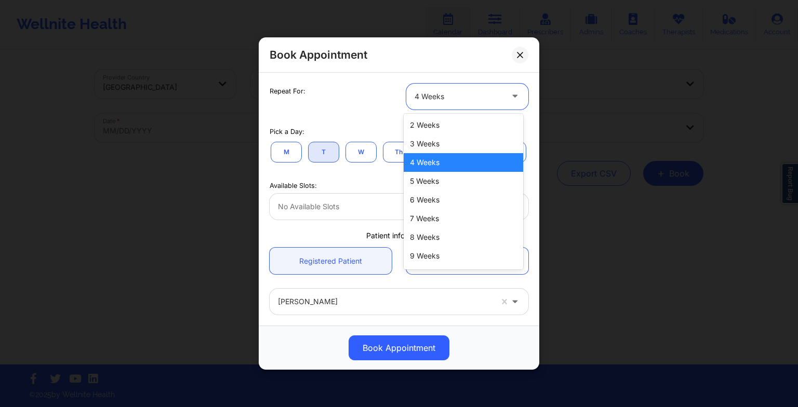
click at [498, 84] on div "4 Weeks" at bounding box center [454, 97] width 97 height 26
click at [447, 173] on div "5 Weeks" at bounding box center [464, 181] width 120 height 19
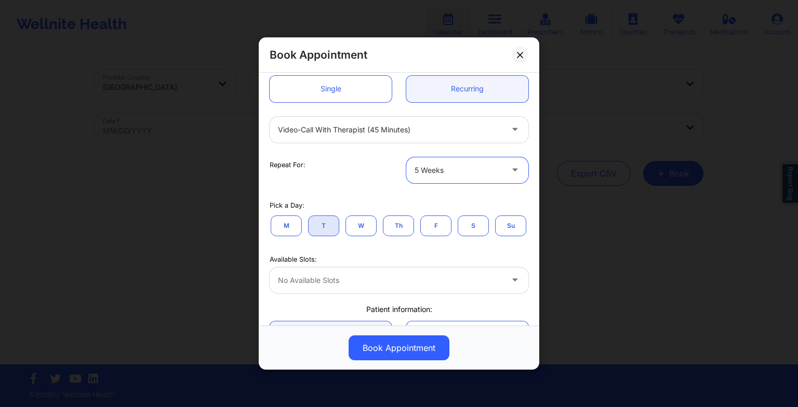
scroll to position [97, 0]
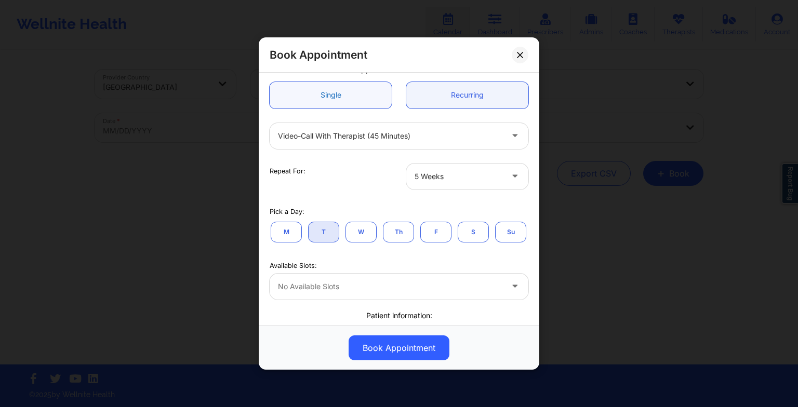
click at [333, 97] on link "Single" at bounding box center [331, 95] width 122 height 27
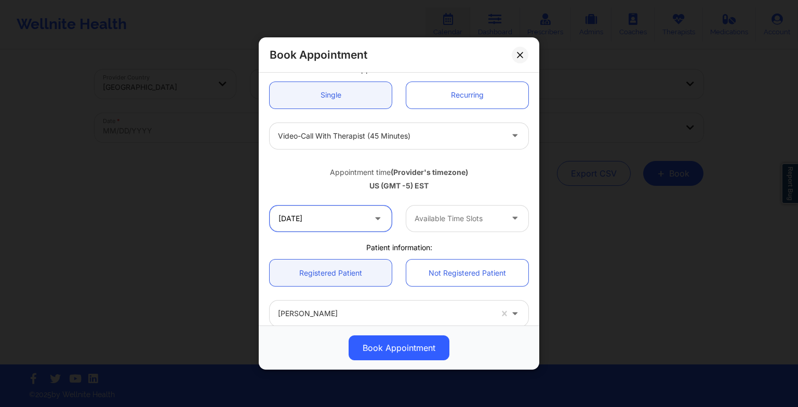
click at [326, 209] on input "[DATE]" at bounding box center [331, 219] width 122 height 26
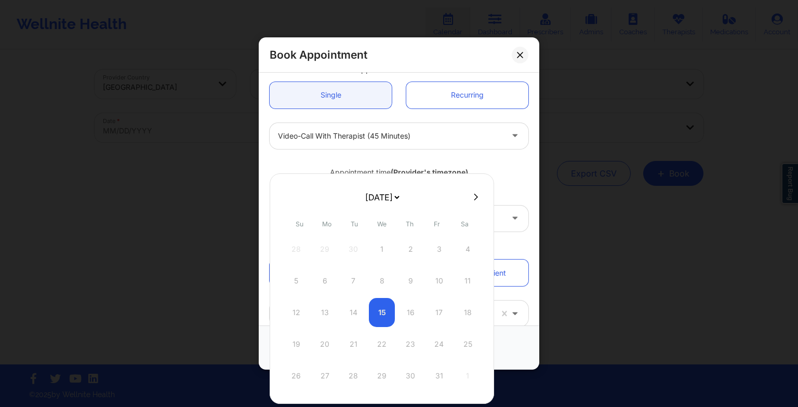
drag, startPoint x: 385, startPoint y: 197, endPoint x: 372, endPoint y: 262, distance: 65.6
click at [372, 262] on div "[DATE] [DATE] [DATE] [DATE] [DATE] [DATE] [DATE] [DATE] [DATE] [DATE] [DATE] [D…" at bounding box center [382, 289] width 225 height 231
select select "2026-0"
click at [384, 282] on div "7" at bounding box center [382, 281] width 26 height 29
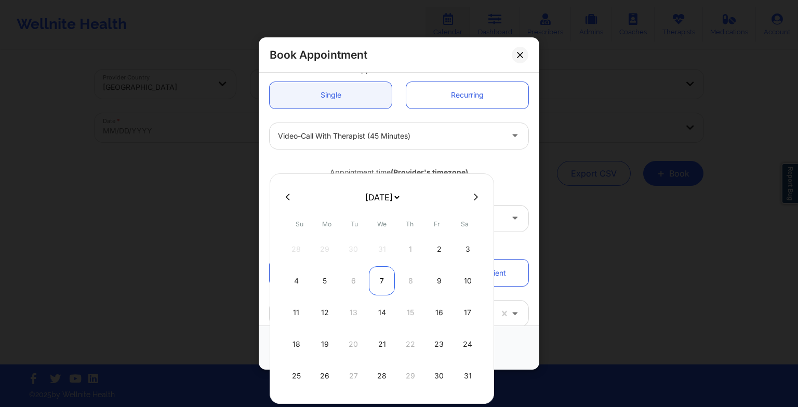
type input "[DATE]"
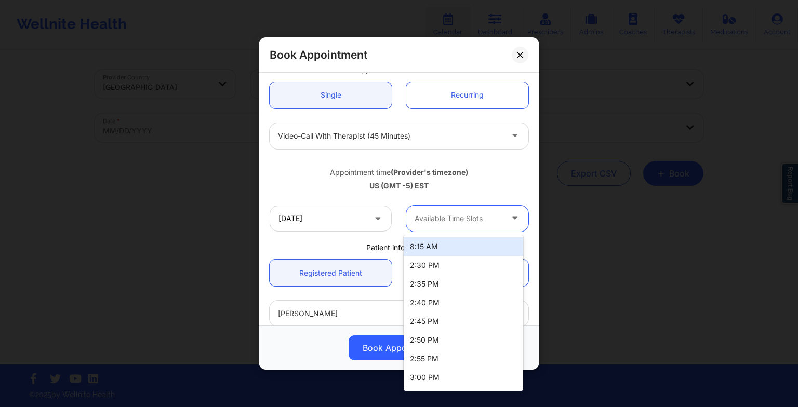
drag, startPoint x: 437, startPoint y: 213, endPoint x: 440, endPoint y: 282, distance: 69.2
click at [440, 282] on body "Wellnite Health Calendar Dashboard Prescribers Admins Coaches Therapists Medica…" at bounding box center [399, 203] width 798 height 407
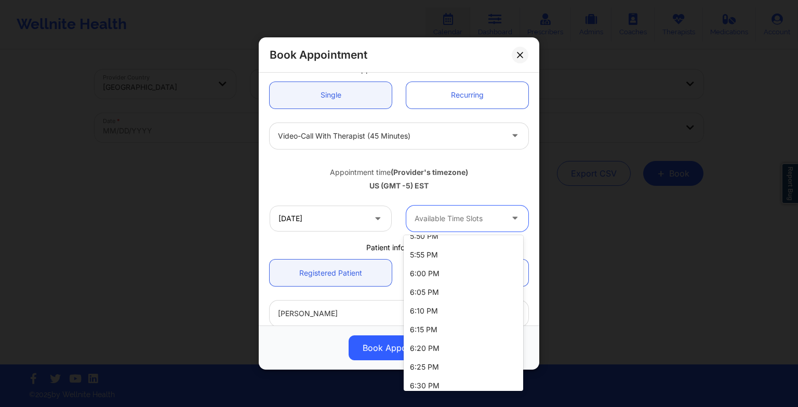
scroll to position [779, 0]
click at [434, 276] on div "6:00 PM" at bounding box center [464, 272] width 120 height 19
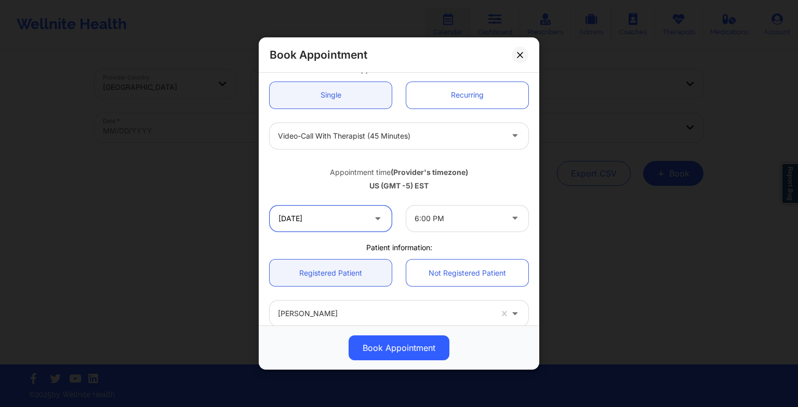
click at [333, 220] on input "[DATE]" at bounding box center [331, 219] width 122 height 26
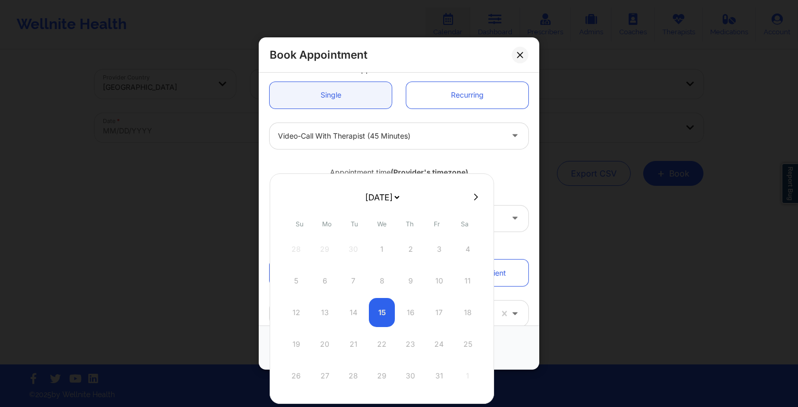
drag, startPoint x: 388, startPoint y: 202, endPoint x: 389, endPoint y: 261, distance: 59.2
click at [389, 261] on div "[DATE] [DATE] [DATE] [DATE] [DATE] [DATE] [DATE] [DATE] [DATE] [DATE] [DATE] [D…" at bounding box center [382, 289] width 225 height 231
select select "2026-0"
click at [391, 316] on div "14" at bounding box center [382, 312] width 26 height 29
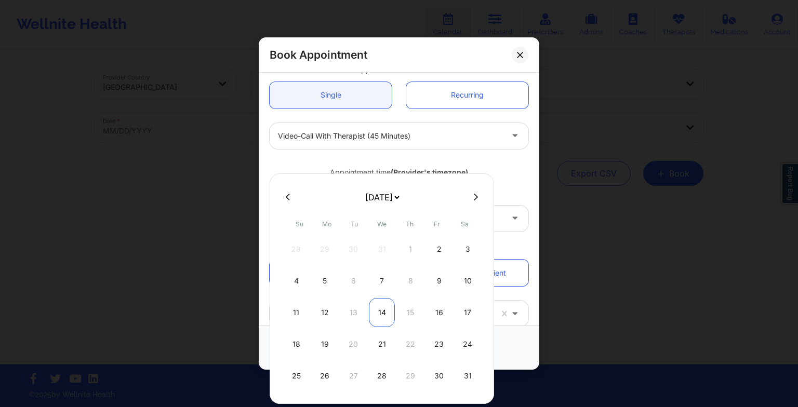
type input "[DATE]"
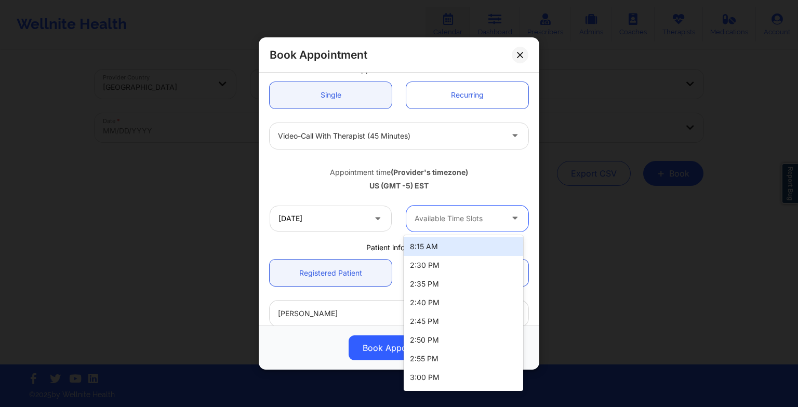
click at [451, 216] on div at bounding box center [459, 219] width 88 height 12
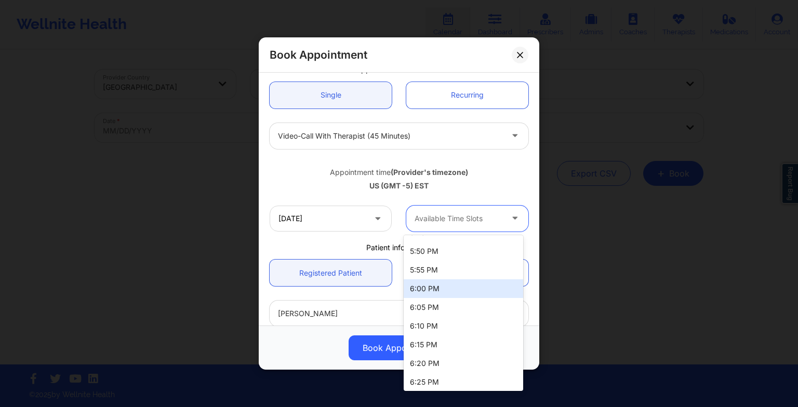
scroll to position [763, 0]
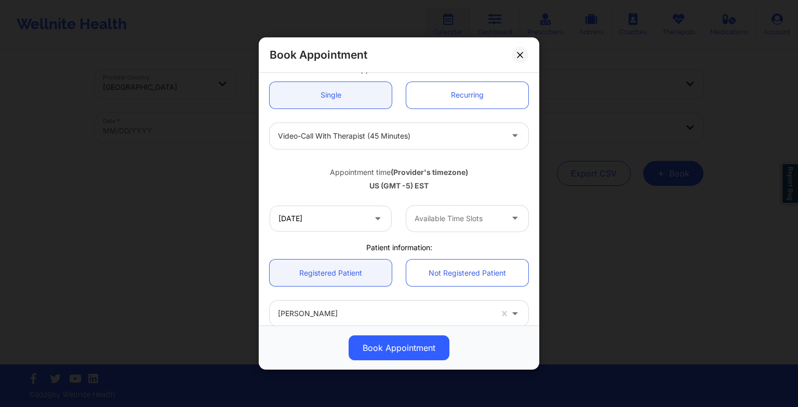
click at [501, 156] on div "Appointment time (Provider's timezone) [GEOGRAPHIC_DATA] (GMT -5) EST" at bounding box center [398, 177] width 273 height 42
click at [570, 244] on div "Book Appointment [GEOGRAPHIC_DATA] [US_STATE] [PERSON_NAME] Appointment informa…" at bounding box center [399, 203] width 798 height 407
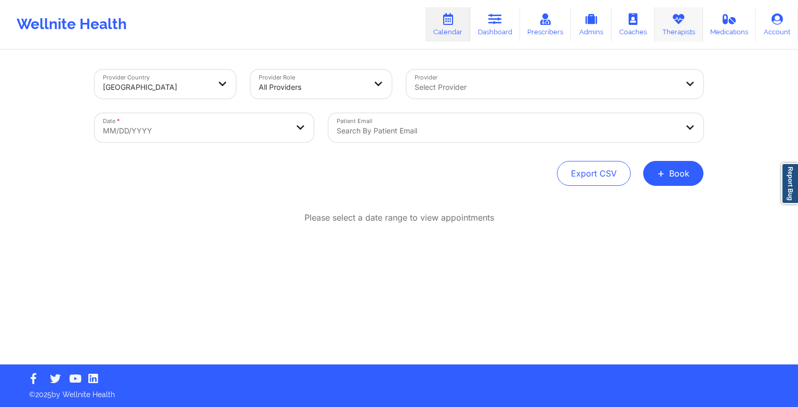
click at [680, 31] on link "Therapists" at bounding box center [679, 24] width 48 height 34
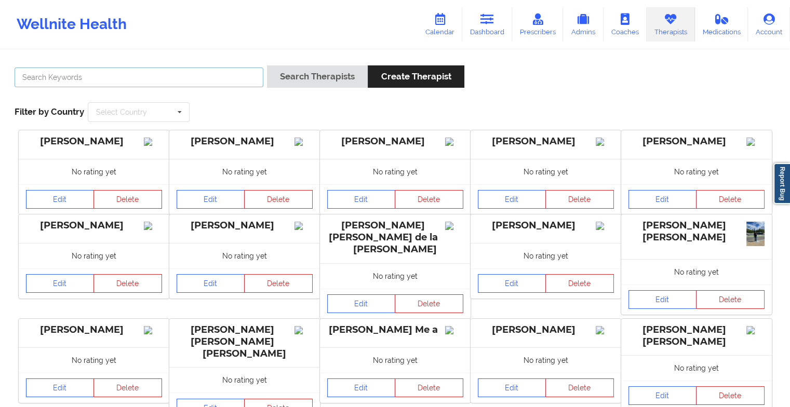
click at [226, 78] on input "text" at bounding box center [139, 78] width 249 height 20
paste input "[PERSON_NAME]"
type input "[PERSON_NAME]"
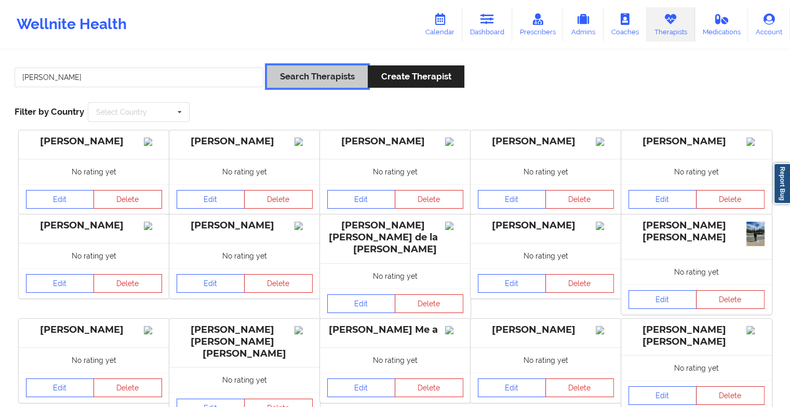
click at [301, 76] on button "Search Therapists" at bounding box center [317, 76] width 101 height 22
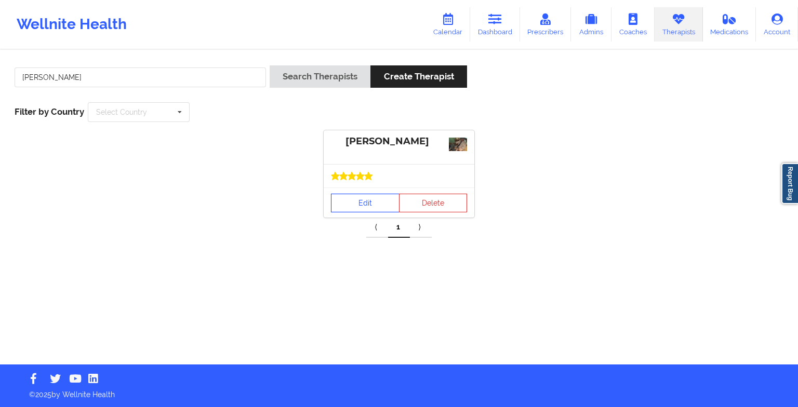
click at [376, 194] on link "Edit" at bounding box center [365, 203] width 69 height 19
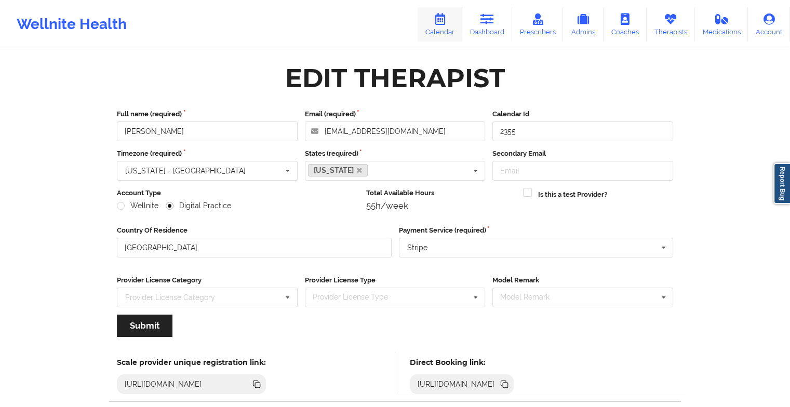
click at [443, 29] on link "Calendar" at bounding box center [440, 24] width 45 height 34
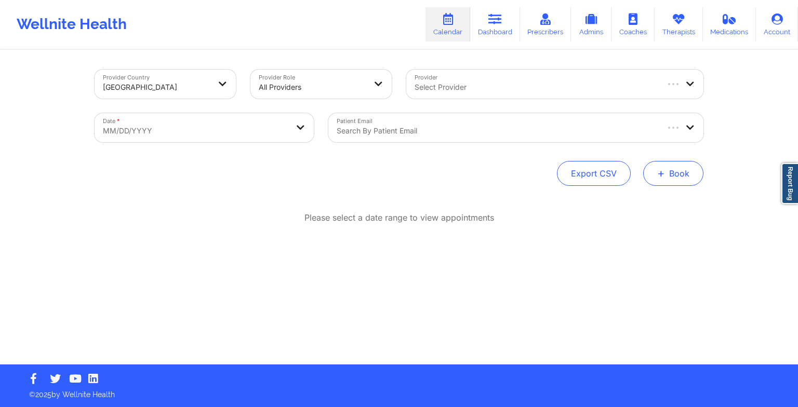
click at [661, 172] on span "+" at bounding box center [661, 173] width 8 height 6
click at [644, 202] on button "Therapy Session" at bounding box center [656, 206] width 80 height 17
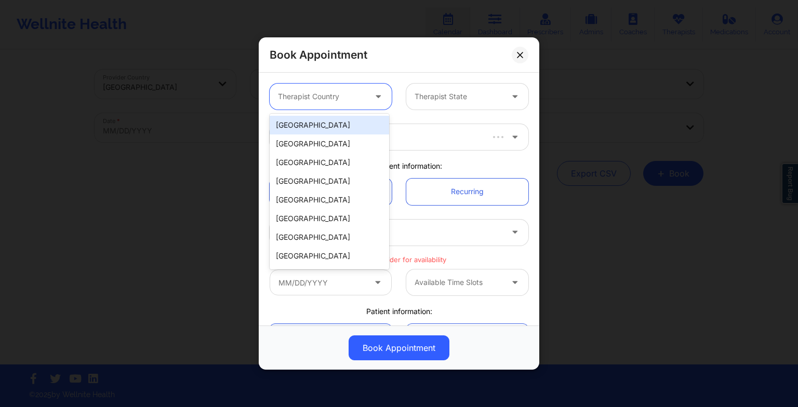
click at [367, 103] on div at bounding box center [379, 97] width 25 height 26
click at [363, 134] on div "[GEOGRAPHIC_DATA]" at bounding box center [330, 125] width 120 height 19
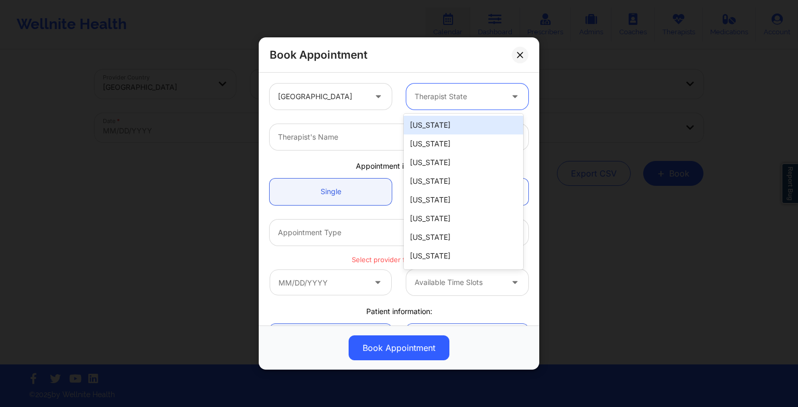
click at [451, 89] on div "Therapist State" at bounding box center [454, 97] width 97 height 26
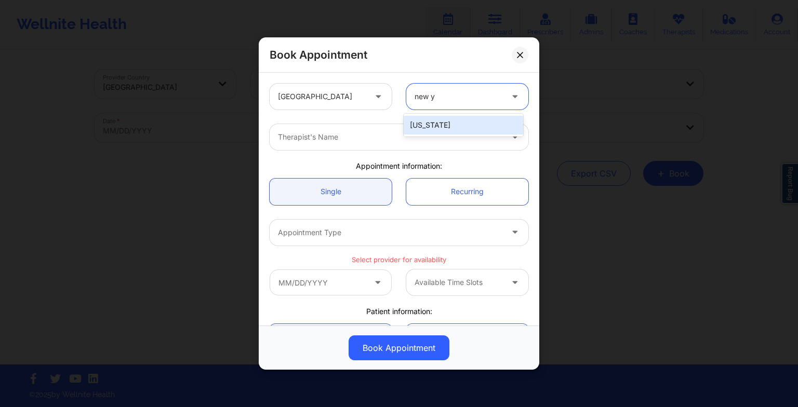
type input "new yo"
click at [451, 122] on div "[US_STATE]" at bounding box center [464, 125] width 120 height 19
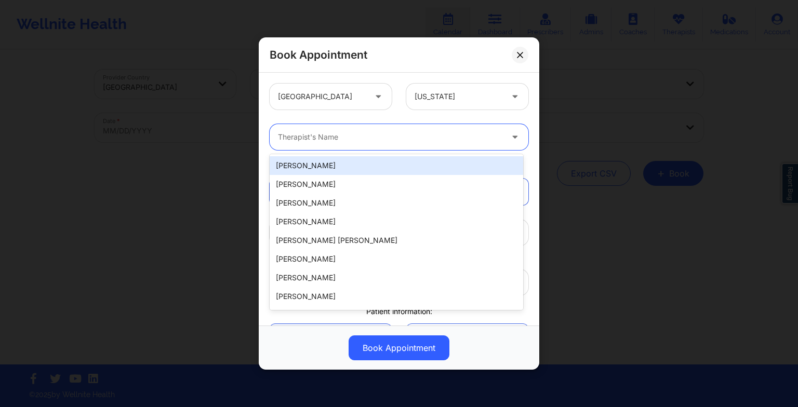
click at [388, 133] on div at bounding box center [390, 137] width 225 height 12
paste input "[PERSON_NAME]"
type input "[PERSON_NAME]"
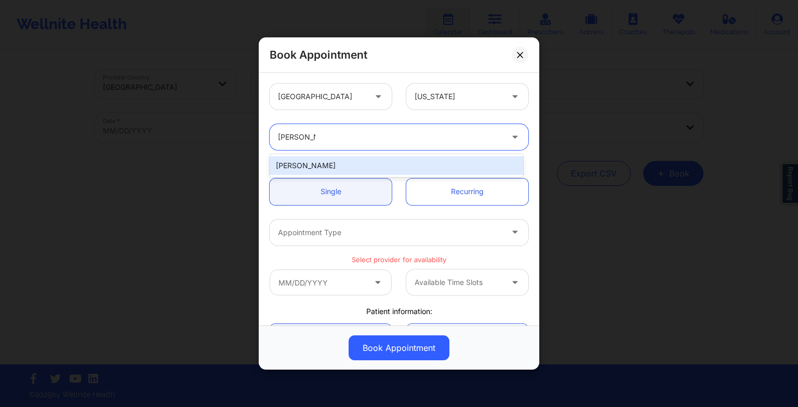
click at [321, 161] on div "[PERSON_NAME]" at bounding box center [397, 165] width 254 height 19
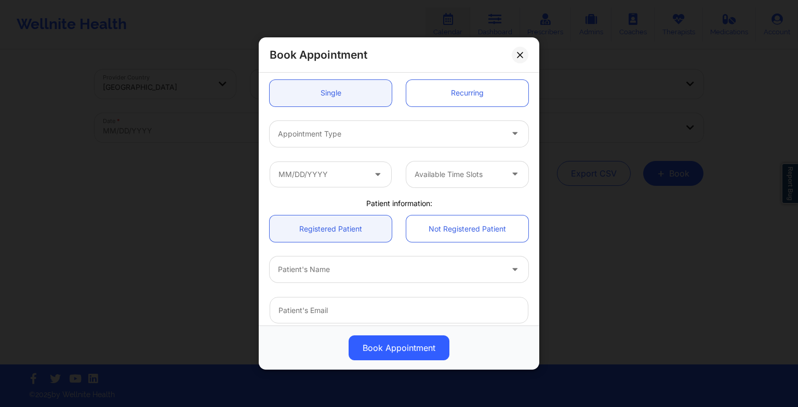
scroll to position [108, 0]
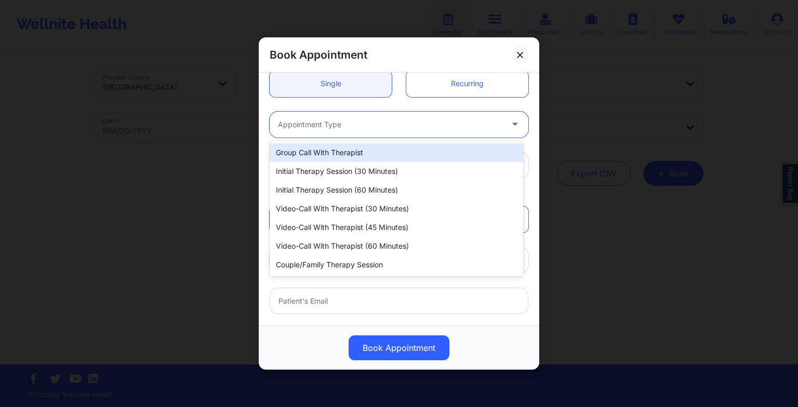
click at [304, 127] on div at bounding box center [390, 124] width 225 height 12
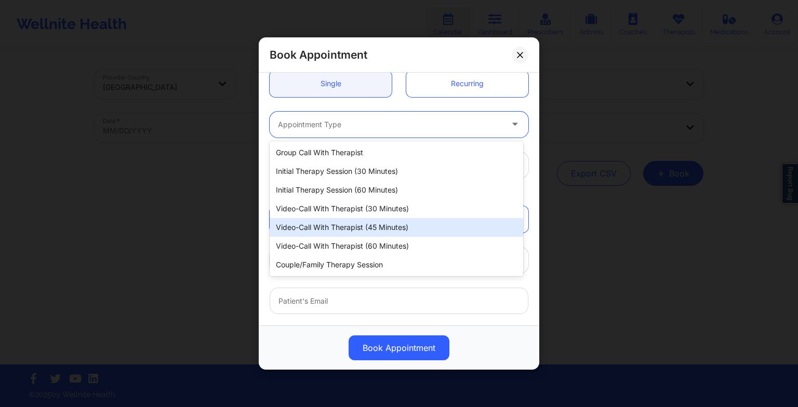
click at [346, 230] on div "Video-Call with Therapist (45 minutes)" at bounding box center [397, 227] width 254 height 19
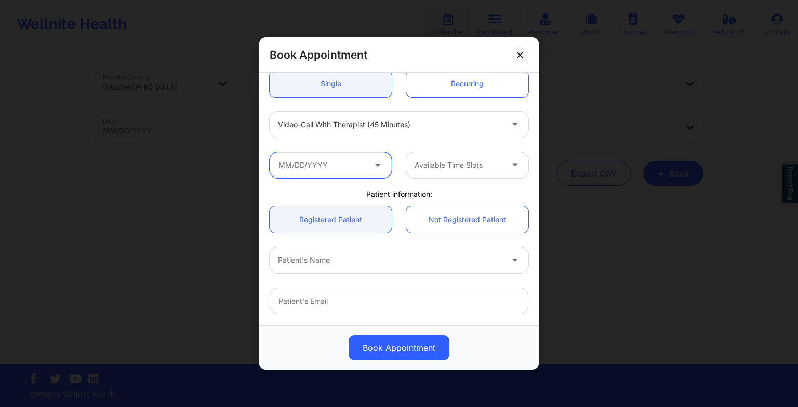
click at [349, 162] on input "text" at bounding box center [331, 165] width 122 height 26
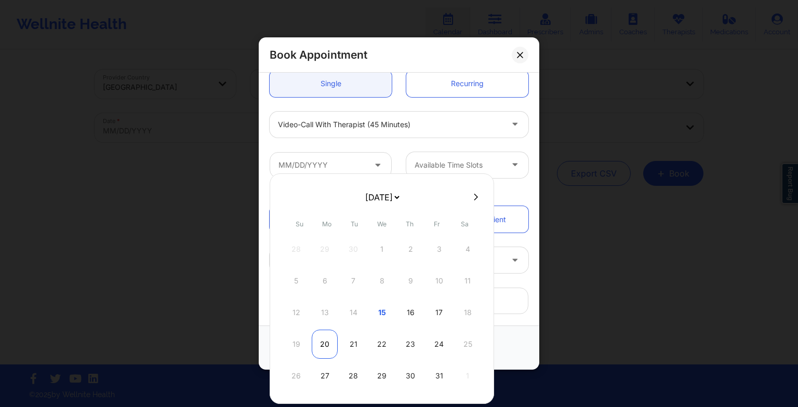
click at [327, 353] on div "20" at bounding box center [325, 344] width 26 height 29
type input "[DATE]"
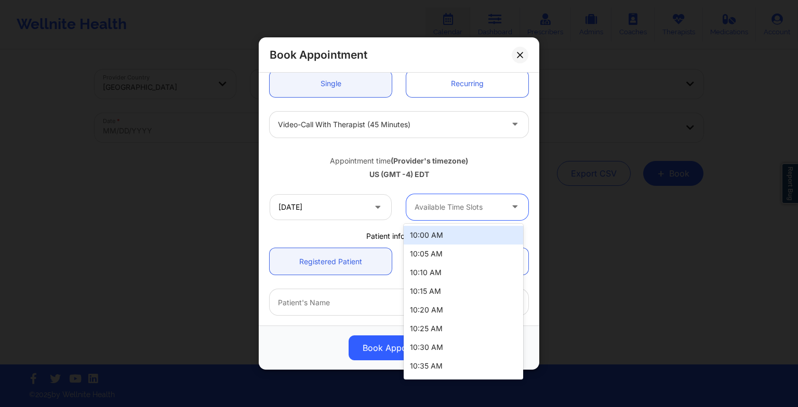
click at [442, 214] on div "Available Time Slots" at bounding box center [454, 207] width 97 height 26
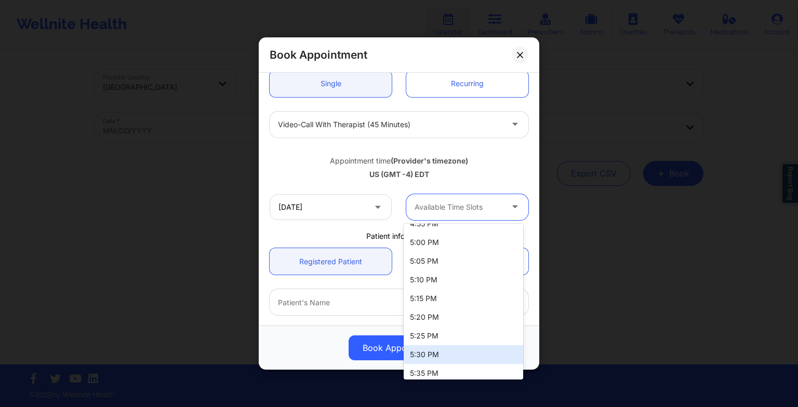
click at [424, 352] on div "5:30 PM" at bounding box center [464, 355] width 120 height 19
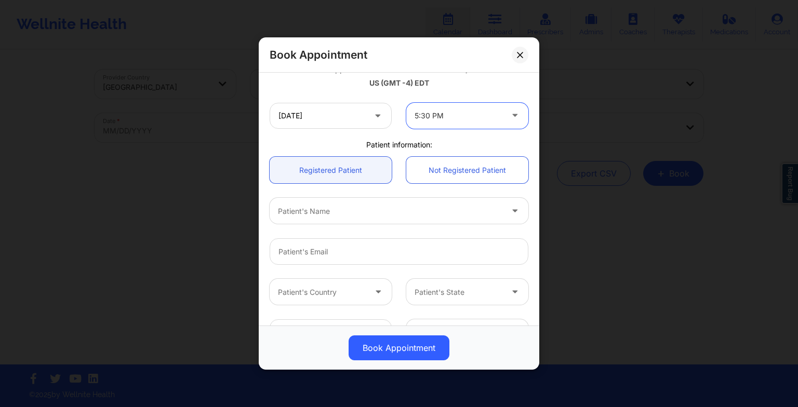
scroll to position [200, 0]
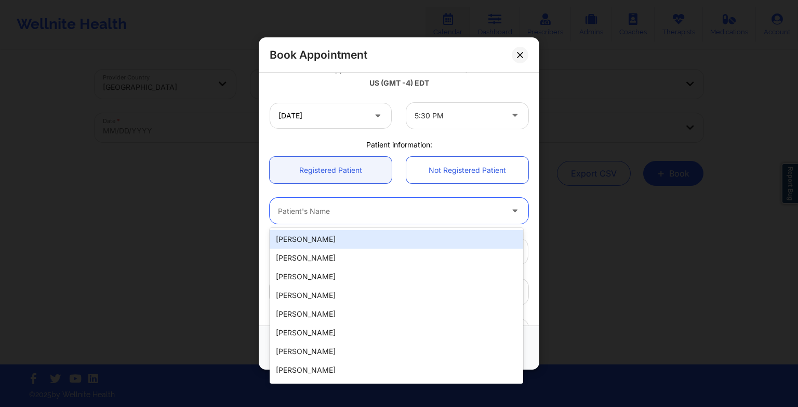
click at [354, 207] on div at bounding box center [390, 211] width 225 height 12
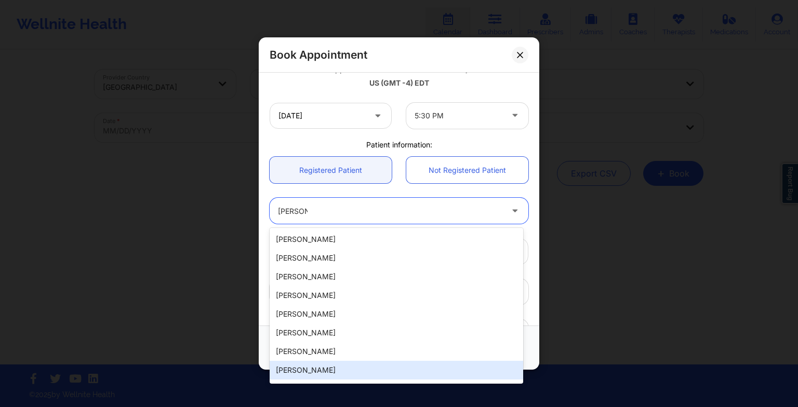
type input "[PERSON_NAME]"
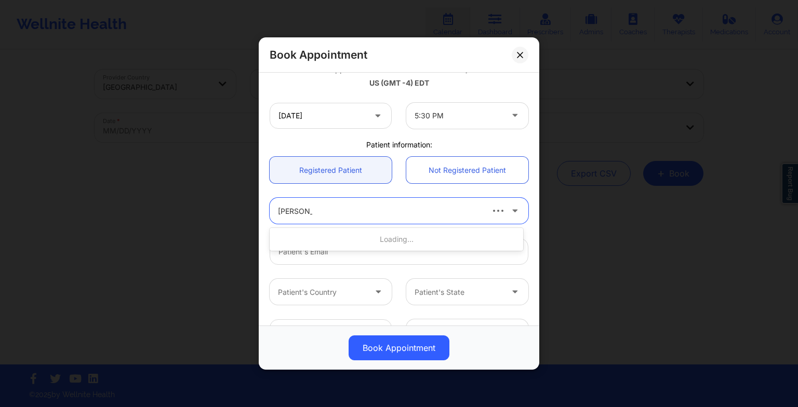
type input "[PERSON_NAME]"
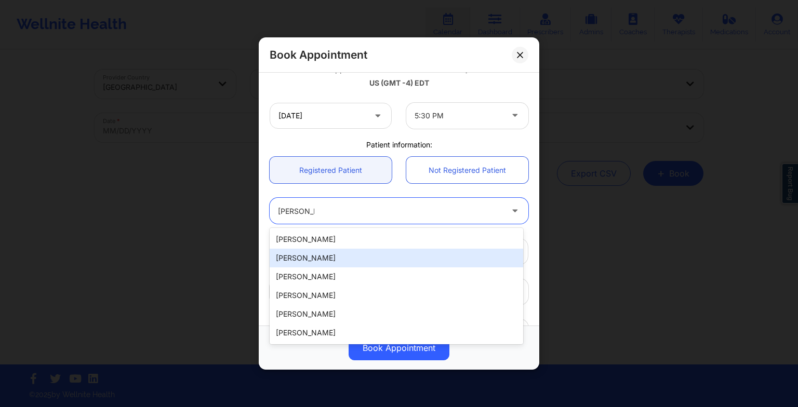
click at [343, 262] on div "[PERSON_NAME]" at bounding box center [397, 258] width 254 height 19
type input "[EMAIL_ADDRESS][DOMAIN_NAME]"
type input "[PHONE_NUMBER]"
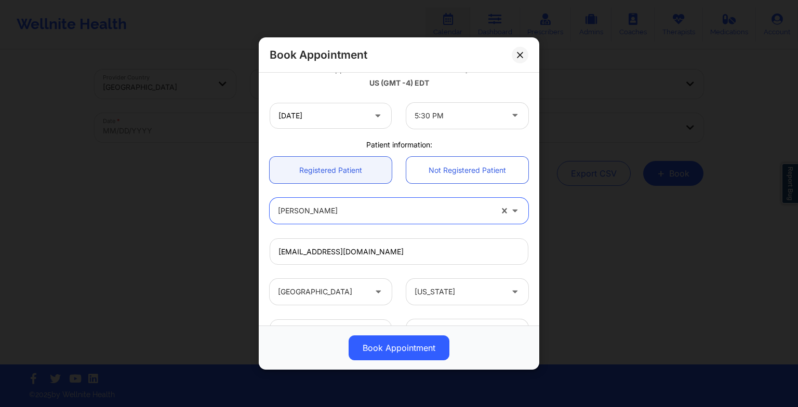
scroll to position [286, 0]
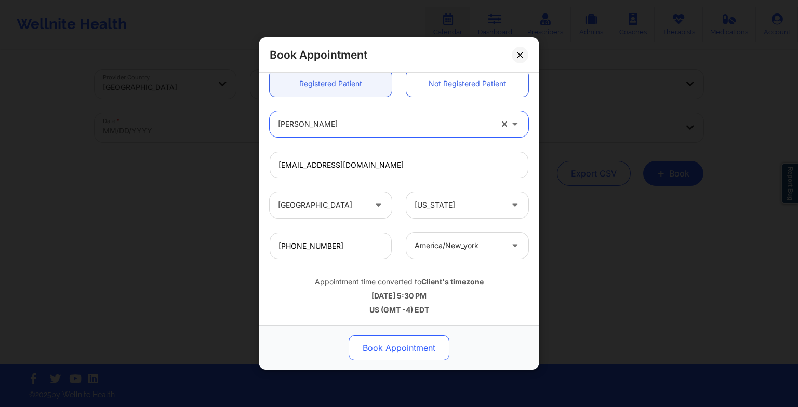
click at [379, 345] on button "Book Appointment" at bounding box center [399, 348] width 101 height 25
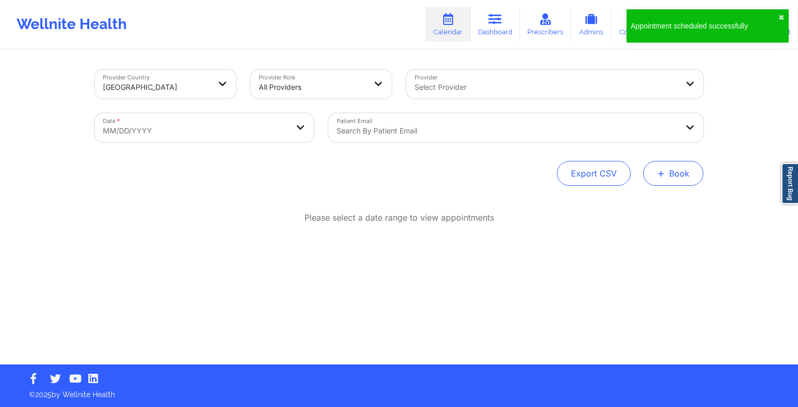
click at [668, 183] on button "+ Book" at bounding box center [673, 173] width 60 height 25
click at [641, 208] on button "Therapy Session" at bounding box center [656, 206] width 80 height 17
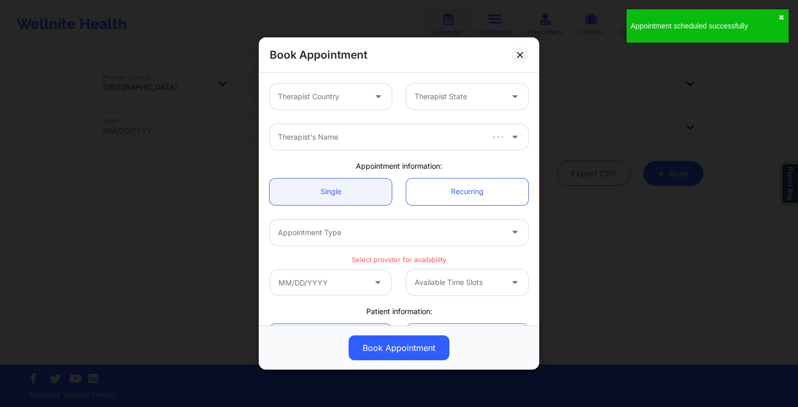
click at [350, 91] on div at bounding box center [322, 96] width 88 height 12
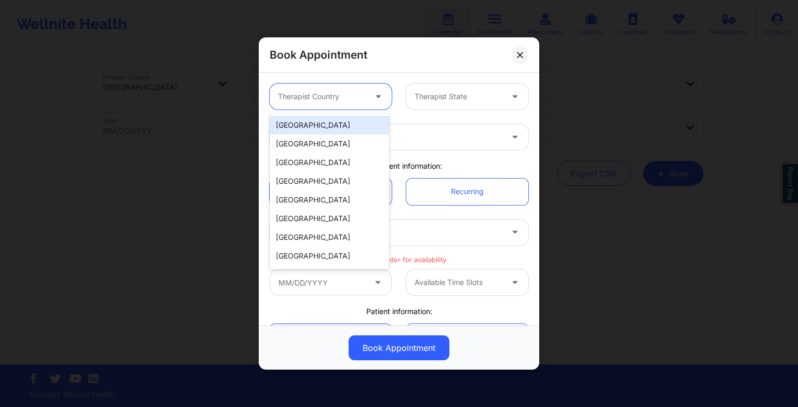
drag, startPoint x: 349, startPoint y: 117, endPoint x: 299, endPoint y: 129, distance: 51.2
click at [299, 129] on div "[GEOGRAPHIC_DATA]" at bounding box center [330, 125] width 120 height 19
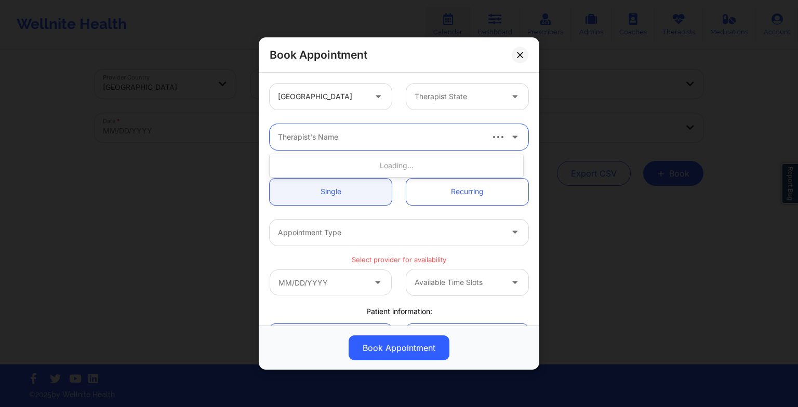
click at [299, 129] on div "Therapist's Name" at bounding box center [376, 137] width 213 height 26
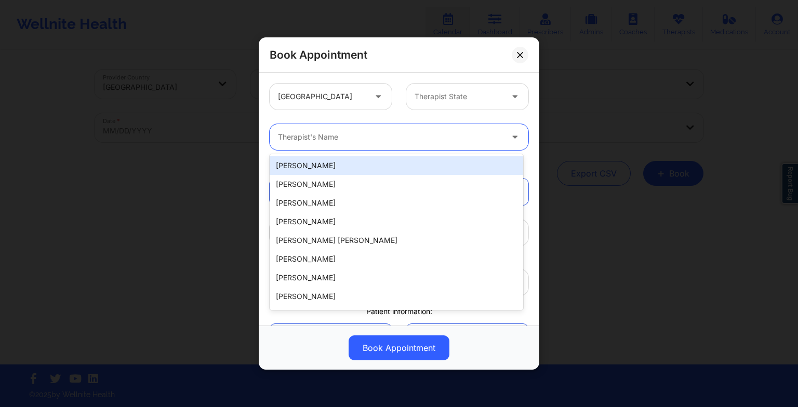
paste input "[PERSON_NAME]"
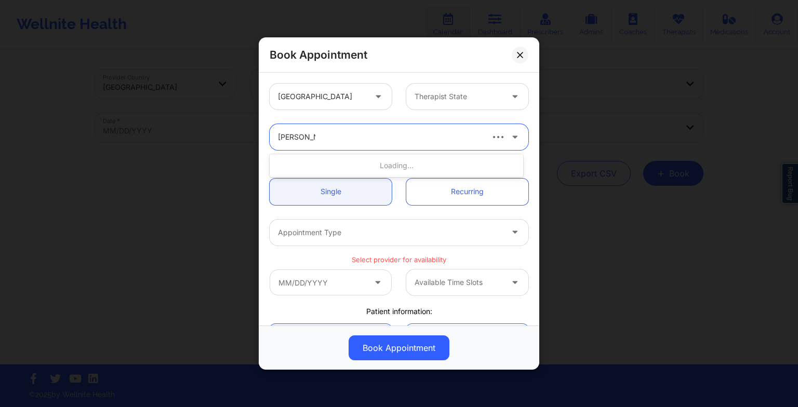
type input "[PERSON_NAME]"
click at [448, 100] on div at bounding box center [459, 96] width 88 height 12
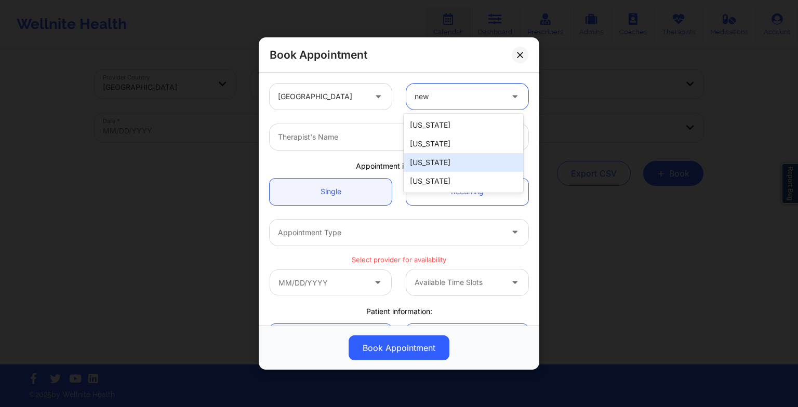
click at [441, 169] on div "[US_STATE]" at bounding box center [464, 162] width 120 height 19
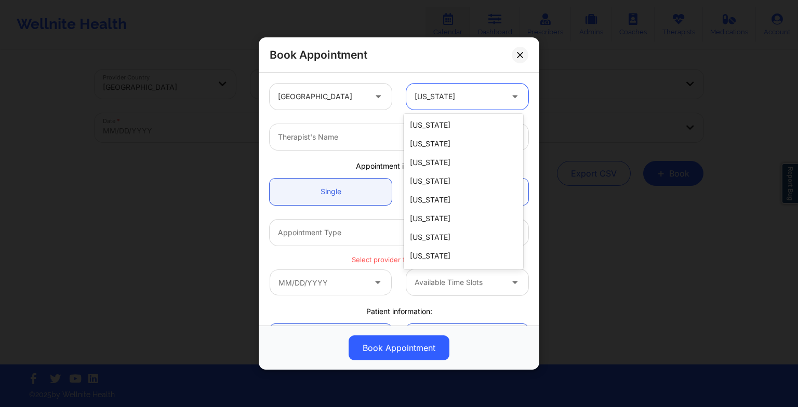
click at [439, 96] on div at bounding box center [459, 96] width 88 height 12
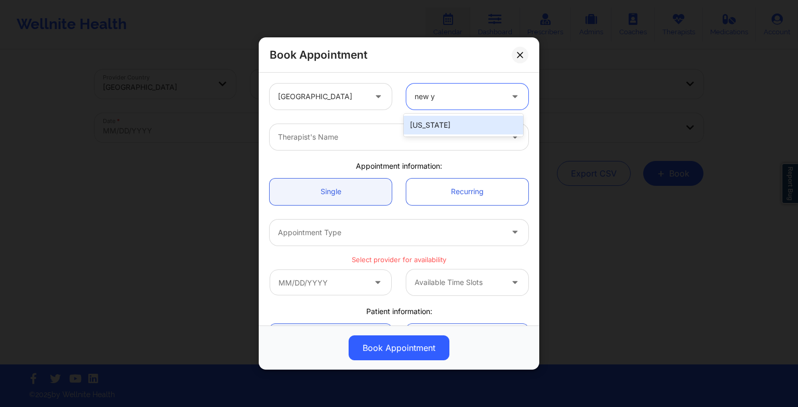
click at [428, 130] on div "[US_STATE]" at bounding box center [464, 125] width 120 height 19
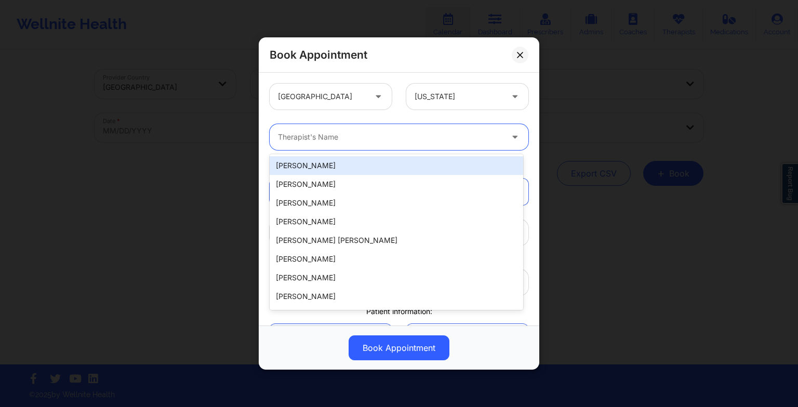
click at [295, 131] on div at bounding box center [390, 137] width 225 height 12
paste input "[PERSON_NAME]"
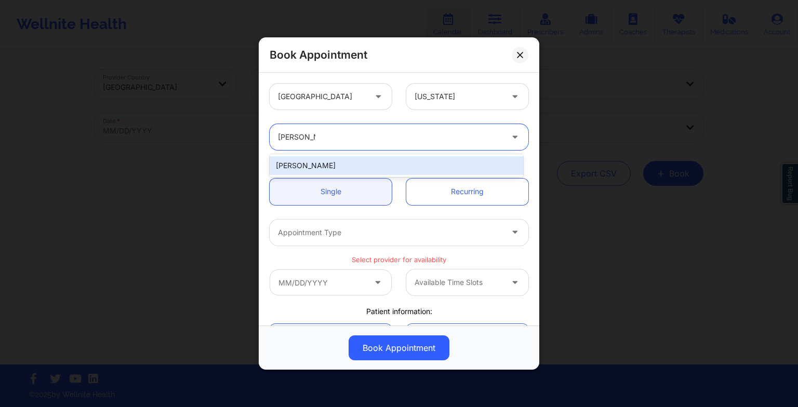
click at [301, 159] on div "[PERSON_NAME]" at bounding box center [397, 165] width 254 height 19
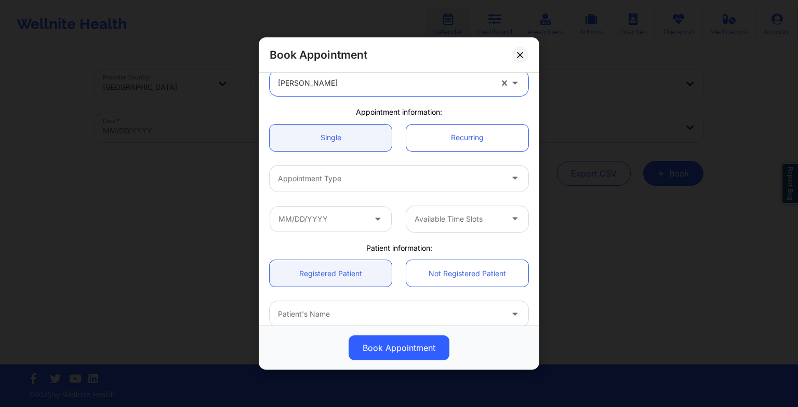
scroll to position [56, 0]
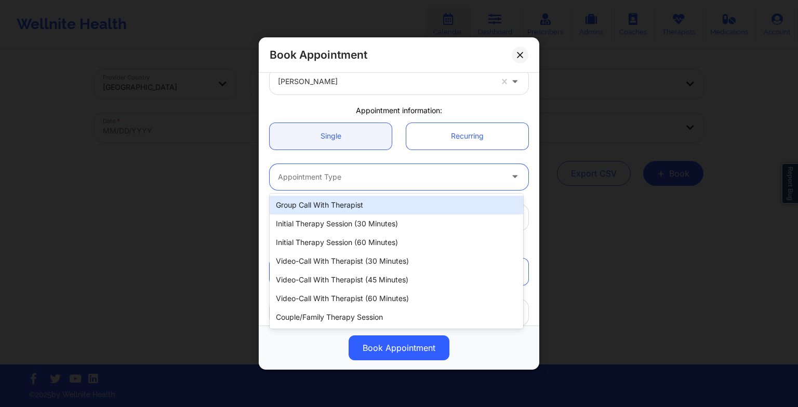
click at [287, 182] on div at bounding box center [390, 177] width 225 height 12
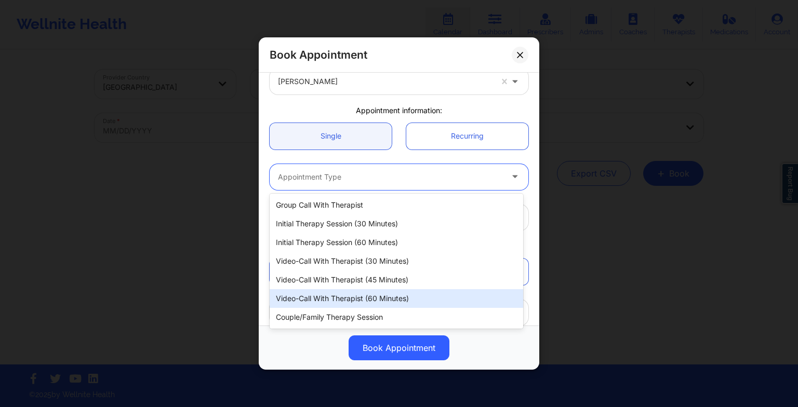
click at [341, 289] on div "Video-Call with Therapist (60 minutes)" at bounding box center [397, 298] width 254 height 19
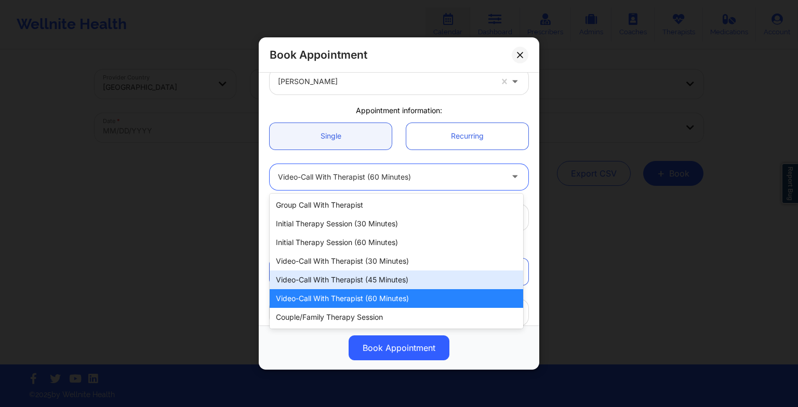
drag, startPoint x: 326, startPoint y: 182, endPoint x: 333, endPoint y: 274, distance: 92.2
click at [333, 274] on body "Wellnite Health Calendar Dashboard Prescribers Admins Coaches Therapists Medica…" at bounding box center [399, 203] width 798 height 407
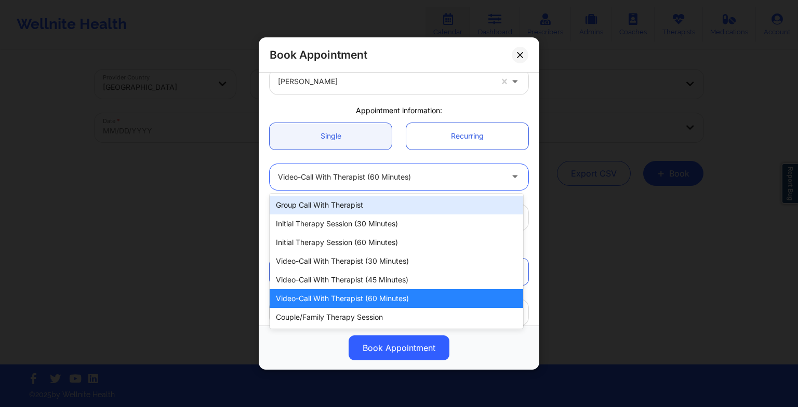
click at [333, 274] on div "Video-Call with Therapist (45 minutes)" at bounding box center [397, 280] width 254 height 19
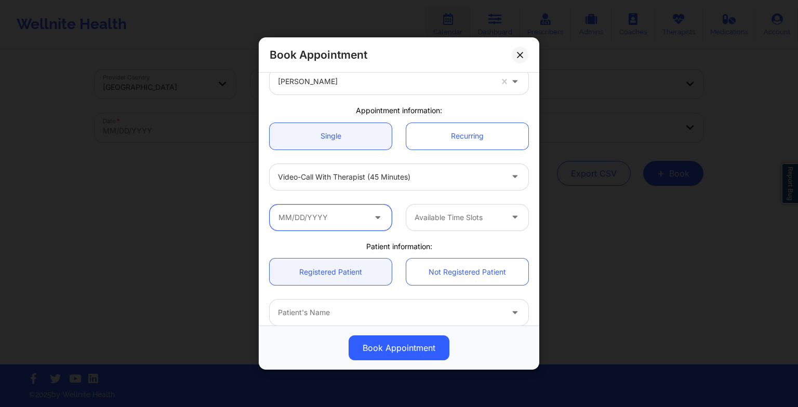
click at [289, 221] on input "text" at bounding box center [331, 218] width 122 height 26
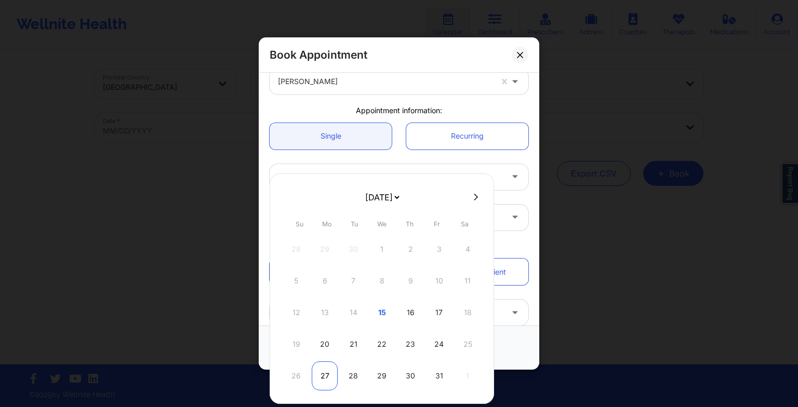
click at [332, 368] on div "27" at bounding box center [325, 376] width 26 height 29
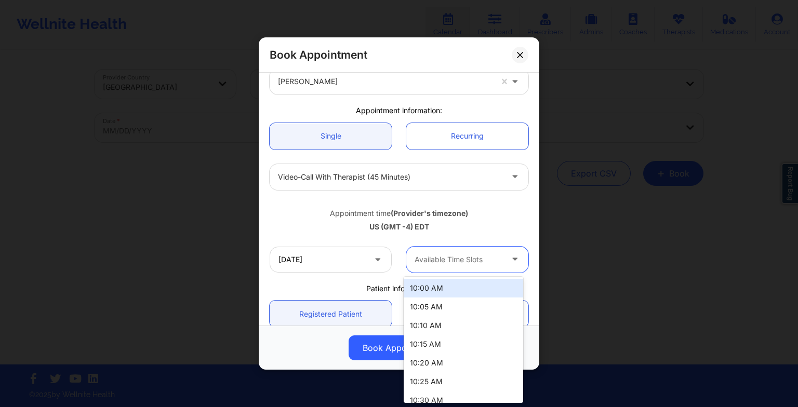
click at [472, 261] on div at bounding box center [459, 260] width 88 height 12
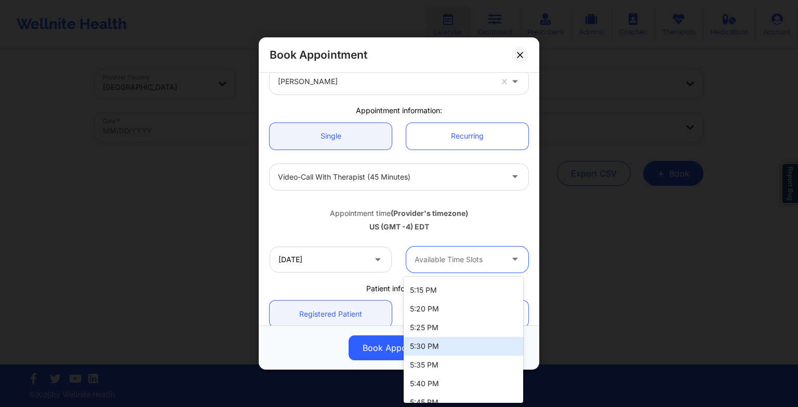
click at [447, 348] on div "5:30 PM" at bounding box center [464, 346] width 120 height 19
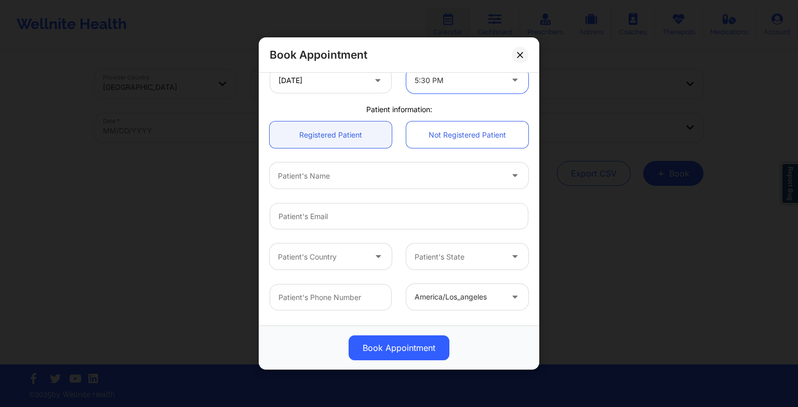
scroll to position [239, 0]
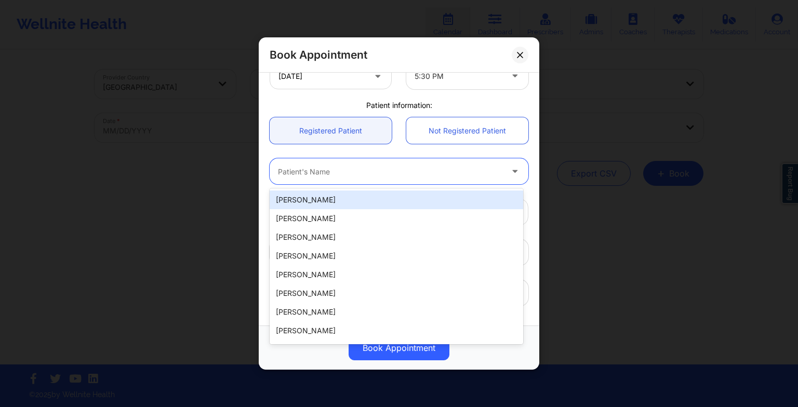
click at [316, 172] on div at bounding box center [390, 171] width 225 height 12
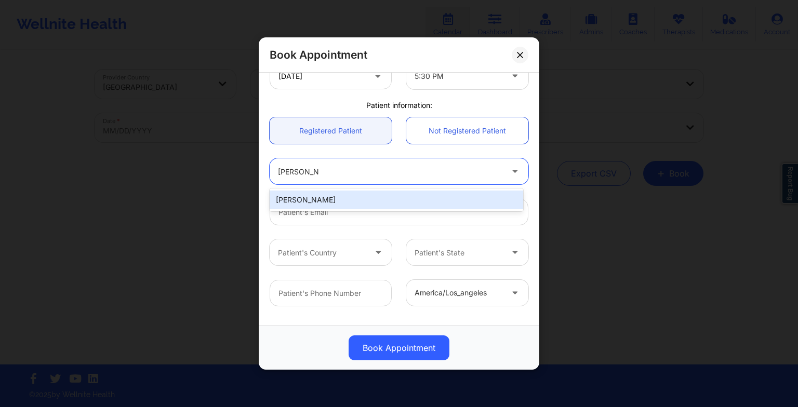
click at [311, 204] on div "[PERSON_NAME]" at bounding box center [397, 200] width 254 height 19
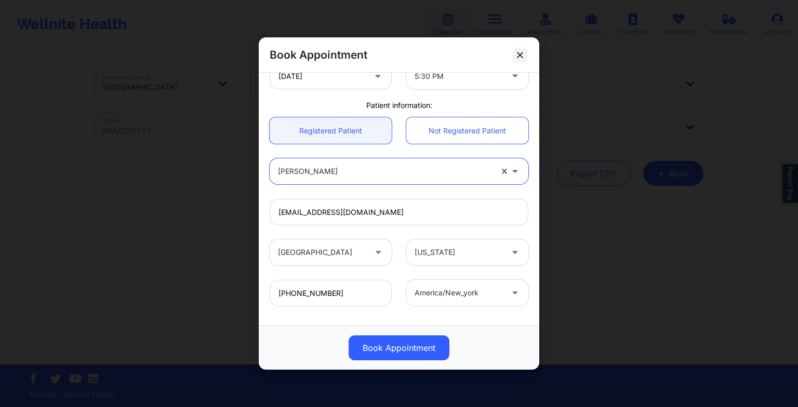
scroll to position [286, 0]
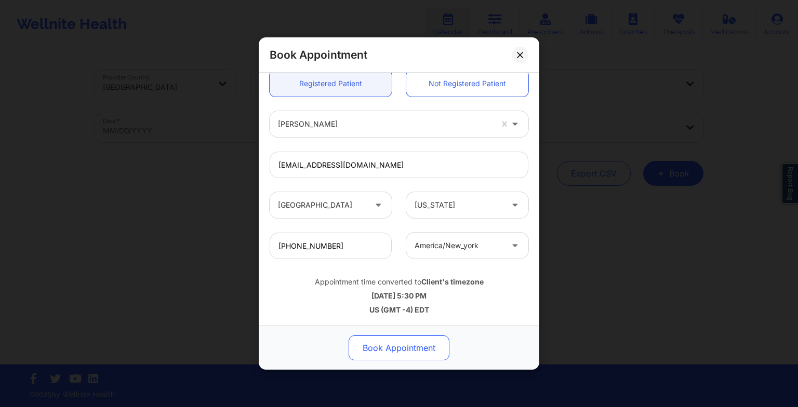
click at [388, 343] on button "Book Appointment" at bounding box center [399, 348] width 101 height 25
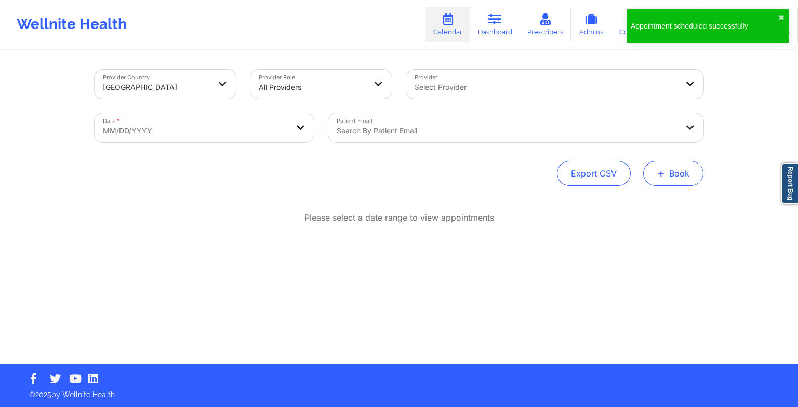
click at [672, 184] on button "+ Book" at bounding box center [673, 173] width 60 height 25
click at [655, 203] on button "Therapy Session" at bounding box center [656, 206] width 80 height 17
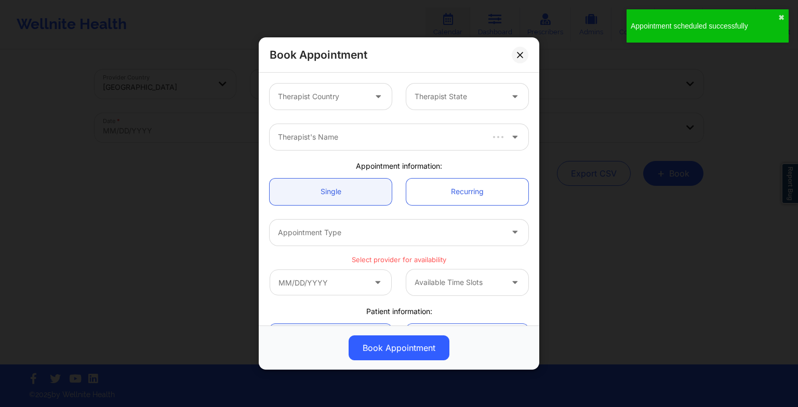
click at [342, 107] on div "Therapist Country" at bounding box center [318, 97] width 97 height 26
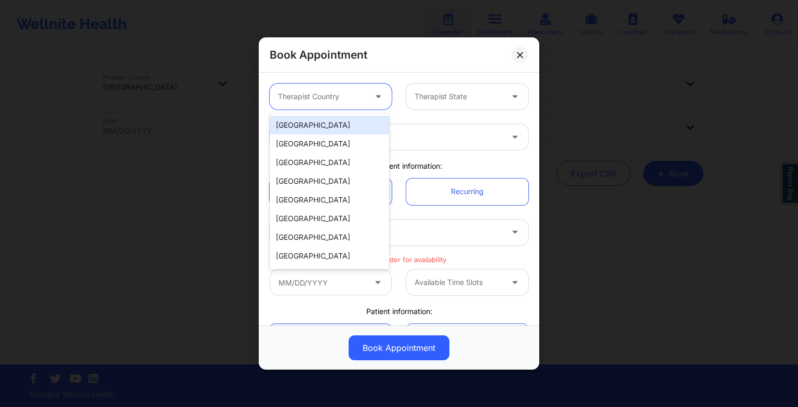
click at [337, 121] on div "[GEOGRAPHIC_DATA]" at bounding box center [330, 125] width 120 height 19
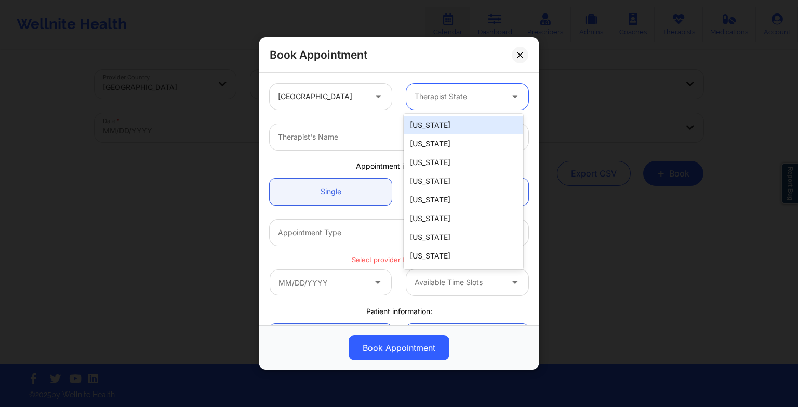
click at [427, 100] on div at bounding box center [459, 96] width 88 height 12
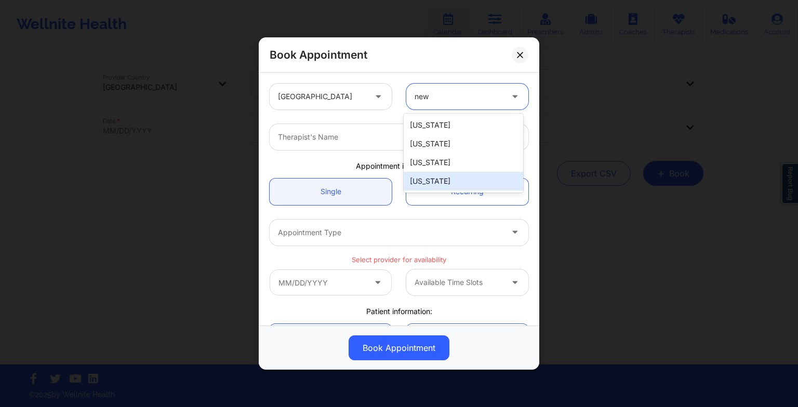
click at [420, 183] on div "[US_STATE]" at bounding box center [464, 181] width 120 height 19
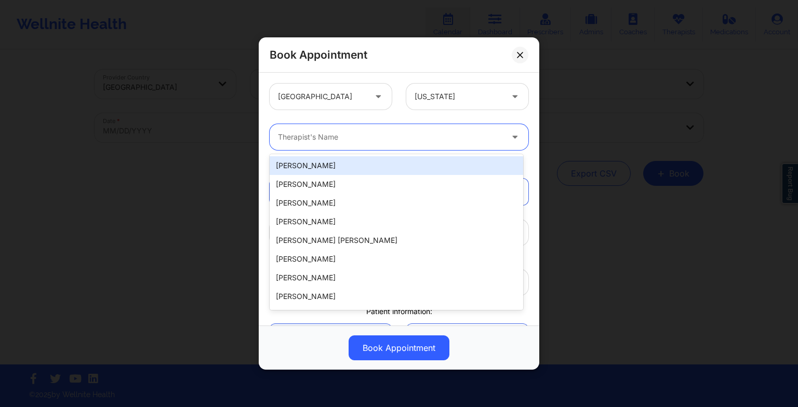
click at [280, 137] on div "Therapist's Name" at bounding box center [387, 137] width 234 height 26
paste input "[PERSON_NAME]"
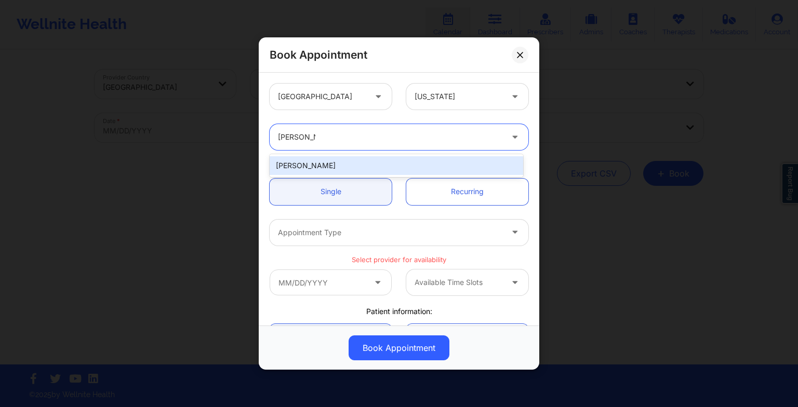
click at [340, 154] on div "[PERSON_NAME]" at bounding box center [397, 165] width 254 height 23
click at [340, 173] on div "[PERSON_NAME]" at bounding box center [397, 165] width 254 height 19
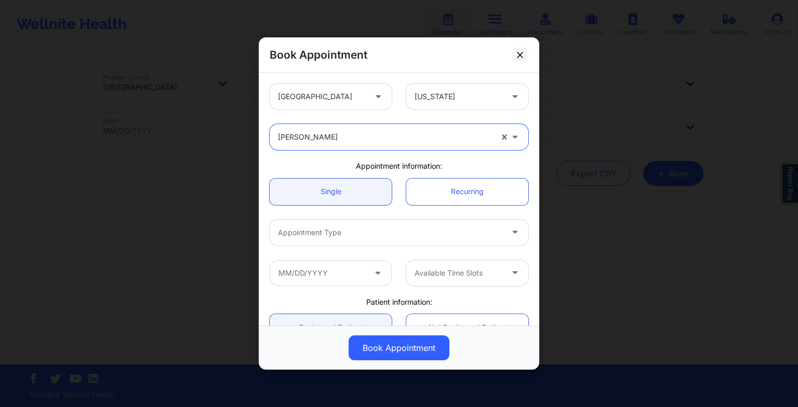
scroll to position [96, 0]
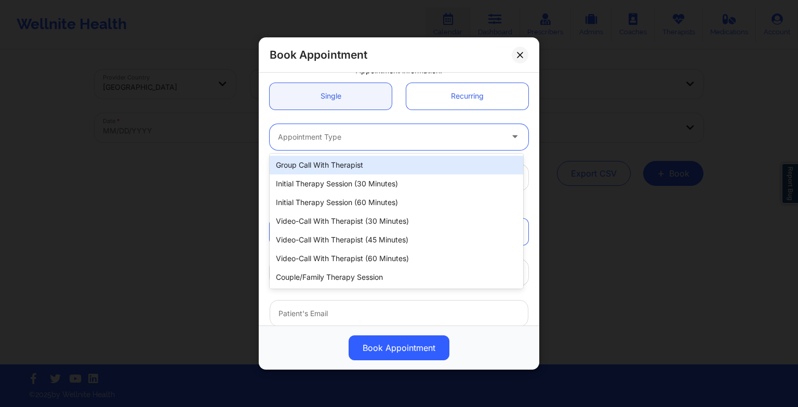
click at [324, 149] on div "Appointment Type" at bounding box center [387, 137] width 234 height 26
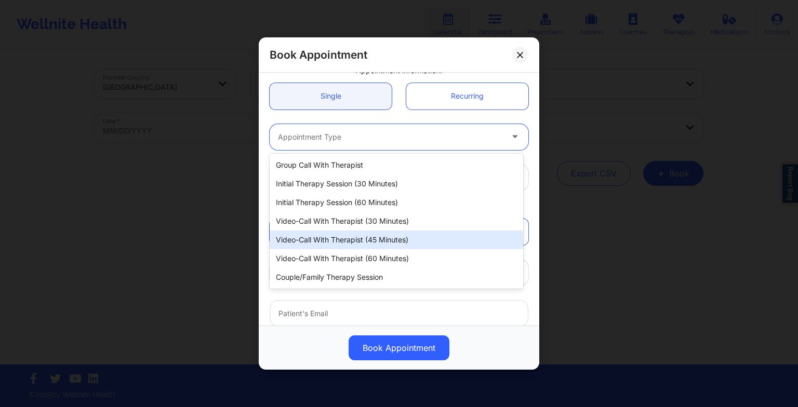
click at [329, 245] on div "Video-Call with Therapist (45 minutes)" at bounding box center [397, 240] width 254 height 19
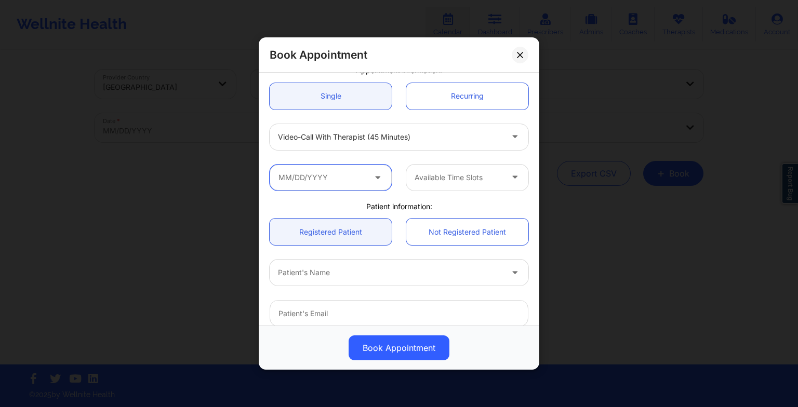
click at [316, 179] on input "text" at bounding box center [331, 178] width 122 height 26
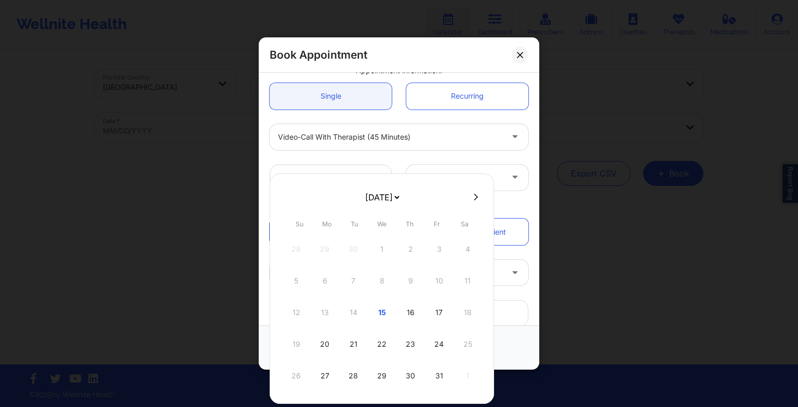
click at [401, 196] on select "[DATE] [DATE] [DATE] [DATE] [DATE] [DATE] [DATE] [DATE] [DATE] [DATE] [DATE] [D…" at bounding box center [382, 197] width 38 height 21
click at [328, 288] on div "3" at bounding box center [325, 281] width 26 height 29
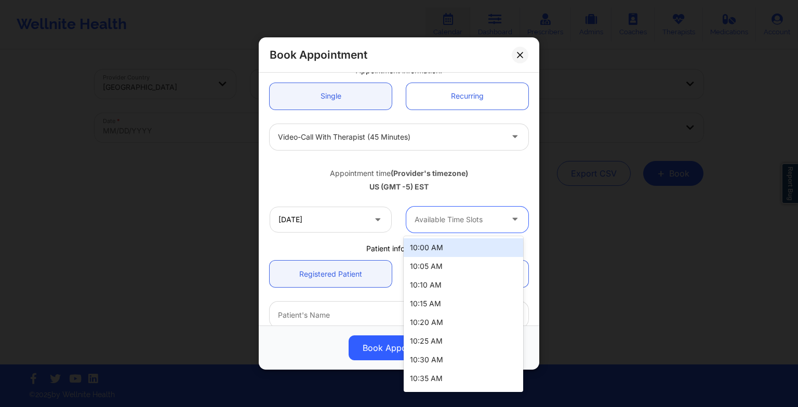
drag, startPoint x: 453, startPoint y: 213, endPoint x: 464, endPoint y: 310, distance: 97.3
click at [464, 310] on body "Wellnite Health Calendar Dashboard Prescribers Admins Coaches Therapists Medica…" at bounding box center [399, 203] width 798 height 407
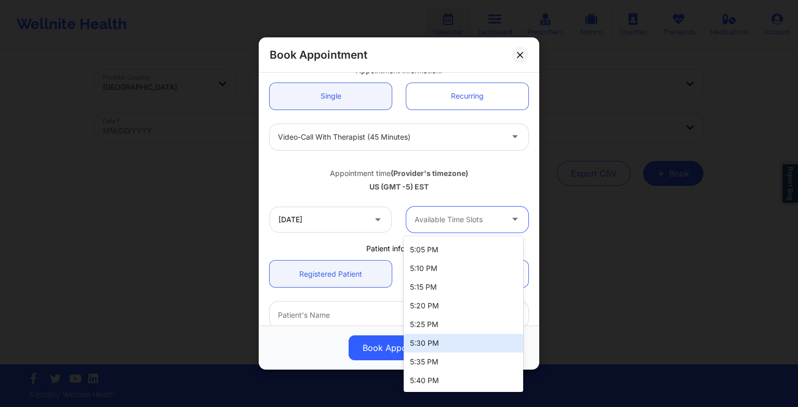
scroll to position [1624, 0]
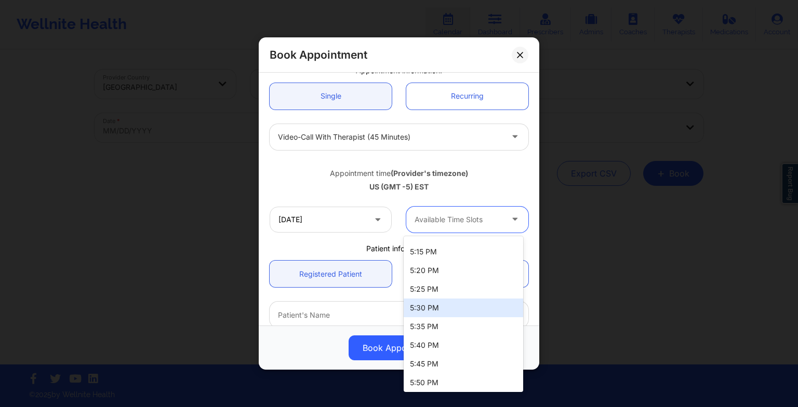
click at [441, 307] on div "5:30 PM" at bounding box center [464, 308] width 120 height 19
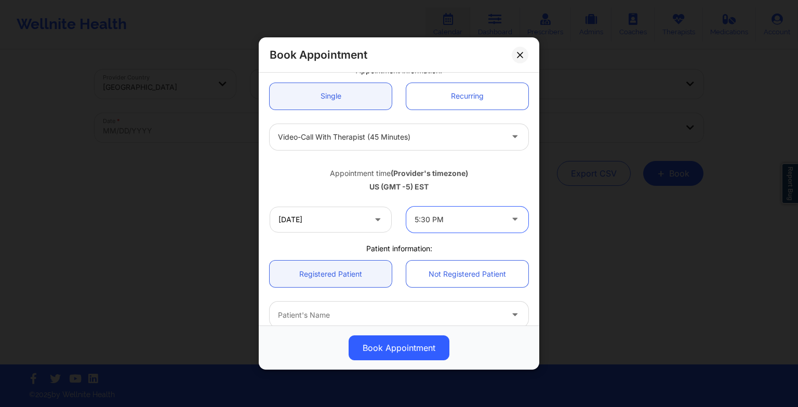
scroll to position [286, 0]
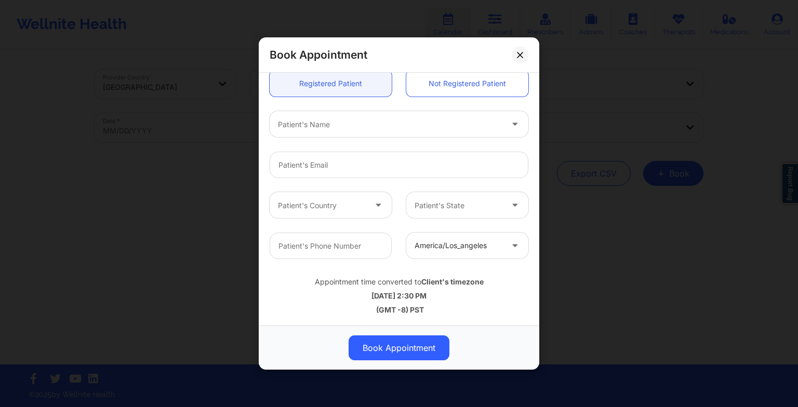
click at [369, 119] on div at bounding box center [390, 124] width 225 height 12
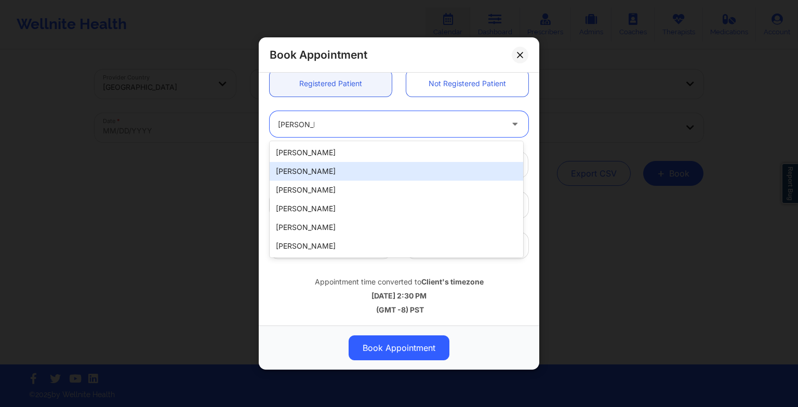
click at [347, 174] on div "[PERSON_NAME]" at bounding box center [397, 171] width 254 height 19
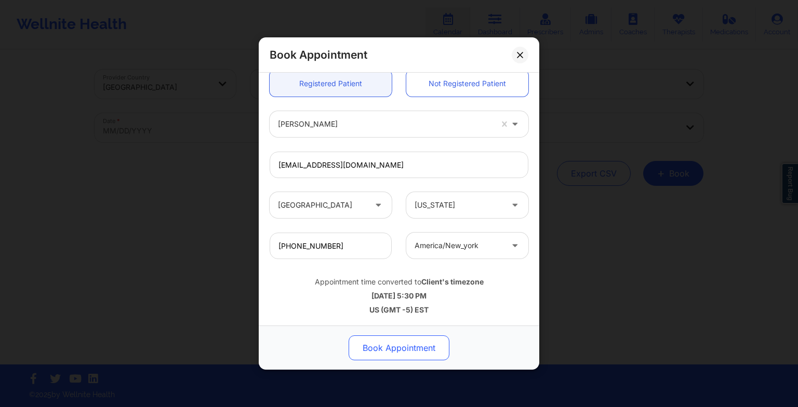
click at [372, 344] on button "Book Appointment" at bounding box center [399, 348] width 101 height 25
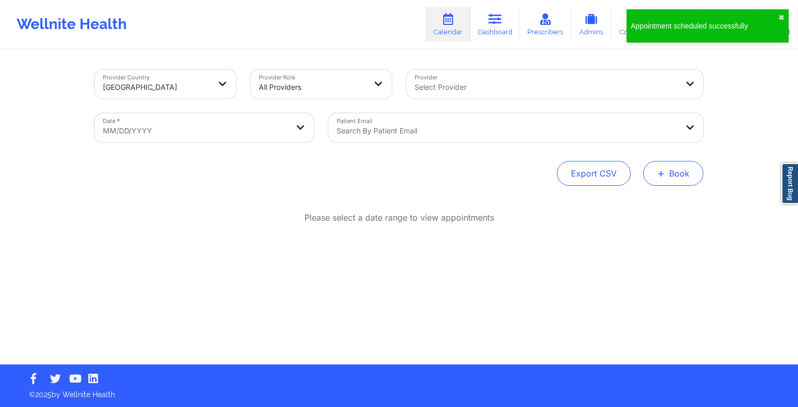
click at [661, 176] on span "+" at bounding box center [661, 173] width 8 height 6
click at [654, 206] on button "Therapy Session" at bounding box center [656, 206] width 80 height 17
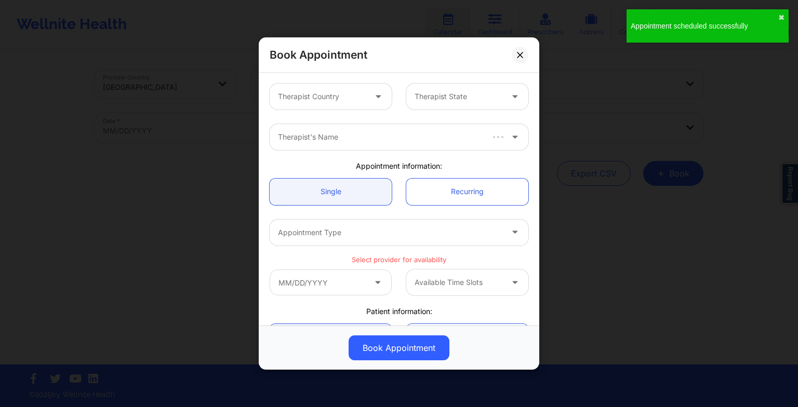
click at [315, 105] on div "Therapist Country" at bounding box center [318, 97] width 97 height 26
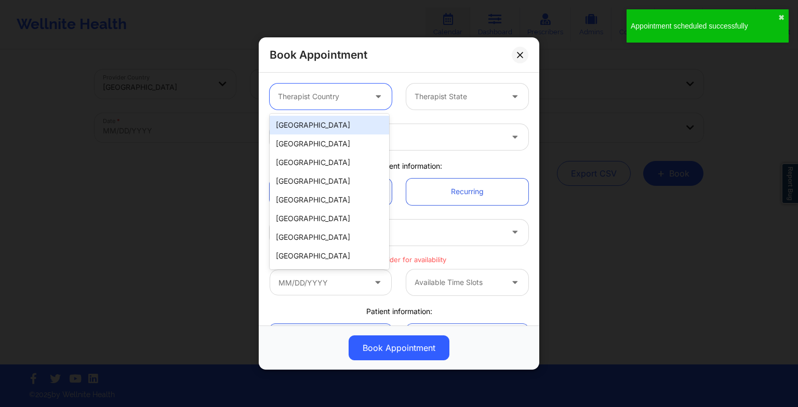
click at [314, 125] on div "[GEOGRAPHIC_DATA]" at bounding box center [330, 125] width 120 height 19
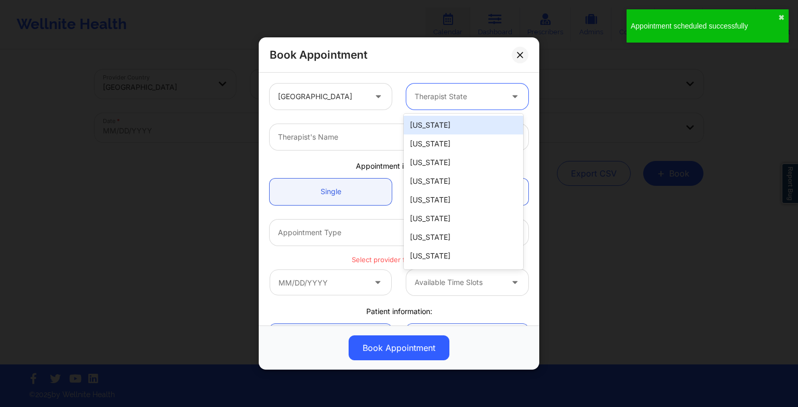
click at [461, 87] on div "Therapist State" at bounding box center [454, 97] width 97 height 26
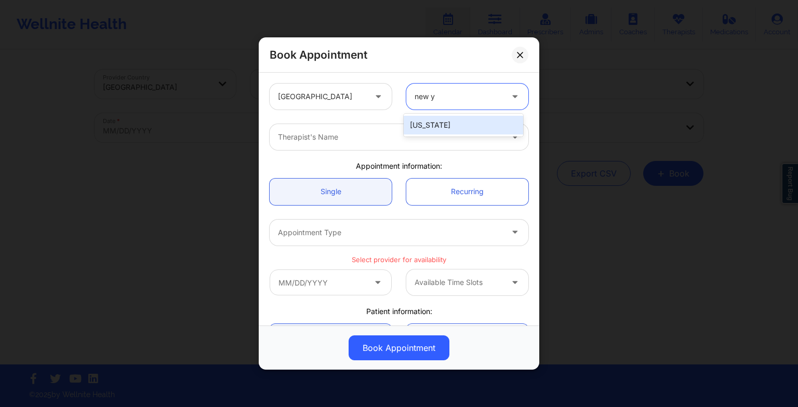
click at [455, 136] on div "[US_STATE]" at bounding box center [464, 125] width 120 height 23
click at [444, 129] on div "[US_STATE]" at bounding box center [464, 125] width 120 height 19
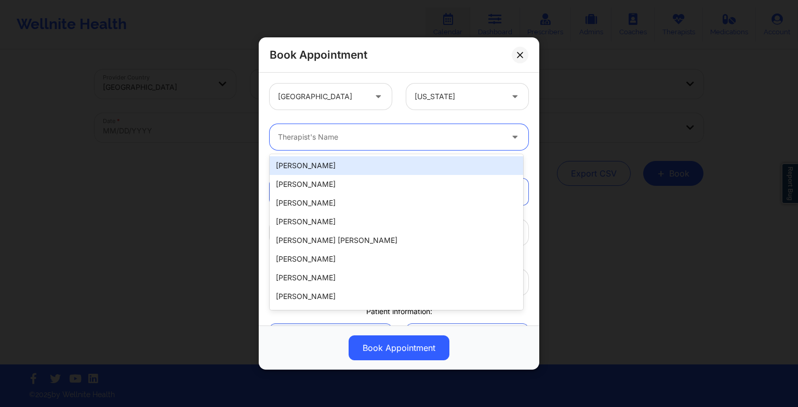
click at [341, 139] on div at bounding box center [390, 137] width 225 height 12
paste input "[PERSON_NAME]"
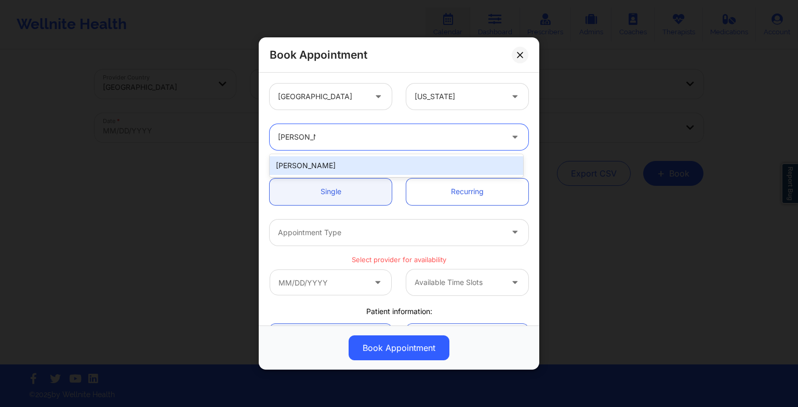
click at [308, 163] on div "[PERSON_NAME]" at bounding box center [397, 165] width 254 height 19
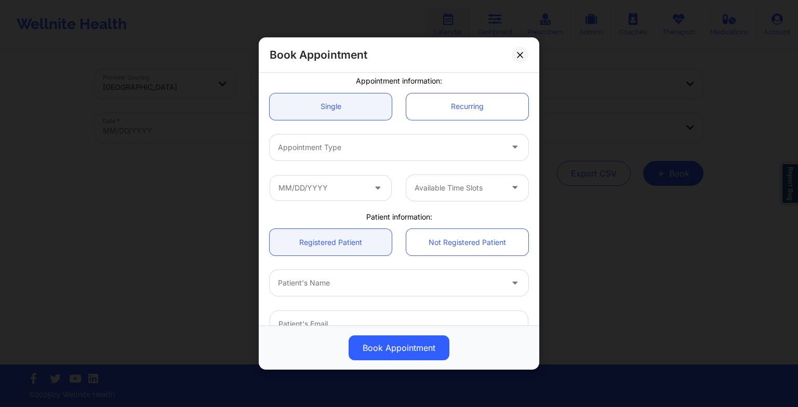
scroll to position [86, 0]
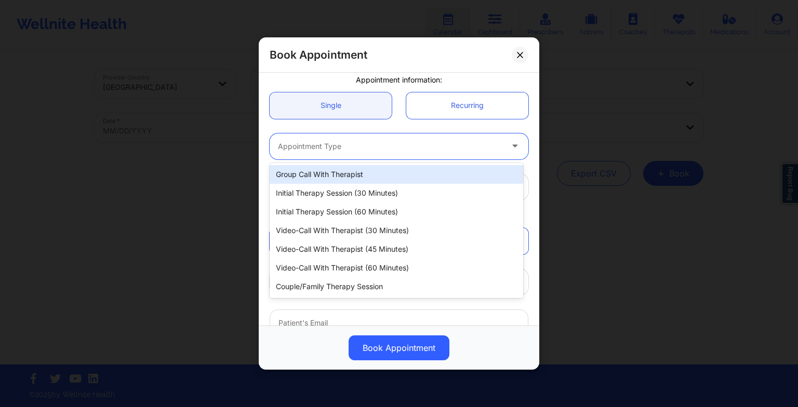
click at [302, 136] on div "Appointment Type" at bounding box center [387, 147] width 234 height 26
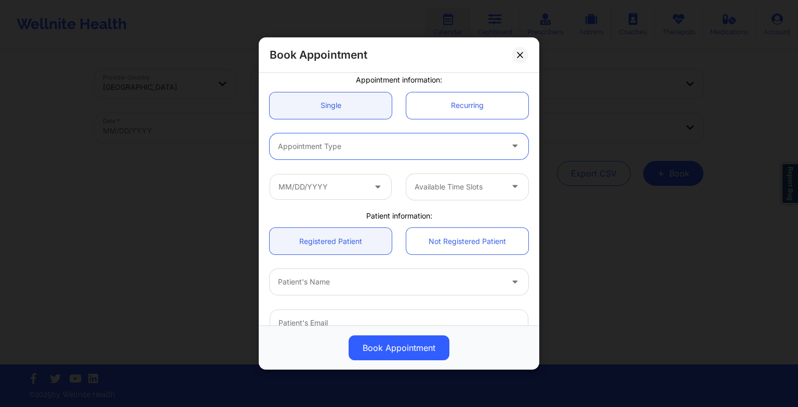
click at [302, 137] on div "Appointment Type" at bounding box center [387, 147] width 234 height 26
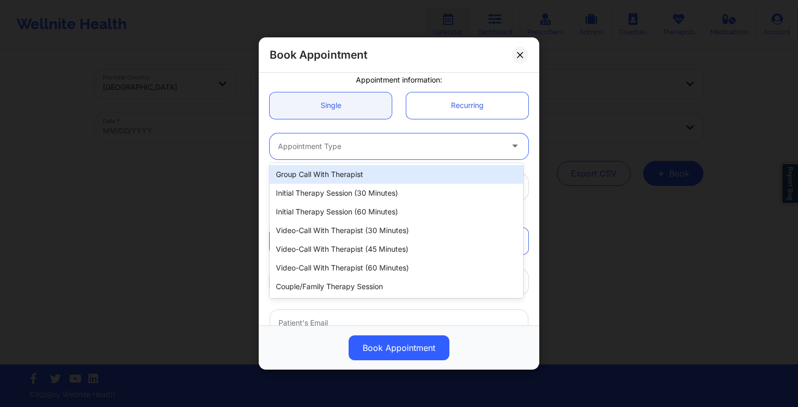
click at [305, 148] on div at bounding box center [390, 146] width 225 height 12
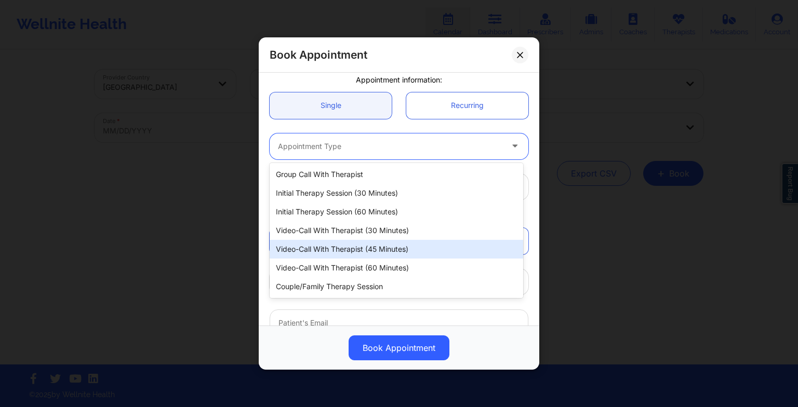
click at [311, 253] on div "Video-Call with Therapist (45 minutes)" at bounding box center [397, 249] width 254 height 19
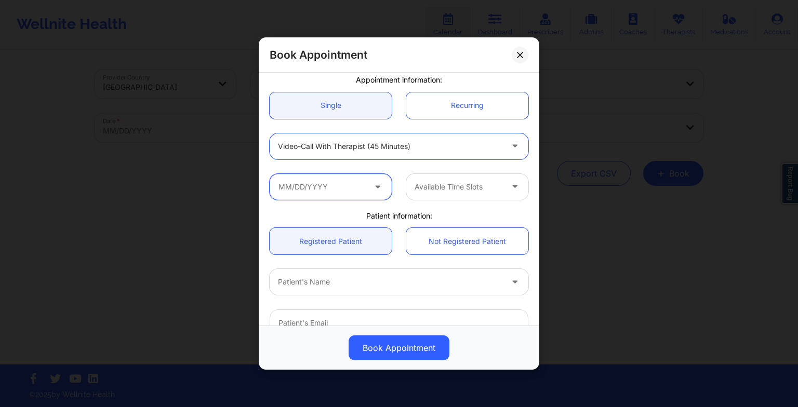
click at [309, 191] on input "text" at bounding box center [331, 187] width 122 height 26
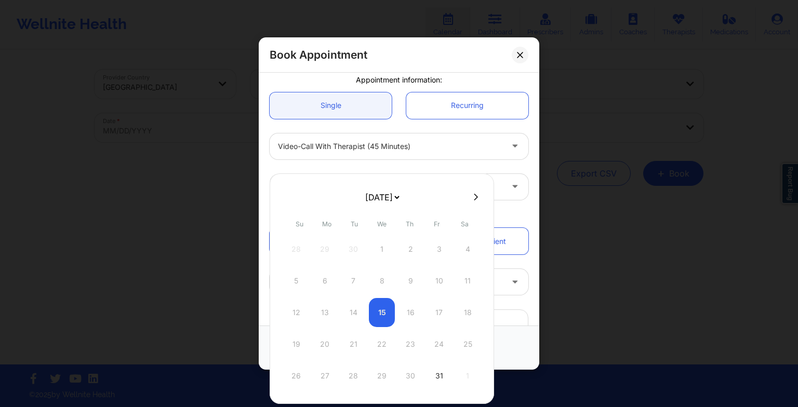
click at [384, 202] on select "[DATE] [DATE] [DATE] [DATE] [DATE] [DATE] [DATE] [DATE] [DATE] [DATE] [DATE] [D…" at bounding box center [382, 197] width 38 height 21
click at [324, 312] on div "10" at bounding box center [325, 312] width 26 height 29
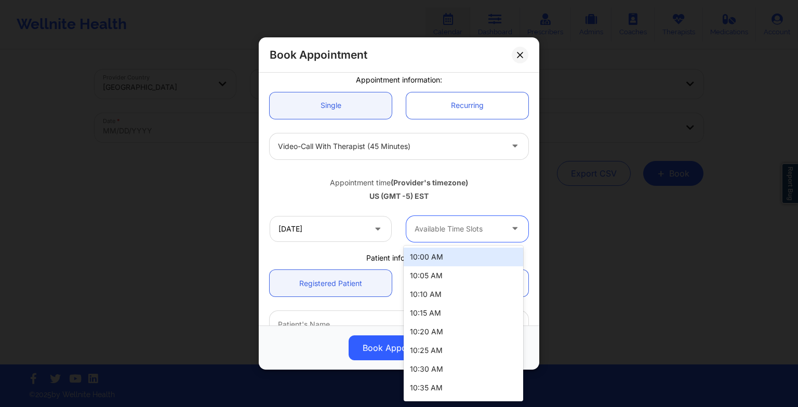
click at [434, 233] on div at bounding box center [459, 229] width 88 height 12
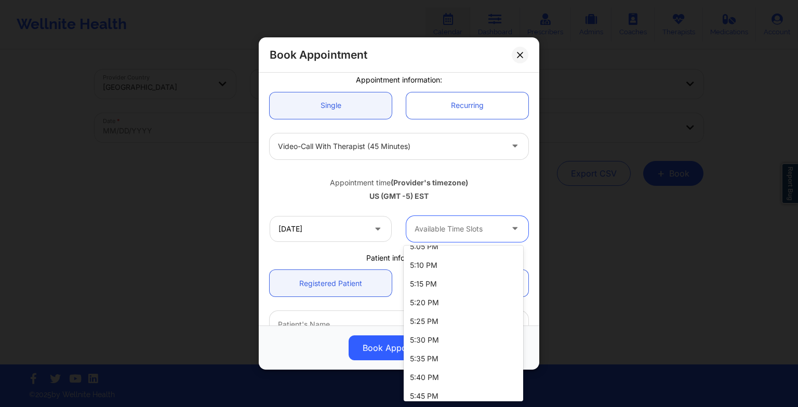
scroll to position [1604, 0]
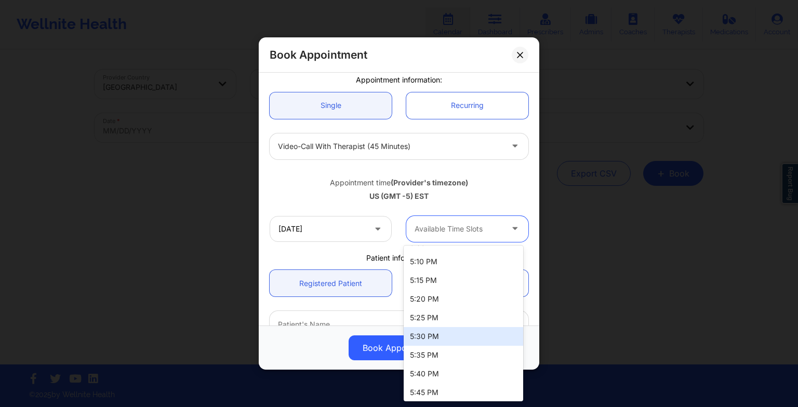
click at [432, 330] on div "5:30 PM" at bounding box center [464, 336] width 120 height 19
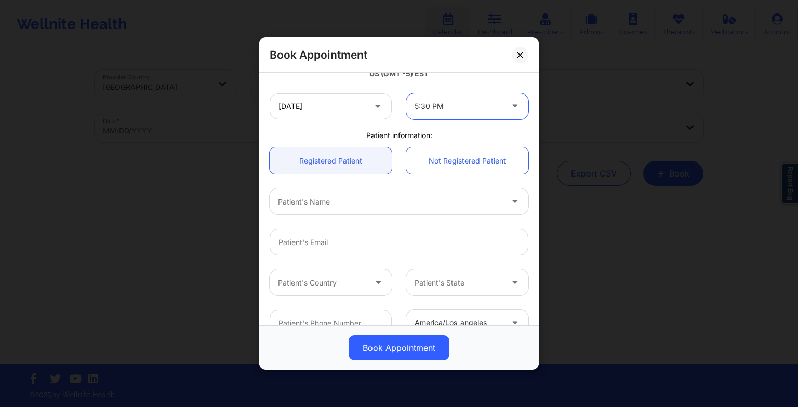
scroll to position [217, 0]
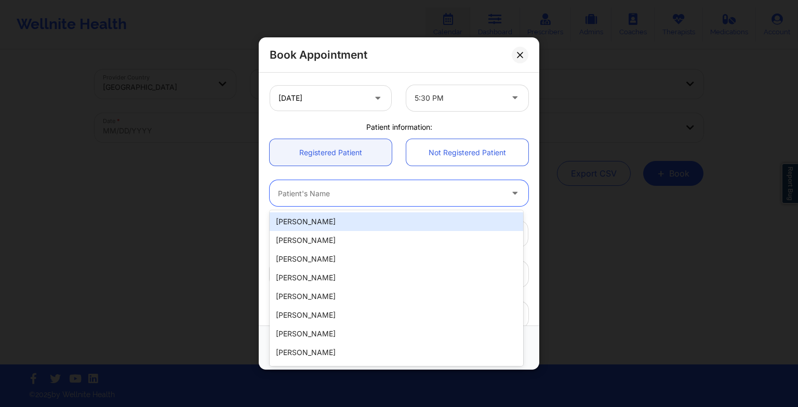
click at [336, 184] on div "Patient's Name" at bounding box center [387, 193] width 234 height 26
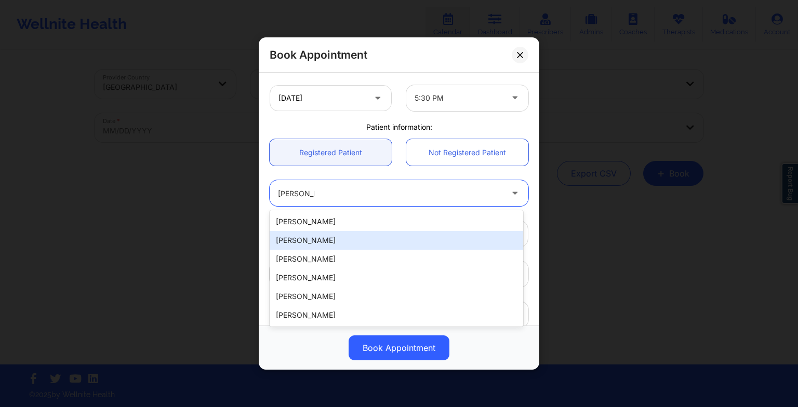
click at [327, 235] on div "[PERSON_NAME]" at bounding box center [397, 240] width 254 height 19
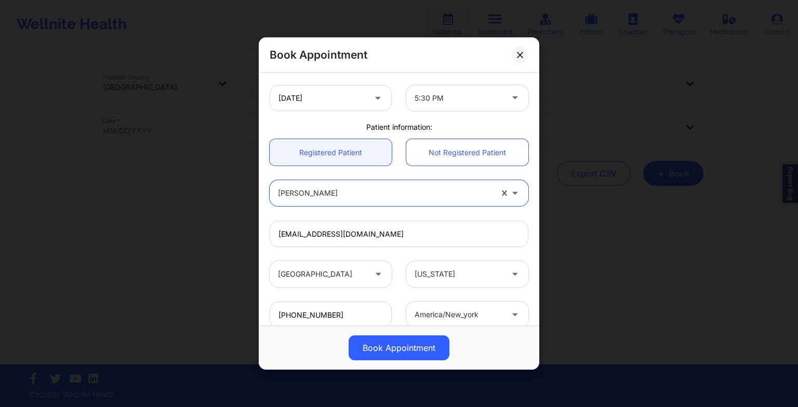
scroll to position [286, 0]
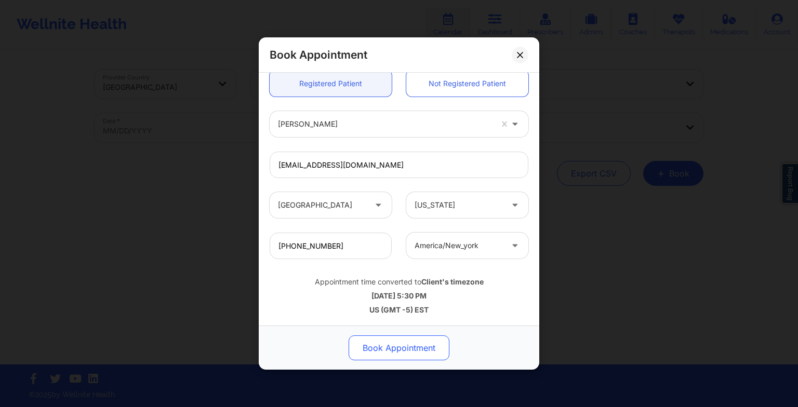
click at [401, 339] on button "Book Appointment" at bounding box center [399, 348] width 101 height 25
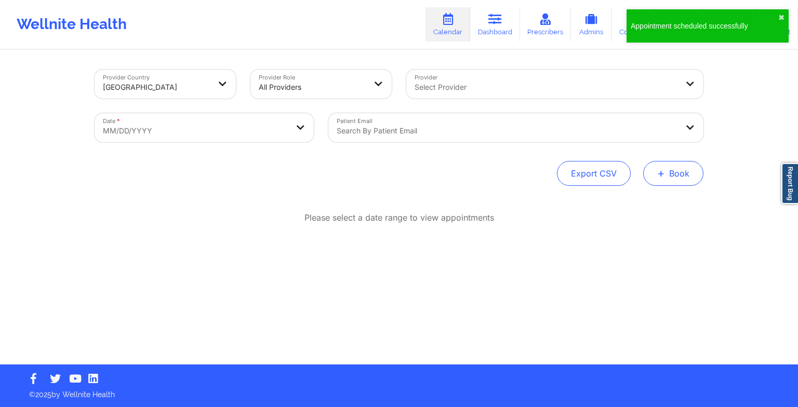
click at [661, 173] on span "+" at bounding box center [661, 173] width 8 height 6
drag, startPoint x: 615, startPoint y: 197, endPoint x: 627, endPoint y: 208, distance: 15.5
click at [627, 208] on div "Therapy Session Doctor Consultation" at bounding box center [656, 214] width 95 height 47
click at [627, 208] on button "Therapy Session" at bounding box center [656, 206] width 80 height 17
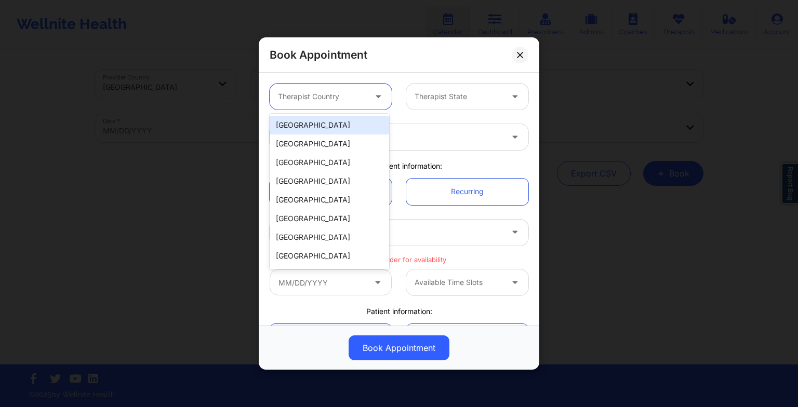
drag, startPoint x: 314, startPoint y: 102, endPoint x: 312, endPoint y: 131, distance: 28.7
click at [312, 131] on body "Appointment scheduled successfully ✖︎ Wellnite Health Calendar Dashboard Prescr…" at bounding box center [399, 203] width 798 height 407
click at [312, 131] on div "[GEOGRAPHIC_DATA]" at bounding box center [330, 125] width 120 height 19
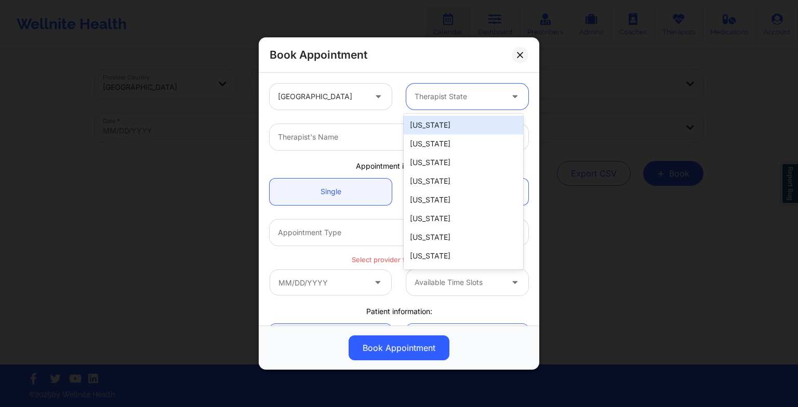
click at [473, 104] on div "Therapist State" at bounding box center [454, 97] width 97 height 26
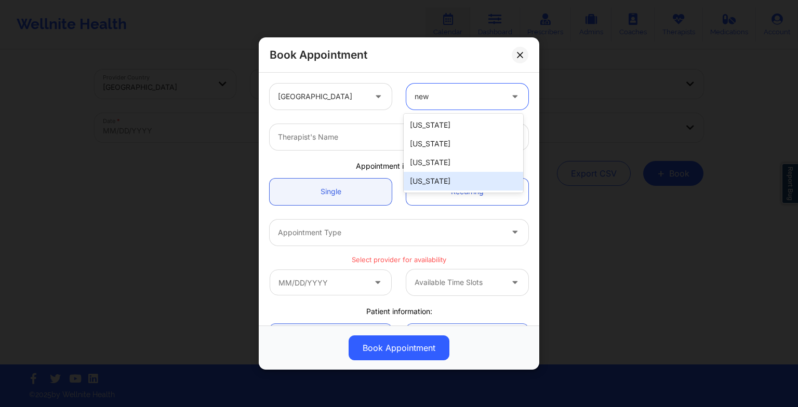
click at [437, 187] on div "[US_STATE]" at bounding box center [464, 181] width 120 height 19
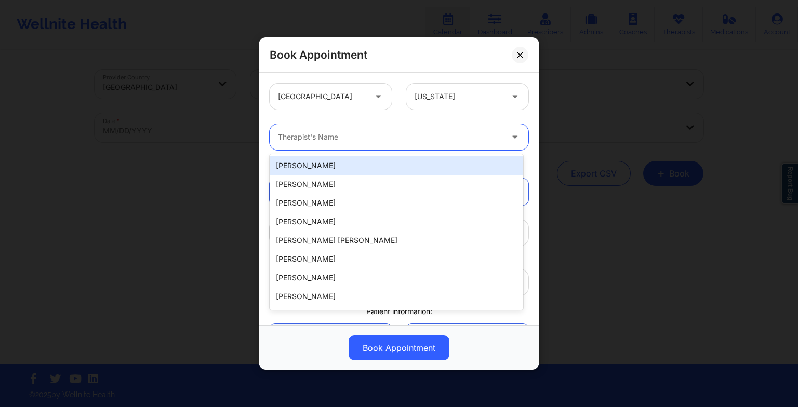
click at [362, 138] on div at bounding box center [390, 137] width 225 height 12
paste input "[PERSON_NAME]"
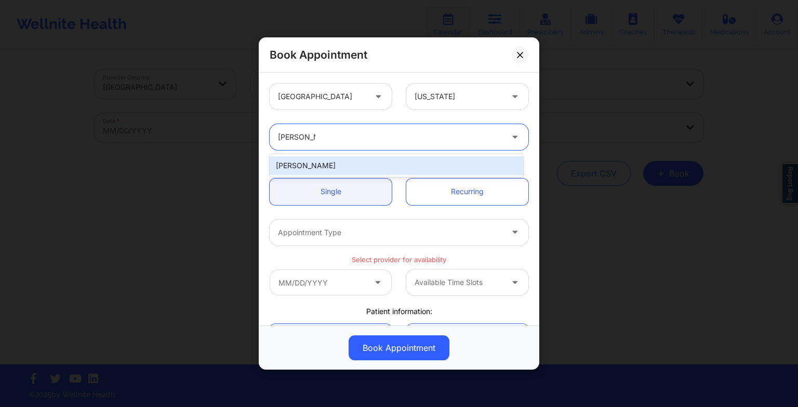
click at [323, 167] on div "[PERSON_NAME]" at bounding box center [397, 165] width 254 height 19
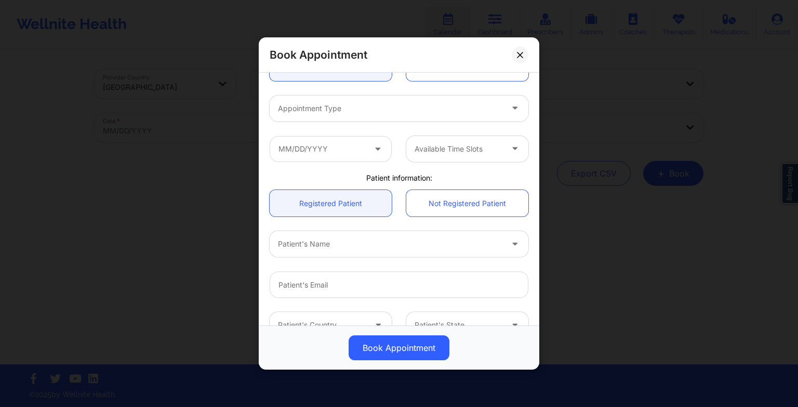
scroll to position [125, 0]
click at [318, 116] on div "Appointment Type" at bounding box center [387, 108] width 234 height 26
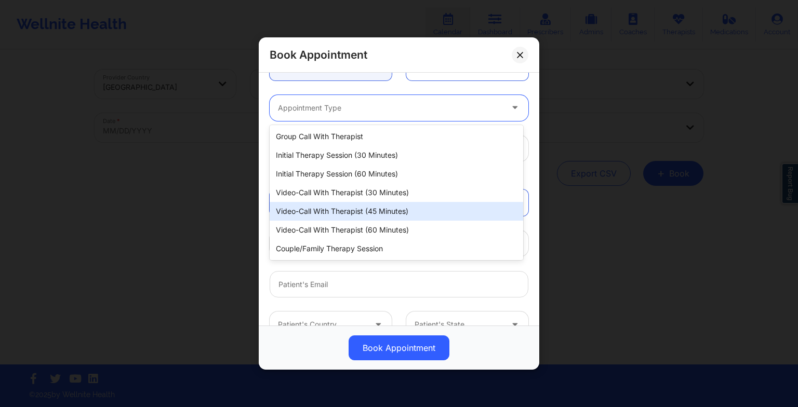
click at [320, 206] on div "Video-Call with Therapist (45 minutes)" at bounding box center [397, 211] width 254 height 19
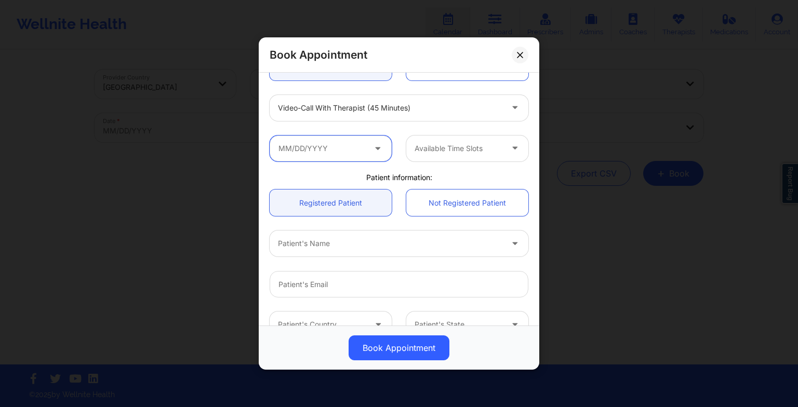
click at [298, 156] on input "text" at bounding box center [331, 149] width 122 height 26
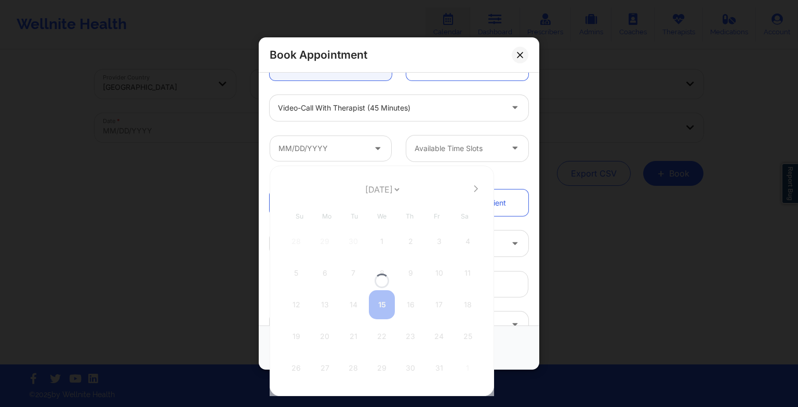
click at [366, 184] on div at bounding box center [382, 281] width 225 height 231
click at [366, 187] on select "[DATE] [DATE] [DATE] [DATE] [DATE] [DATE] [DATE] [DATE] [DATE] [DATE] [DATE] [D…" at bounding box center [382, 189] width 38 height 21
click at [363, 185] on div at bounding box center [382, 281] width 225 height 231
click at [363, 188] on select "[DATE] [DATE] [DATE] [DATE] [DATE] [DATE] [DATE] [DATE] [DATE] [DATE] [DATE] [D…" at bounding box center [382, 189] width 38 height 21
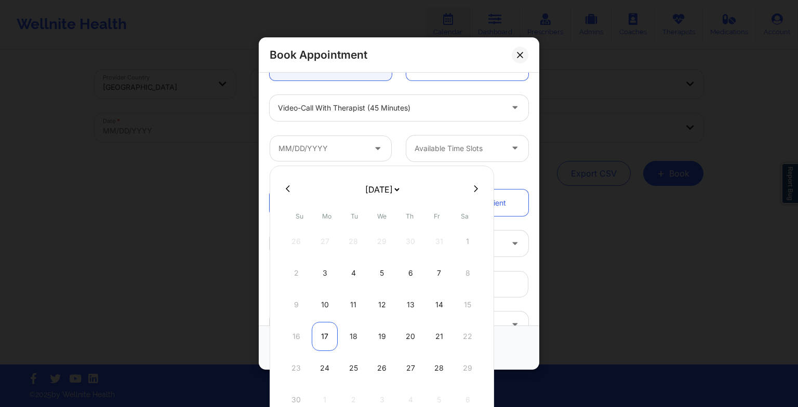
click at [328, 339] on div "17" at bounding box center [325, 336] width 26 height 29
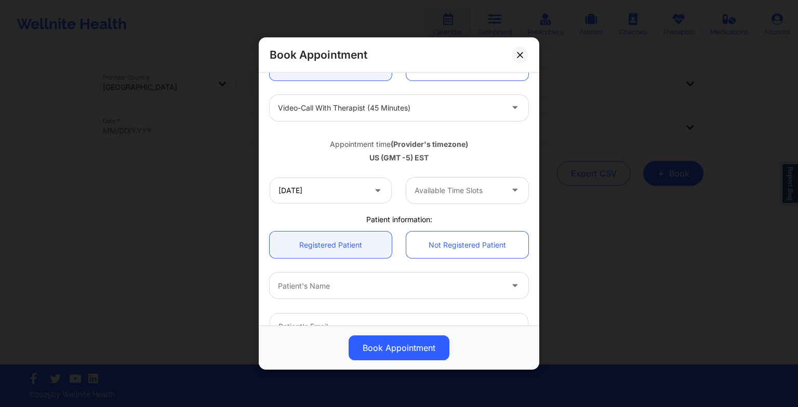
click at [479, 185] on div at bounding box center [459, 190] width 88 height 12
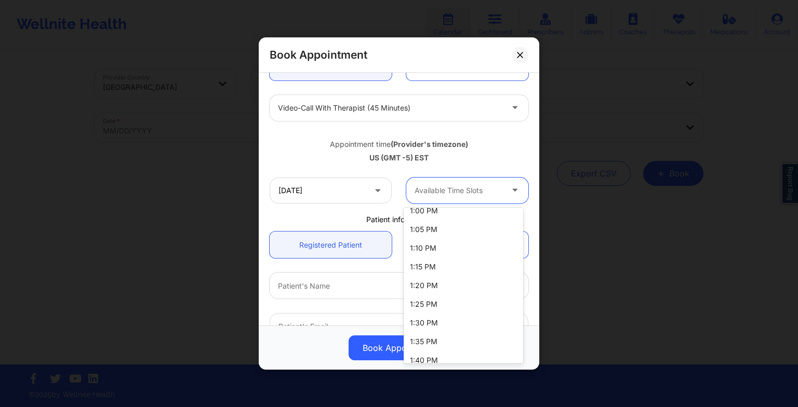
scroll to position [971, 0]
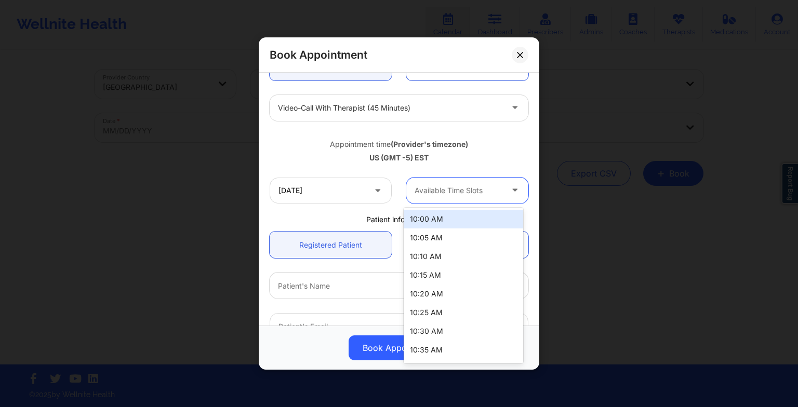
click at [451, 189] on div at bounding box center [459, 190] width 88 height 12
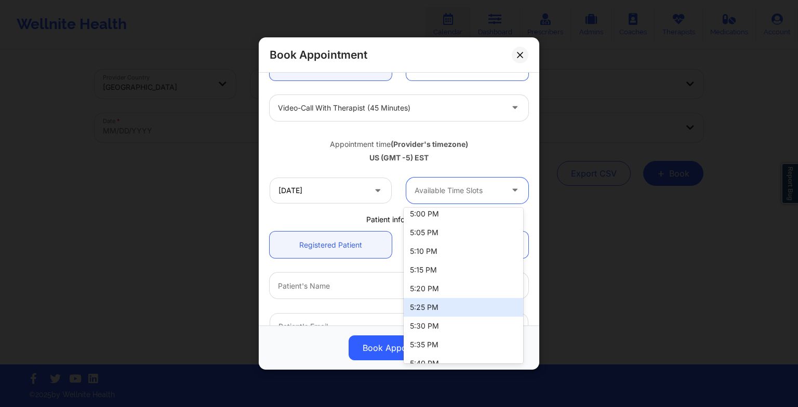
scroll to position [1576, 0]
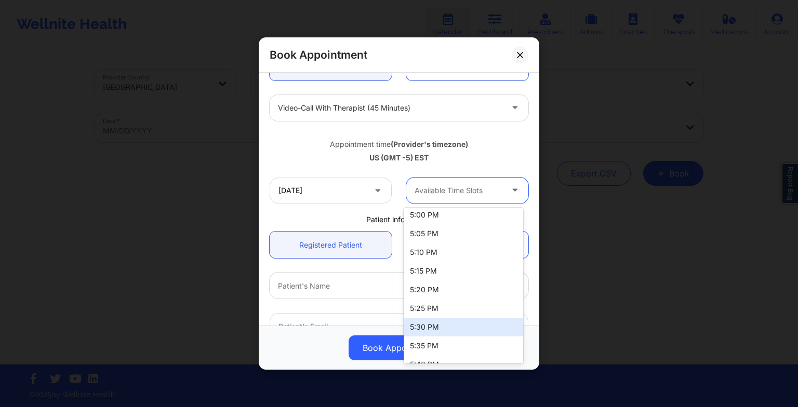
click at [439, 325] on div "5:30 PM" at bounding box center [464, 327] width 120 height 19
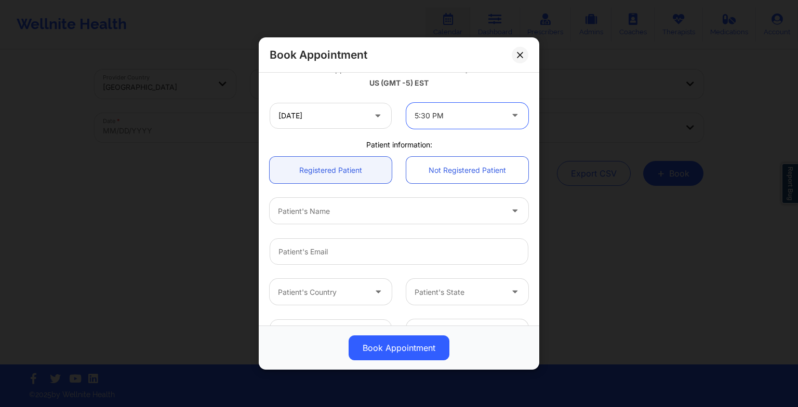
scroll to position [202, 0]
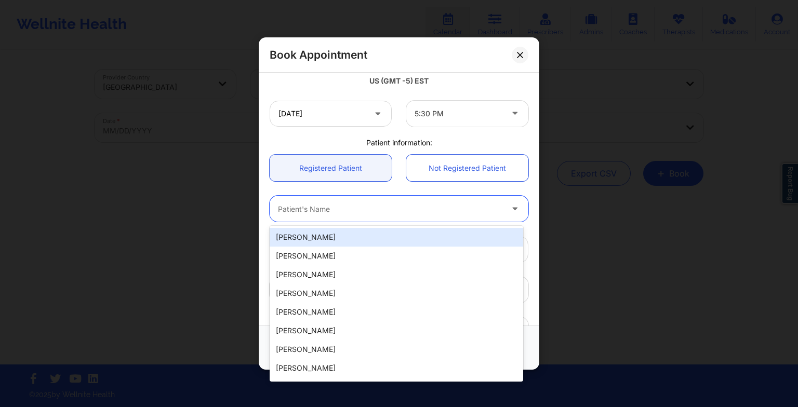
click at [394, 216] on div "Patient's Name" at bounding box center [387, 209] width 234 height 26
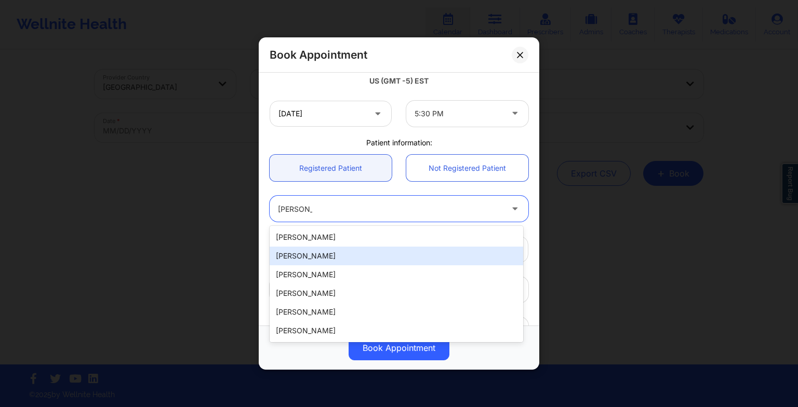
click at [355, 256] on div "[PERSON_NAME]" at bounding box center [397, 256] width 254 height 19
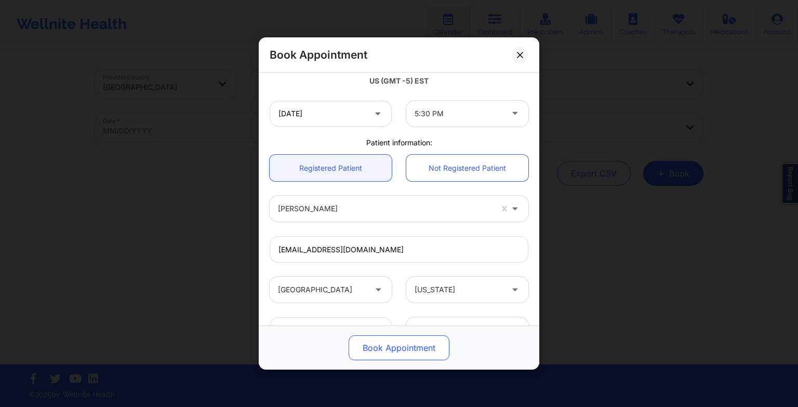
click at [398, 349] on button "Book Appointment" at bounding box center [399, 348] width 101 height 25
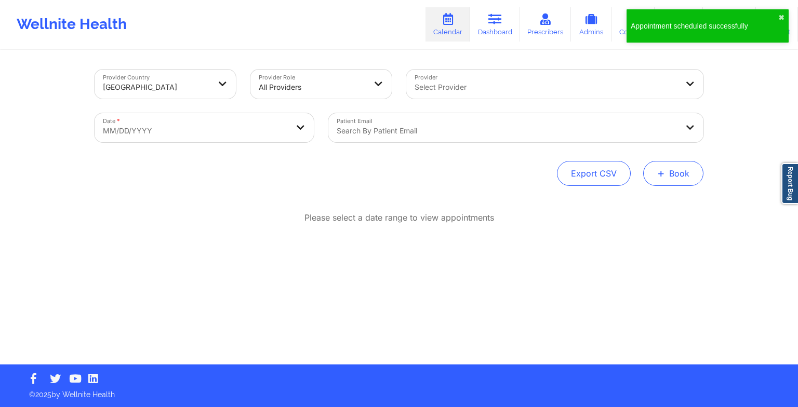
click at [668, 173] on button "+ Book" at bounding box center [673, 173] width 60 height 25
click at [651, 202] on button "Therapy Session" at bounding box center [656, 206] width 80 height 17
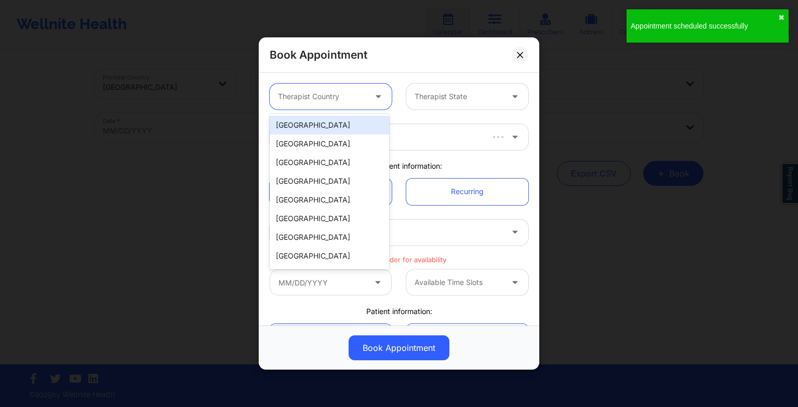
click at [338, 106] on div "Therapist Country" at bounding box center [318, 97] width 97 height 26
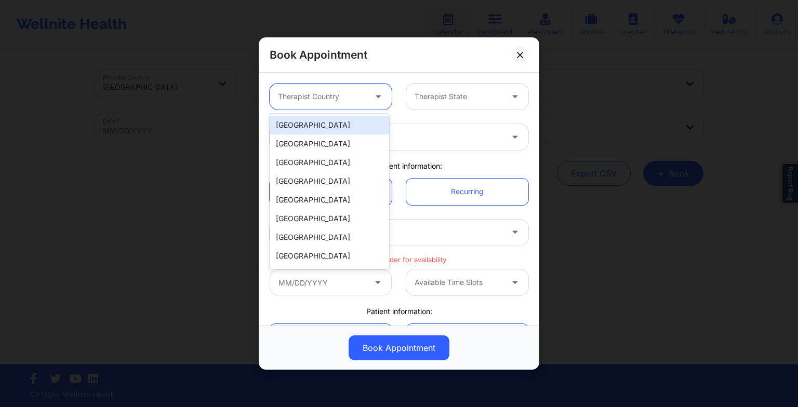
click at [331, 123] on div "[GEOGRAPHIC_DATA]" at bounding box center [330, 125] width 120 height 19
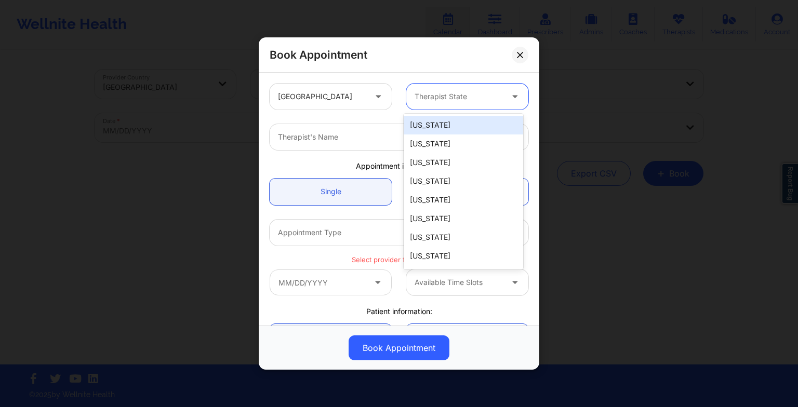
click at [450, 96] on div at bounding box center [459, 96] width 88 height 12
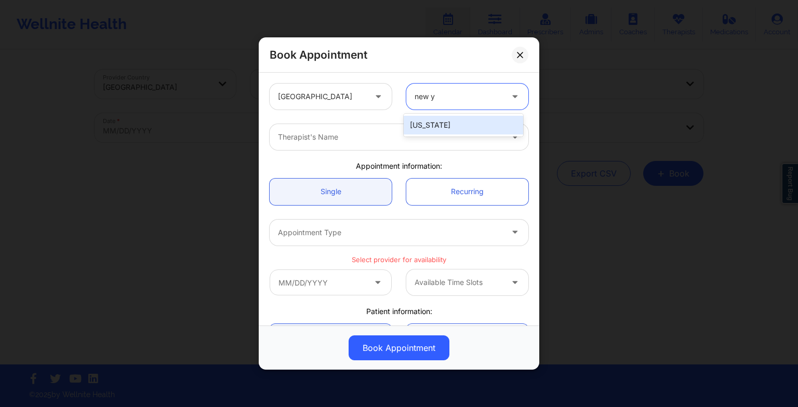
click at [447, 118] on div "[US_STATE]" at bounding box center [464, 125] width 120 height 19
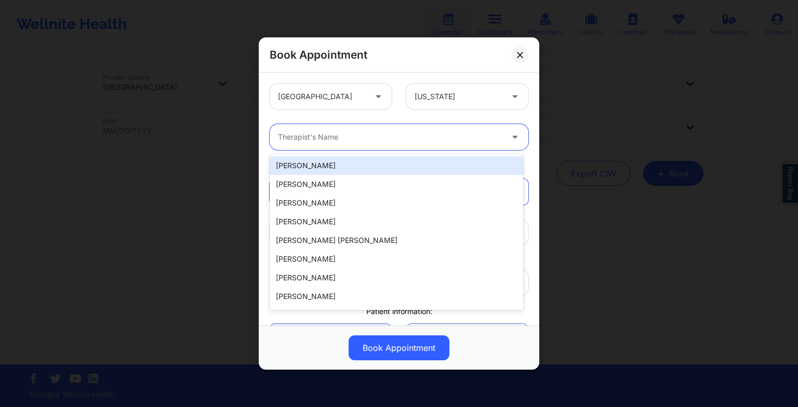
click at [393, 126] on div "Therapist's Name" at bounding box center [387, 137] width 234 height 26
paste input "[PERSON_NAME]"
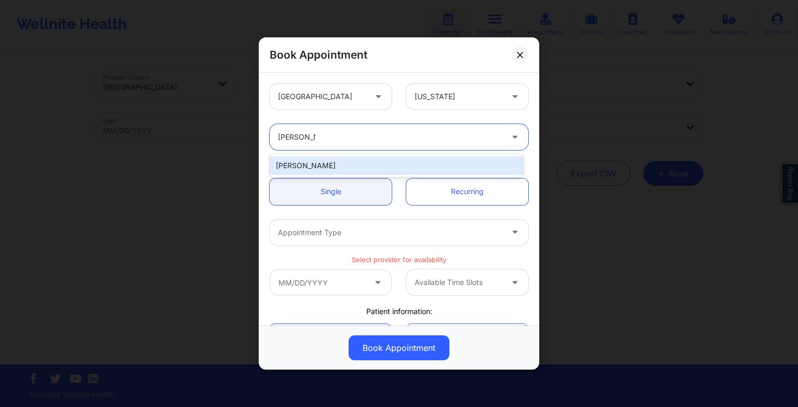
click at [320, 160] on div "[PERSON_NAME]" at bounding box center [397, 165] width 254 height 19
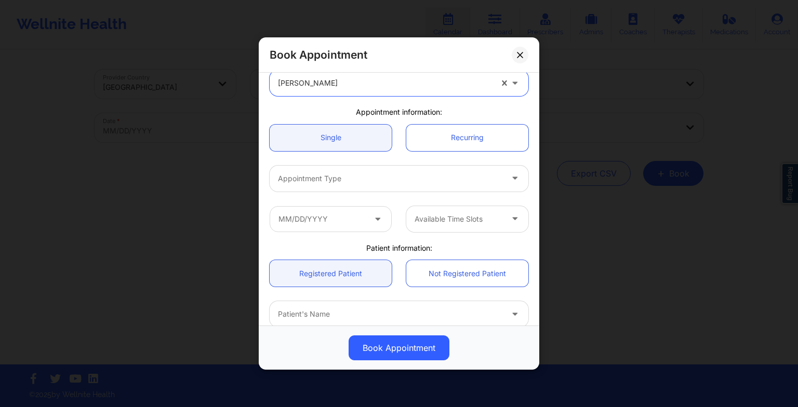
scroll to position [56, 0]
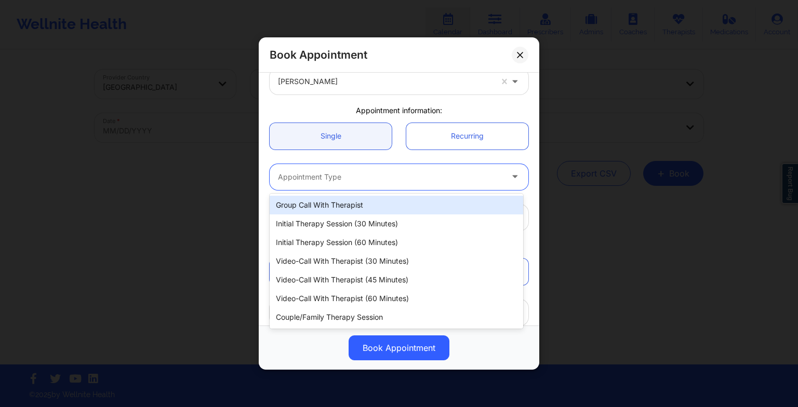
click at [309, 185] on div "Appointment Type" at bounding box center [387, 177] width 234 height 26
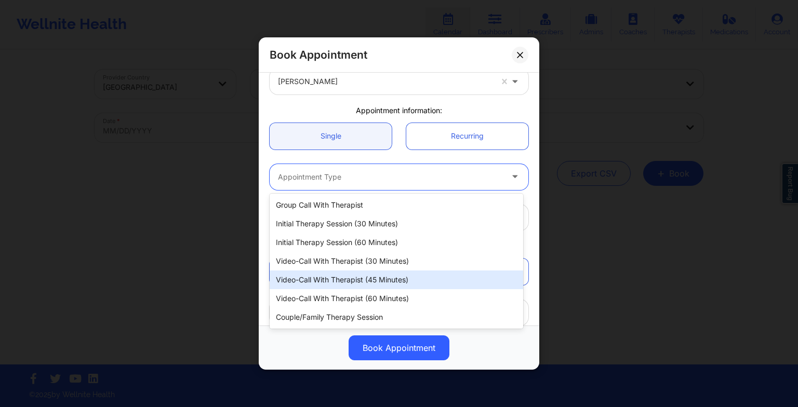
click at [370, 277] on div "Video-Call with Therapist (45 minutes)" at bounding box center [397, 280] width 254 height 19
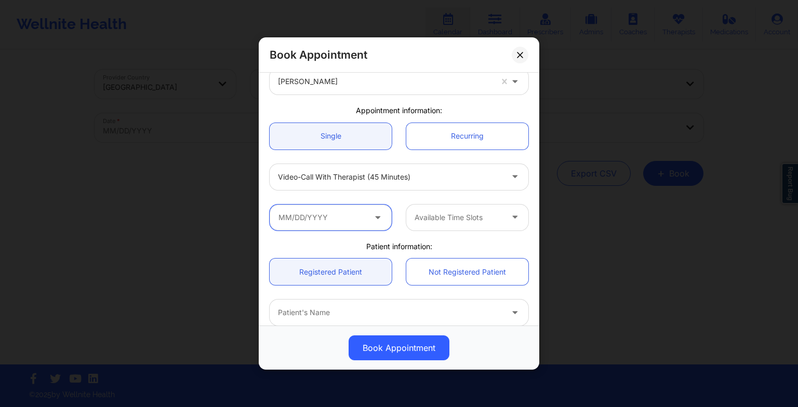
click at [336, 210] on input "text" at bounding box center [331, 218] width 122 height 26
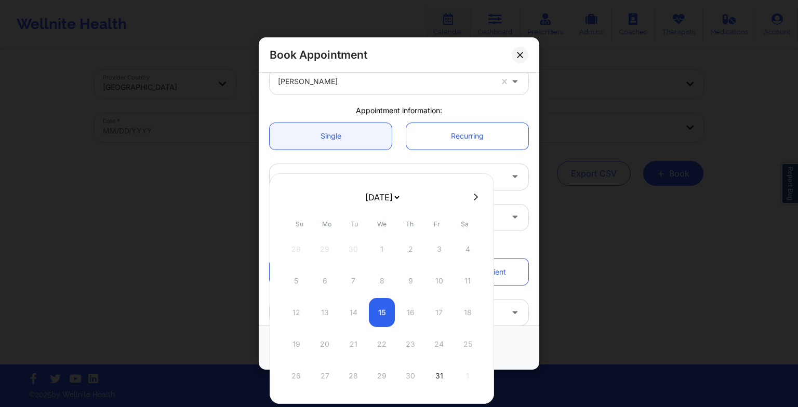
click at [363, 194] on select "[DATE] [DATE] [DATE] [DATE] [DATE] [DATE] [DATE] [DATE] [DATE] [DATE] [DATE] [D…" at bounding box center [382, 197] width 38 height 21
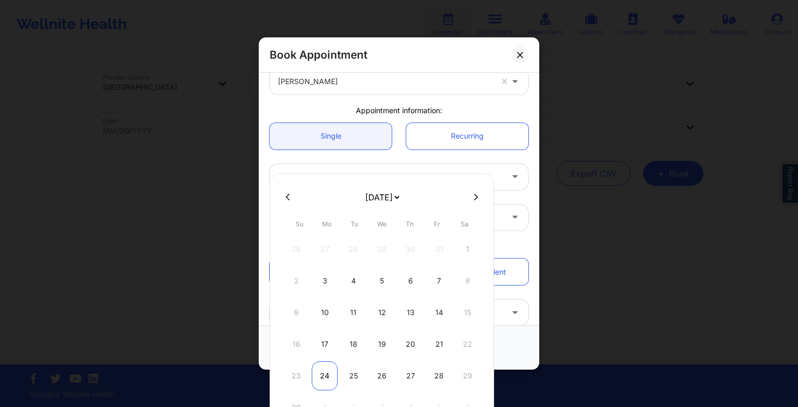
click at [323, 376] on div "24" at bounding box center [325, 376] width 26 height 29
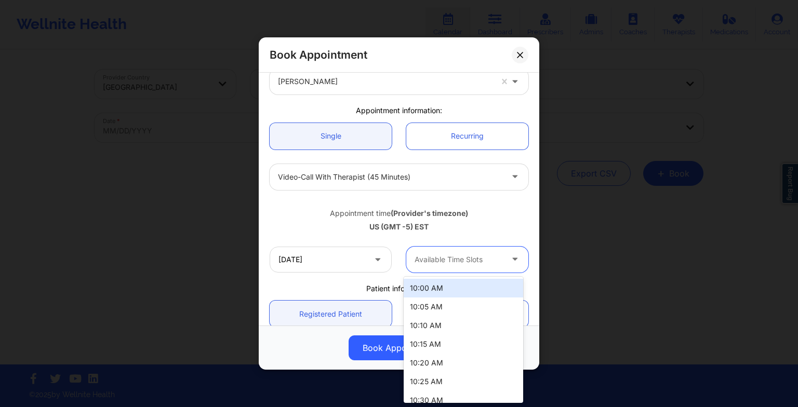
click at [481, 270] on div "Available Time Slots" at bounding box center [454, 260] width 97 height 26
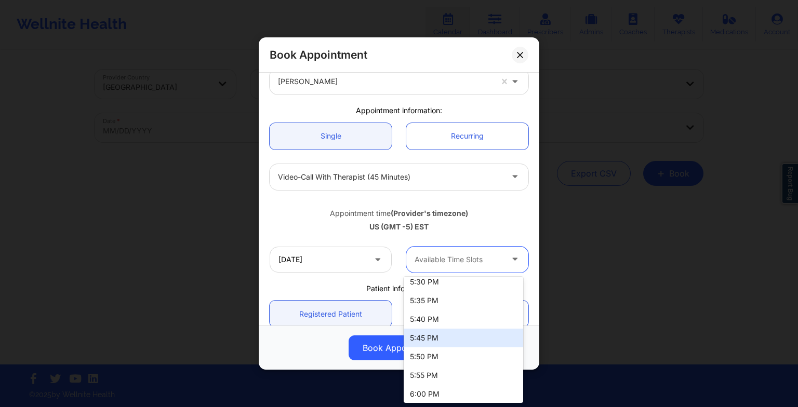
scroll to position [1691, 0]
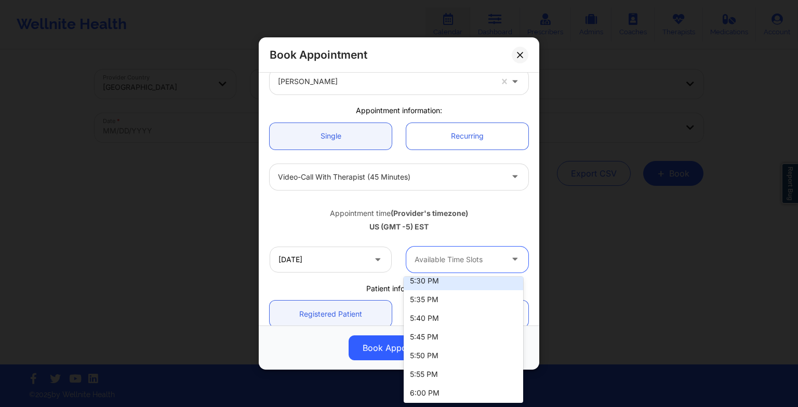
click at [464, 283] on div "5:30 PM" at bounding box center [464, 281] width 120 height 19
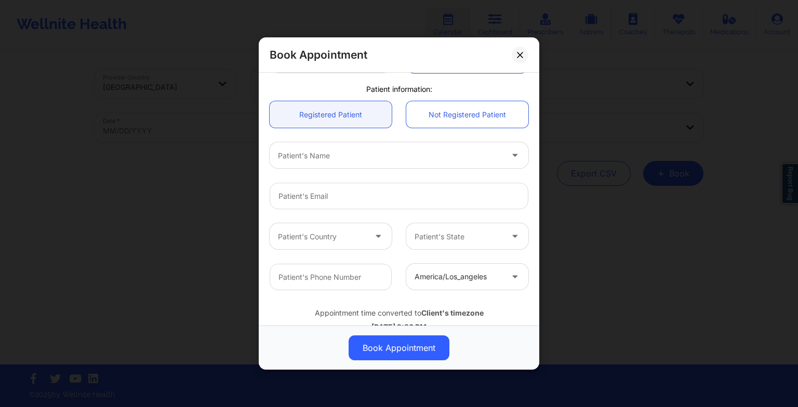
scroll to position [286, 0]
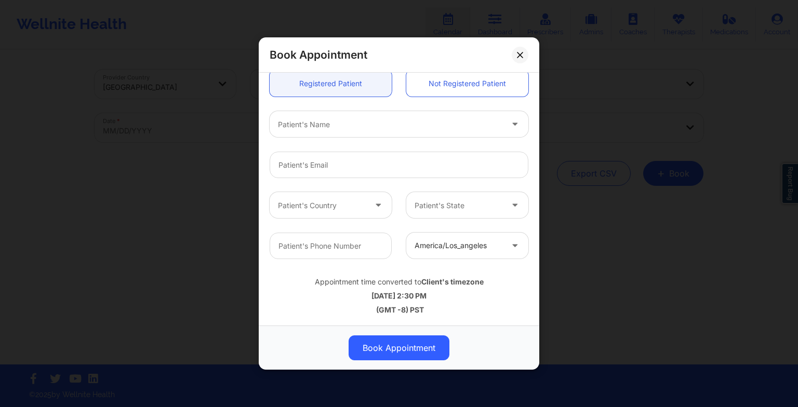
click at [367, 124] on div at bounding box center [390, 124] width 225 height 12
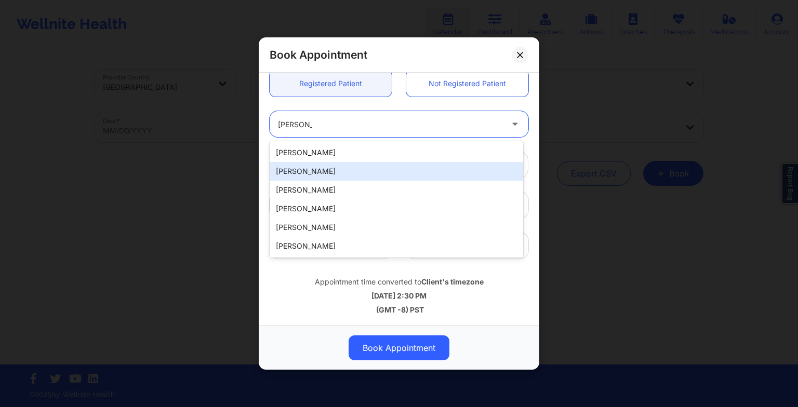
click at [352, 167] on div "[PERSON_NAME]" at bounding box center [397, 171] width 254 height 19
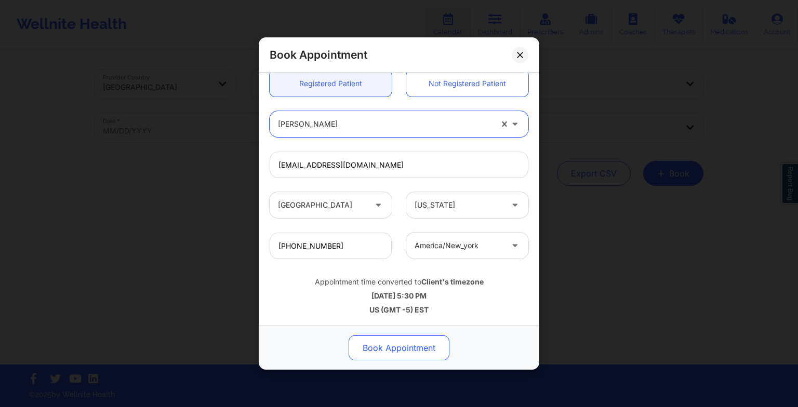
click at [382, 349] on button "Book Appointment" at bounding box center [399, 348] width 101 height 25
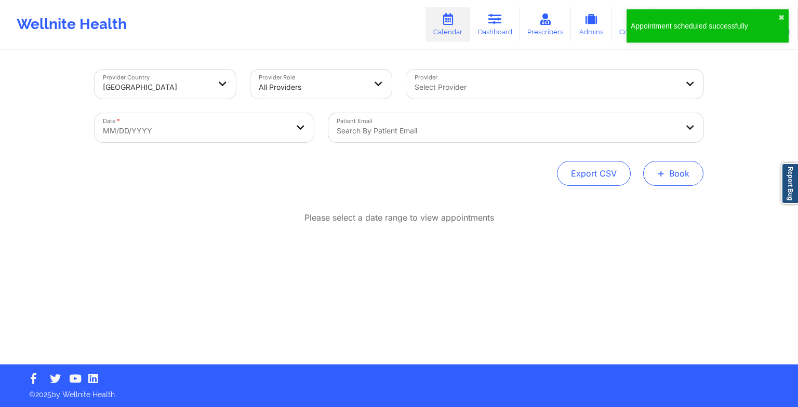
click at [646, 177] on button "+ Book" at bounding box center [673, 173] width 60 height 25
click at [641, 199] on button "Therapy Session" at bounding box center [656, 206] width 80 height 17
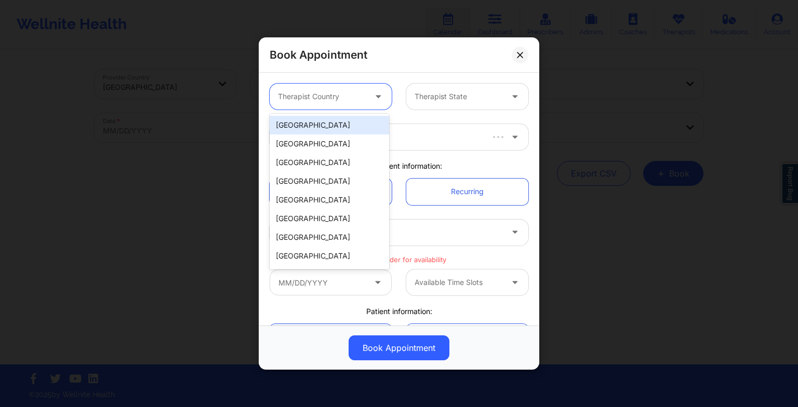
drag, startPoint x: 339, startPoint y: 93, endPoint x: 341, endPoint y: 116, distance: 23.5
click at [341, 116] on body "Appointment scheduled successfully ✖︎ Wellnite Health Calendar Dashboard Prescr…" at bounding box center [399, 203] width 798 height 407
drag, startPoint x: 341, startPoint y: 116, endPoint x: 357, endPoint y: 123, distance: 17.0
click at [357, 123] on div "[GEOGRAPHIC_DATA]" at bounding box center [330, 125] width 120 height 19
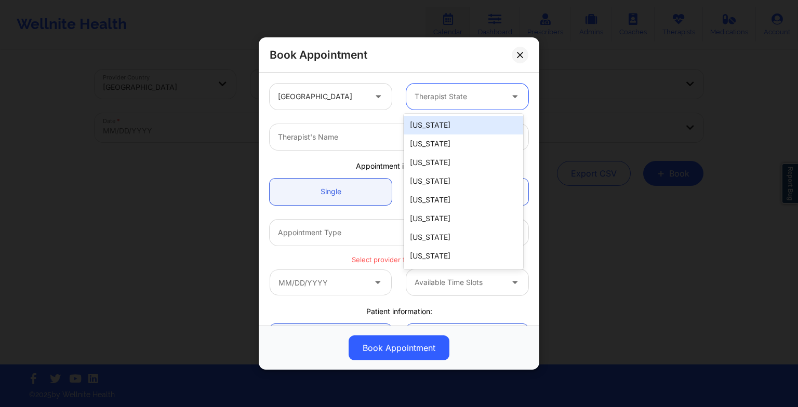
click at [452, 105] on div "Therapist State" at bounding box center [454, 97] width 97 height 26
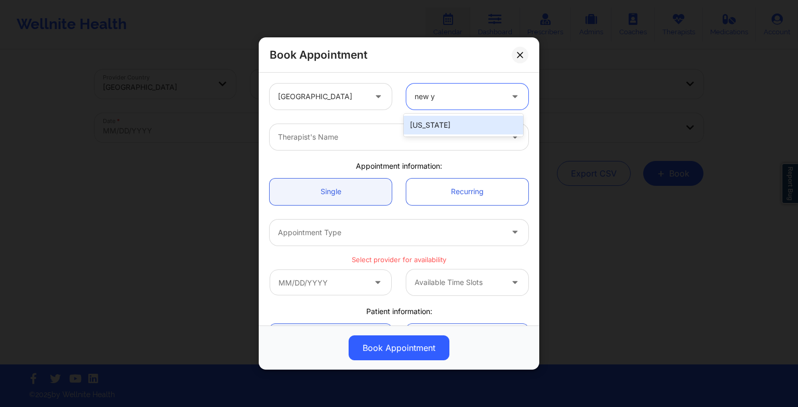
click at [452, 125] on div "[US_STATE]" at bounding box center [464, 125] width 120 height 19
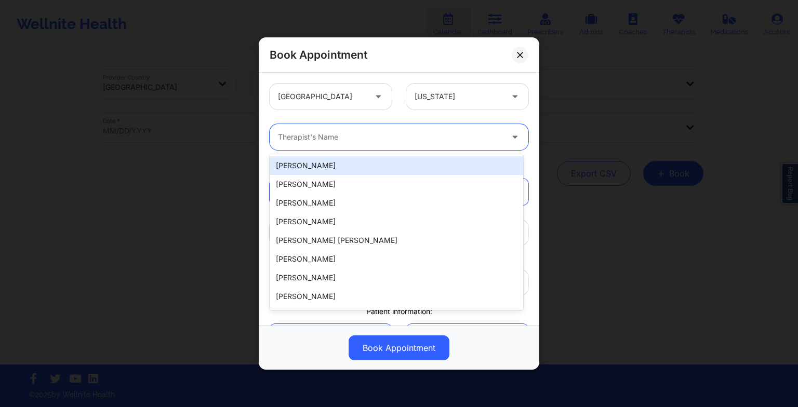
click at [280, 135] on div at bounding box center [390, 137] width 225 height 12
paste input "booked recurring Mondays 5:30 PM"
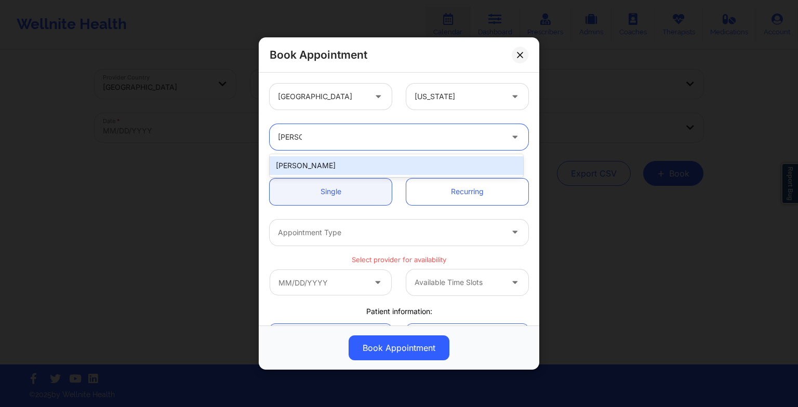
click at [402, 171] on div "[PERSON_NAME]" at bounding box center [397, 165] width 254 height 19
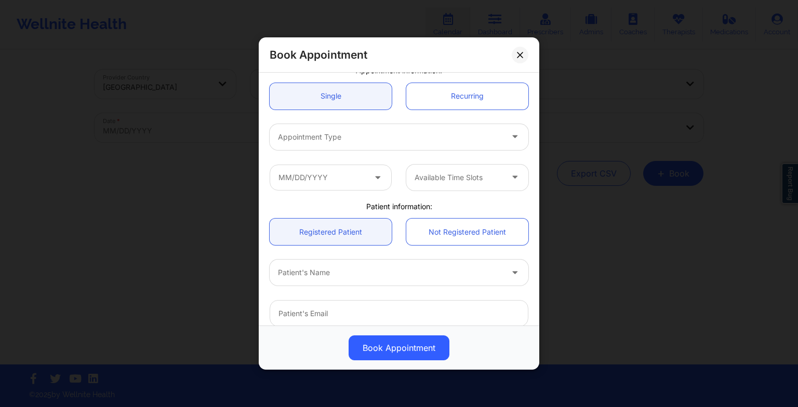
scroll to position [99, 0]
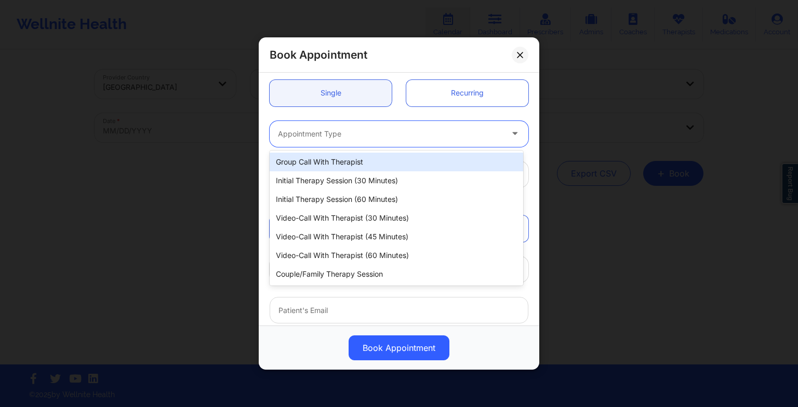
click at [364, 130] on div at bounding box center [390, 134] width 225 height 12
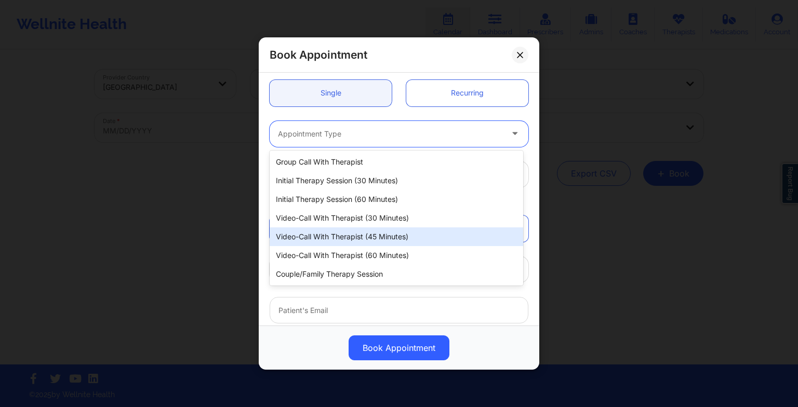
click at [377, 230] on div "Video-Call with Therapist (45 minutes)" at bounding box center [397, 237] width 254 height 19
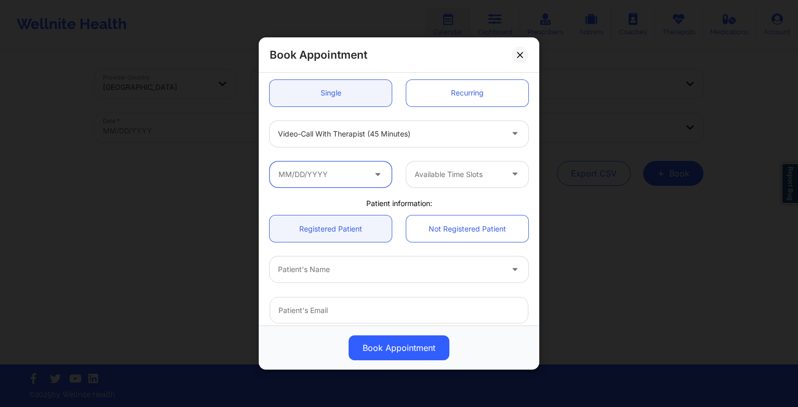
click at [362, 171] on input "text" at bounding box center [331, 175] width 122 height 26
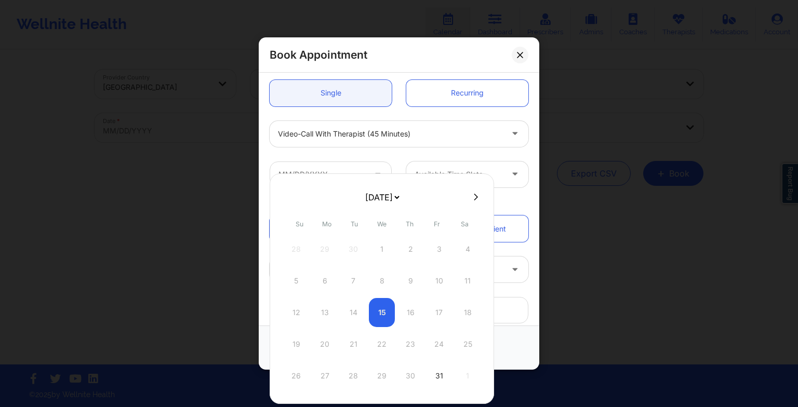
click at [371, 197] on select "[DATE] [DATE] [DATE] [DATE] [DATE] [DATE] [DATE] [DATE] [DATE] [DATE] [DATE] [D…" at bounding box center [382, 197] width 38 height 21
click at [324, 252] on div "1" at bounding box center [325, 249] width 26 height 29
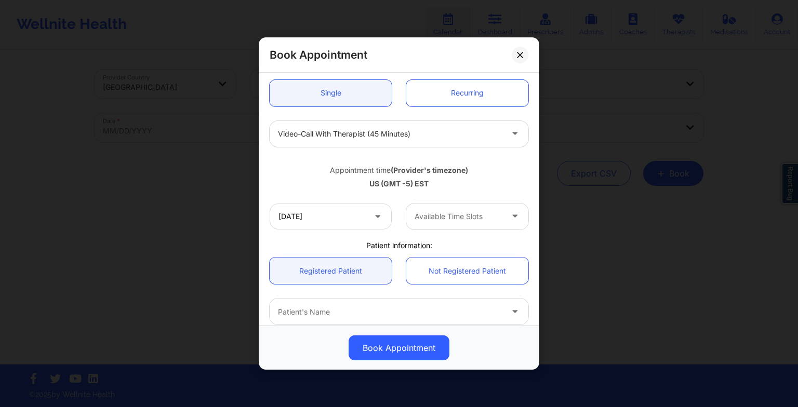
click at [443, 224] on div "Available Time Slots" at bounding box center [454, 217] width 97 height 26
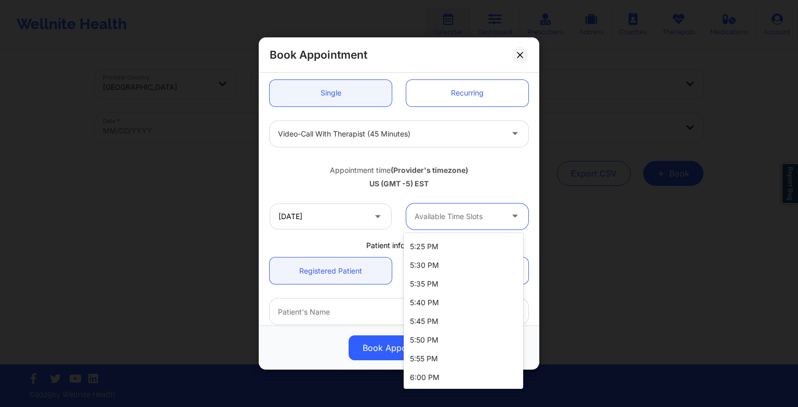
scroll to position [1664, 0]
click at [432, 263] on div "5:30 PM" at bounding box center [464, 264] width 120 height 19
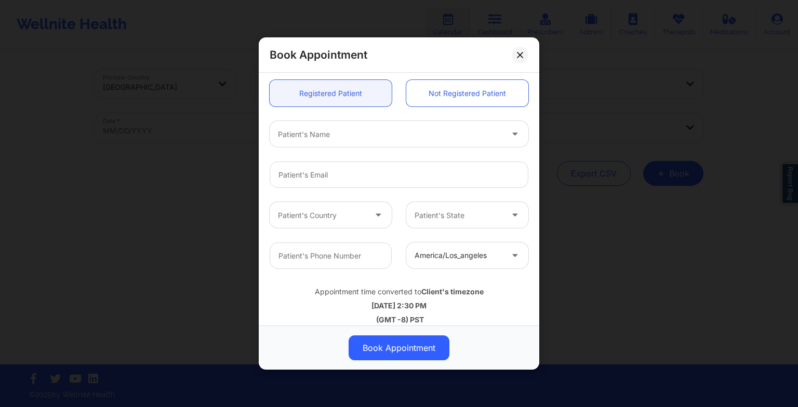
scroll to position [284, 0]
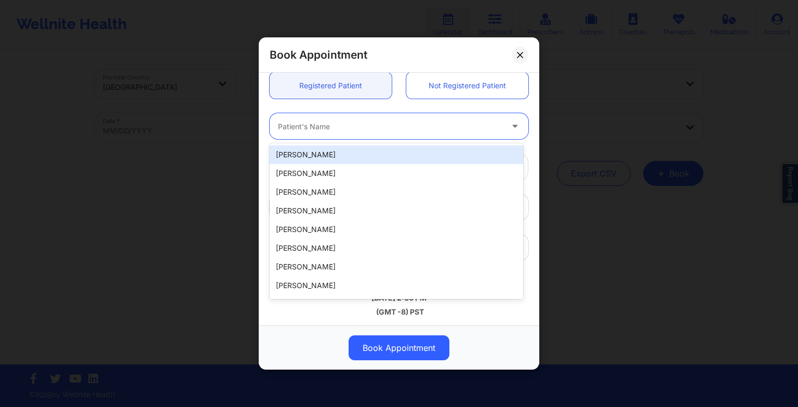
click at [294, 133] on div "Patient's Name" at bounding box center [387, 126] width 234 height 26
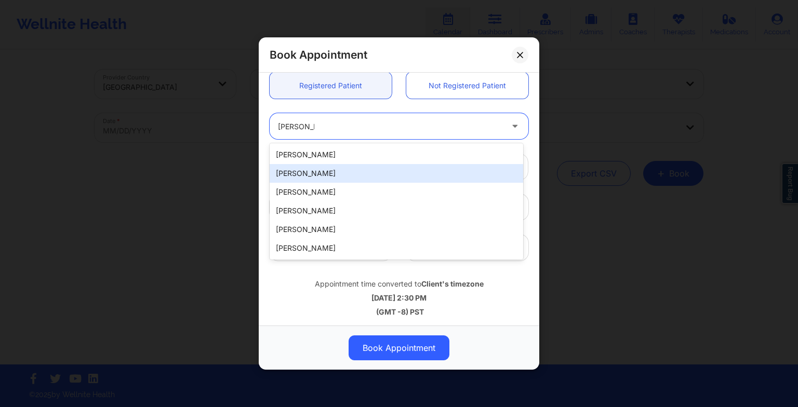
click at [306, 170] on div "[PERSON_NAME]" at bounding box center [397, 173] width 254 height 19
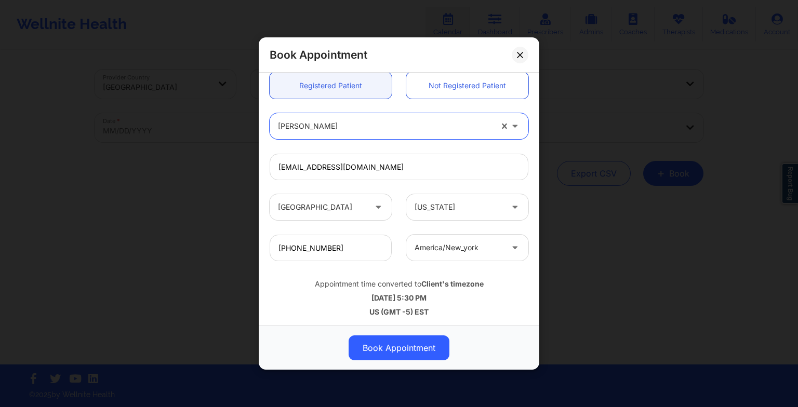
scroll to position [286, 0]
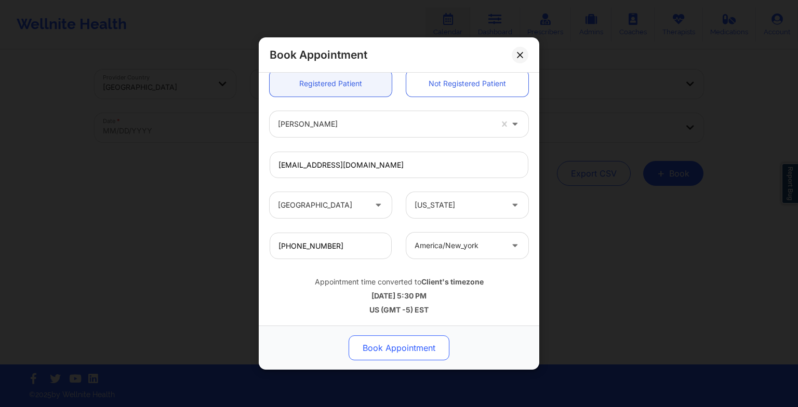
click at [390, 337] on button "Book Appointment" at bounding box center [399, 348] width 101 height 25
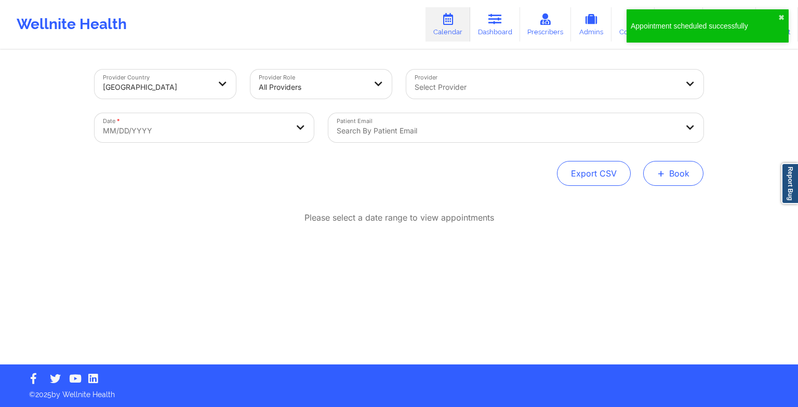
click at [667, 177] on button "+ Book" at bounding box center [673, 173] width 60 height 25
click at [632, 207] on button "Therapy Session" at bounding box center [656, 206] width 80 height 17
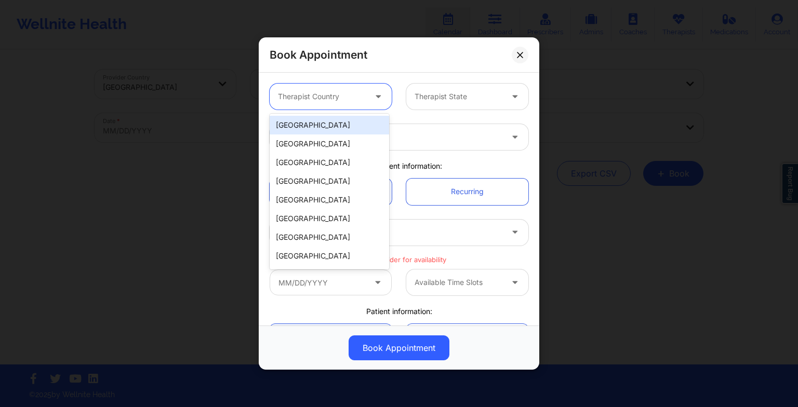
drag, startPoint x: 326, startPoint y: 106, endPoint x: 328, endPoint y: 125, distance: 19.3
click at [328, 125] on body "Wellnite Health Calendar Dashboard Prescribers Admins Coaches Therapists Medica…" at bounding box center [399, 203] width 798 height 407
click at [328, 125] on div "[GEOGRAPHIC_DATA]" at bounding box center [330, 125] width 120 height 19
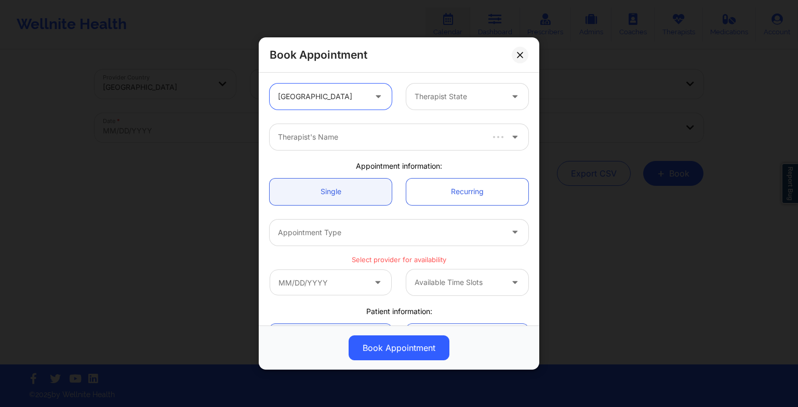
click at [431, 98] on div at bounding box center [459, 96] width 88 height 12
click at [440, 127] on div "[US_STATE]" at bounding box center [464, 125] width 120 height 19
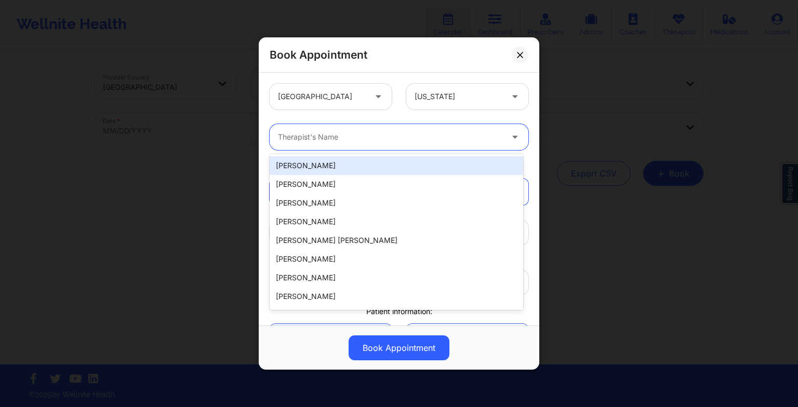
click at [395, 129] on div "Therapist's Name" at bounding box center [387, 137] width 234 height 26
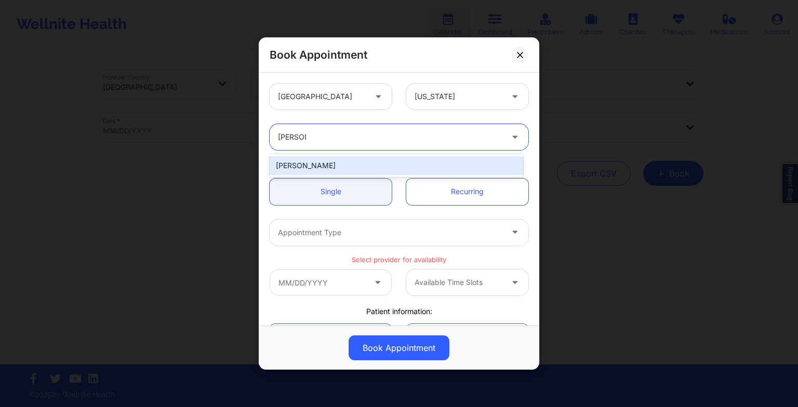
click at [354, 160] on div "[PERSON_NAME]" at bounding box center [397, 165] width 254 height 19
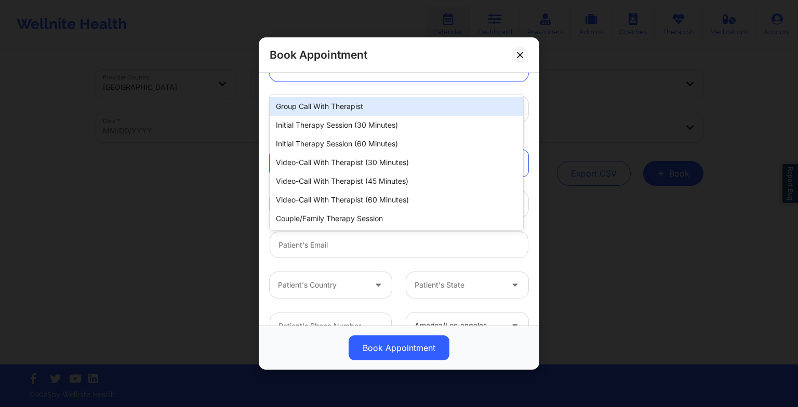
scroll to position [154, 0]
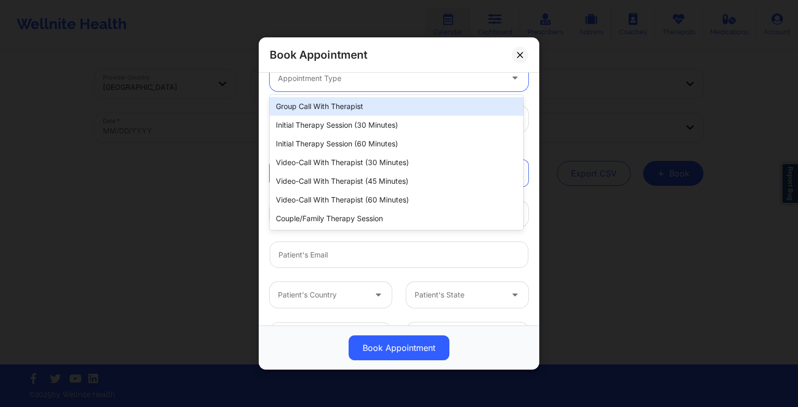
click at [310, 75] on div "Appointment Type" at bounding box center [387, 78] width 234 height 26
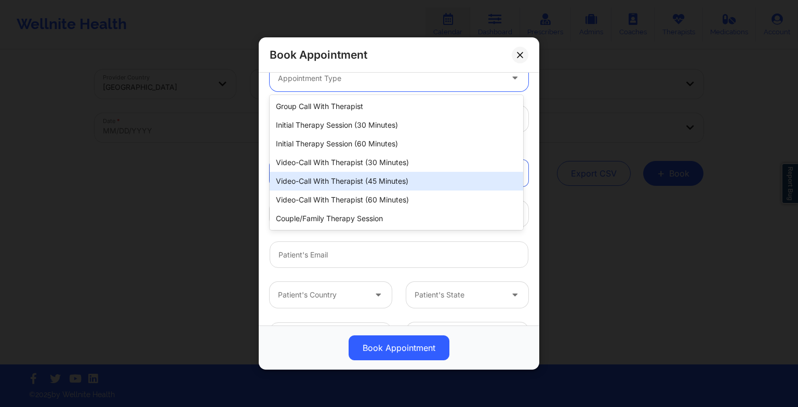
click at [333, 188] on div "Video-Call with Therapist (45 minutes)" at bounding box center [397, 181] width 254 height 19
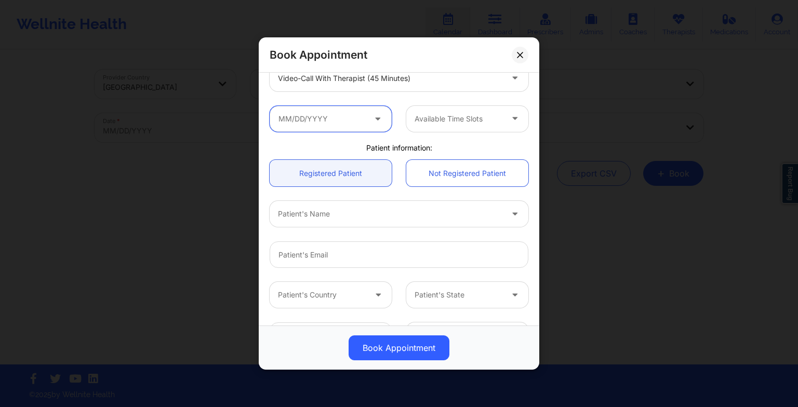
click at [308, 117] on input "text" at bounding box center [331, 119] width 122 height 26
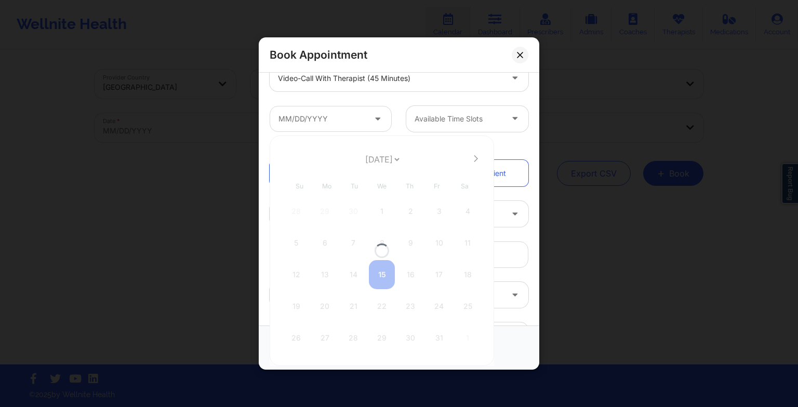
click at [366, 162] on div at bounding box center [382, 251] width 225 height 231
click at [366, 162] on select "[DATE] [DATE] [DATE] [DATE] [DATE] [DATE] [DATE] [DATE] [DATE] [DATE] [DATE] [D…" at bounding box center [382, 159] width 38 height 21
click at [325, 235] on div "8" at bounding box center [325, 243] width 26 height 29
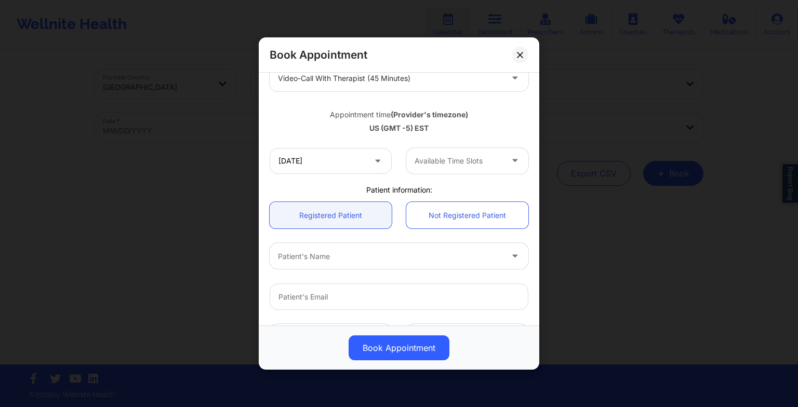
click at [431, 161] on div at bounding box center [459, 161] width 88 height 12
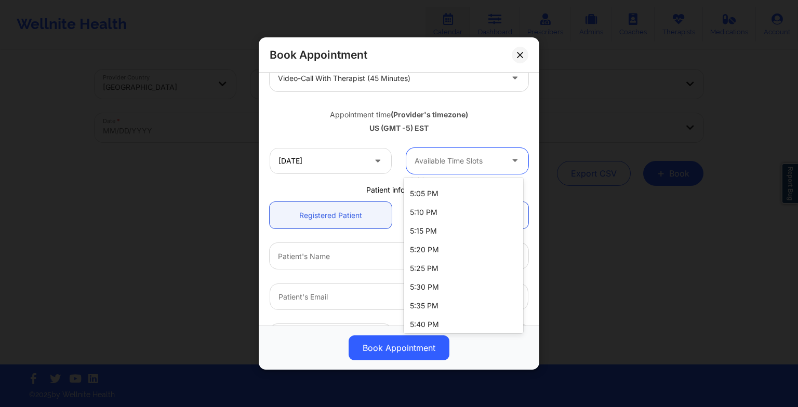
scroll to position [1586, 0]
click at [428, 294] on div "5:30 PM" at bounding box center [464, 287] width 120 height 19
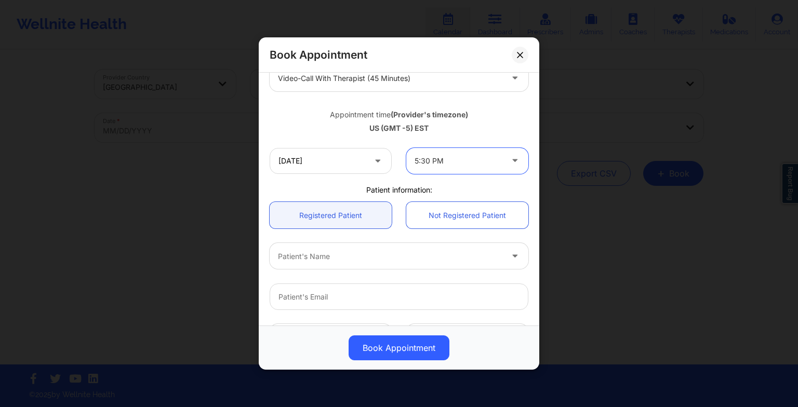
click at [373, 258] on div at bounding box center [390, 256] width 225 height 12
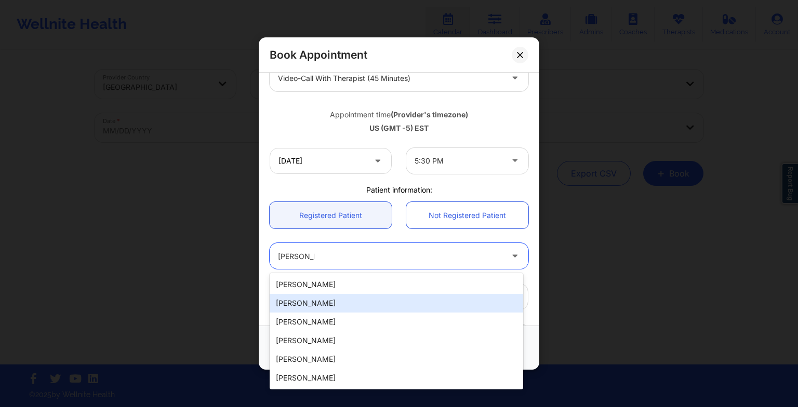
click at [356, 296] on div "[PERSON_NAME]" at bounding box center [397, 303] width 254 height 19
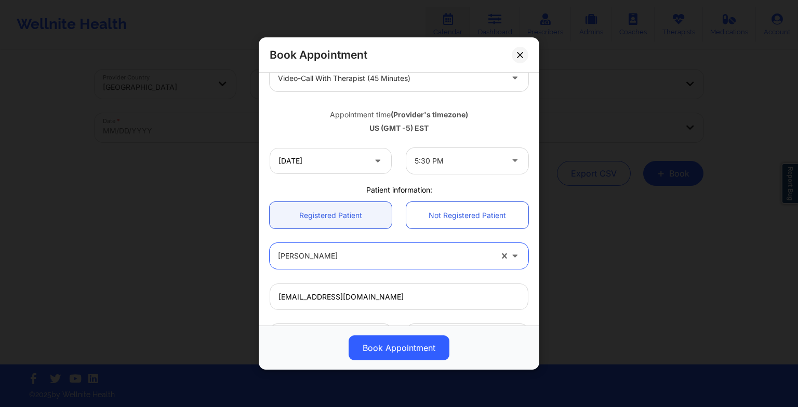
scroll to position [286, 0]
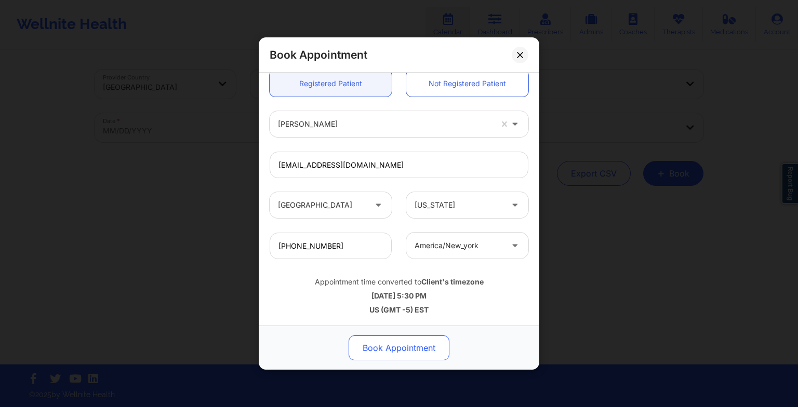
click at [393, 337] on button "Book Appointment" at bounding box center [399, 348] width 101 height 25
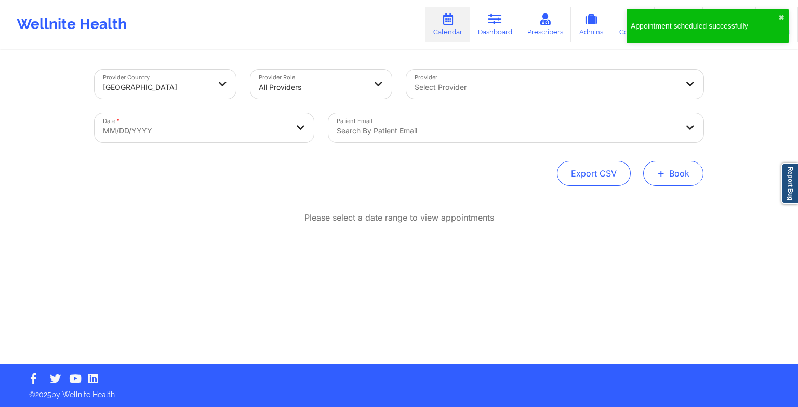
click at [662, 180] on button "+ Book" at bounding box center [673, 173] width 60 height 25
click at [623, 202] on button "Therapy Session" at bounding box center [656, 206] width 80 height 17
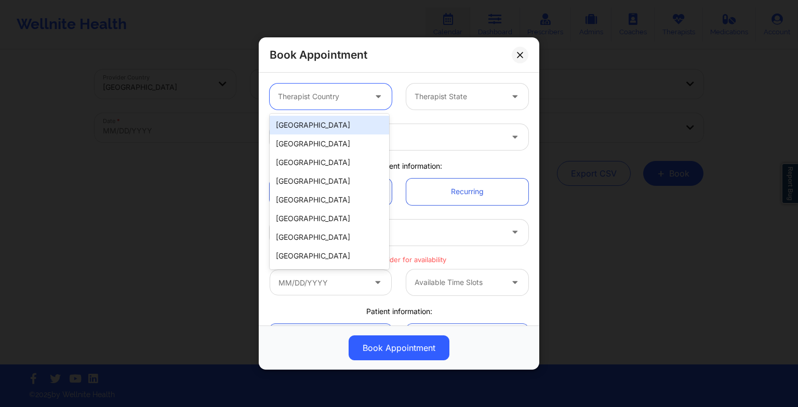
drag, startPoint x: 343, startPoint y: 98, endPoint x: 336, endPoint y: 133, distance: 36.1
click at [336, 133] on body "Appointment scheduled successfully ✖︎ Wellnite Health Calendar Dashboard Prescr…" at bounding box center [399, 203] width 798 height 407
click at [336, 133] on div "[GEOGRAPHIC_DATA]" at bounding box center [330, 125] width 120 height 19
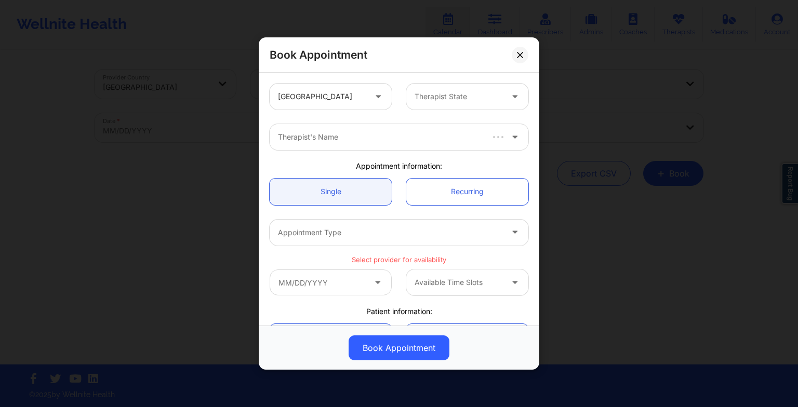
click at [430, 110] on div "United States Therapist State" at bounding box center [398, 96] width 273 height 41
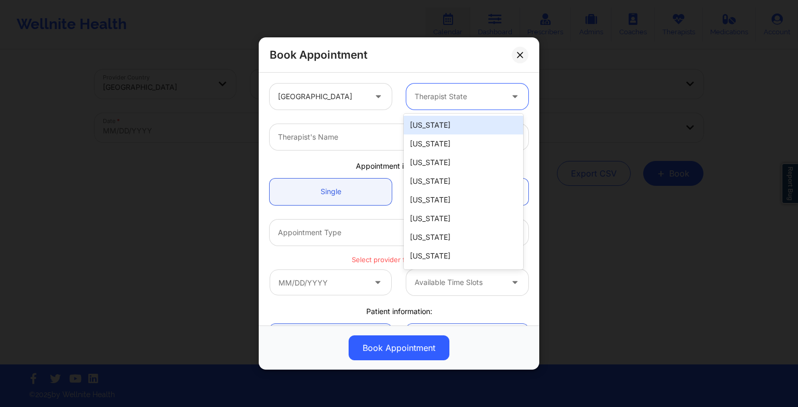
click at [426, 97] on div at bounding box center [459, 96] width 88 height 12
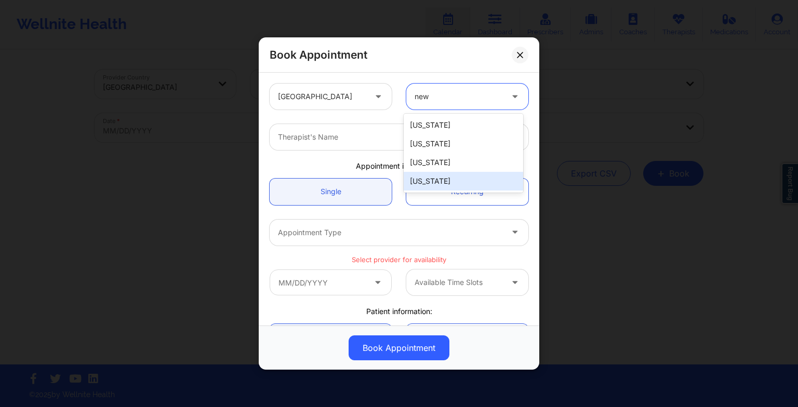
click at [433, 185] on div "[US_STATE]" at bounding box center [464, 181] width 120 height 19
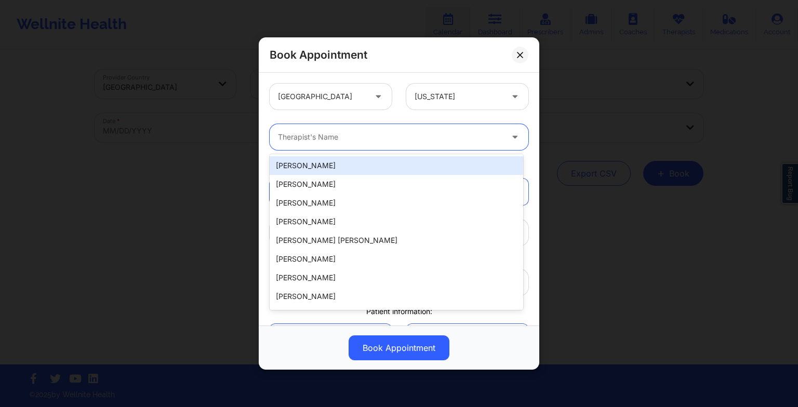
click at [312, 130] on div "Therapist's Name" at bounding box center [387, 137] width 234 height 26
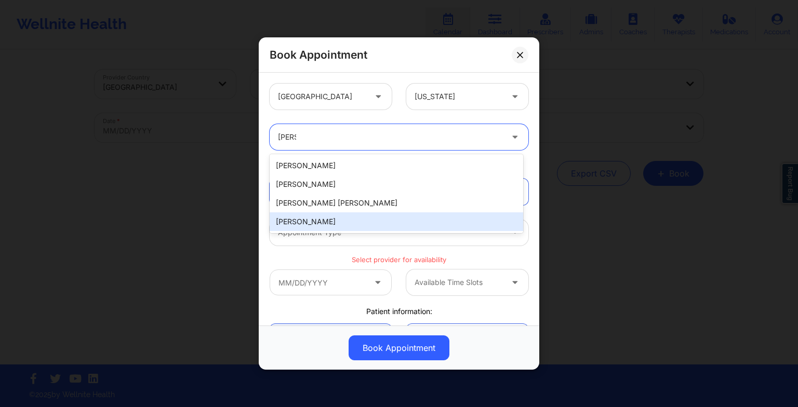
click at [320, 217] on div "[PERSON_NAME]" at bounding box center [397, 222] width 254 height 19
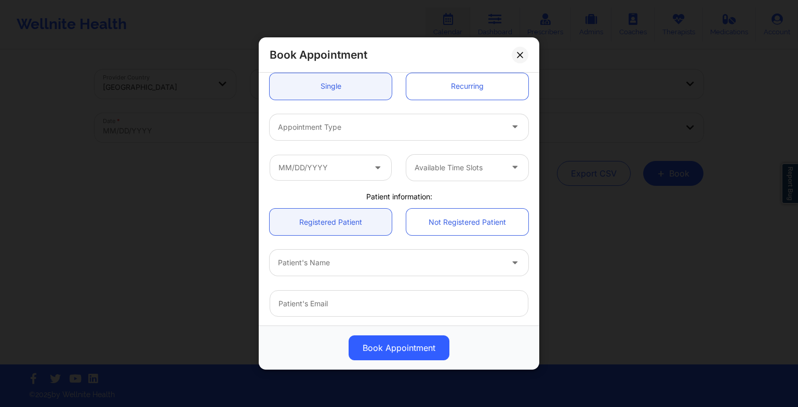
scroll to position [110, 0]
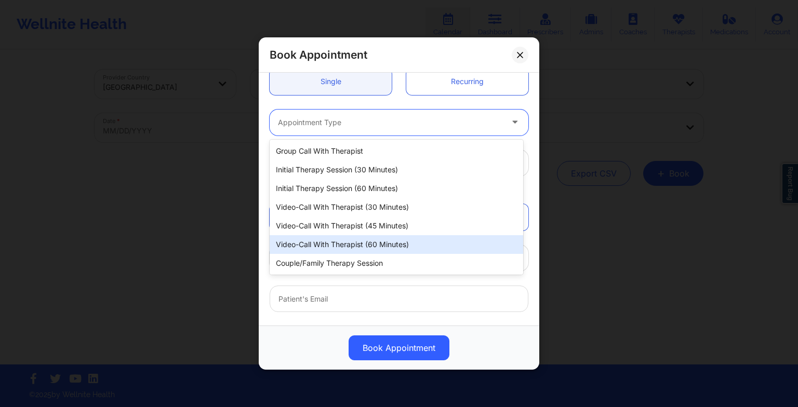
drag, startPoint x: 309, startPoint y: 124, endPoint x: 322, endPoint y: 218, distance: 95.0
click at [322, 218] on body "Wellnite Health Calendar Dashboard Prescribers Admins Coaches Therapists Medica…" at bounding box center [399, 203] width 798 height 407
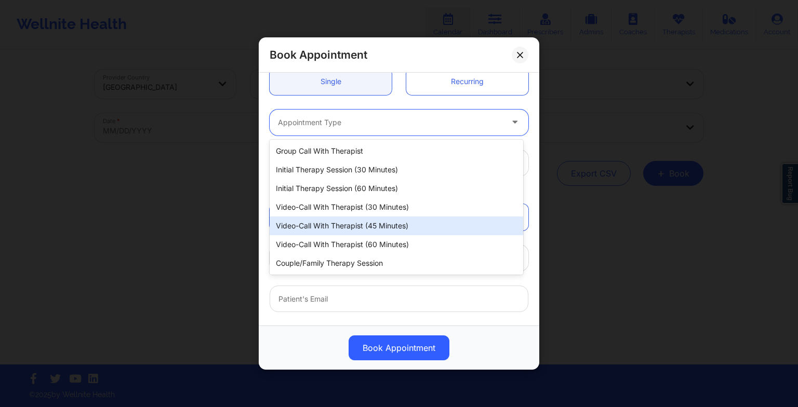
click at [322, 218] on div "Video-Call with Therapist (45 minutes)" at bounding box center [397, 226] width 254 height 19
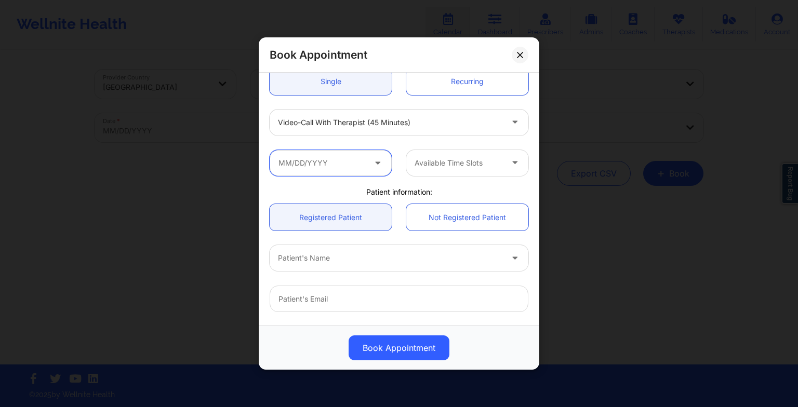
drag, startPoint x: 324, startPoint y: 162, endPoint x: 368, endPoint y: 164, distance: 44.2
click at [368, 164] on input "text" at bounding box center [331, 163] width 122 height 26
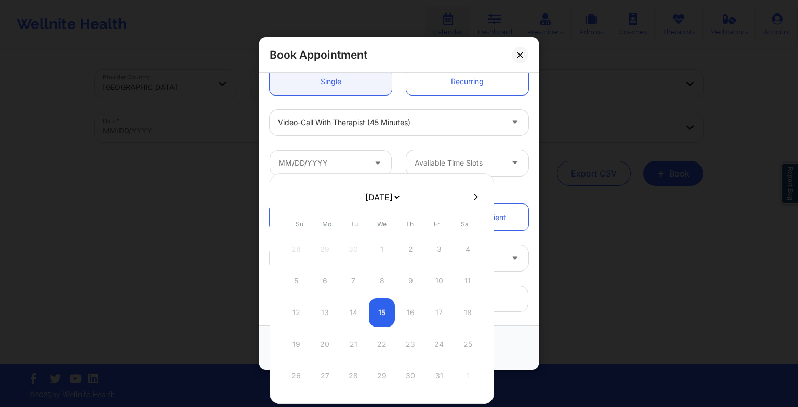
click at [376, 193] on select "[DATE] [DATE] [DATE] [DATE] [DATE] [DATE] [DATE] [DATE] [DATE] [DATE] [DATE] [D…" at bounding box center [382, 197] width 38 height 21
click at [325, 312] on div "15" at bounding box center [325, 312] width 26 height 29
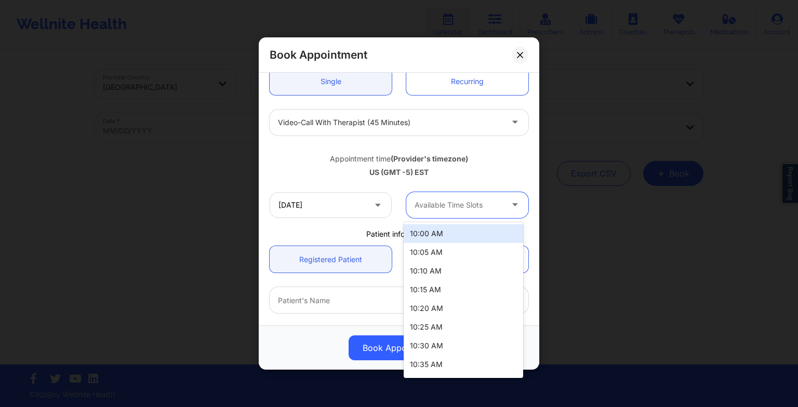
drag, startPoint x: 466, startPoint y: 201, endPoint x: 430, endPoint y: 316, distance: 120.8
click at [430, 316] on body "Wellnite Health Calendar Dashboard Prescribers Admins Coaches Therapists Medica…" at bounding box center [399, 203] width 798 height 407
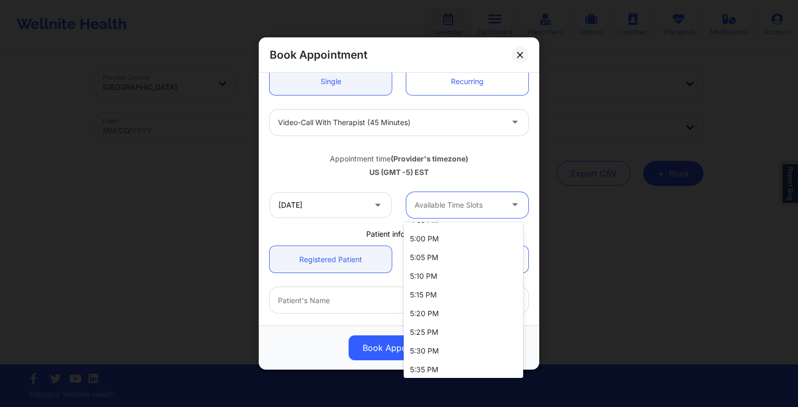
scroll to position [1563, 0]
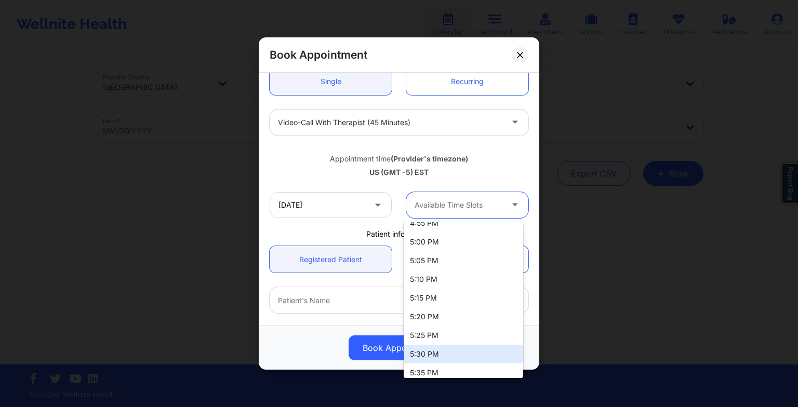
click at [424, 353] on div "5:30 PM" at bounding box center [464, 354] width 120 height 19
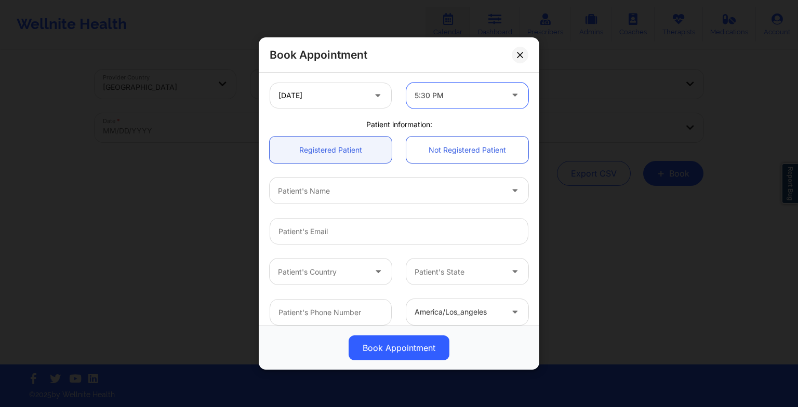
scroll to position [226, 0]
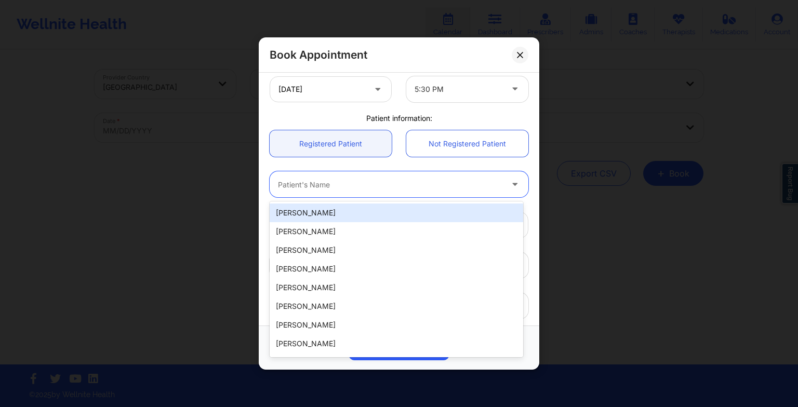
click at [343, 192] on div "Patient's Name" at bounding box center [387, 185] width 234 height 26
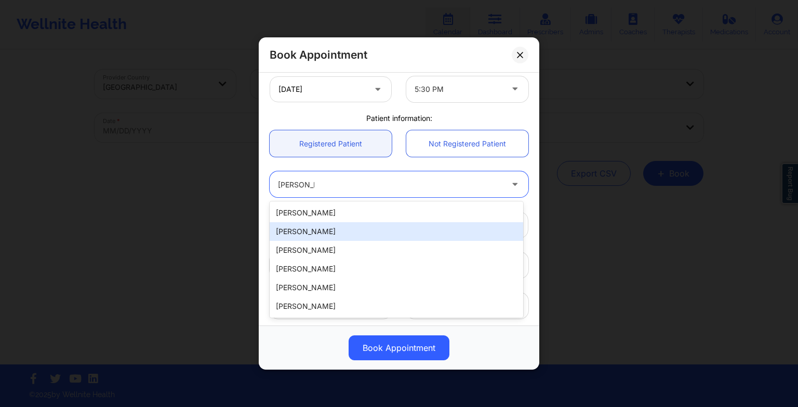
click at [326, 226] on div "[PERSON_NAME]" at bounding box center [397, 231] width 254 height 19
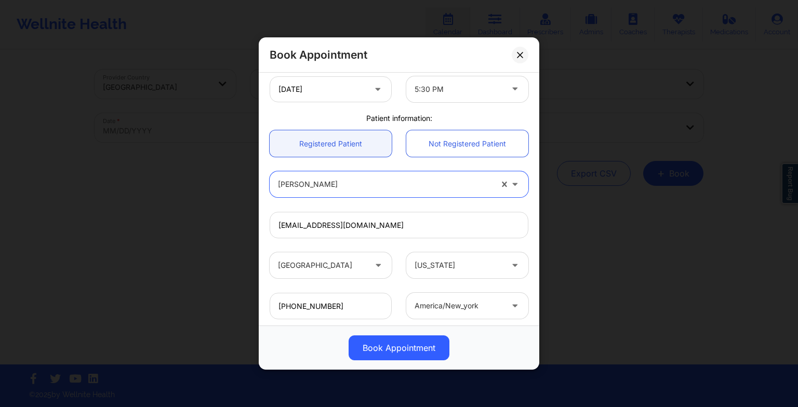
scroll to position [286, 0]
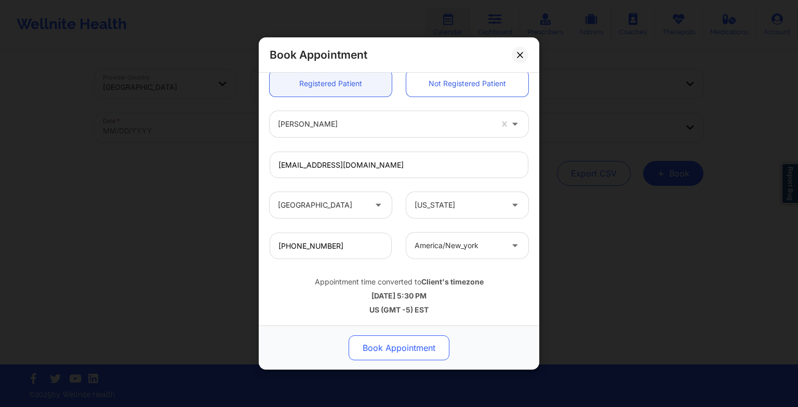
click at [400, 339] on button "Book Appointment" at bounding box center [399, 348] width 101 height 25
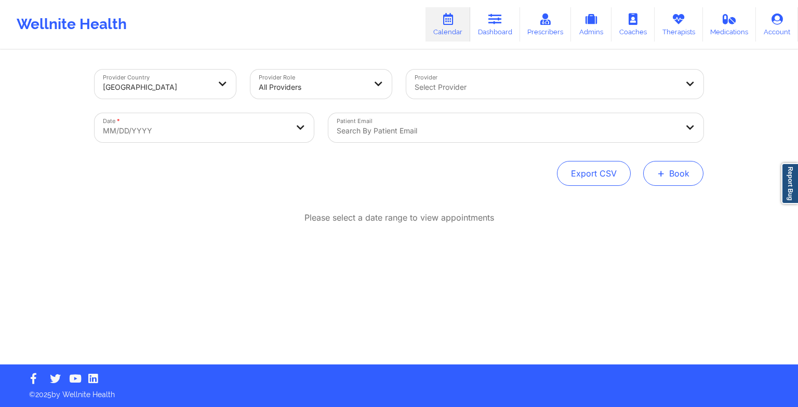
click at [679, 161] on button "+ Book" at bounding box center [673, 173] width 60 height 25
click at [643, 206] on button "Therapy Session" at bounding box center [656, 206] width 80 height 17
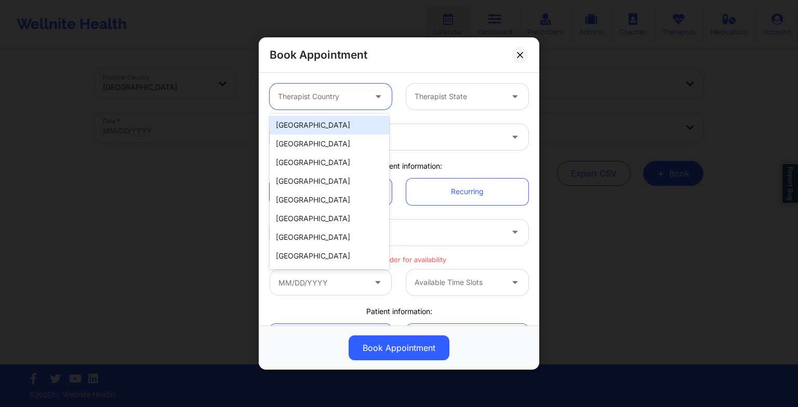
drag, startPoint x: 366, startPoint y: 100, endPoint x: 352, endPoint y: 129, distance: 32.6
click at [352, 129] on body "Wellnite Health Calendar Dashboard Prescribers Admins Coaches Therapists Medica…" at bounding box center [399, 203] width 798 height 407
click at [352, 129] on div "[GEOGRAPHIC_DATA]" at bounding box center [330, 125] width 120 height 19
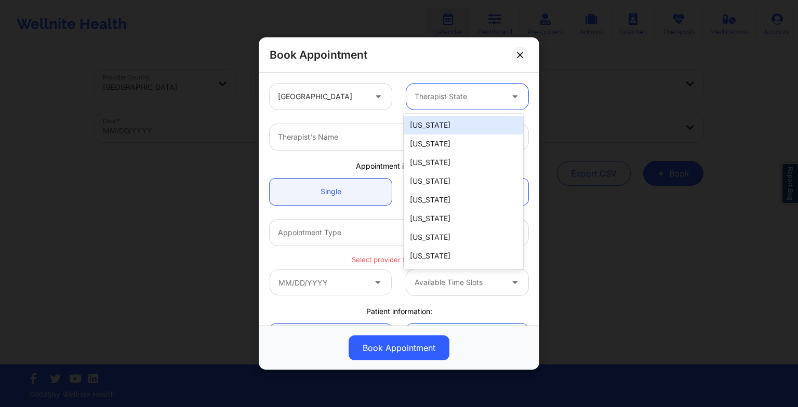
click at [426, 102] on div "Therapist State" at bounding box center [454, 97] width 97 height 26
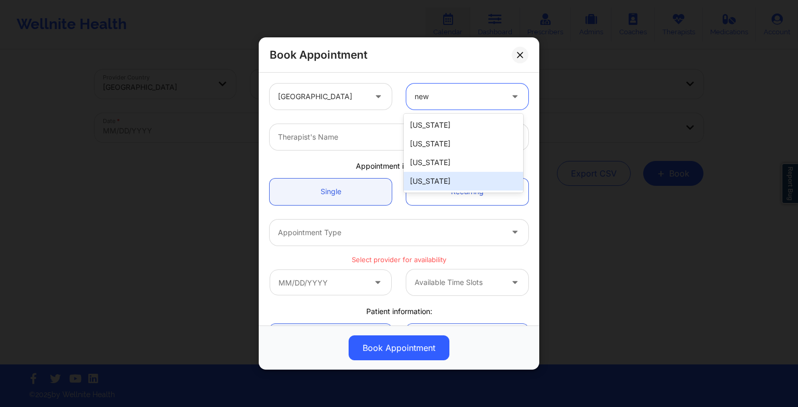
click at [426, 182] on div "[US_STATE]" at bounding box center [464, 181] width 120 height 19
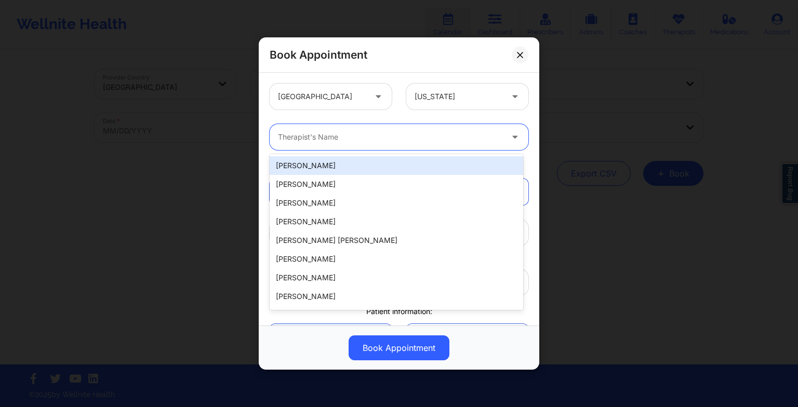
click at [345, 143] on div "Therapist's Name" at bounding box center [387, 137] width 234 height 26
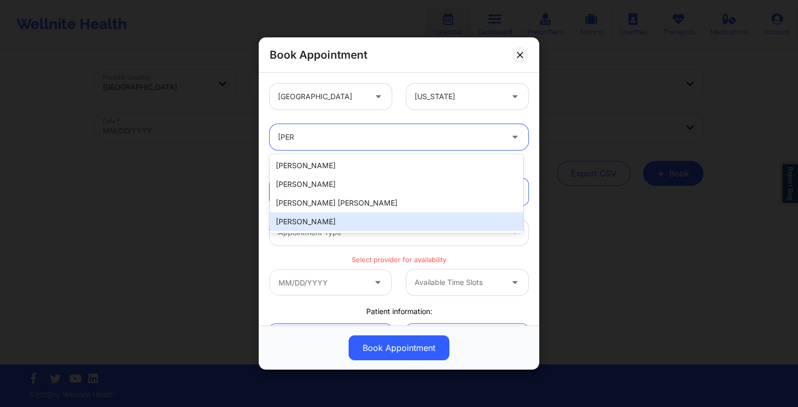
click at [333, 218] on div "[PERSON_NAME]" at bounding box center [397, 222] width 254 height 19
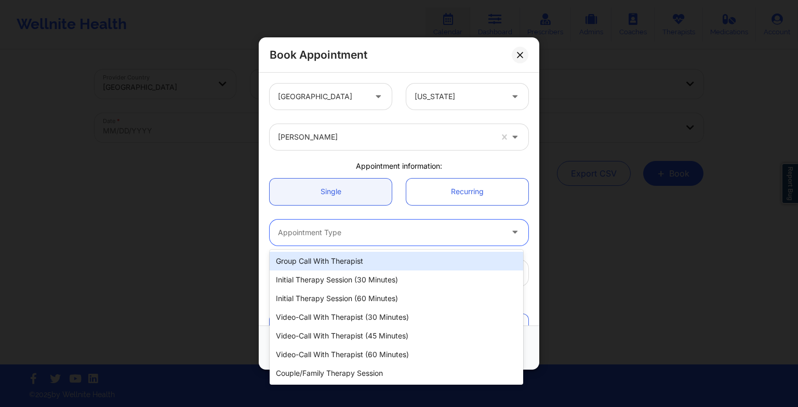
click at [304, 226] on div "Appointment Type" at bounding box center [387, 233] width 234 height 26
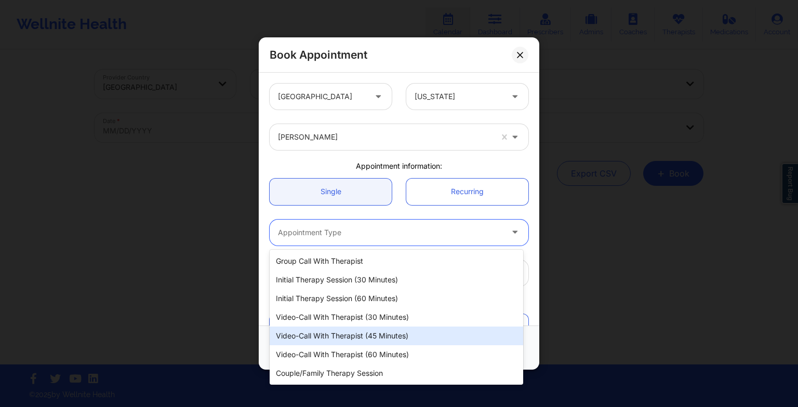
click at [327, 331] on div "Video-Call with Therapist (45 minutes)" at bounding box center [397, 336] width 254 height 19
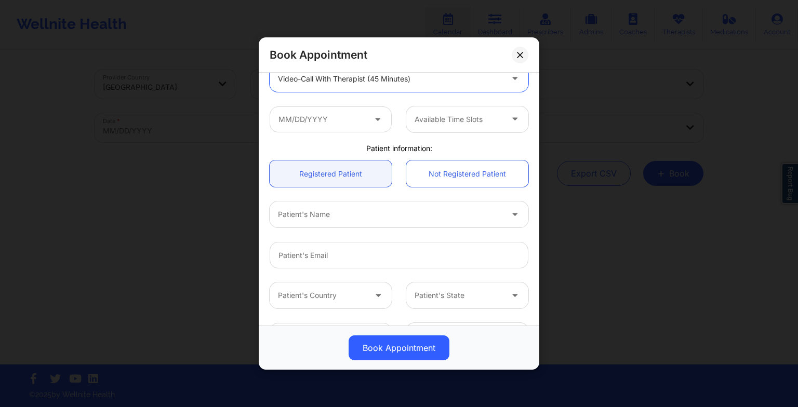
scroll to position [157, 0]
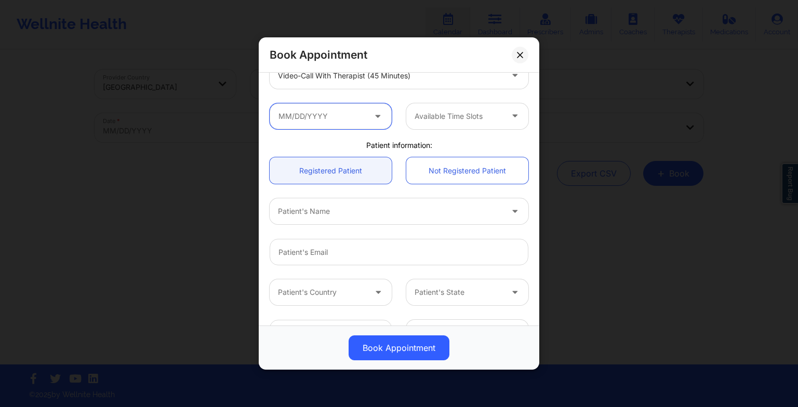
click at [322, 127] on input "text" at bounding box center [331, 116] width 122 height 26
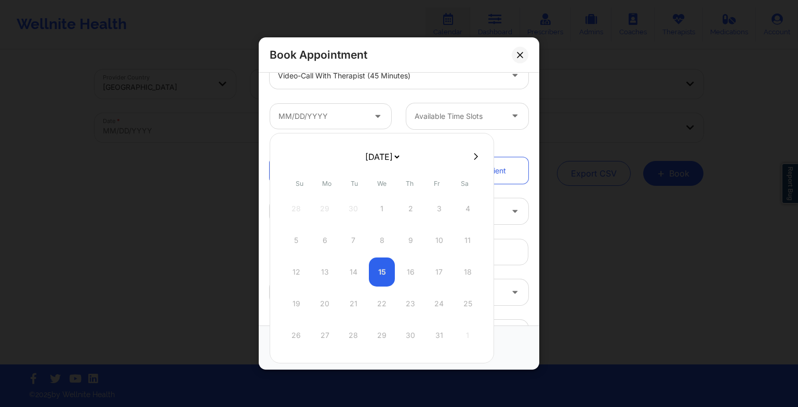
click at [366, 162] on select "[DATE] [DATE] [DATE] [DATE] [DATE] [DATE] [DATE] [DATE] [DATE] [DATE] [DATE] [D…" at bounding box center [382, 157] width 38 height 21
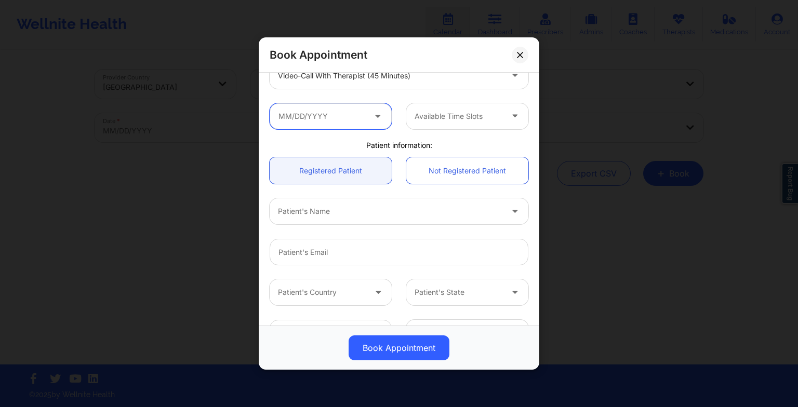
click at [355, 107] on input "text" at bounding box center [331, 116] width 122 height 26
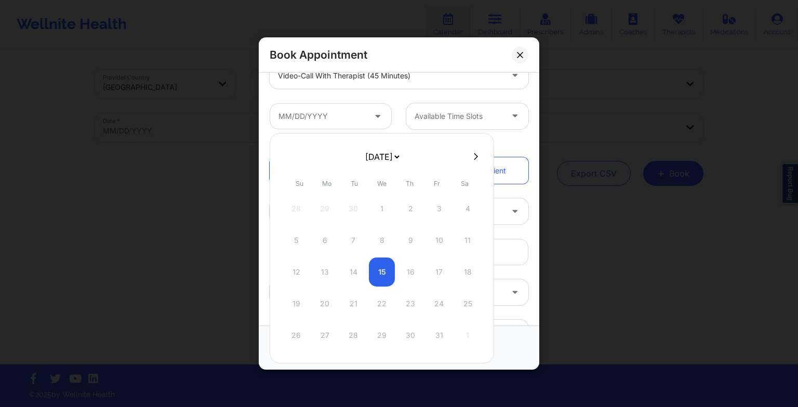
click at [373, 154] on select "[DATE] [DATE] [DATE] [DATE] [DATE] [DATE] [DATE] [DATE] [DATE] [DATE] [DATE] [D…" at bounding box center [382, 157] width 38 height 21
click at [323, 305] on div "22" at bounding box center [325, 303] width 26 height 29
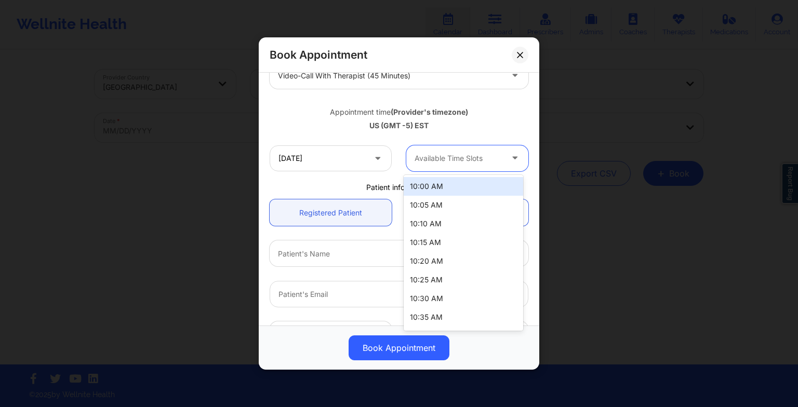
click at [480, 152] on div at bounding box center [459, 158] width 88 height 12
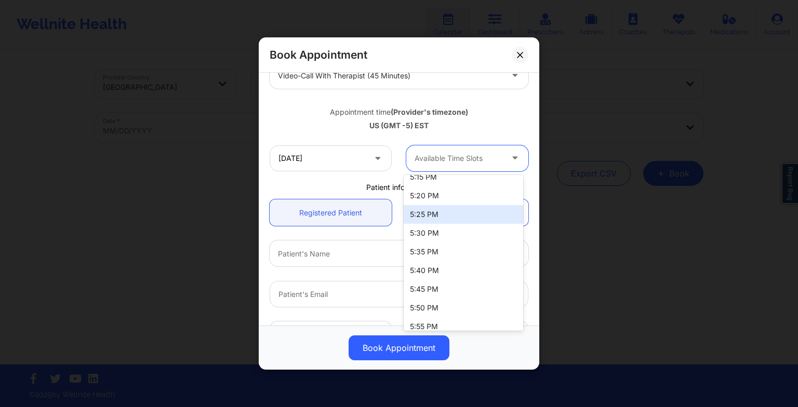
scroll to position [1631, 0]
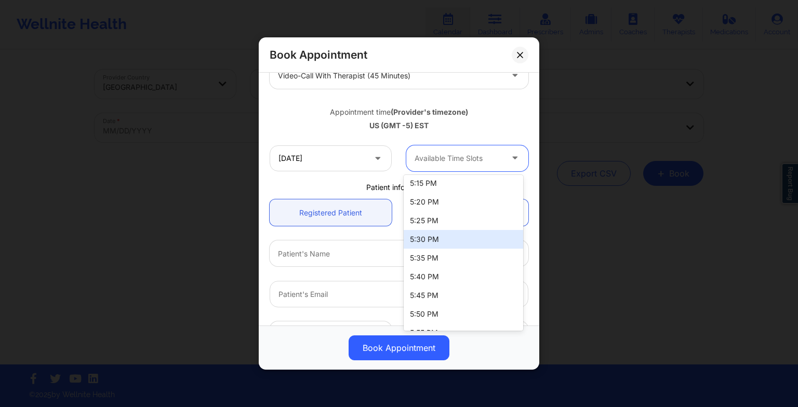
click at [449, 235] on div "5:30 PM" at bounding box center [464, 239] width 120 height 19
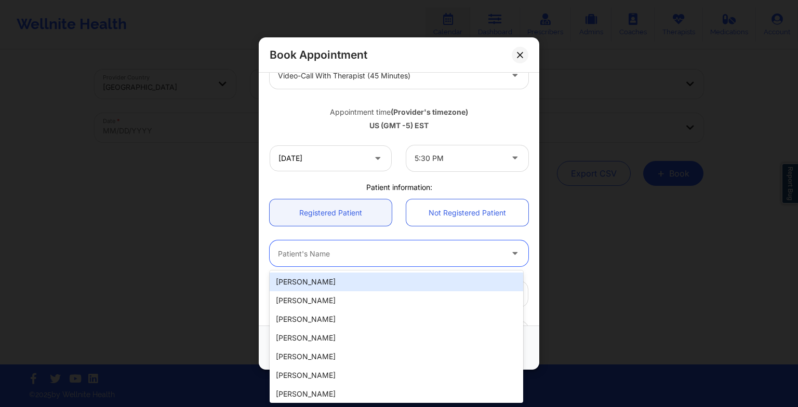
click at [387, 245] on div "Patient's Name" at bounding box center [387, 254] width 234 height 26
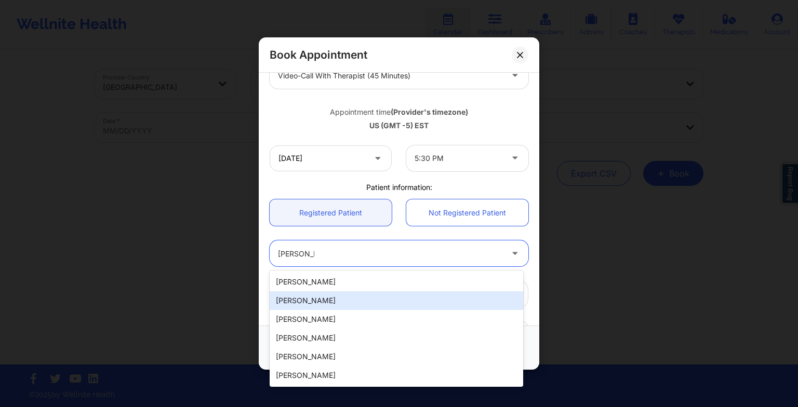
click at [342, 294] on div "[PERSON_NAME]" at bounding box center [397, 301] width 254 height 19
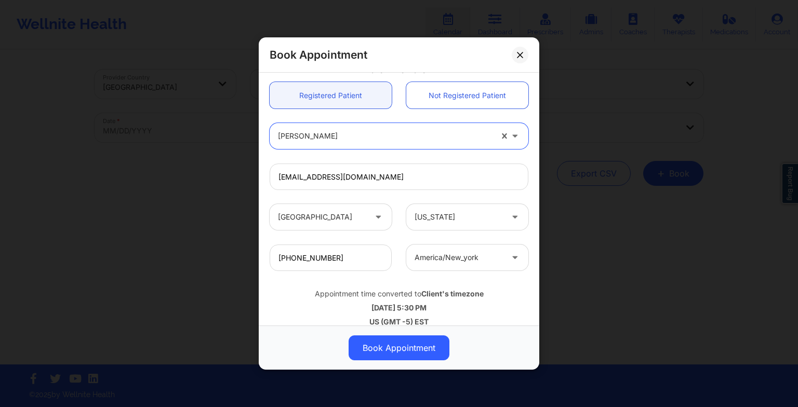
scroll to position [284, 0]
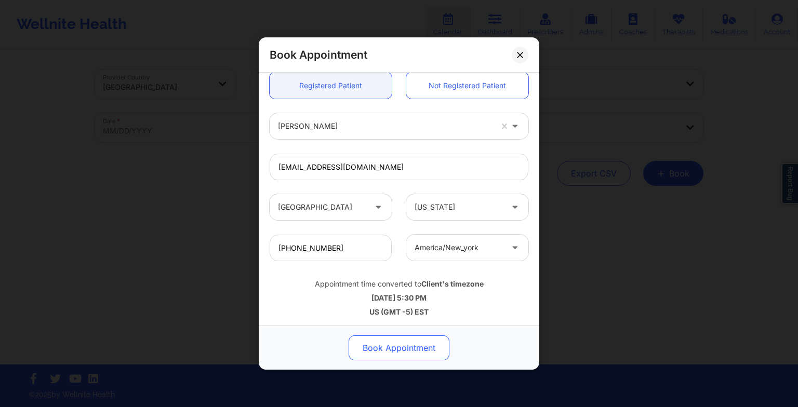
click at [386, 355] on button "Book Appointment" at bounding box center [399, 348] width 101 height 25
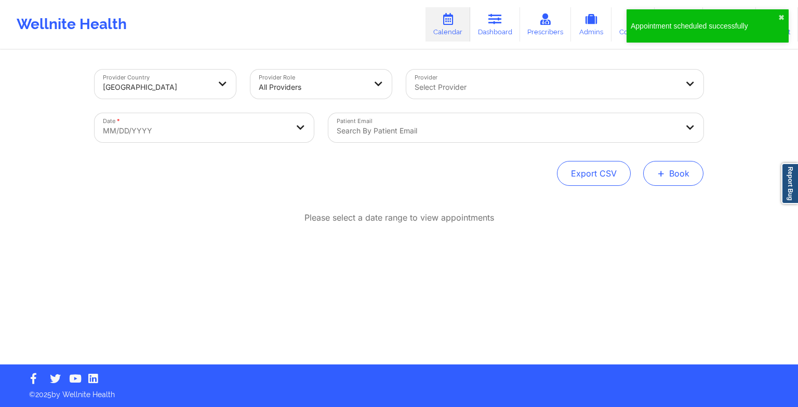
click at [674, 170] on button "+ Book" at bounding box center [673, 173] width 60 height 25
click at [645, 204] on button "Therapy Session" at bounding box center [656, 206] width 80 height 17
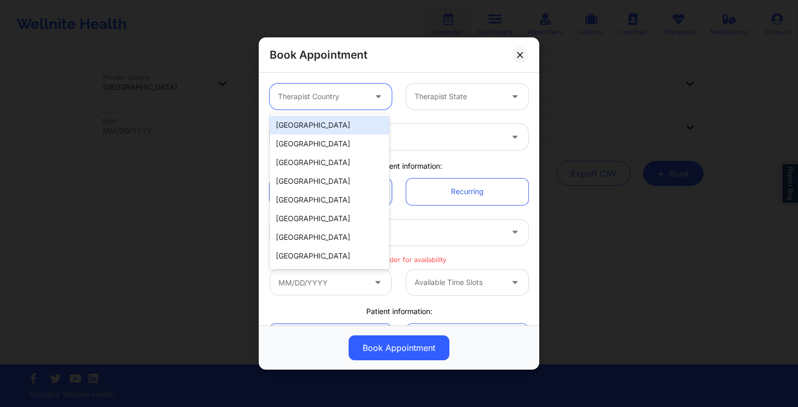
click at [360, 98] on div at bounding box center [322, 96] width 88 height 12
click at [345, 127] on div "[GEOGRAPHIC_DATA]" at bounding box center [330, 125] width 120 height 19
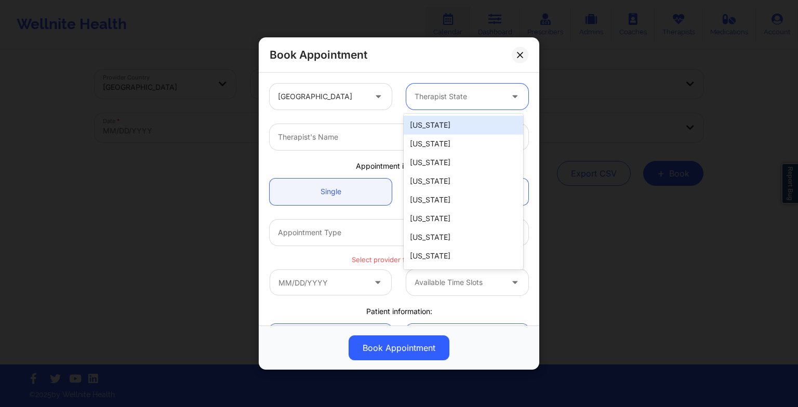
click at [445, 100] on div at bounding box center [459, 96] width 88 height 12
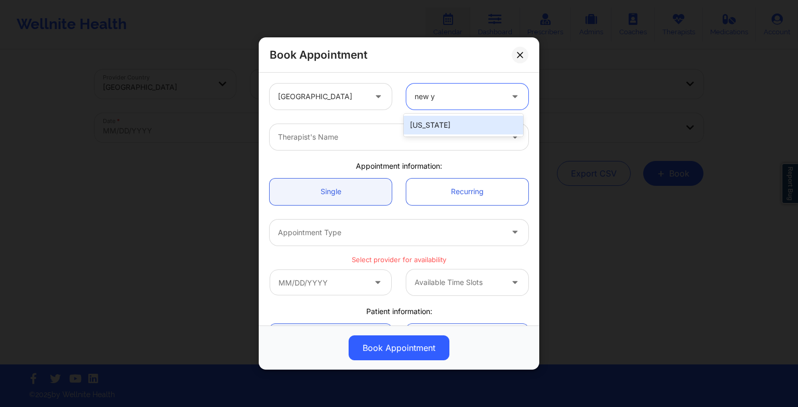
click at [443, 122] on div "[US_STATE]" at bounding box center [464, 125] width 120 height 19
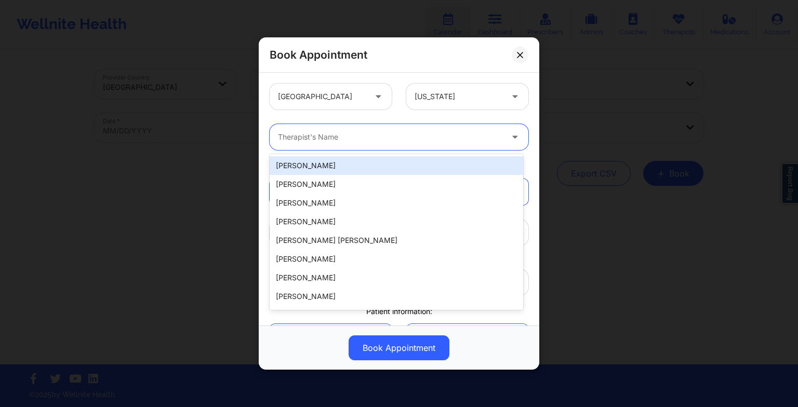
click at [380, 131] on div at bounding box center [390, 137] width 225 height 12
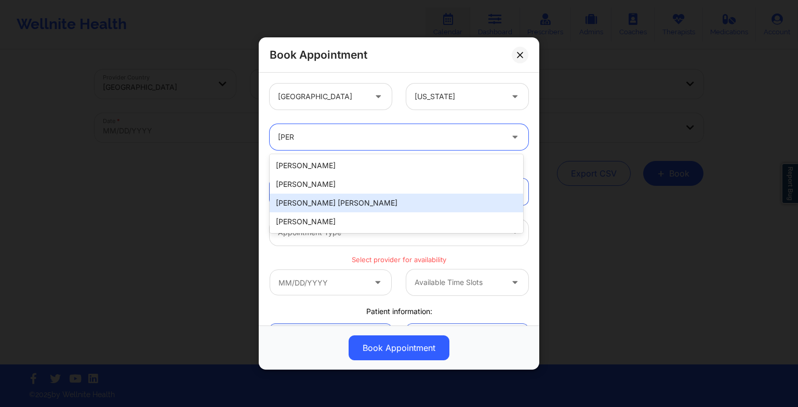
click at [321, 210] on div "[PERSON_NAME] [PERSON_NAME]" at bounding box center [397, 203] width 254 height 19
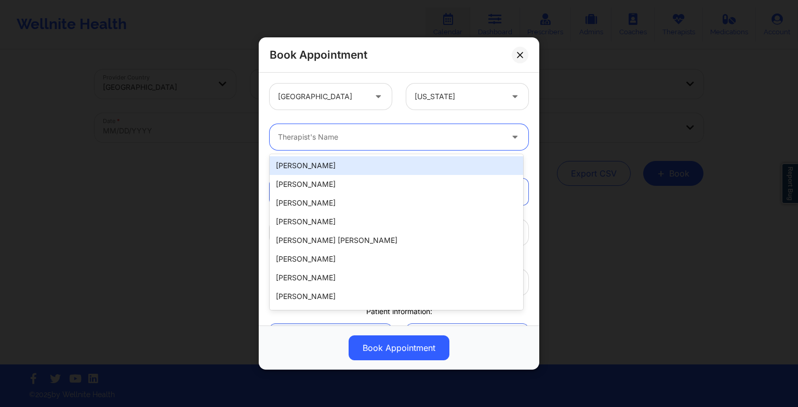
click at [432, 132] on div at bounding box center [390, 137] width 225 height 12
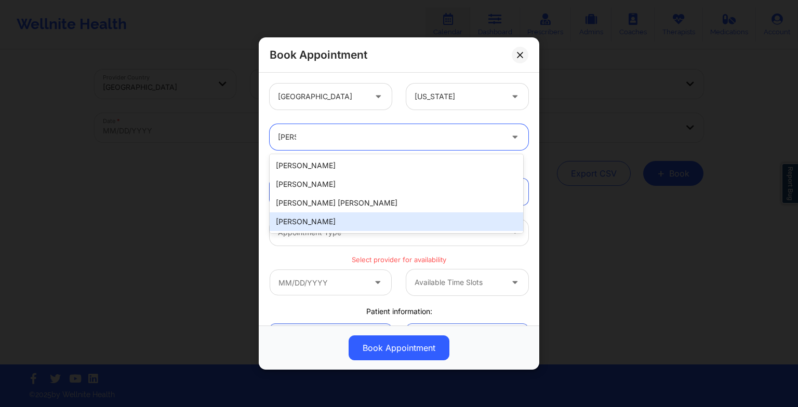
click at [357, 215] on div "[PERSON_NAME]" at bounding box center [397, 222] width 254 height 19
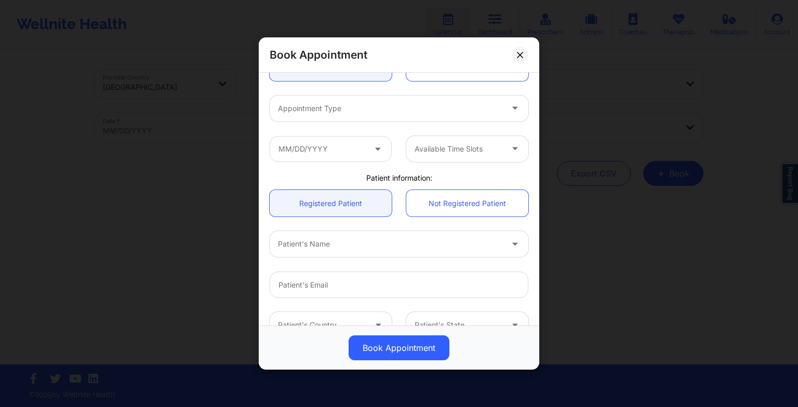
scroll to position [126, 0]
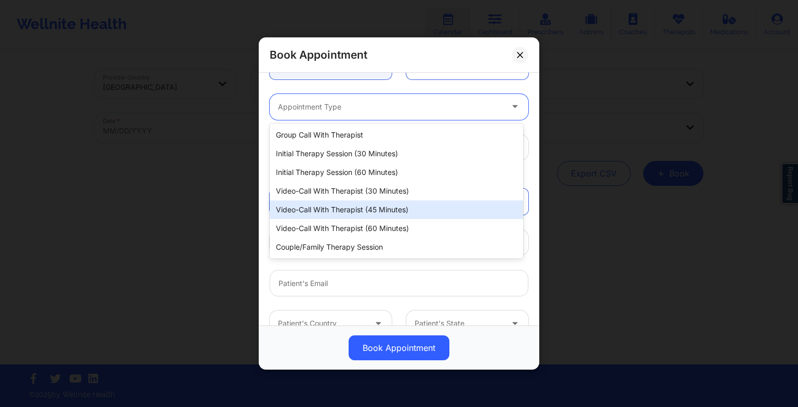
drag, startPoint x: 318, startPoint y: 110, endPoint x: 326, endPoint y: 204, distance: 94.0
click at [326, 204] on body "Wellnite Health Calendar Dashboard Prescribers Admins Coaches Therapists Medica…" at bounding box center [399, 203] width 798 height 407
click at [326, 204] on div "Video-Call with Therapist (45 minutes)" at bounding box center [397, 210] width 254 height 19
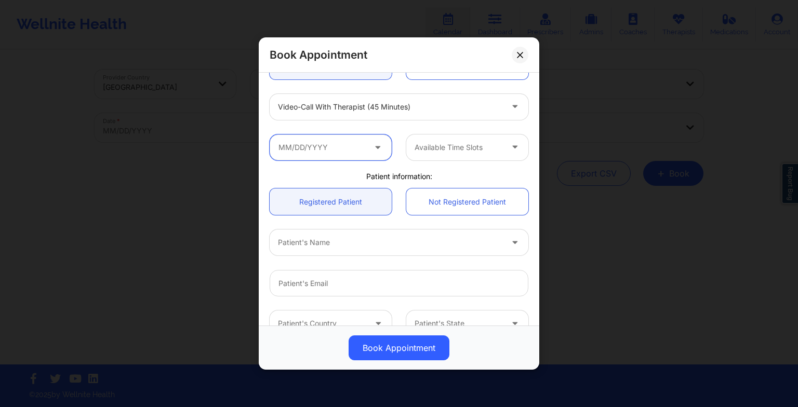
click at [312, 152] on input "text" at bounding box center [331, 148] width 122 height 26
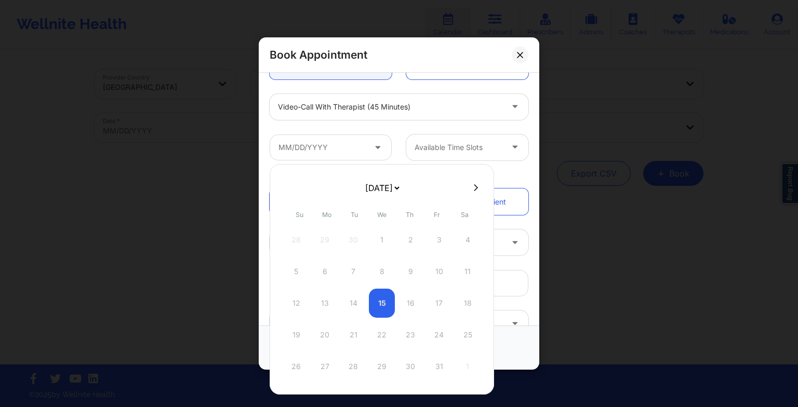
click at [376, 184] on select "[DATE] [DATE] [DATE] [DATE] [DATE] [DATE] [DATE] [DATE] [DATE] [DATE] [DATE] [D…" at bounding box center [382, 188] width 38 height 21
click at [323, 363] on div "29" at bounding box center [325, 366] width 26 height 29
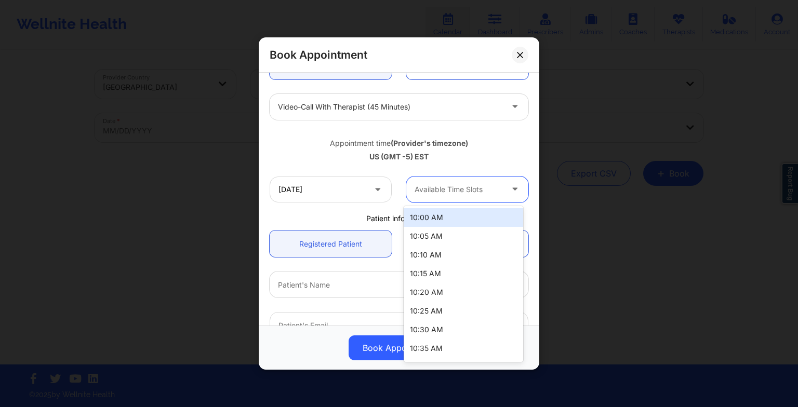
click at [447, 189] on div at bounding box center [459, 189] width 88 height 12
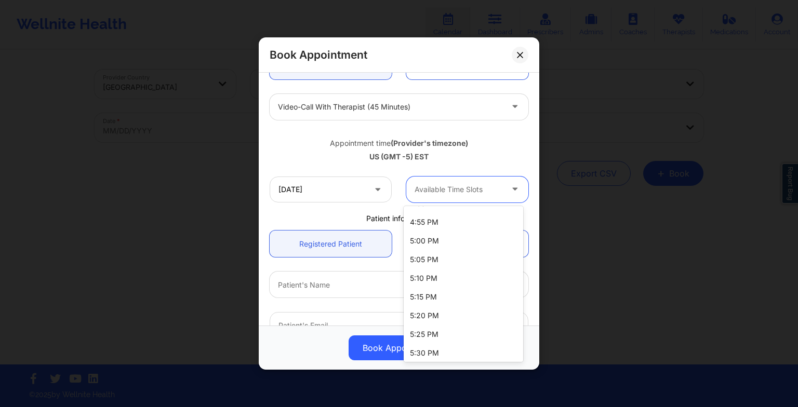
scroll to position [1549, 0]
click at [422, 347] on div "5:30 PM" at bounding box center [464, 353] width 120 height 19
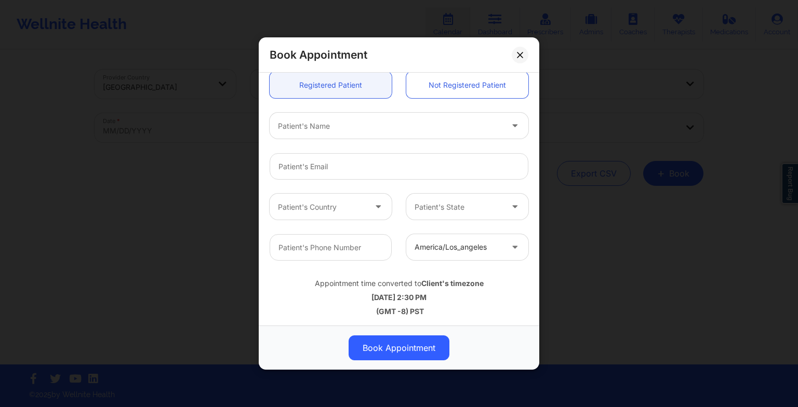
scroll to position [286, 0]
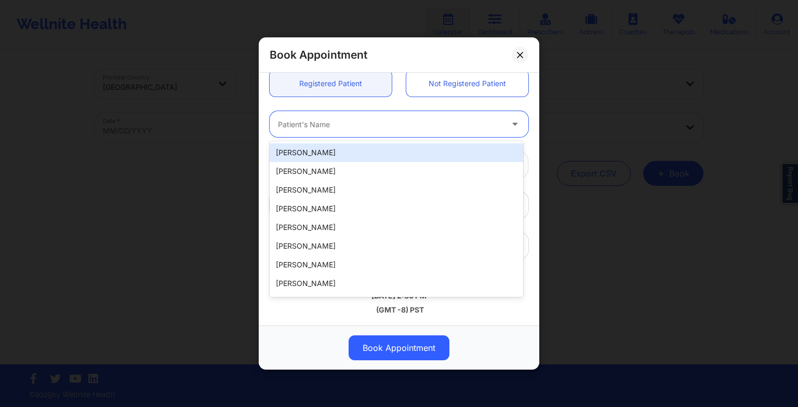
click at [307, 125] on div at bounding box center [390, 124] width 225 height 12
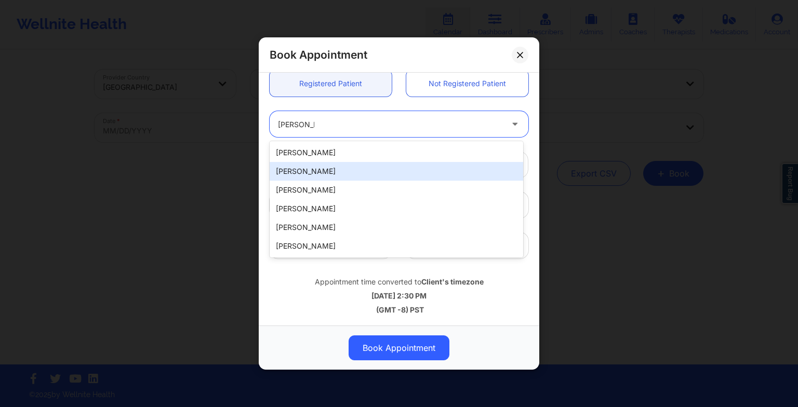
click at [316, 176] on div "[PERSON_NAME]" at bounding box center [397, 171] width 254 height 19
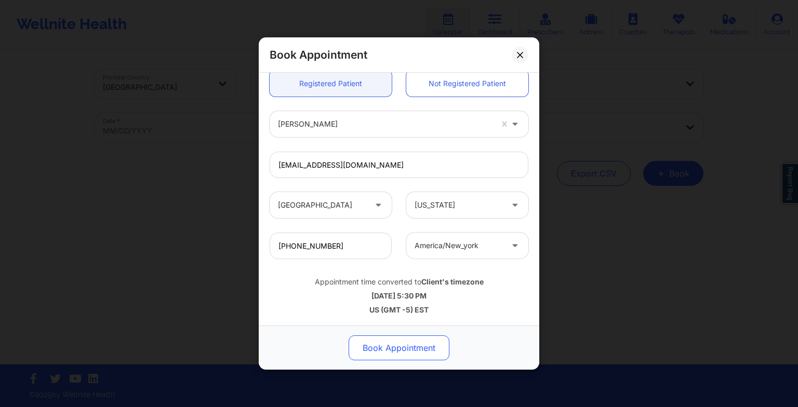
click at [406, 350] on button "Book Appointment" at bounding box center [399, 348] width 101 height 25
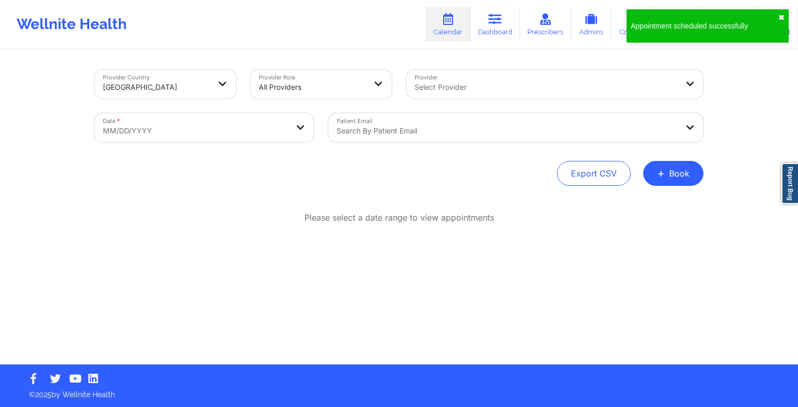
click at [784, 15] on button "✖︎" at bounding box center [782, 18] width 6 height 8
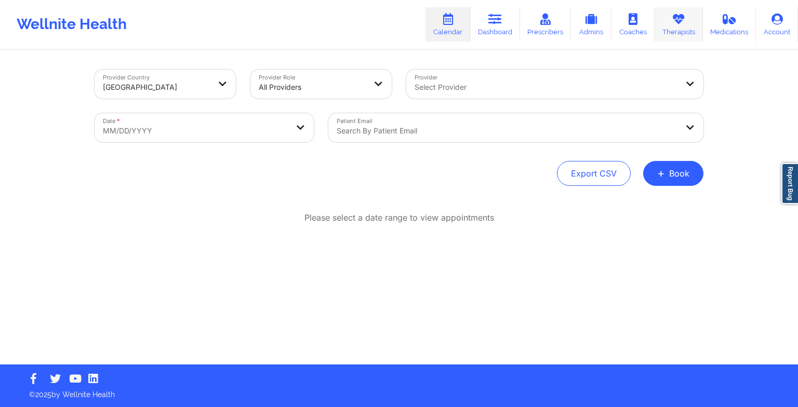
click at [690, 17] on link "Therapists" at bounding box center [679, 24] width 48 height 34
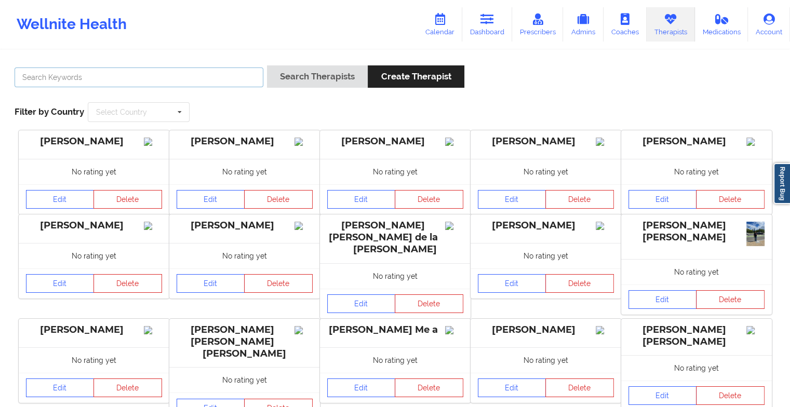
click at [212, 83] on input "text" at bounding box center [139, 78] width 249 height 20
paste input "[PERSON_NAME]"
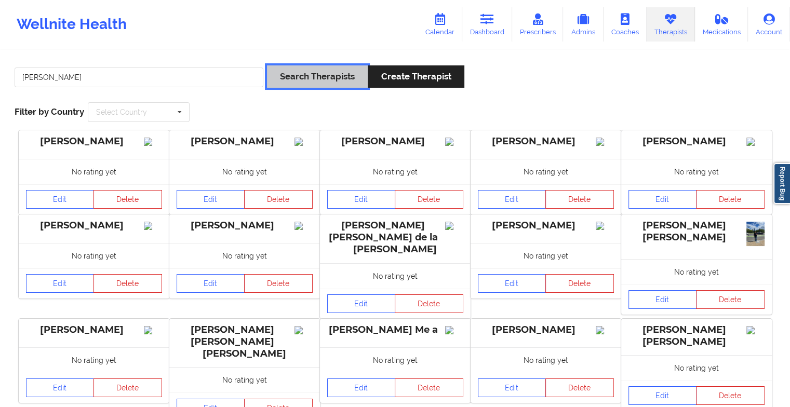
click at [310, 69] on button "Search Therapists" at bounding box center [317, 76] width 101 height 22
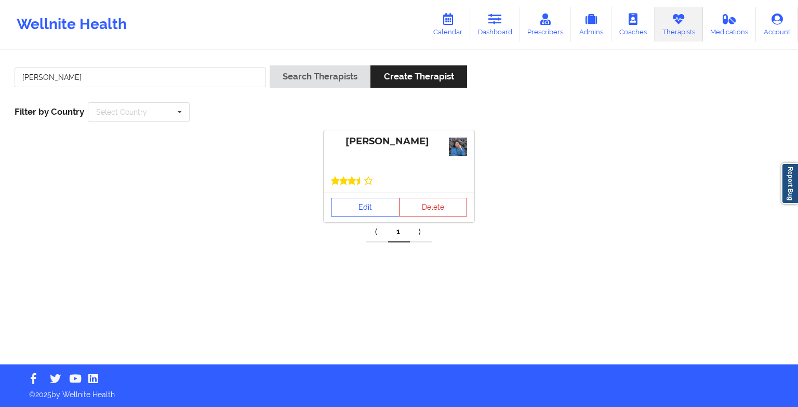
click at [347, 207] on link "Edit" at bounding box center [365, 207] width 69 height 19
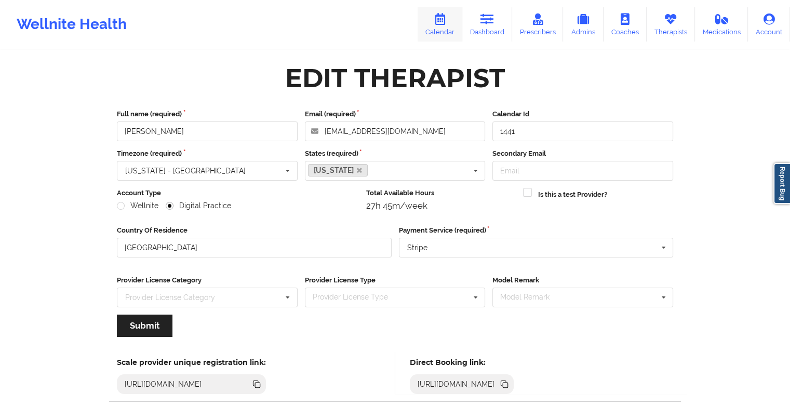
click at [435, 31] on link "Calendar" at bounding box center [440, 24] width 45 height 34
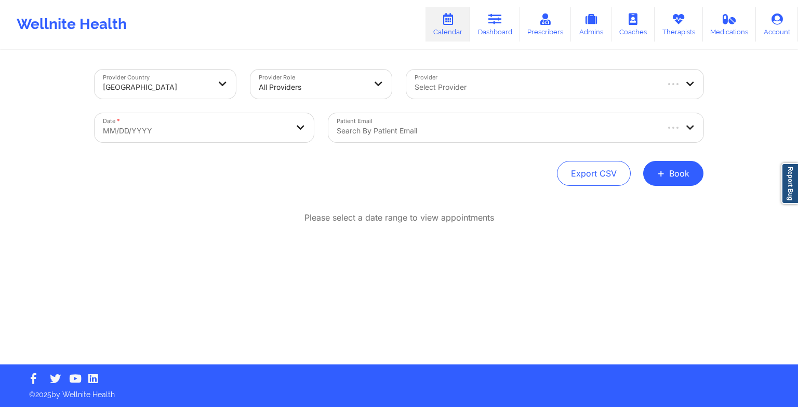
click at [657, 155] on div "Provider Country [GEOGRAPHIC_DATA] Provider Role All Providers Provider Select …" at bounding box center [399, 128] width 609 height 116
click at [665, 180] on button "+ Book" at bounding box center [673, 173] width 60 height 25
click at [636, 201] on button "Therapy Session" at bounding box center [656, 206] width 80 height 17
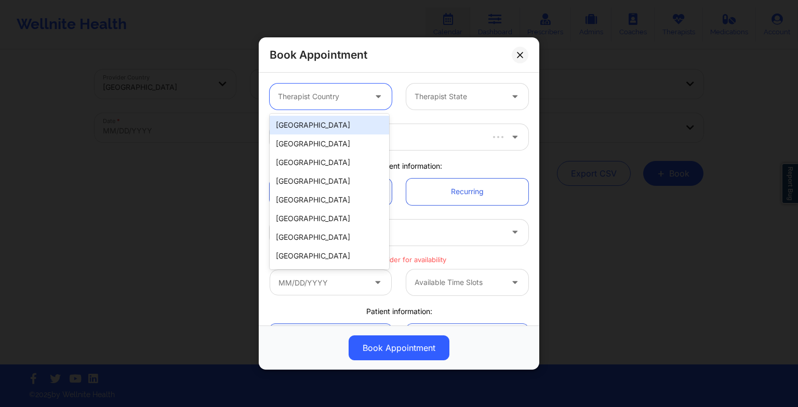
click at [295, 105] on div "Therapist Country" at bounding box center [318, 97] width 97 height 26
click at [300, 130] on div "[GEOGRAPHIC_DATA]" at bounding box center [330, 125] width 120 height 19
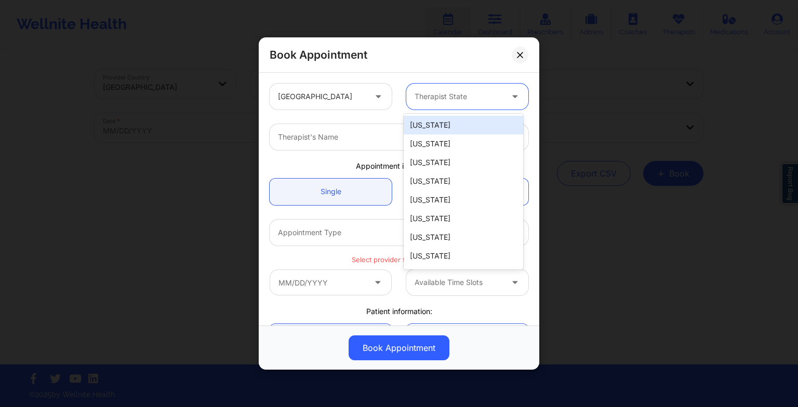
click at [428, 100] on div at bounding box center [459, 96] width 88 height 12
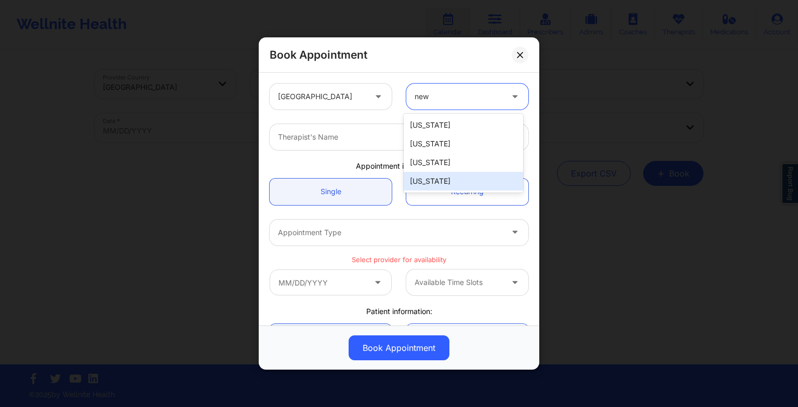
click at [433, 179] on div "[US_STATE]" at bounding box center [464, 181] width 120 height 19
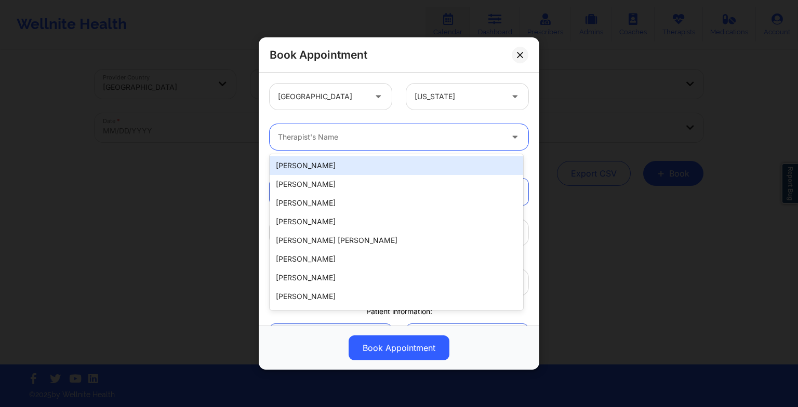
drag, startPoint x: 338, startPoint y: 129, endPoint x: 279, endPoint y: 138, distance: 59.5
click at [279, 138] on div "Therapist's Name" at bounding box center [387, 137] width 234 height 26
paste input "[PERSON_NAME]"
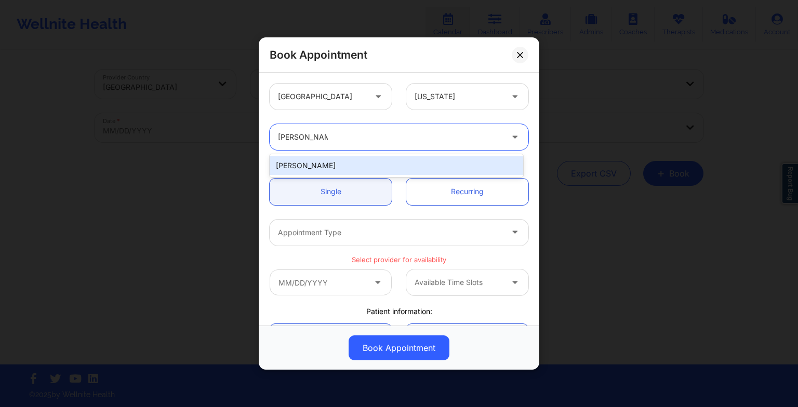
click at [314, 161] on div "[PERSON_NAME]" at bounding box center [397, 165] width 254 height 19
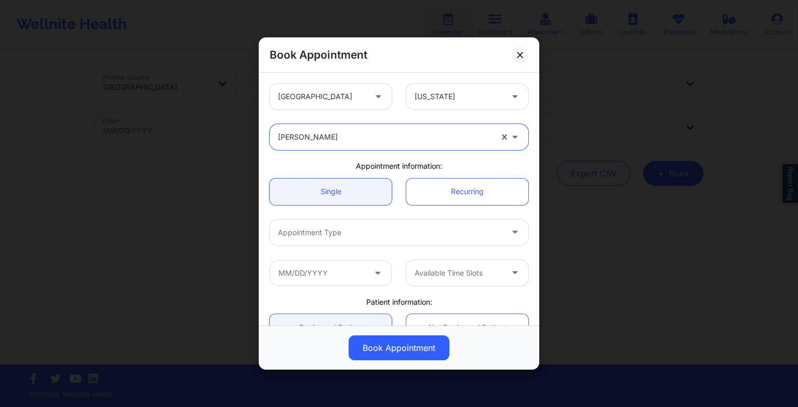
scroll to position [28, 0]
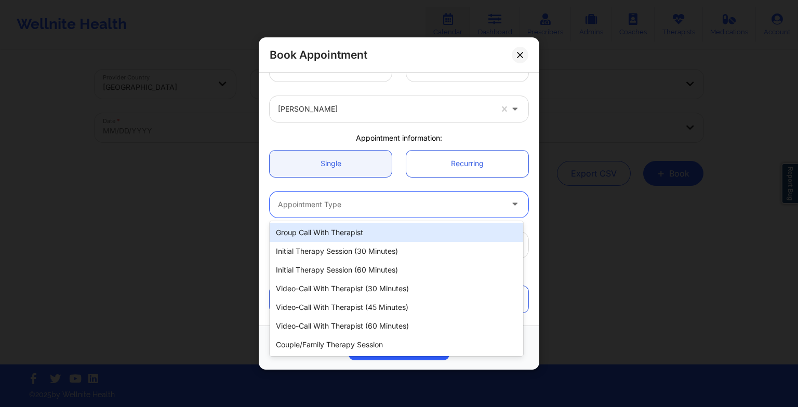
click at [371, 206] on div at bounding box center [390, 205] width 225 height 12
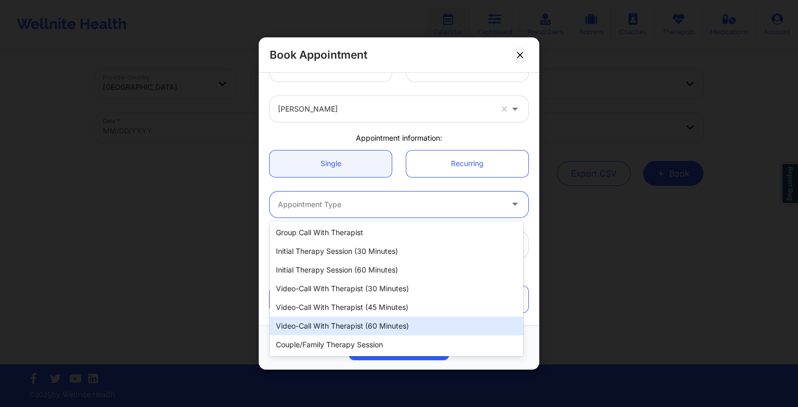
click at [391, 329] on div "Video-Call with Therapist (60 minutes)" at bounding box center [397, 326] width 254 height 19
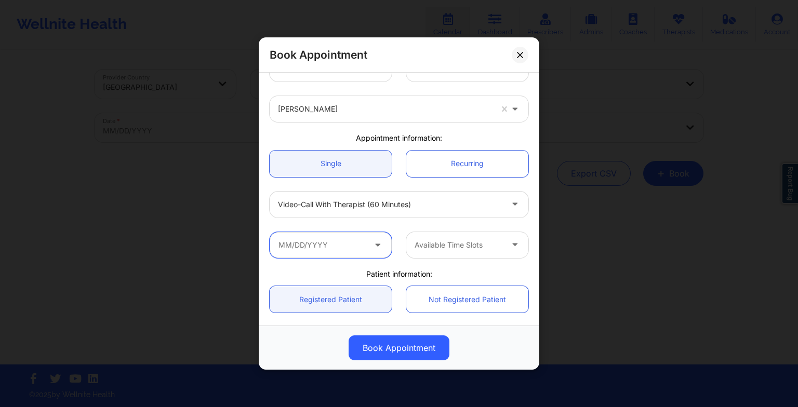
click at [328, 239] on input "text" at bounding box center [331, 245] width 122 height 26
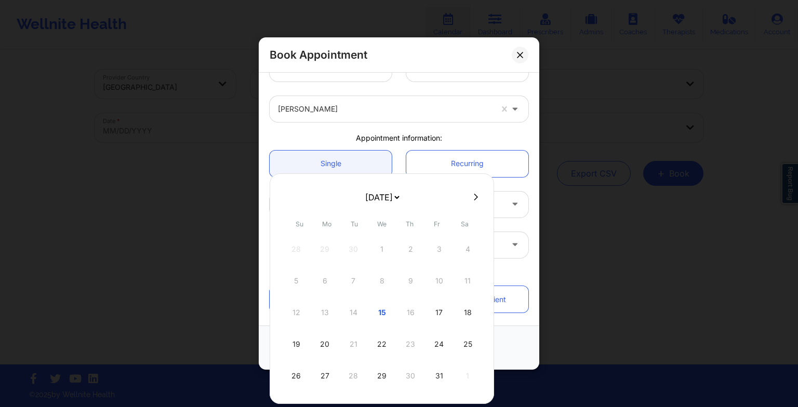
drag, startPoint x: 374, startPoint y: 197, endPoint x: 381, endPoint y: 257, distance: 60.8
click at [381, 257] on div "[DATE] [DATE] [DATE] [DATE] [DATE] [DATE] [DATE] [DATE] [DATE] [DATE] [DATE] [D…" at bounding box center [382, 289] width 225 height 231
click at [381, 275] on div "7" at bounding box center [382, 281] width 26 height 29
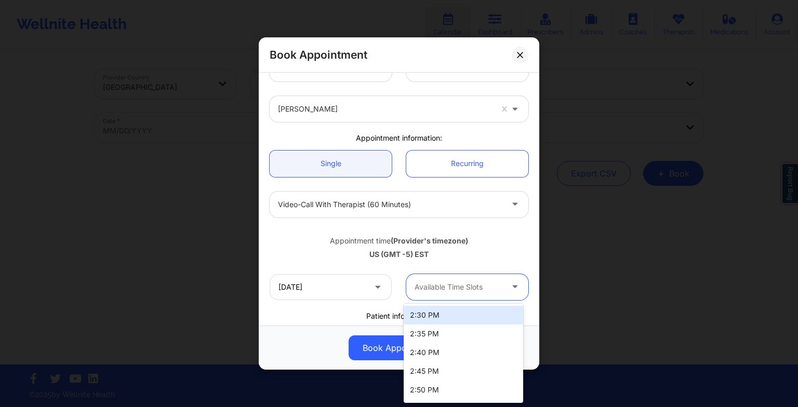
click at [470, 283] on div at bounding box center [459, 287] width 88 height 12
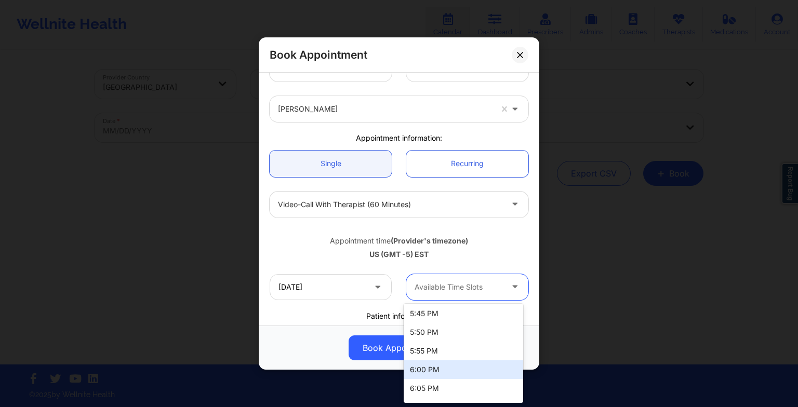
click at [467, 371] on div "6:00 PM" at bounding box center [464, 370] width 120 height 19
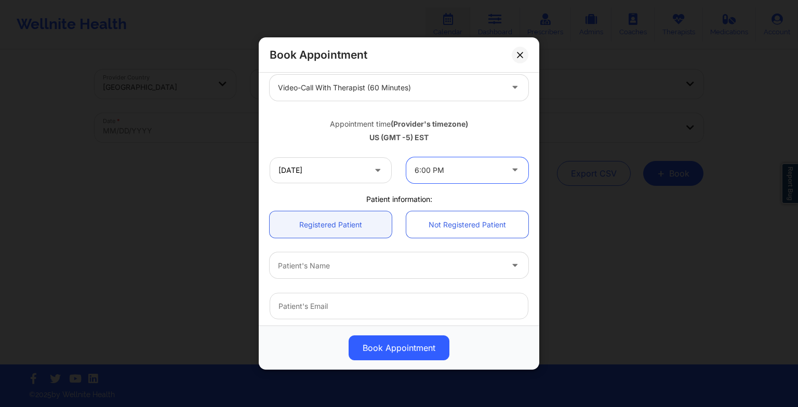
scroll to position [146, 0]
click at [415, 262] on div at bounding box center [390, 265] width 225 height 12
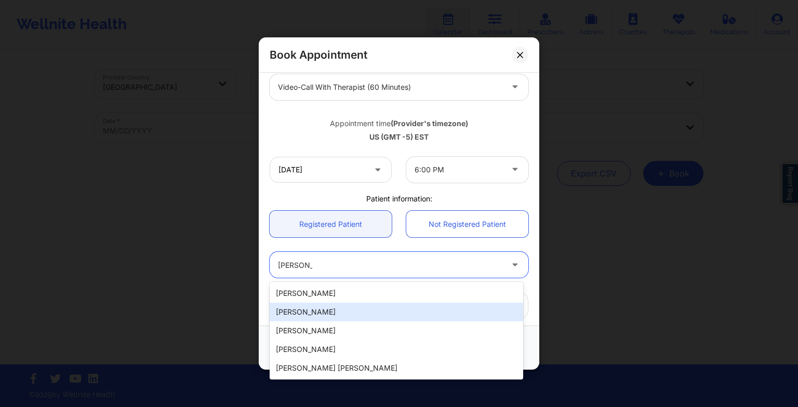
click at [485, 311] on div "[PERSON_NAME]" at bounding box center [397, 312] width 254 height 19
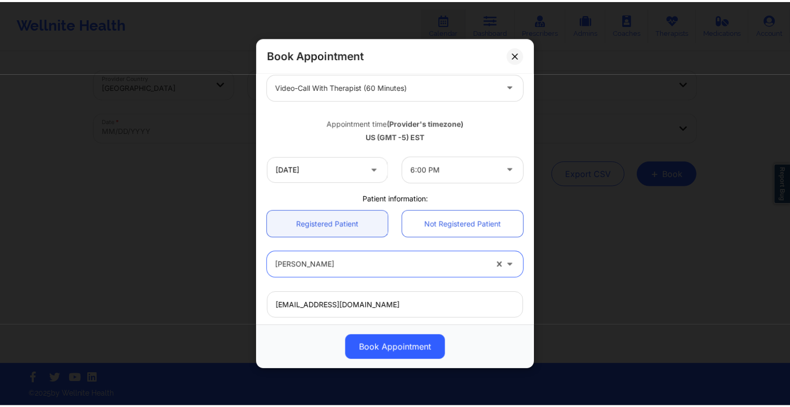
scroll to position [286, 0]
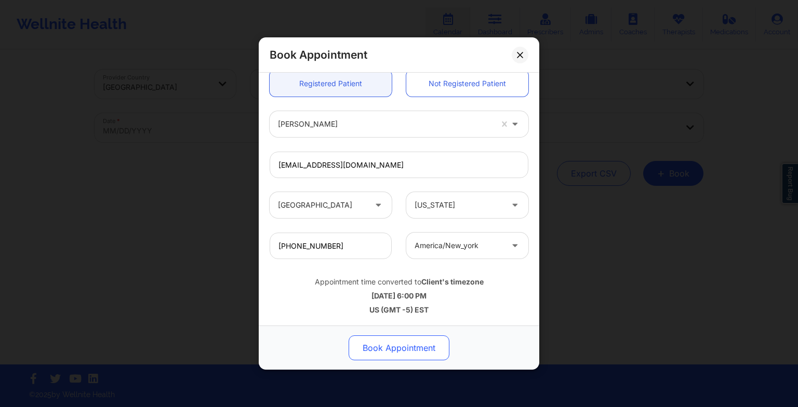
click at [426, 344] on button "Book Appointment" at bounding box center [399, 348] width 101 height 25
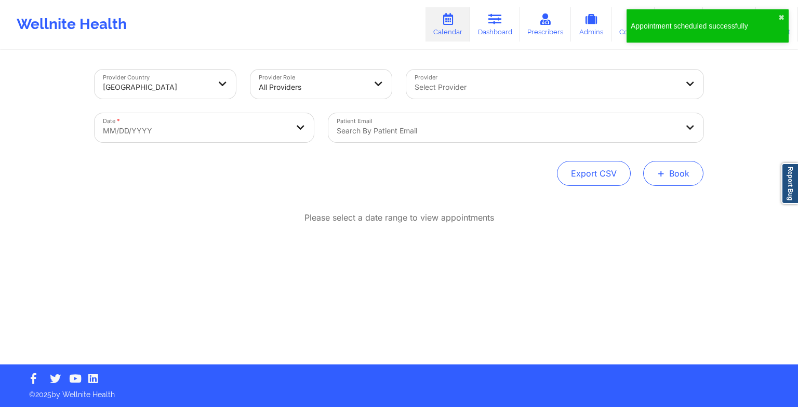
click at [673, 171] on button "+ Book" at bounding box center [673, 173] width 60 height 25
click at [657, 202] on button "Therapy Session" at bounding box center [656, 206] width 80 height 17
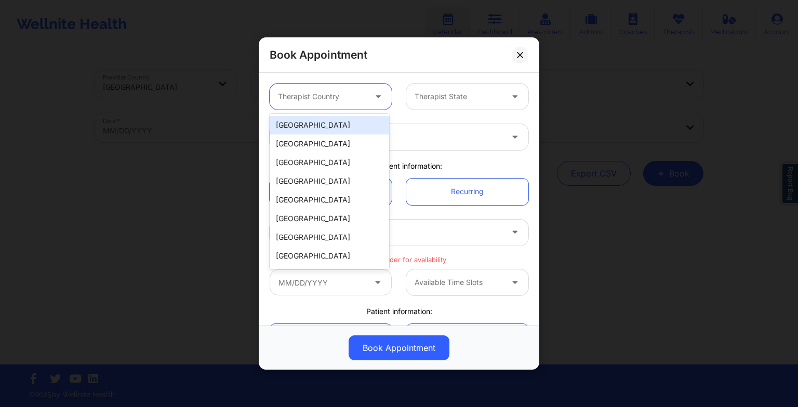
click at [326, 97] on div at bounding box center [322, 96] width 88 height 12
click at [321, 118] on div "[GEOGRAPHIC_DATA]" at bounding box center [330, 125] width 120 height 19
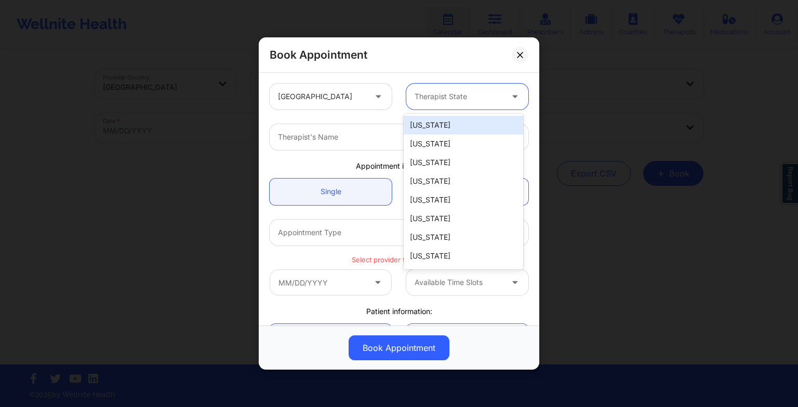
click at [412, 103] on div "Therapist State" at bounding box center [454, 97] width 97 height 26
paste input "[PERSON_NAME]"
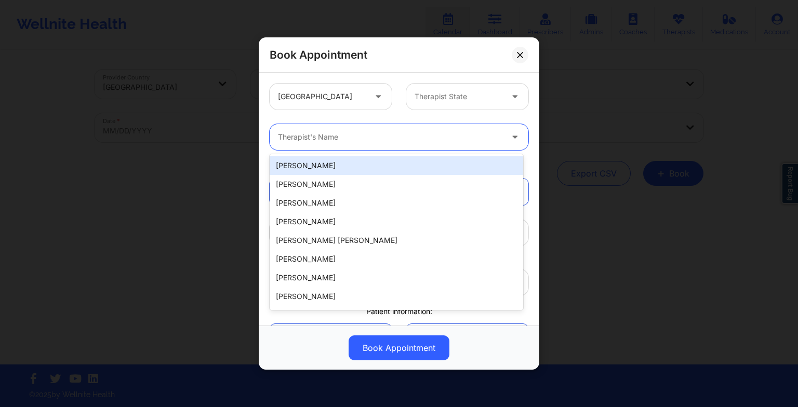
click at [340, 137] on div at bounding box center [390, 137] width 225 height 12
paste input "[PERSON_NAME]"
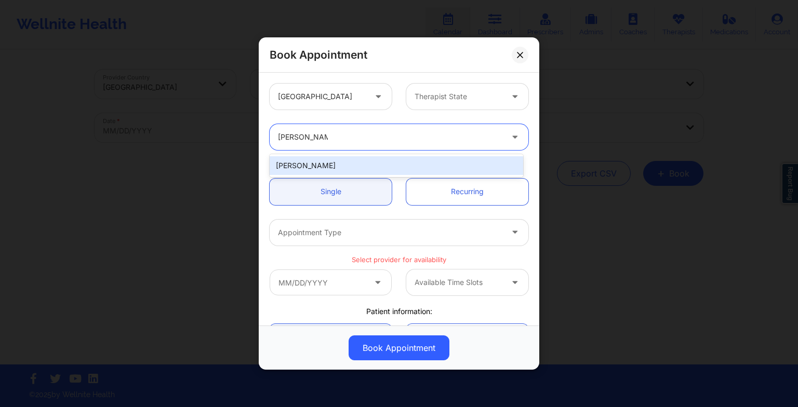
click at [340, 163] on div "[PERSON_NAME]" at bounding box center [397, 165] width 254 height 19
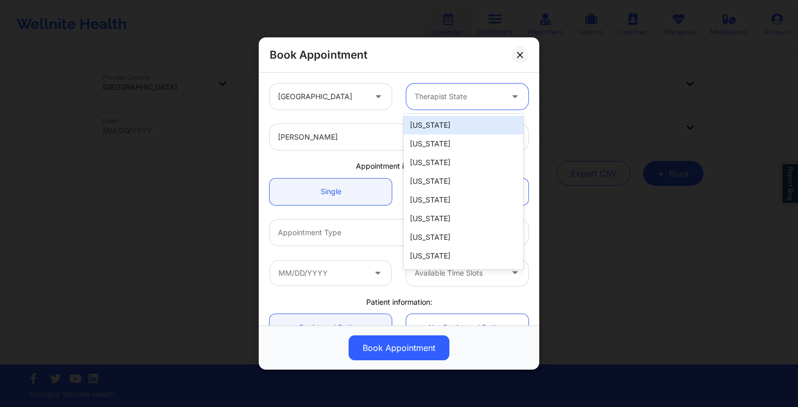
click at [449, 100] on div at bounding box center [459, 96] width 88 height 12
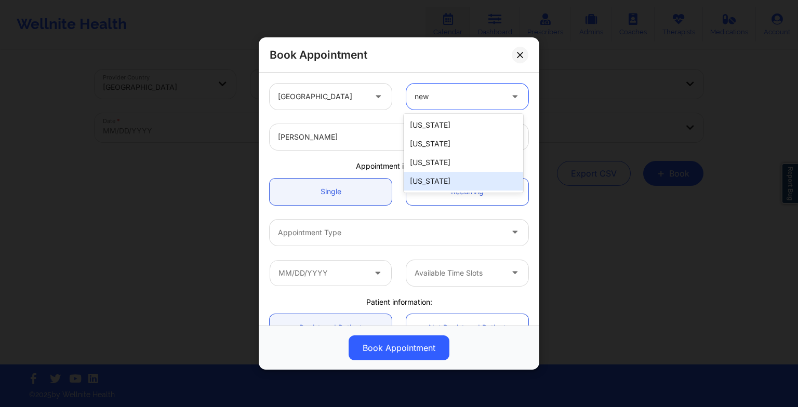
click at [441, 175] on div "[US_STATE]" at bounding box center [464, 181] width 120 height 19
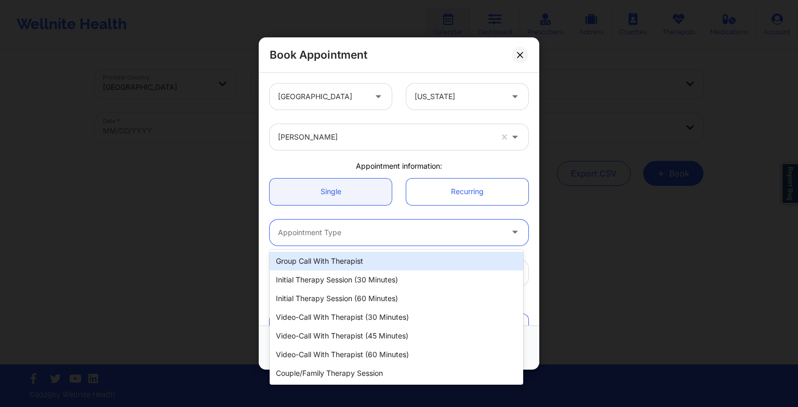
click at [361, 229] on div at bounding box center [390, 233] width 225 height 12
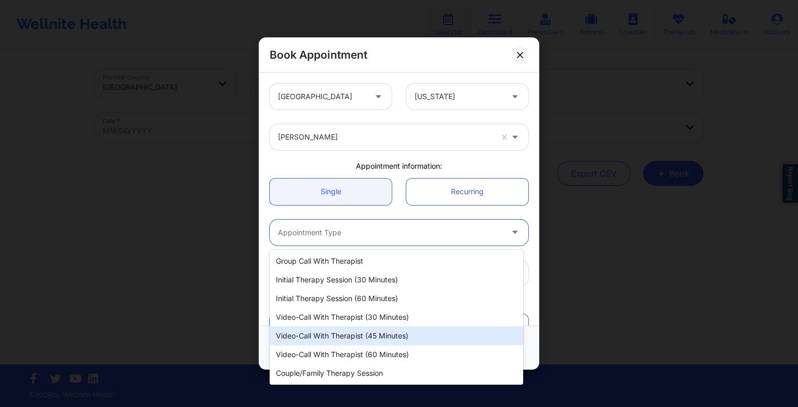
click at [360, 328] on div "Video-Call with Therapist (45 minutes)" at bounding box center [397, 336] width 254 height 19
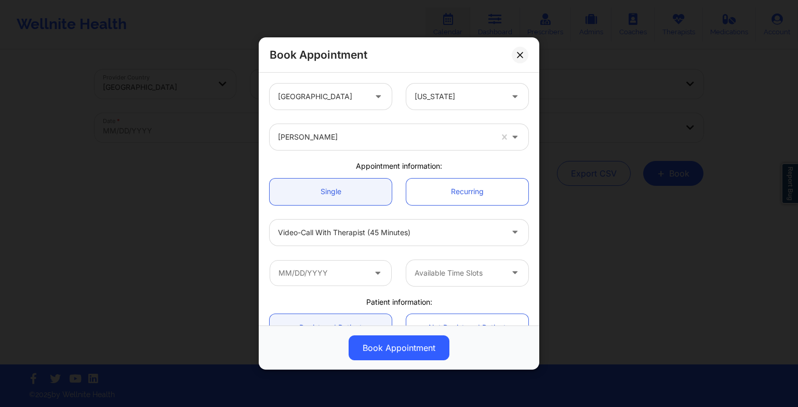
click at [518, 64] on div "Book Appointment" at bounding box center [399, 54] width 281 height 35
click at [518, 59] on button at bounding box center [520, 54] width 17 height 17
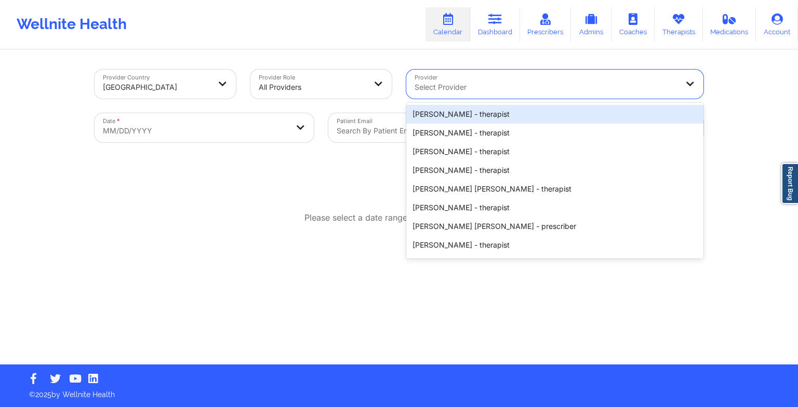
click at [631, 80] on div "Select Provider" at bounding box center [542, 84] width 272 height 29
paste input "[PERSON_NAME]"
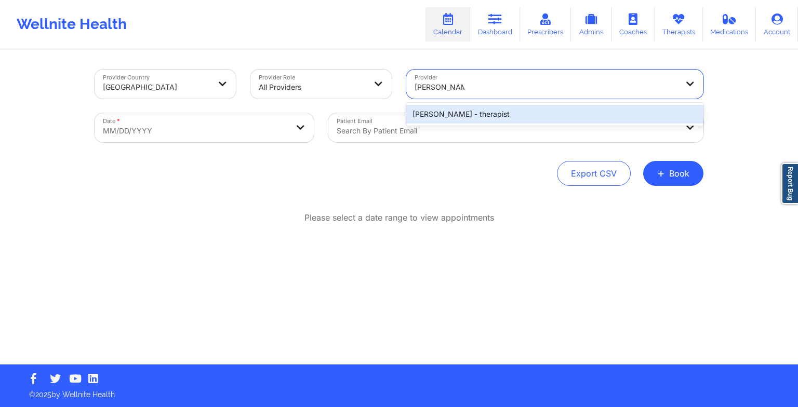
click at [522, 116] on div "[PERSON_NAME] - therapist" at bounding box center [554, 114] width 297 height 19
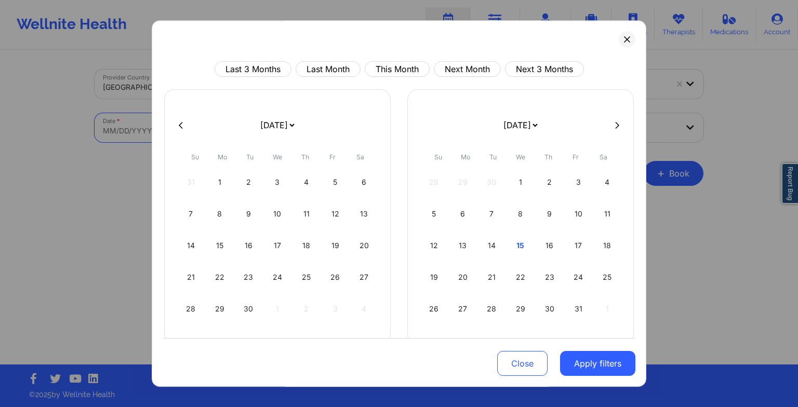
click at [209, 129] on body "Wellnite Health Calendar Dashboard Prescribers Admins Coaches Therapists Medica…" at bounding box center [399, 203] width 798 height 407
click at [612, 127] on button at bounding box center [617, 125] width 10 height 9
click at [512, 212] on div "7" at bounding box center [521, 214] width 27 height 29
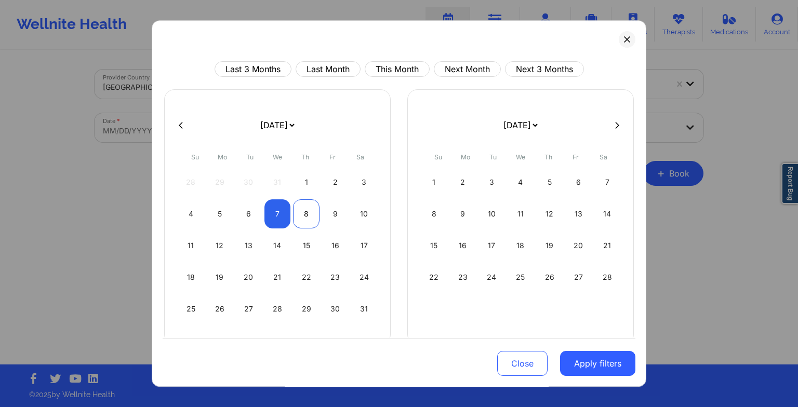
click at [307, 210] on div "8" at bounding box center [306, 214] width 27 height 29
click at [590, 373] on button "Apply filters" at bounding box center [597, 363] width 75 height 25
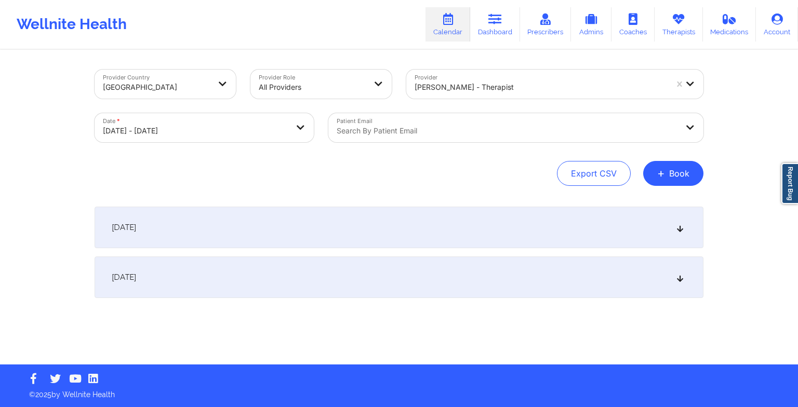
click at [400, 215] on div "[DATE]" at bounding box center [399, 228] width 609 height 42
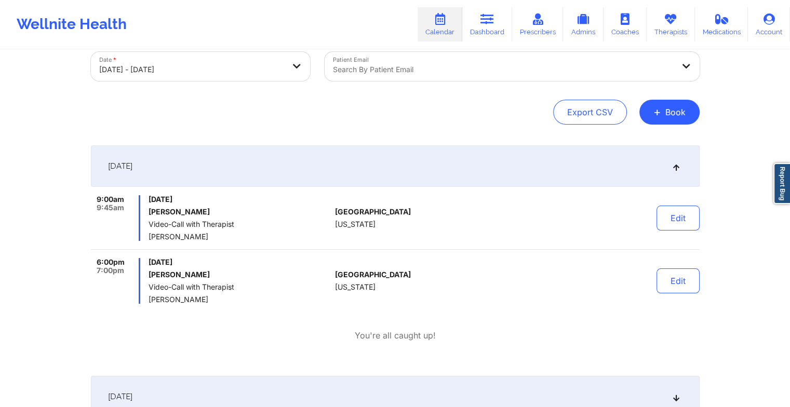
scroll to position [62, 0]
click at [682, 279] on button "Edit" at bounding box center [678, 280] width 43 height 25
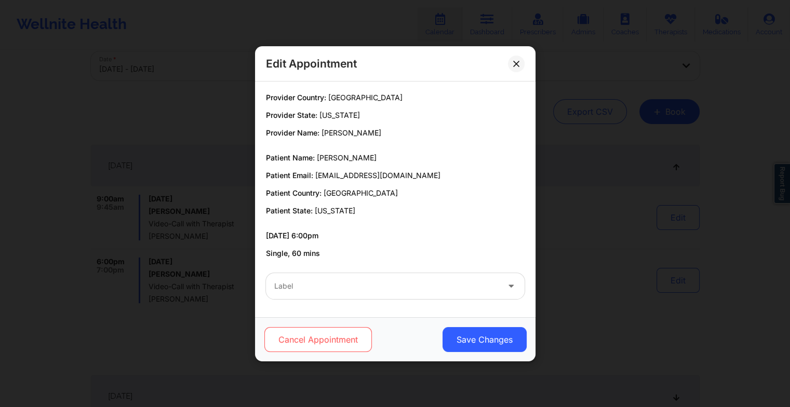
click at [351, 337] on button "Cancel Appointment" at bounding box center [318, 339] width 108 height 25
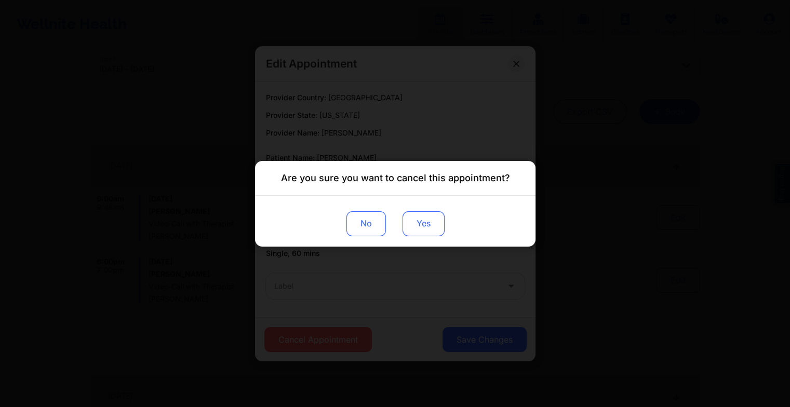
click at [432, 222] on button "Yes" at bounding box center [423, 223] width 42 height 25
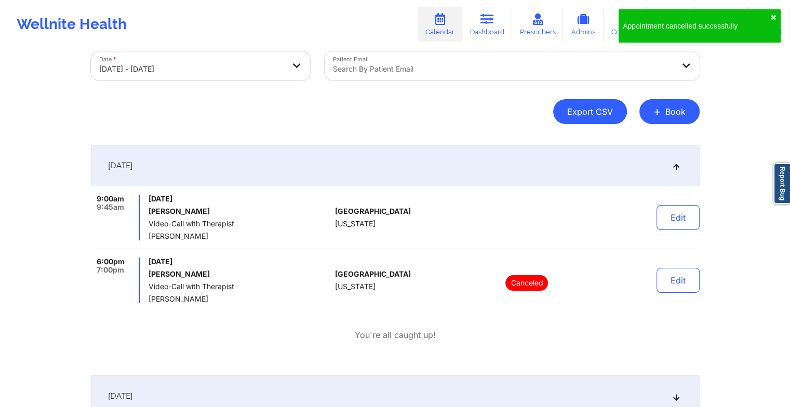
scroll to position [0, 0]
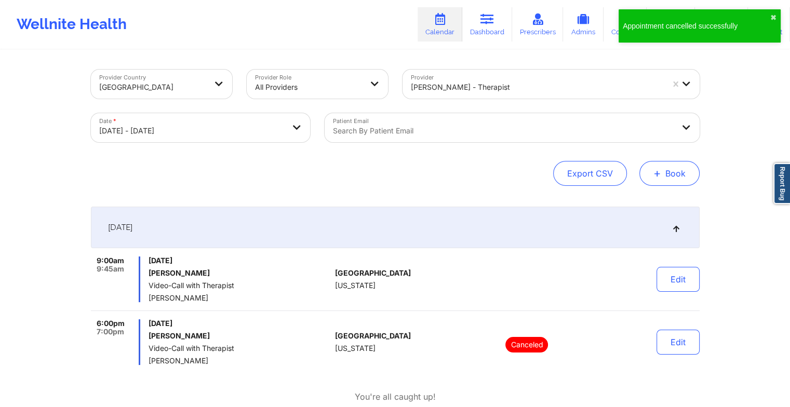
click at [661, 170] on span "+" at bounding box center [658, 173] width 8 height 6
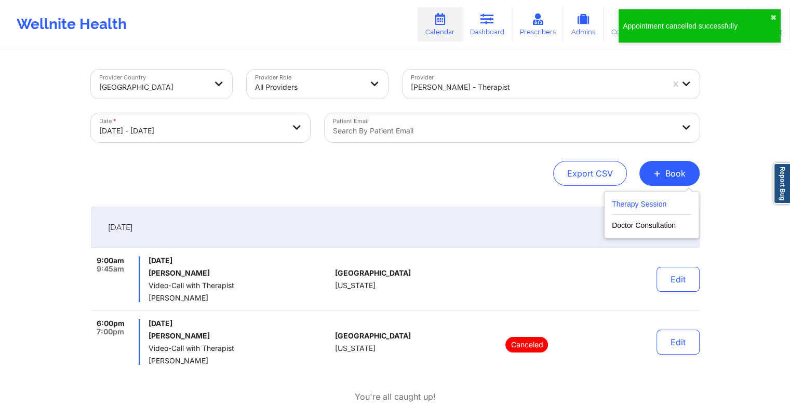
click at [637, 201] on button "Therapy Session" at bounding box center [652, 206] width 80 height 17
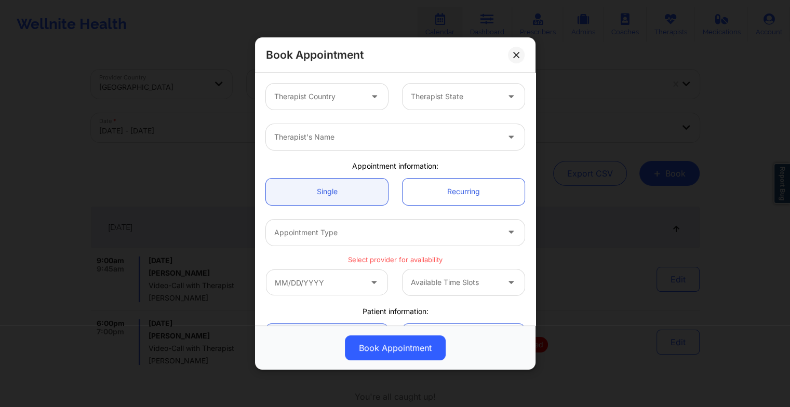
click at [339, 100] on div at bounding box center [318, 96] width 88 height 12
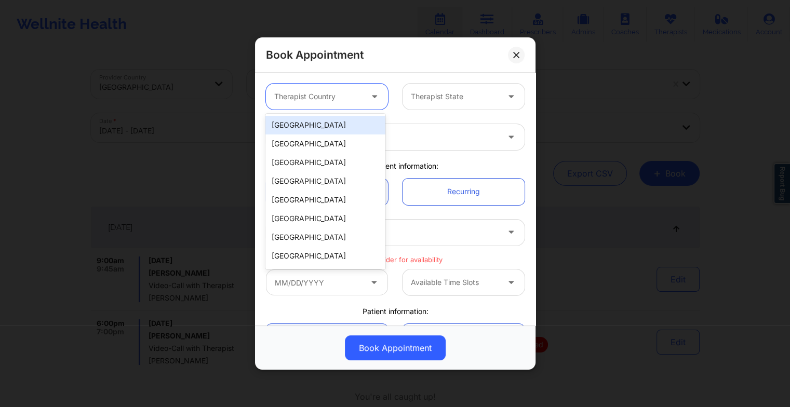
click at [335, 120] on div "[GEOGRAPHIC_DATA]" at bounding box center [326, 125] width 120 height 19
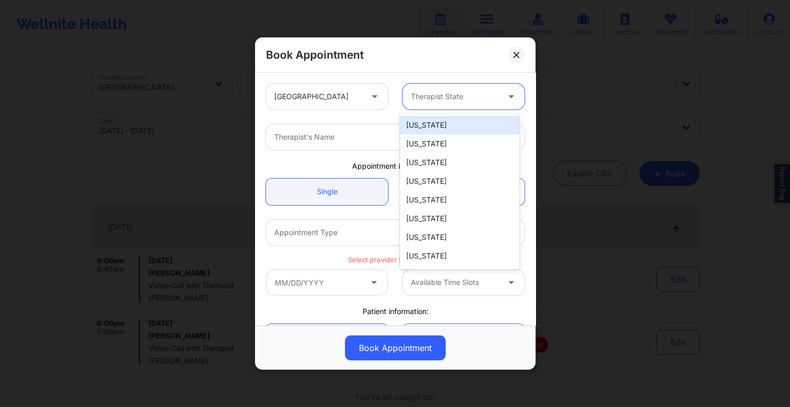
drag, startPoint x: 453, startPoint y: 89, endPoint x: 406, endPoint y: 78, distance: 47.4
click at [406, 78] on div "United States 51 results available. Use Up and Down to choose options, press En…" at bounding box center [395, 96] width 273 height 41
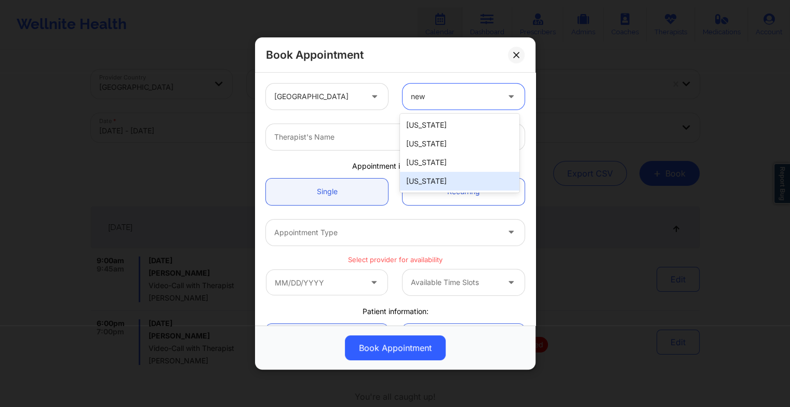
click at [424, 174] on div "[US_STATE]" at bounding box center [460, 181] width 120 height 19
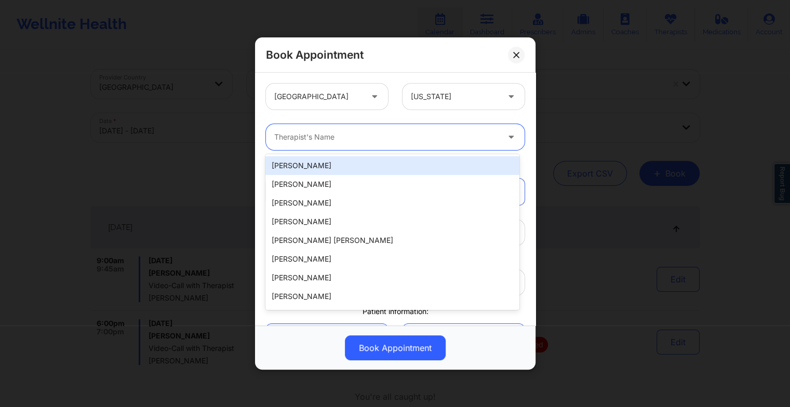
click at [336, 136] on div at bounding box center [386, 137] width 225 height 12
paste input "[PERSON_NAME]"
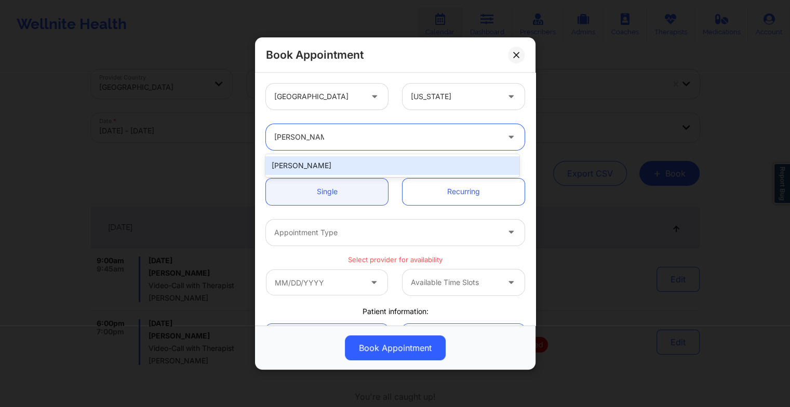
click at [328, 163] on div "[PERSON_NAME]" at bounding box center [393, 165] width 254 height 19
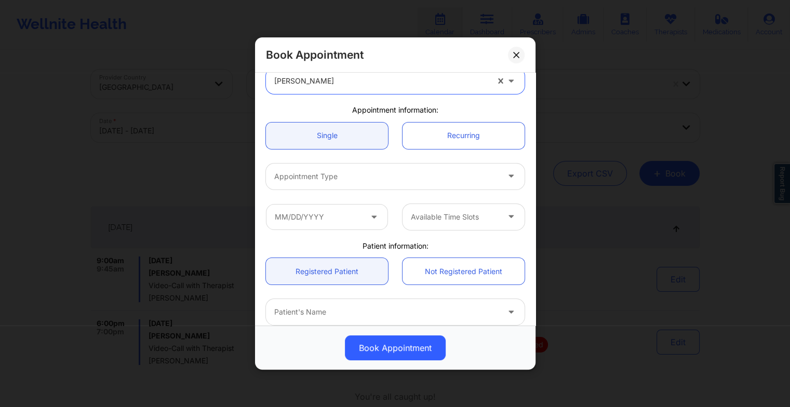
scroll to position [57, 0]
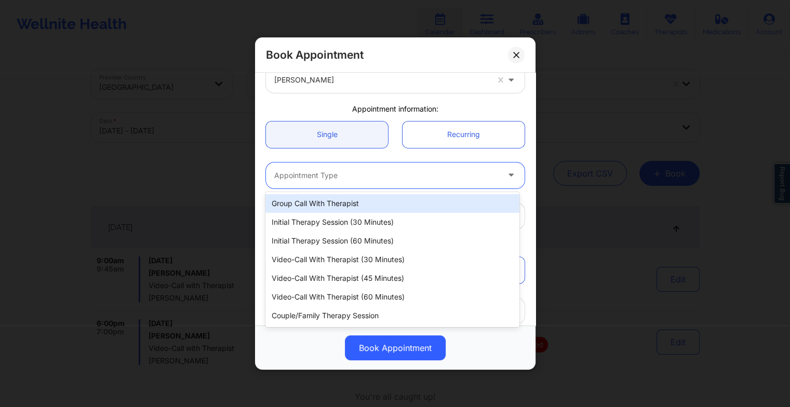
click at [318, 173] on div at bounding box center [386, 175] width 225 height 12
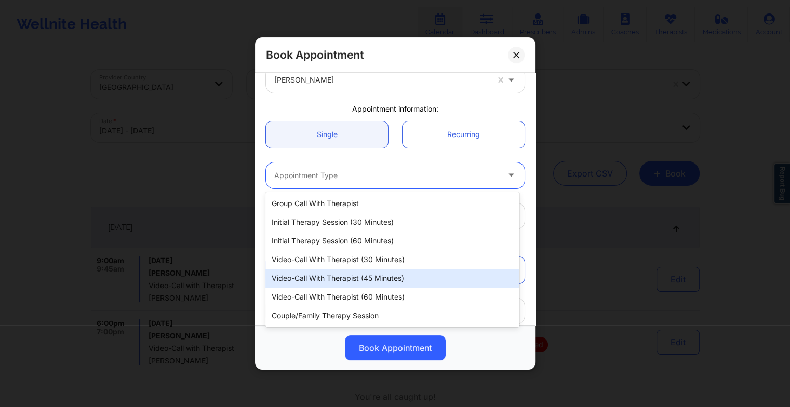
click at [345, 271] on div "Video-Call with Therapist (45 minutes)" at bounding box center [393, 278] width 254 height 19
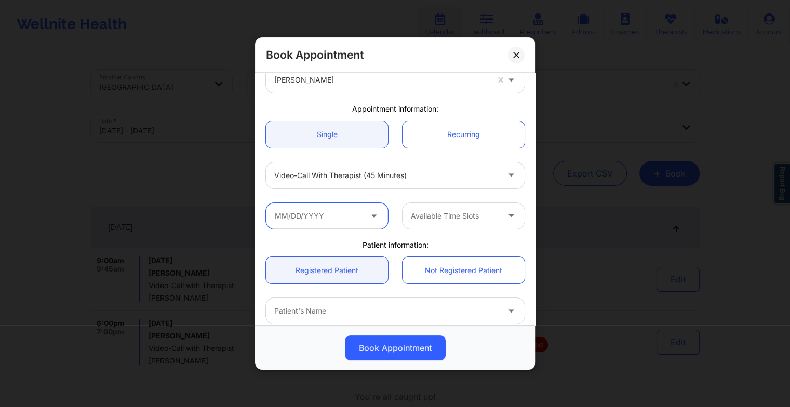
click at [326, 213] on input "text" at bounding box center [327, 216] width 122 height 26
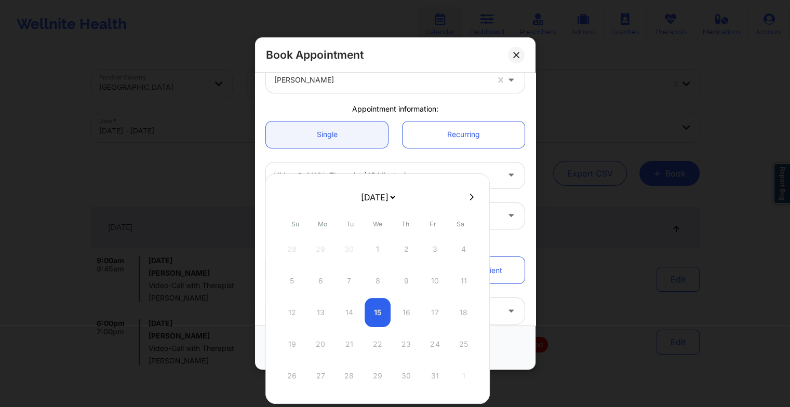
click at [397, 200] on select "[DATE] [DATE] [DATE] [DATE] [DATE] [DATE] [DATE] [DATE] [DATE] [DATE] [DATE] [D…" at bounding box center [378, 197] width 38 height 21
click at [376, 285] on div "7" at bounding box center [378, 281] width 26 height 29
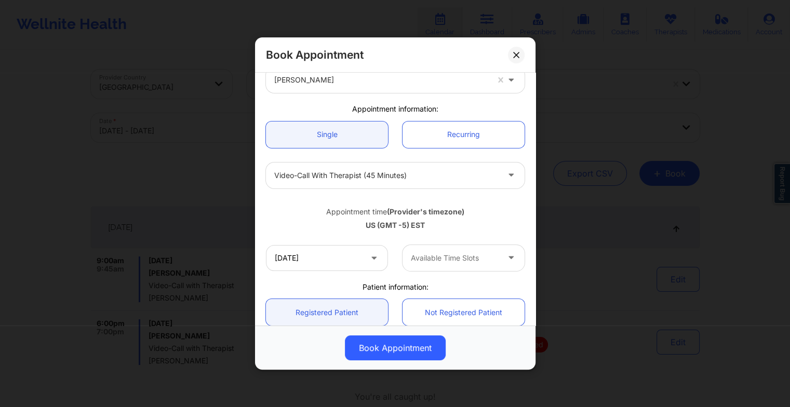
click at [450, 265] on div "Available Time Slots" at bounding box center [451, 258] width 97 height 26
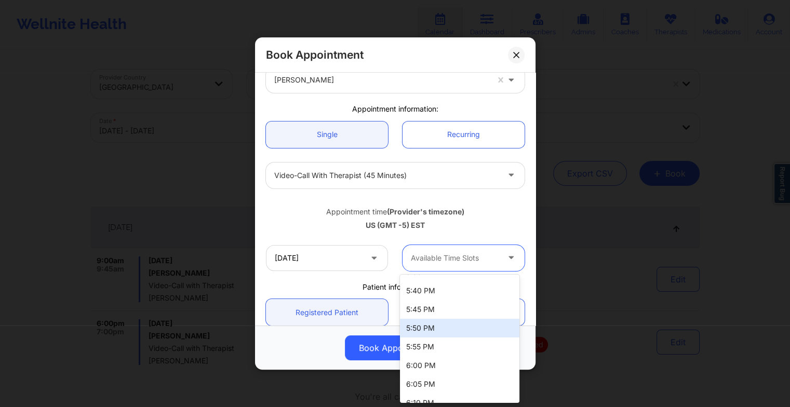
scroll to position [725, 0]
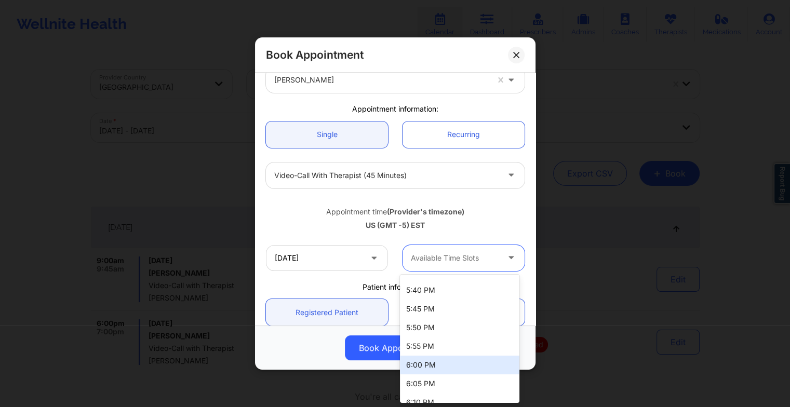
click at [445, 367] on div "6:00 PM" at bounding box center [460, 365] width 120 height 19
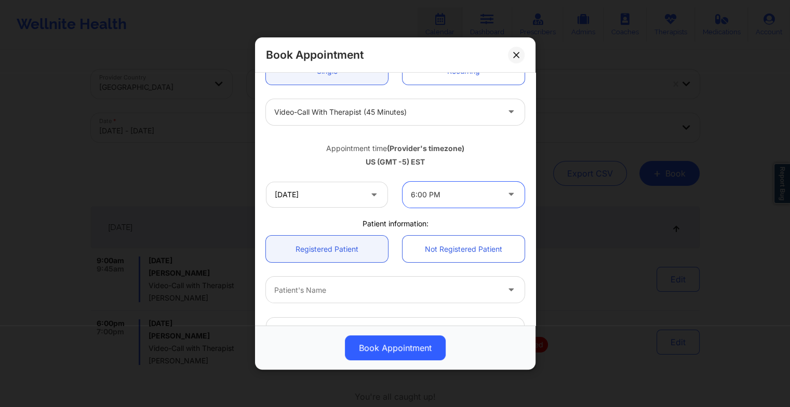
scroll to position [124, 0]
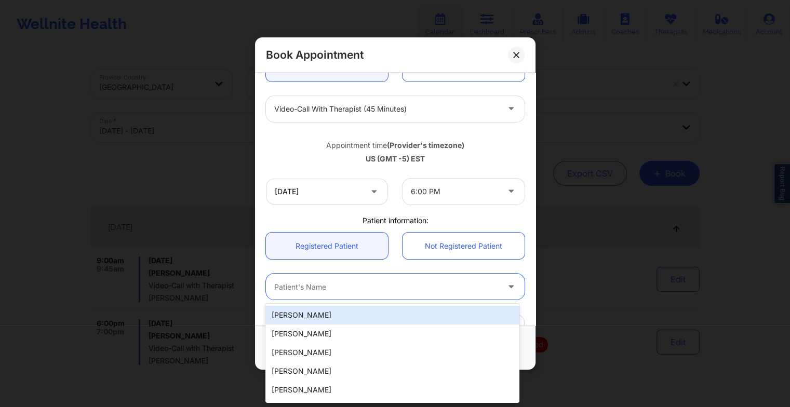
click at [397, 281] on div at bounding box center [386, 287] width 225 height 12
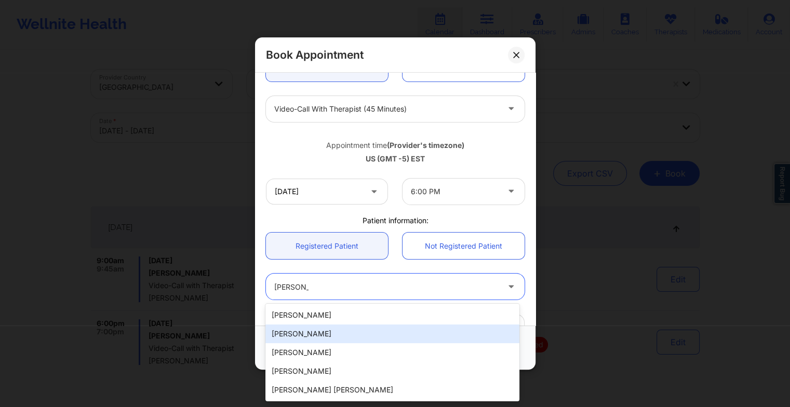
click at [346, 338] on div "[PERSON_NAME]" at bounding box center [393, 334] width 254 height 19
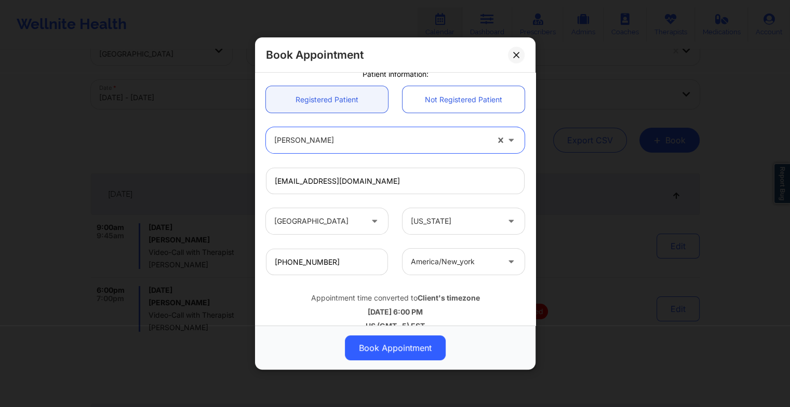
scroll to position [286, 0]
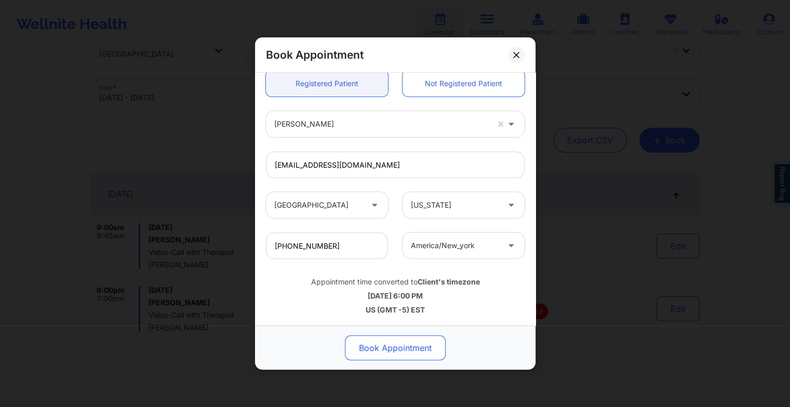
click at [419, 349] on button "Book Appointment" at bounding box center [395, 348] width 101 height 25
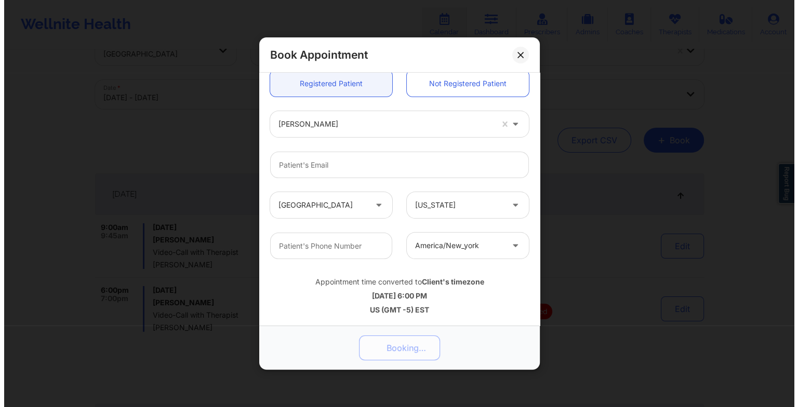
scroll to position [0, 0]
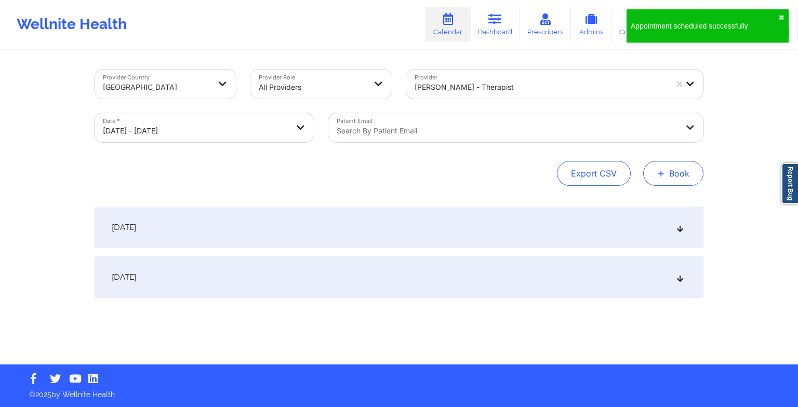
click at [661, 170] on span "+" at bounding box center [661, 173] width 8 height 6
click at [637, 202] on button "Therapy Session" at bounding box center [656, 206] width 80 height 17
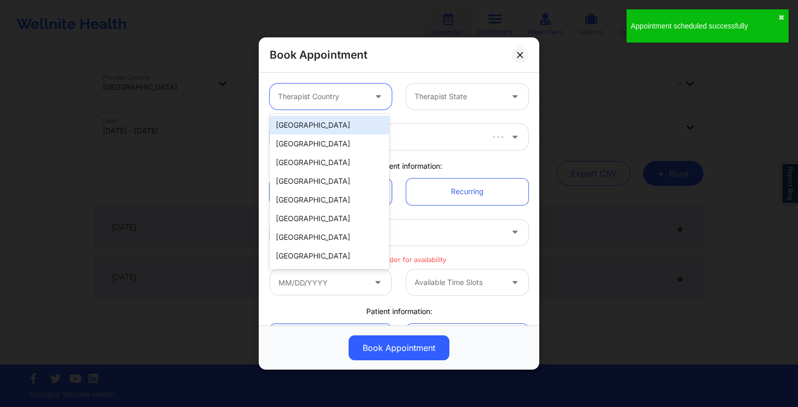
click at [346, 102] on div at bounding box center [322, 96] width 88 height 12
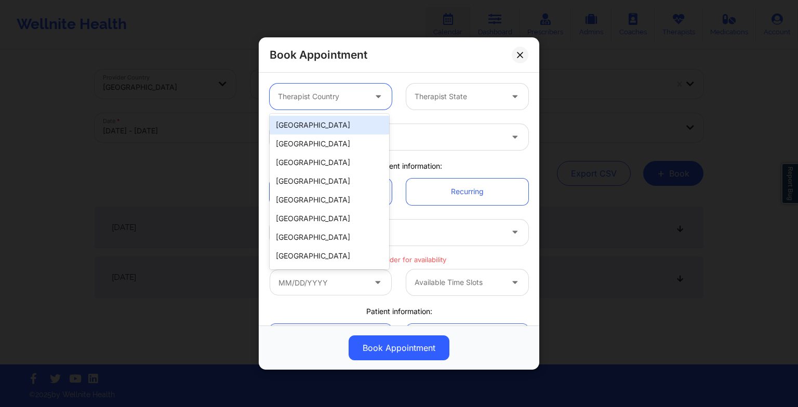
click at [330, 127] on div "[GEOGRAPHIC_DATA]" at bounding box center [330, 125] width 120 height 19
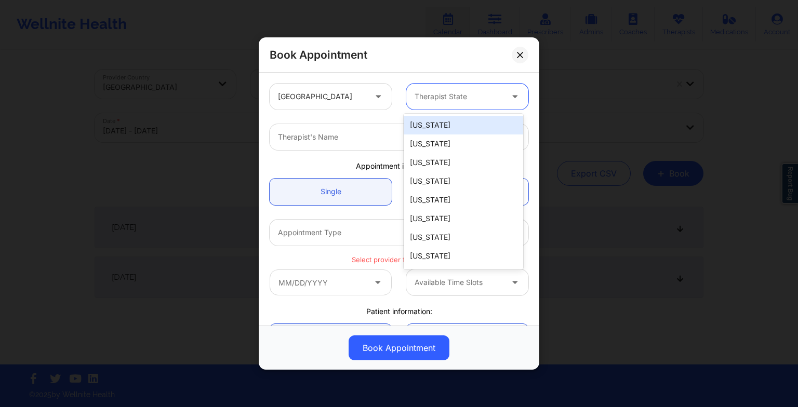
click at [434, 100] on div at bounding box center [459, 96] width 88 height 12
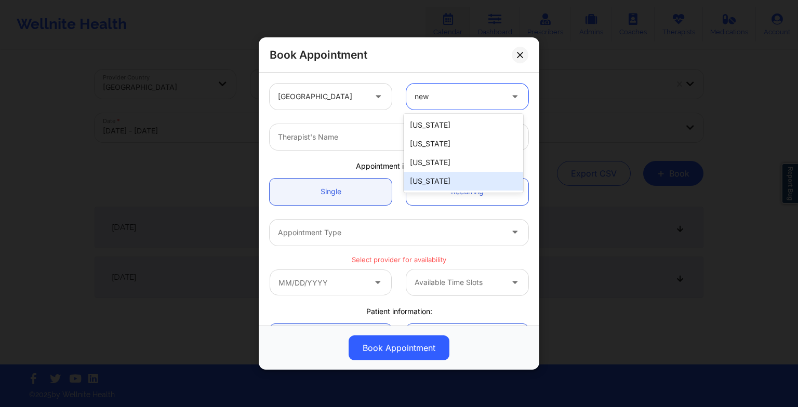
click at [438, 185] on div "[US_STATE]" at bounding box center [464, 181] width 120 height 19
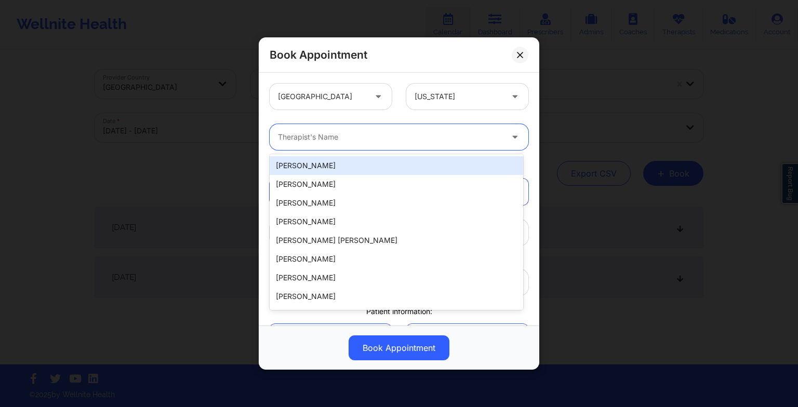
drag, startPoint x: 320, startPoint y: 137, endPoint x: 279, endPoint y: 135, distance: 41.6
click at [279, 135] on div at bounding box center [390, 137] width 225 height 12
paste input "[PERSON_NAME]"
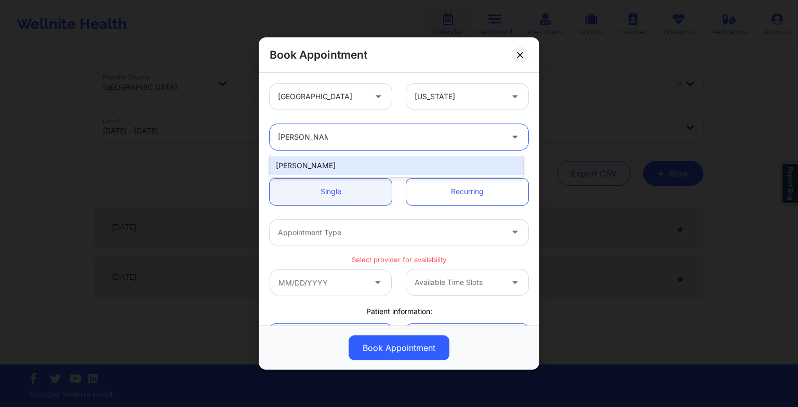
click at [320, 170] on div "[PERSON_NAME]" at bounding box center [397, 165] width 254 height 19
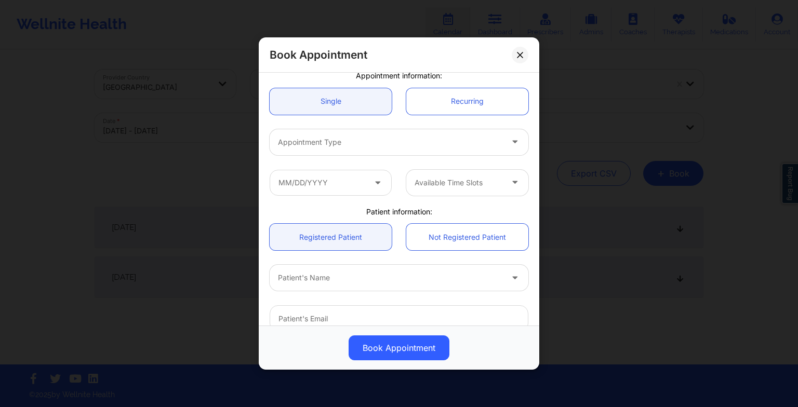
scroll to position [91, 0]
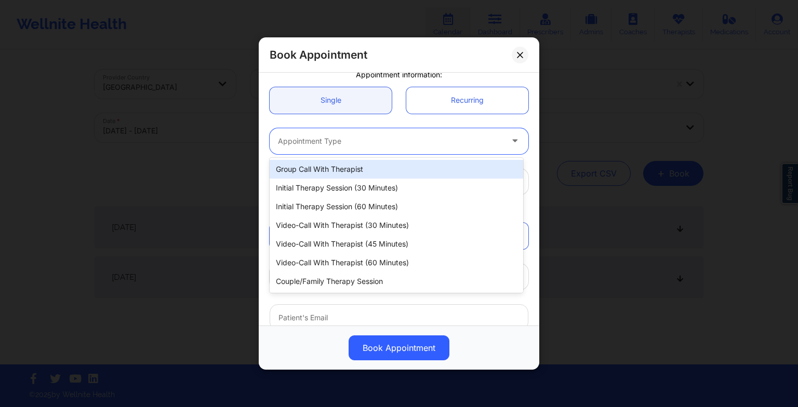
click at [298, 141] on div at bounding box center [390, 141] width 225 height 12
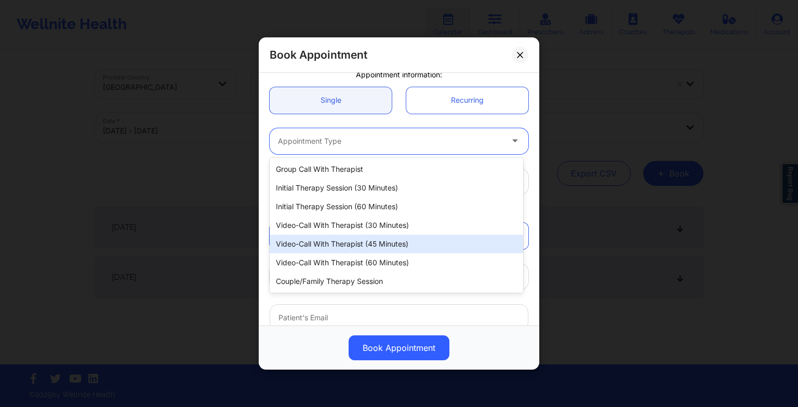
click at [329, 240] on div "Video-Call with Therapist (45 minutes)" at bounding box center [397, 244] width 254 height 19
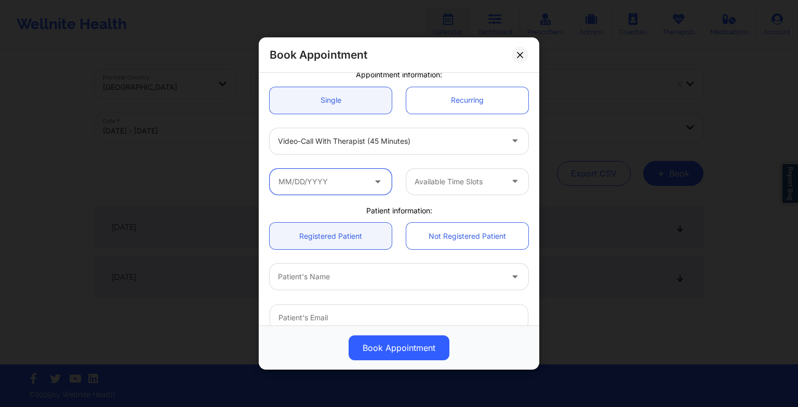
click at [341, 193] on input "text" at bounding box center [331, 182] width 122 height 26
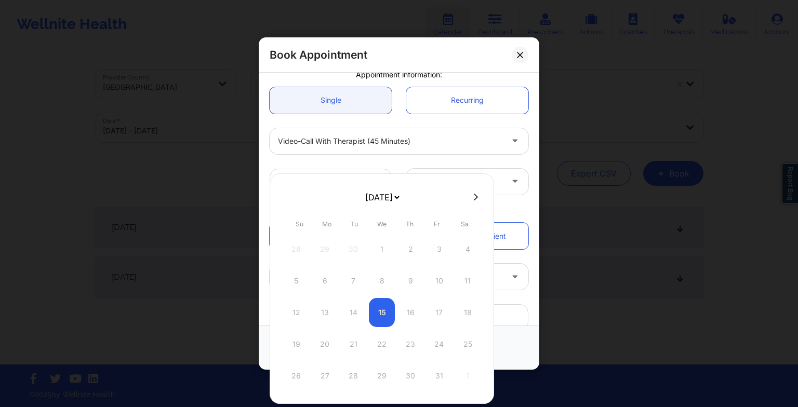
click at [387, 199] on select "[DATE] [DATE] [DATE] [DATE] [DATE] [DATE] [DATE] [DATE] [DATE] [DATE] [DATE] [D…" at bounding box center [382, 197] width 38 height 21
click at [381, 309] on div "14" at bounding box center [382, 312] width 26 height 29
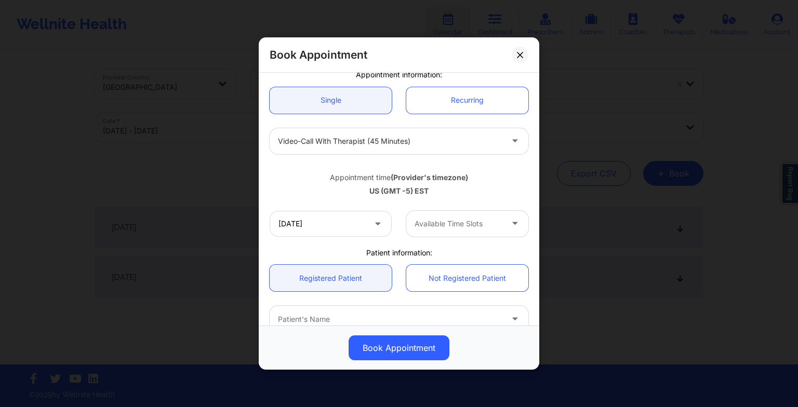
click at [448, 226] on div at bounding box center [459, 224] width 88 height 12
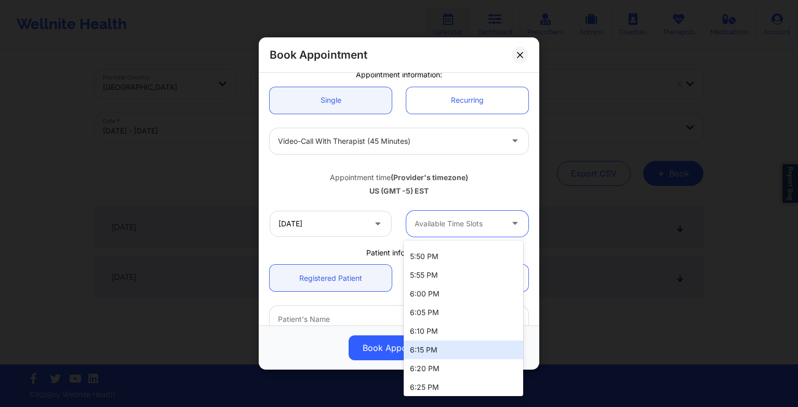
scroll to position [760, 0]
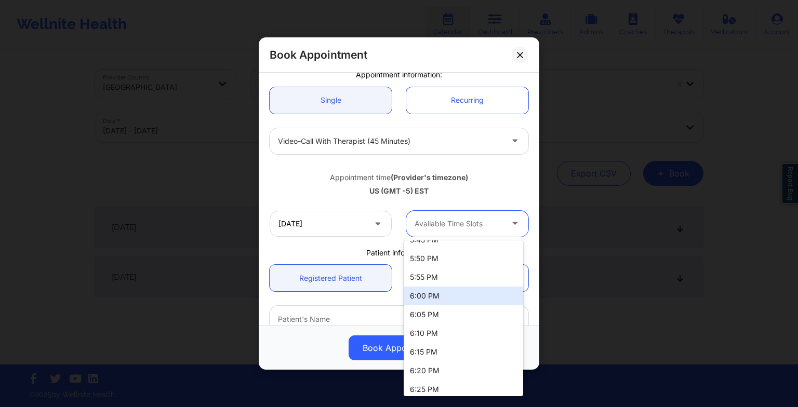
click at [436, 290] on div "6:00 PM" at bounding box center [464, 296] width 120 height 19
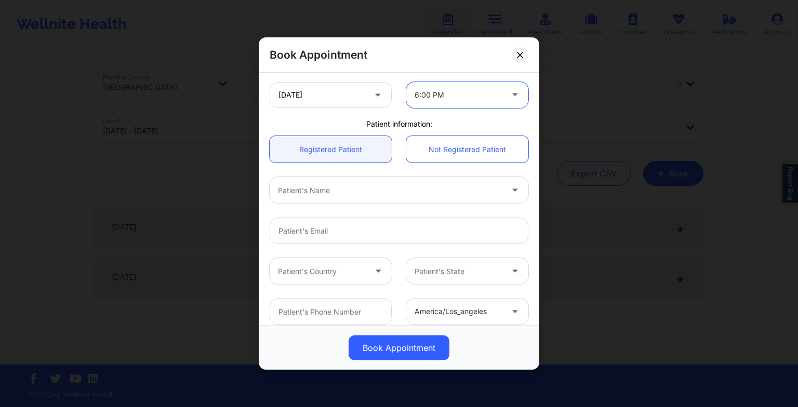
scroll to position [225, 0]
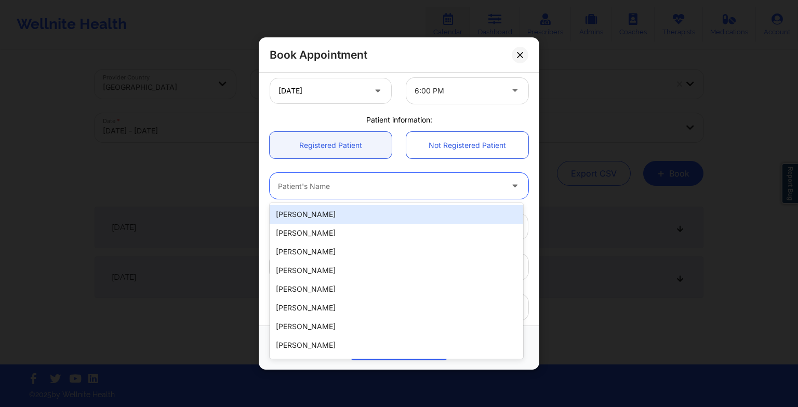
click at [313, 179] on div "Patient's Name" at bounding box center [387, 186] width 234 height 26
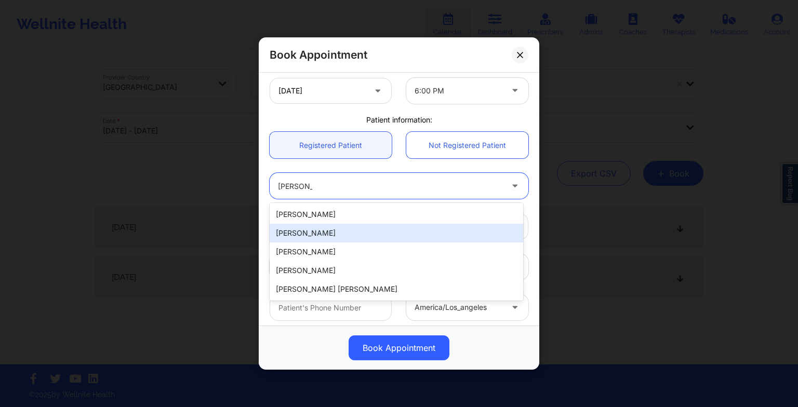
click at [326, 232] on div "[PERSON_NAME]" at bounding box center [397, 233] width 254 height 19
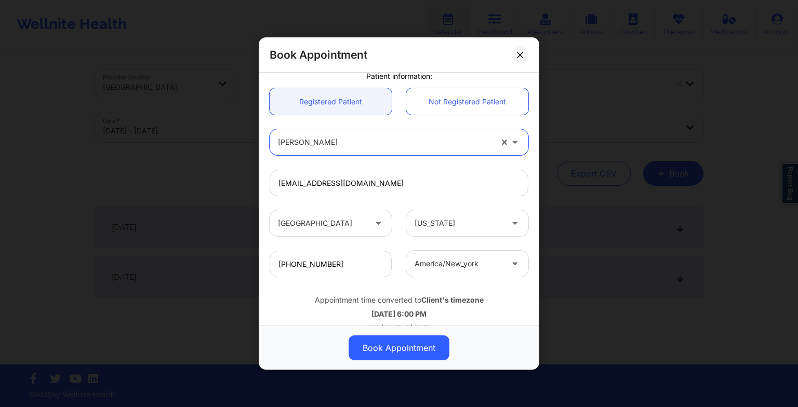
scroll to position [286, 0]
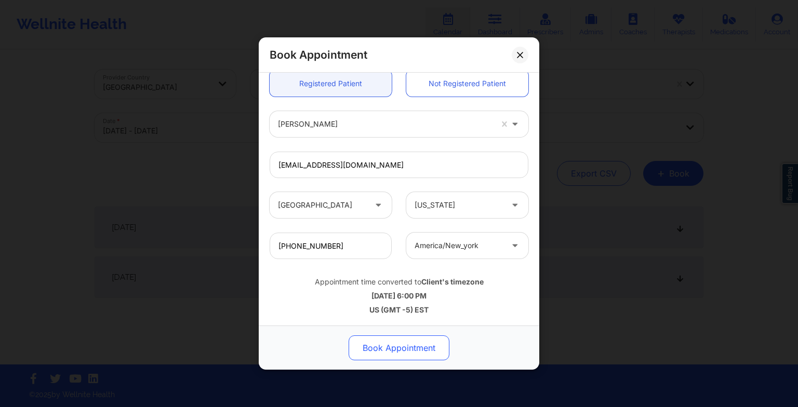
click at [398, 351] on button "Book Appointment" at bounding box center [399, 348] width 101 height 25
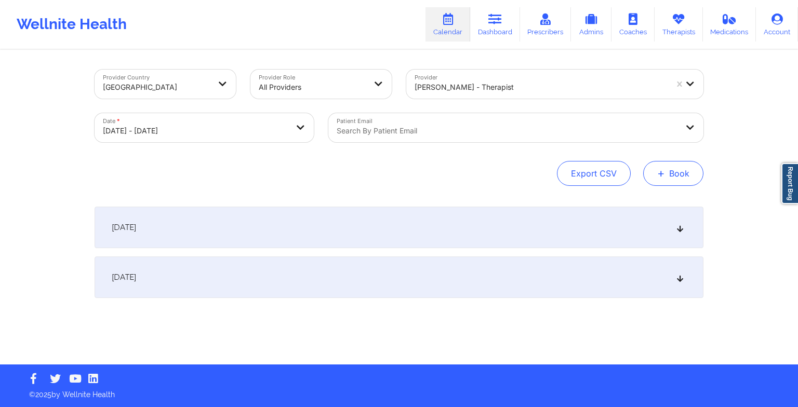
click at [675, 167] on button "+ Book" at bounding box center [673, 173] width 60 height 25
click at [637, 206] on button "Therapy Session" at bounding box center [656, 206] width 80 height 17
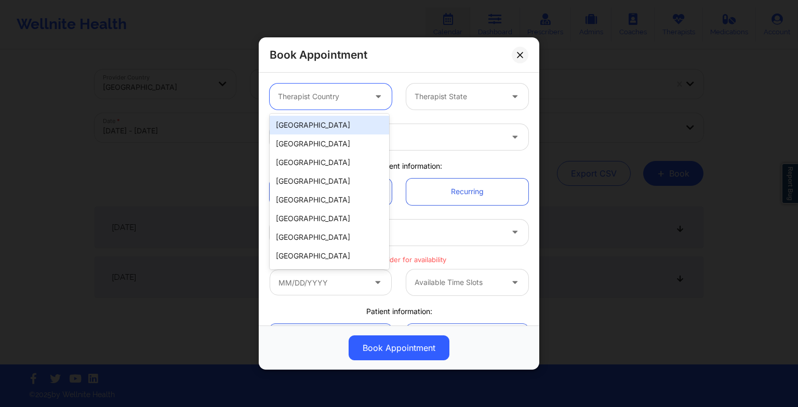
drag, startPoint x: 328, startPoint y: 104, endPoint x: 326, endPoint y: 133, distance: 28.7
click at [326, 133] on body "Wellnite Health Calendar Dashboard Prescribers Admins Coaches Therapists Medica…" at bounding box center [399, 203] width 798 height 407
click at [326, 133] on div "[GEOGRAPHIC_DATA]" at bounding box center [330, 125] width 120 height 19
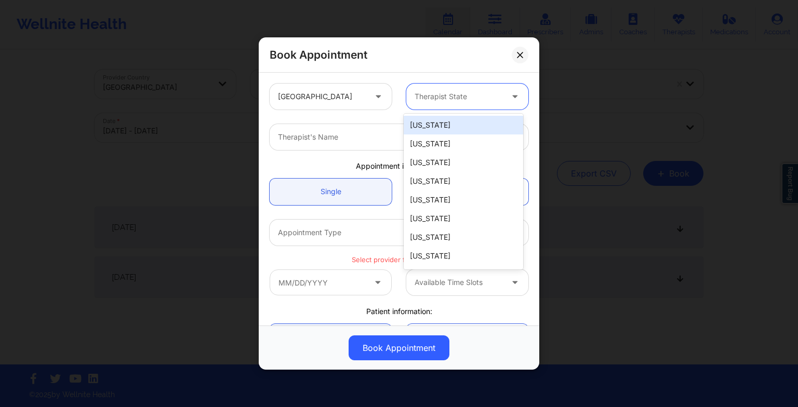
click at [432, 96] on div at bounding box center [459, 96] width 88 height 12
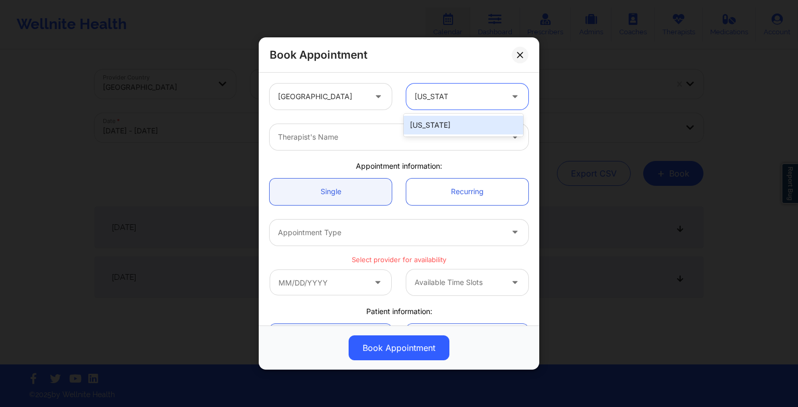
click at [433, 135] on div "[US_STATE]" at bounding box center [464, 125] width 120 height 23
click at [423, 126] on div "[US_STATE]" at bounding box center [464, 125] width 120 height 19
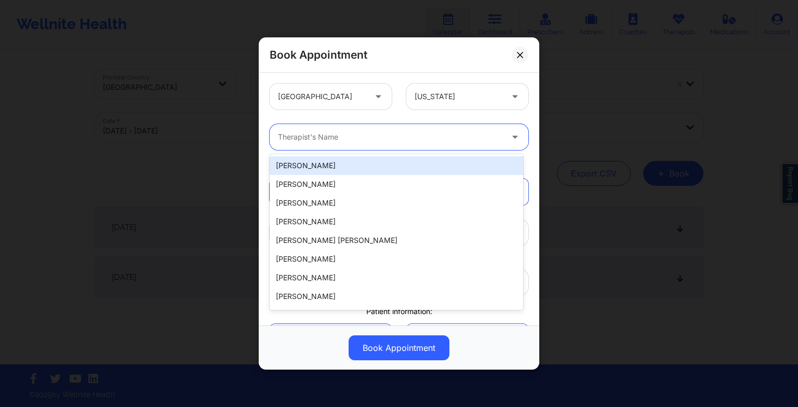
click at [334, 137] on div at bounding box center [390, 137] width 225 height 12
paste input "[PERSON_NAME]"
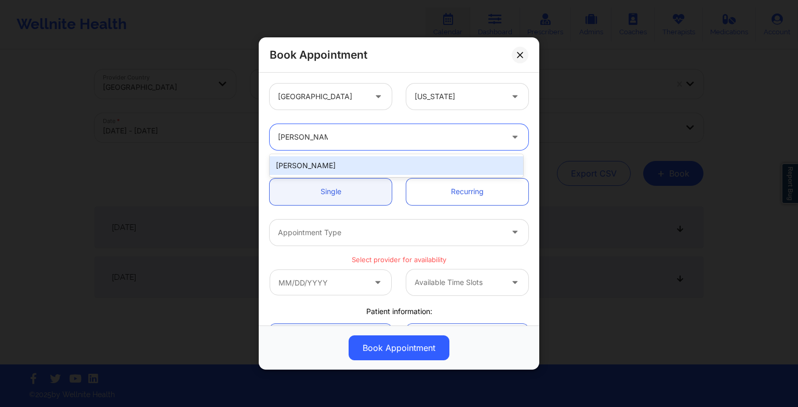
click at [339, 163] on div "[PERSON_NAME]" at bounding box center [397, 165] width 254 height 19
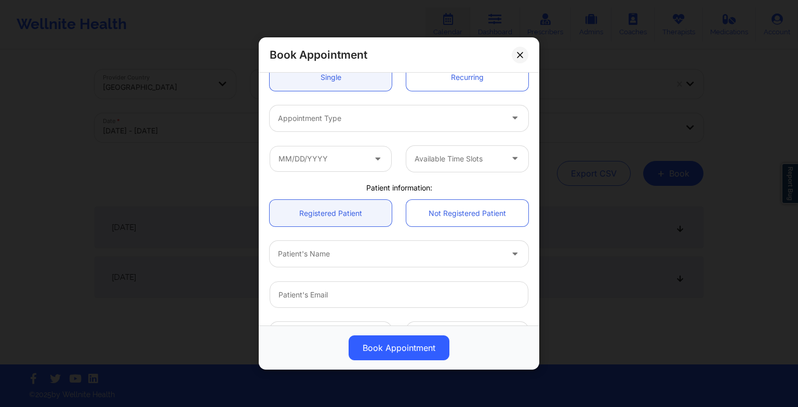
scroll to position [120, 0]
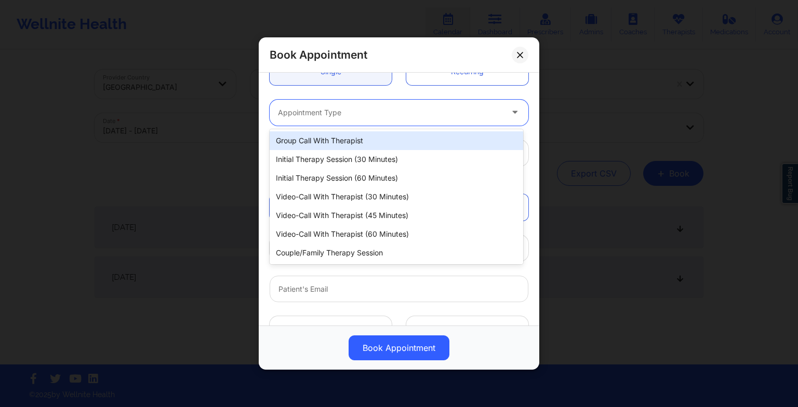
click at [310, 116] on div at bounding box center [390, 113] width 225 height 12
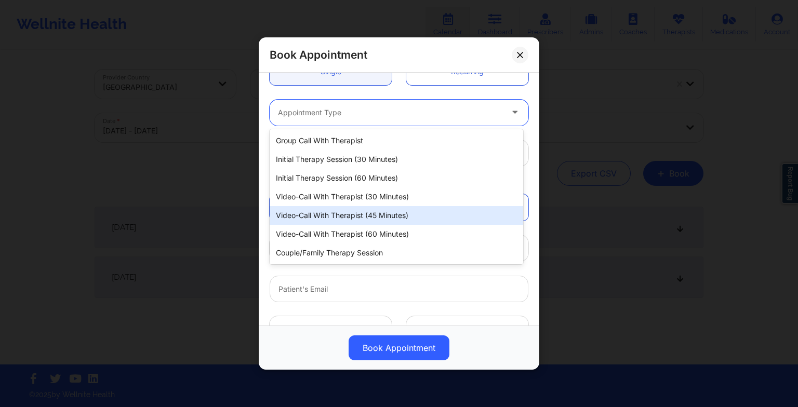
click at [328, 212] on div "Video-Call with Therapist (45 minutes)" at bounding box center [397, 215] width 254 height 19
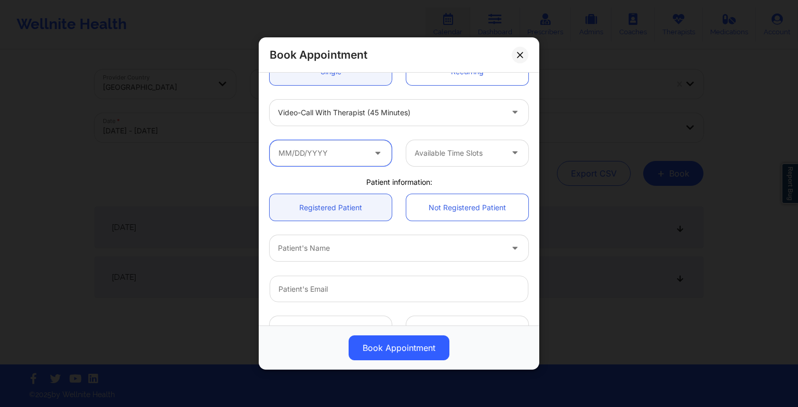
click at [326, 149] on input "text" at bounding box center [331, 153] width 122 height 26
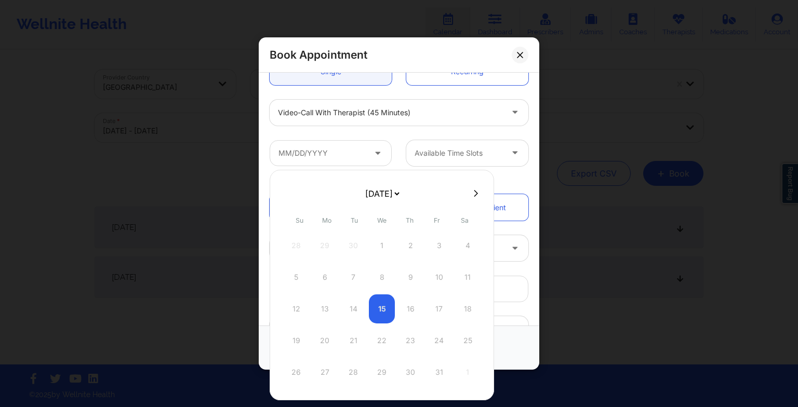
click at [387, 199] on select "[DATE] [DATE] [DATE] [DATE] [DATE] [DATE] [DATE] [DATE] [DATE] [DATE] [DATE] [D…" at bounding box center [382, 193] width 38 height 21
click at [387, 338] on div "21" at bounding box center [382, 340] width 26 height 29
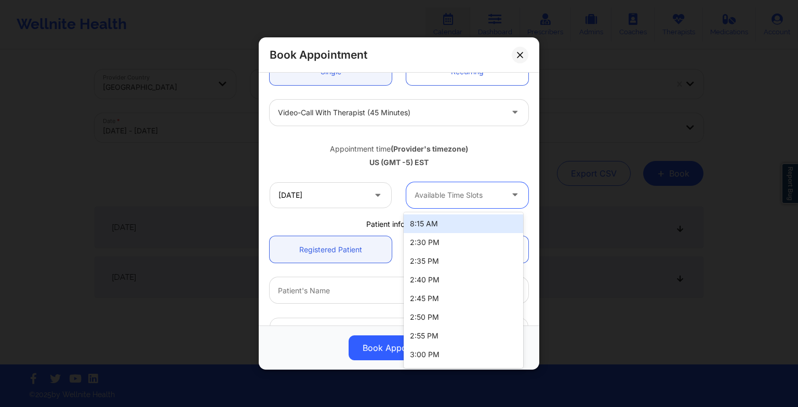
drag, startPoint x: 468, startPoint y: 193, endPoint x: 463, endPoint y: 270, distance: 77.1
click at [463, 270] on body "Wellnite Health Calendar Dashboard Prescribers Admins Coaches Therapists Medica…" at bounding box center [399, 203] width 798 height 407
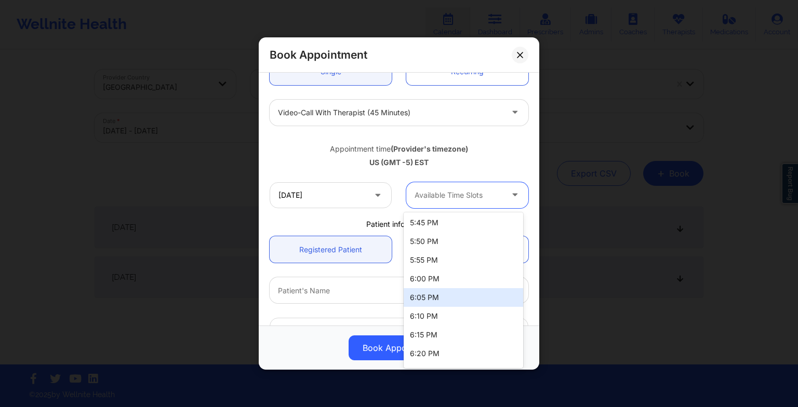
scroll to position [747, 0]
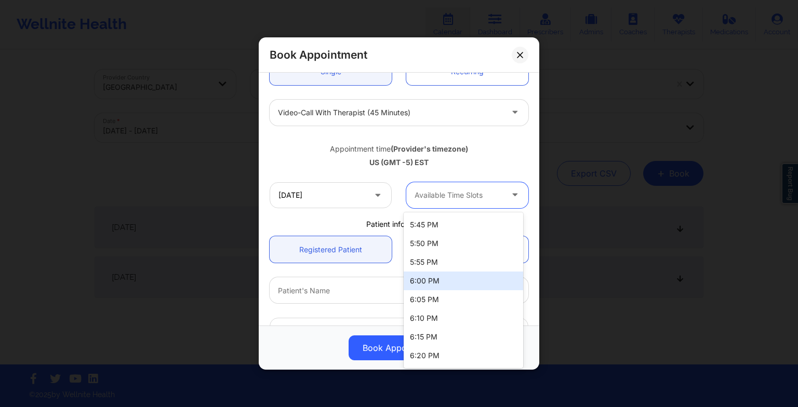
click at [459, 276] on div "6:00 PM" at bounding box center [464, 281] width 120 height 19
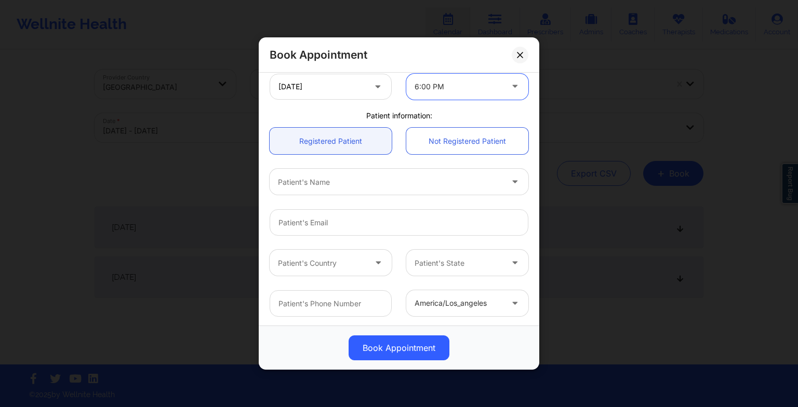
scroll to position [233, 0]
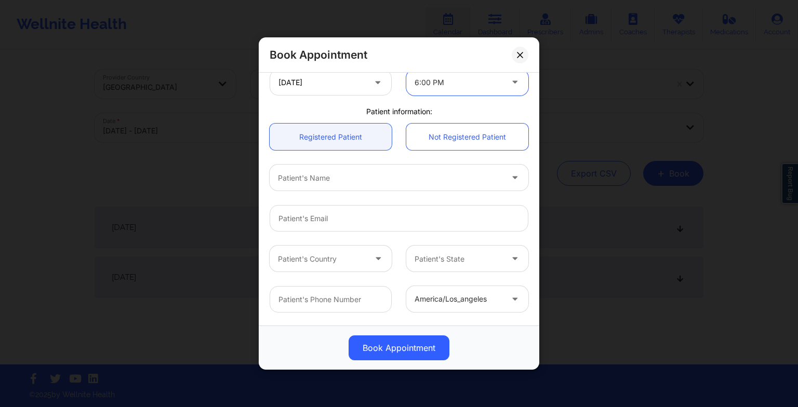
click at [342, 176] on div at bounding box center [390, 178] width 225 height 12
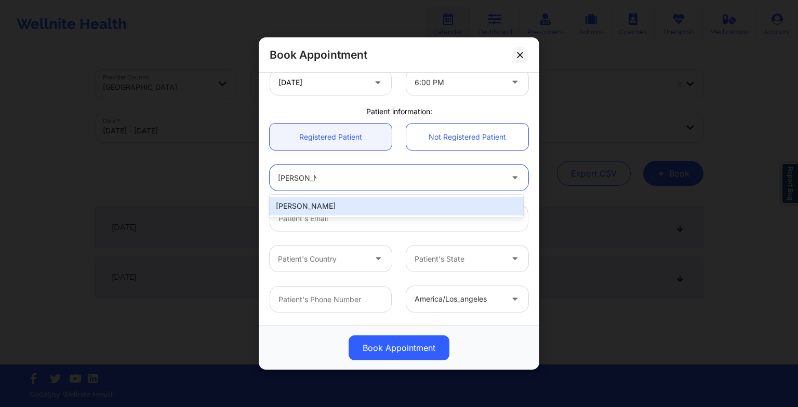
click at [308, 203] on div "[PERSON_NAME]" at bounding box center [397, 206] width 254 height 19
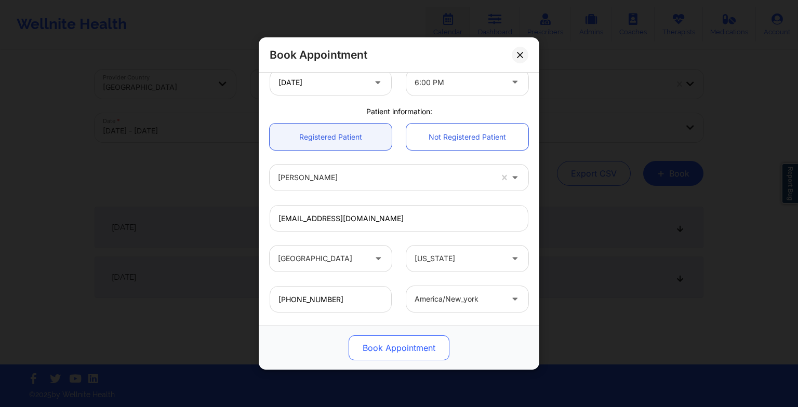
click at [393, 345] on button "Book Appointment" at bounding box center [399, 348] width 101 height 25
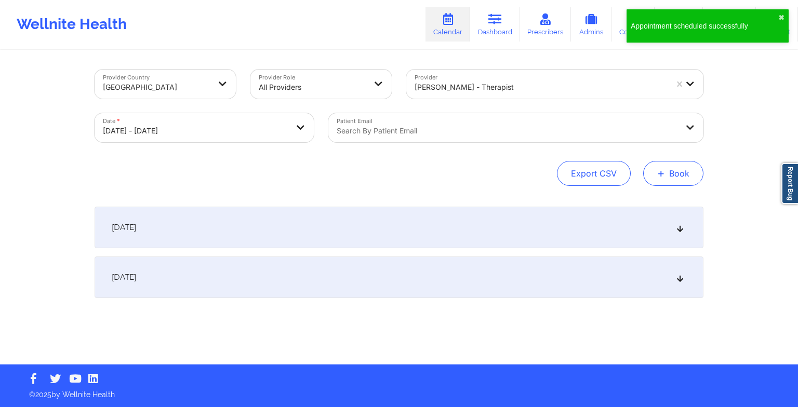
click at [663, 176] on span "+" at bounding box center [661, 173] width 8 height 6
click at [637, 204] on button "Therapy Session" at bounding box center [656, 206] width 80 height 17
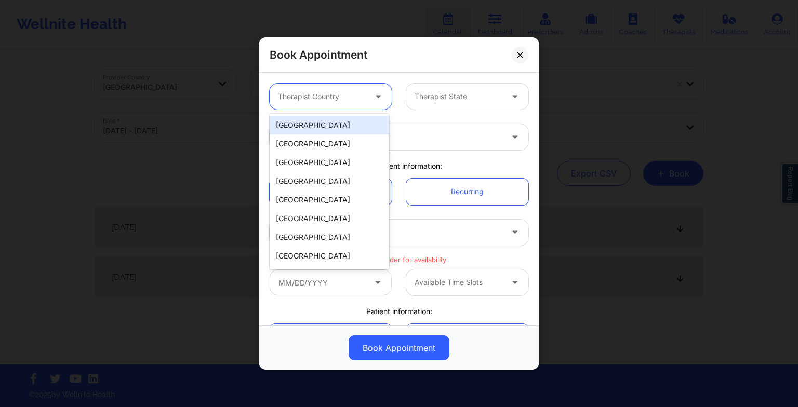
drag, startPoint x: 354, startPoint y: 102, endPoint x: 350, endPoint y: 118, distance: 17.3
click at [350, 118] on body "Appointment scheduled successfully ✖︎ Wellnite Health Calendar Dashboard Prescr…" at bounding box center [399, 203] width 798 height 407
click at [350, 118] on div "[GEOGRAPHIC_DATA]" at bounding box center [330, 125] width 120 height 19
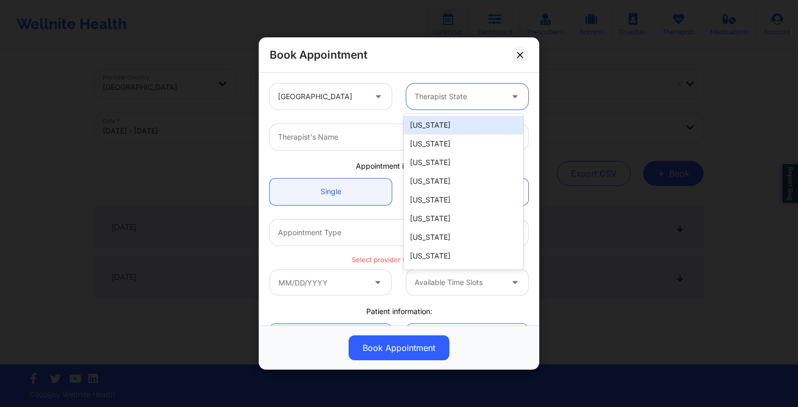
click at [452, 87] on div "Therapist State" at bounding box center [454, 97] width 97 height 26
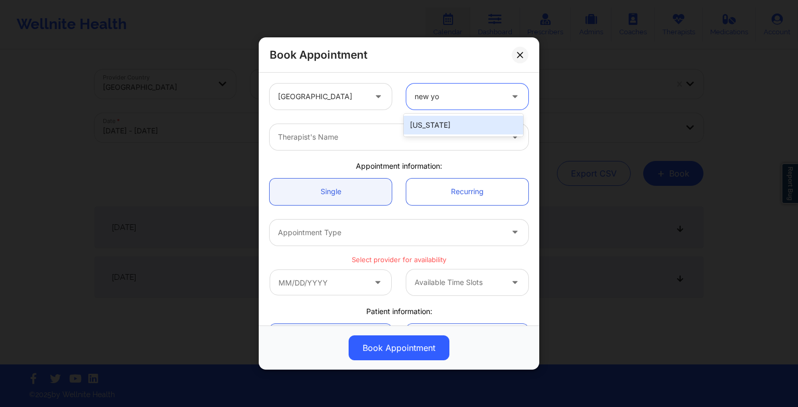
click at [420, 126] on div "[US_STATE]" at bounding box center [464, 125] width 120 height 19
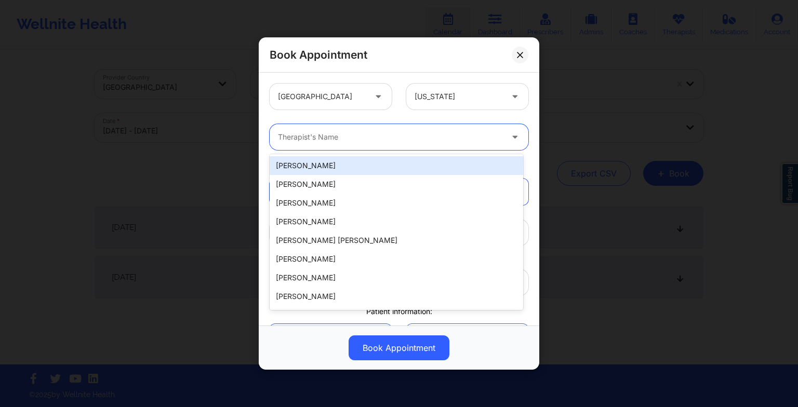
drag, startPoint x: 291, startPoint y: 139, endPoint x: 278, endPoint y: 138, distance: 12.5
click at [278, 138] on div at bounding box center [390, 137] width 225 height 12
paste input "[PERSON_NAME]"
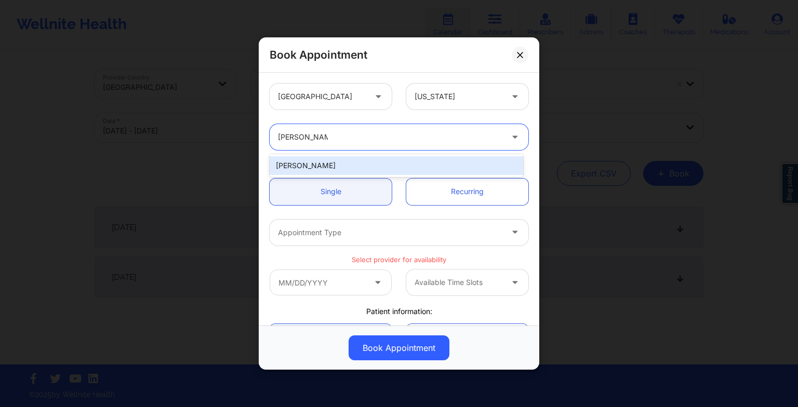
click at [328, 164] on div "[PERSON_NAME]" at bounding box center [397, 165] width 254 height 19
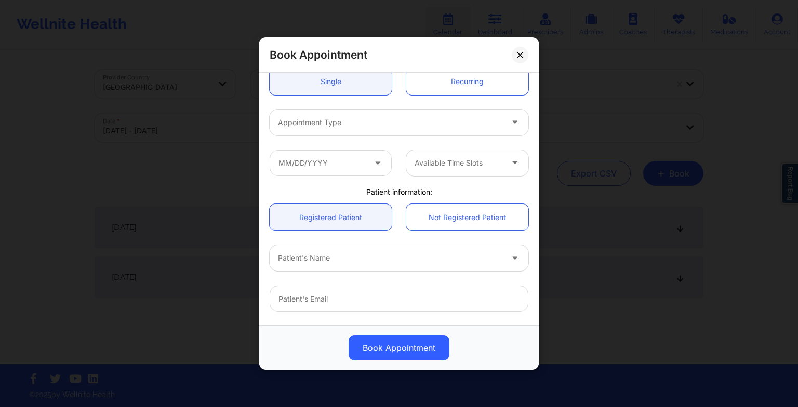
scroll to position [116, 0]
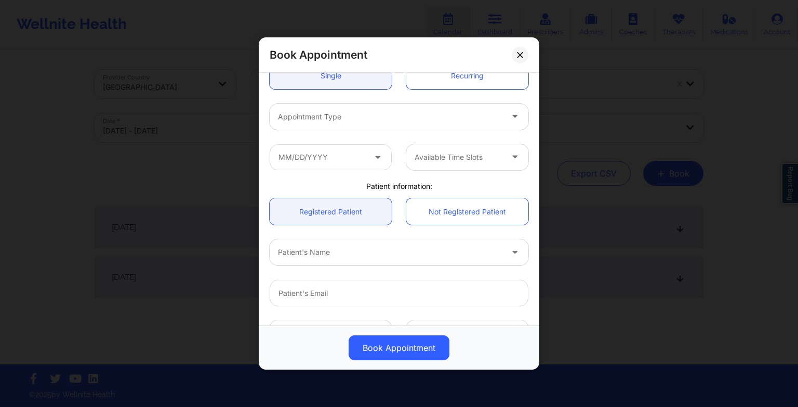
click at [306, 111] on div at bounding box center [390, 117] width 225 height 12
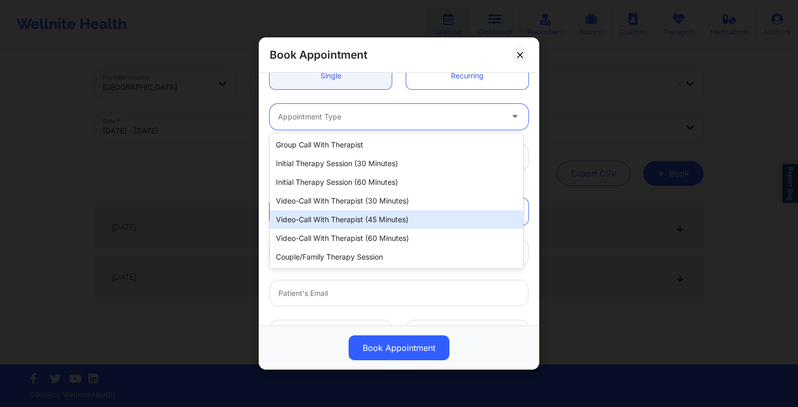
click at [330, 220] on div "Video-Call with Therapist (45 minutes)" at bounding box center [397, 219] width 254 height 19
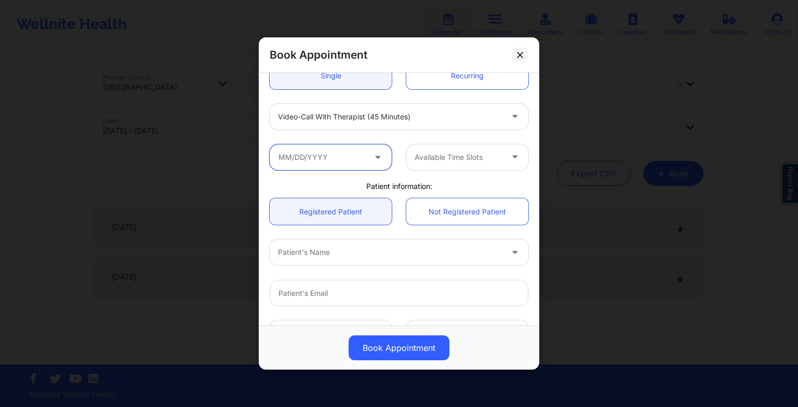
click at [319, 157] on input "text" at bounding box center [331, 157] width 122 height 26
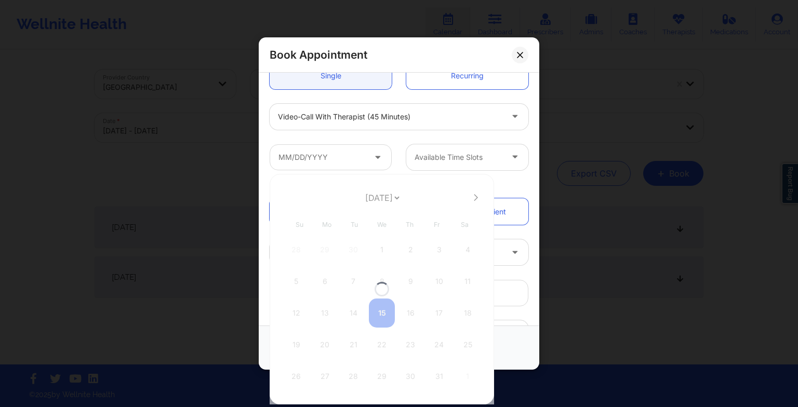
click at [390, 196] on div at bounding box center [382, 289] width 225 height 231
click at [379, 202] on div at bounding box center [382, 289] width 225 height 231
click at [379, 202] on select "[DATE] [DATE] [DATE] [DATE] [DATE] [DATE] [DATE] [DATE] [DATE] [DATE] [DATE] [D…" at bounding box center [382, 198] width 38 height 21
click at [385, 375] on div "28" at bounding box center [382, 376] width 26 height 29
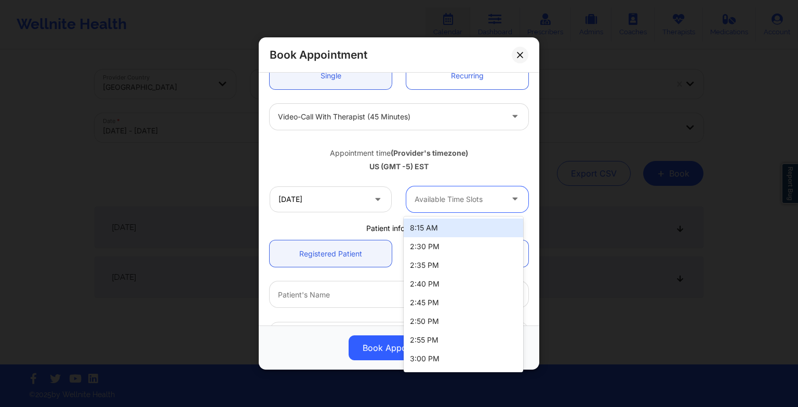
click at [449, 206] on div "Available Time Slots" at bounding box center [454, 200] width 97 height 26
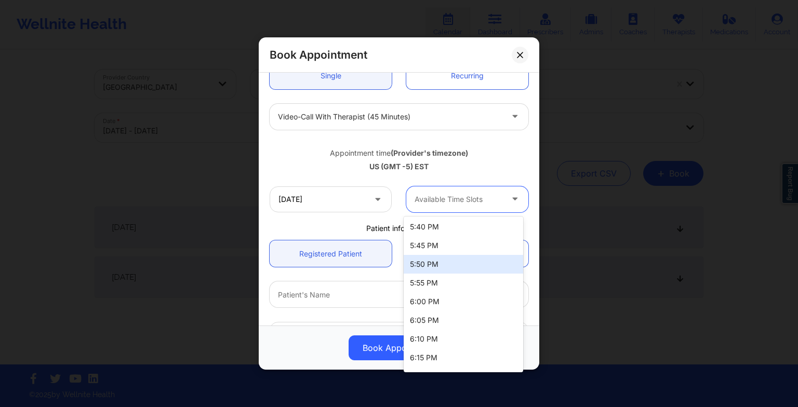
scroll to position [739, 0]
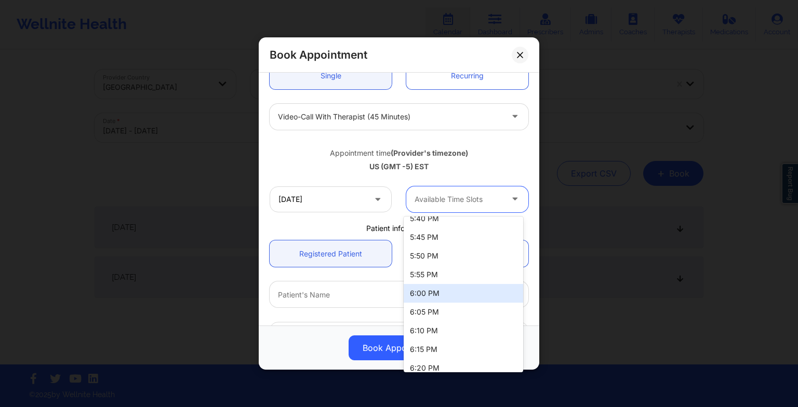
click at [451, 289] on div "6:00 PM" at bounding box center [464, 293] width 120 height 19
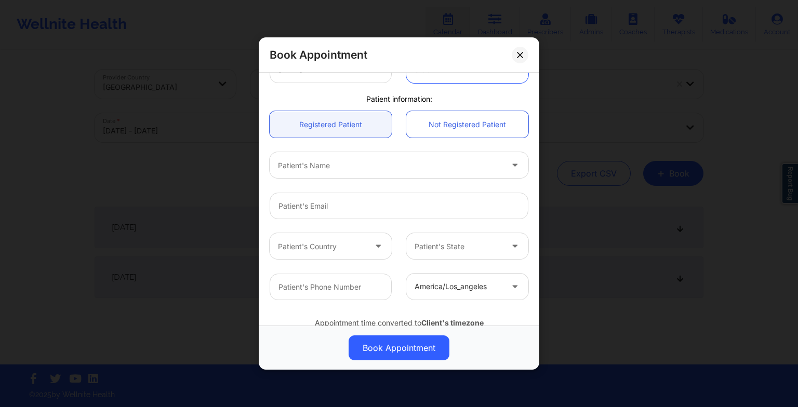
scroll to position [248, 0]
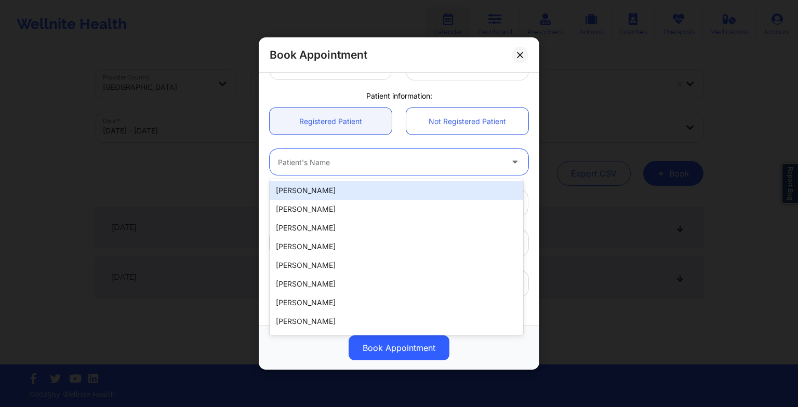
click at [339, 162] on div at bounding box center [390, 162] width 225 height 12
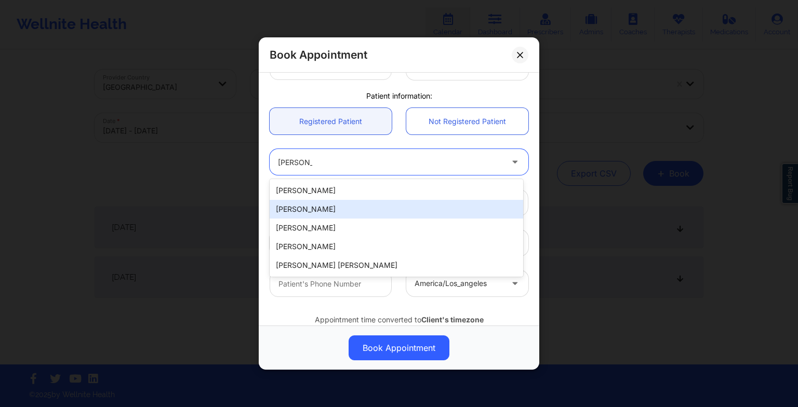
click at [327, 204] on div "[PERSON_NAME]" at bounding box center [397, 209] width 254 height 19
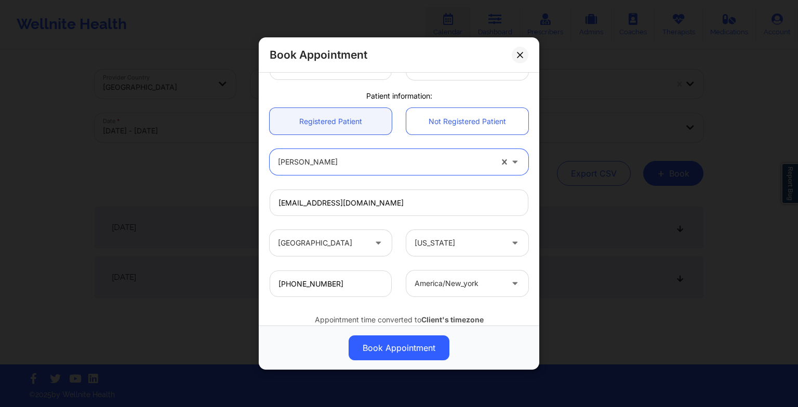
scroll to position [286, 0]
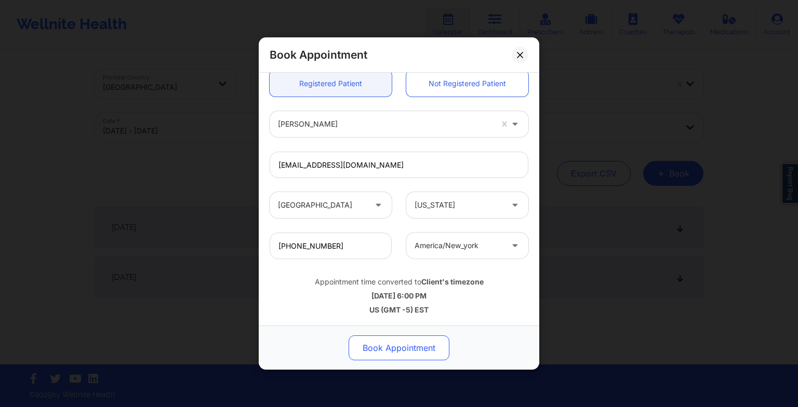
click at [399, 345] on button "Book Appointment" at bounding box center [399, 348] width 101 height 25
